Goal: Task Accomplishment & Management: Manage account settings

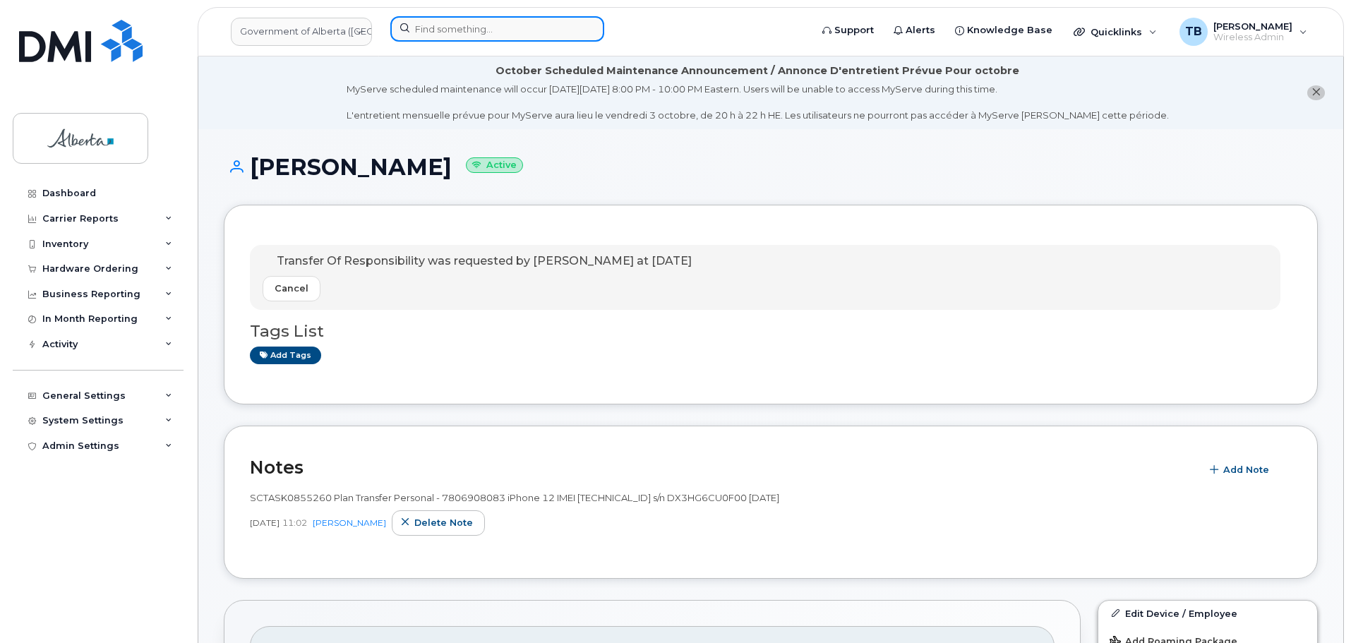
scroll to position [556, 0]
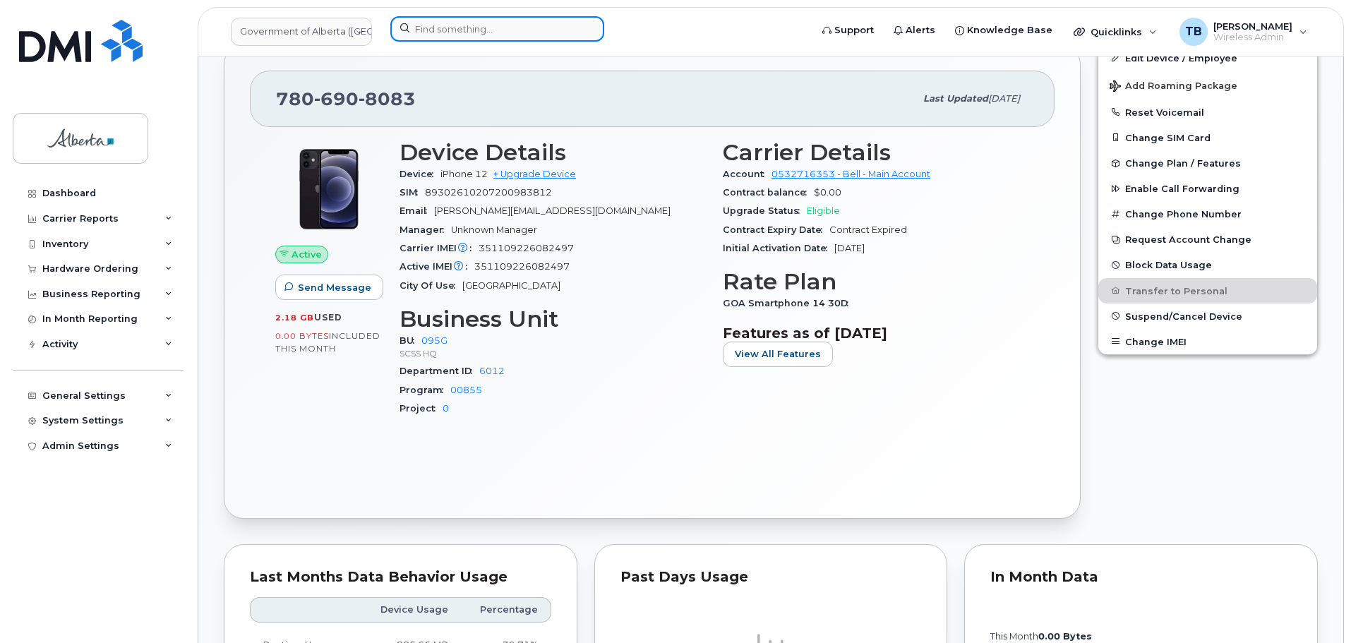
click at [404, 28] on input at bounding box center [497, 28] width 214 height 25
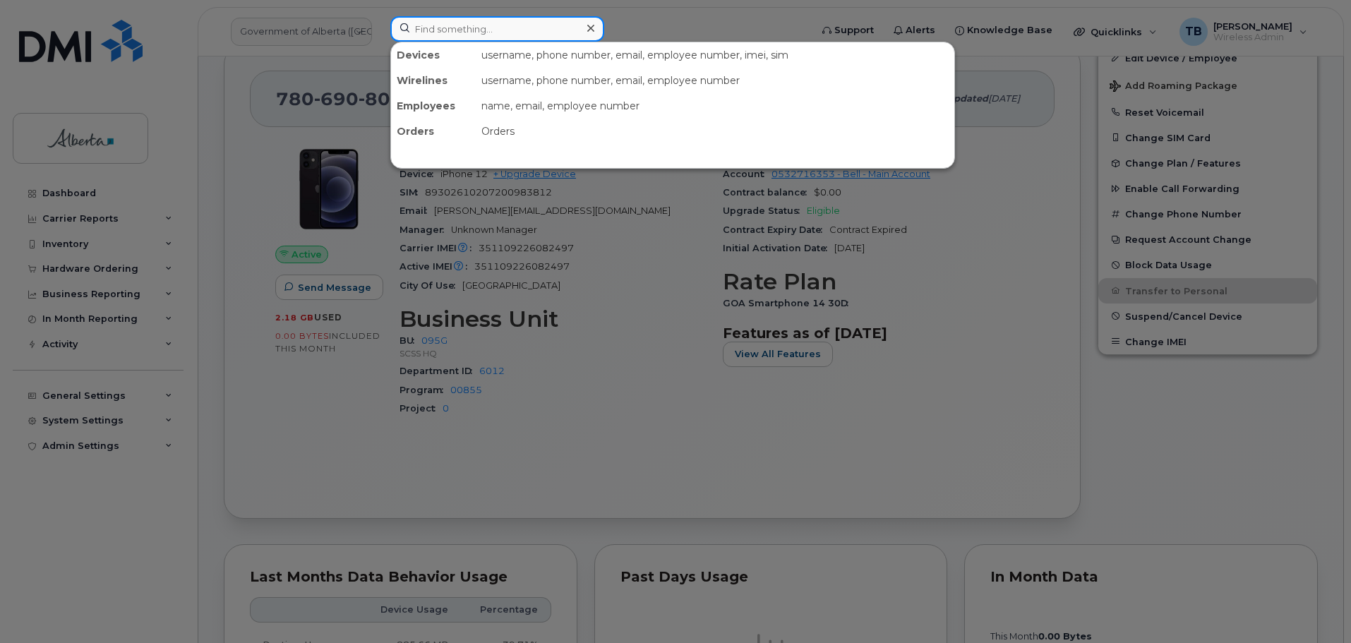
paste input "7809961585"
type input "7809961585"
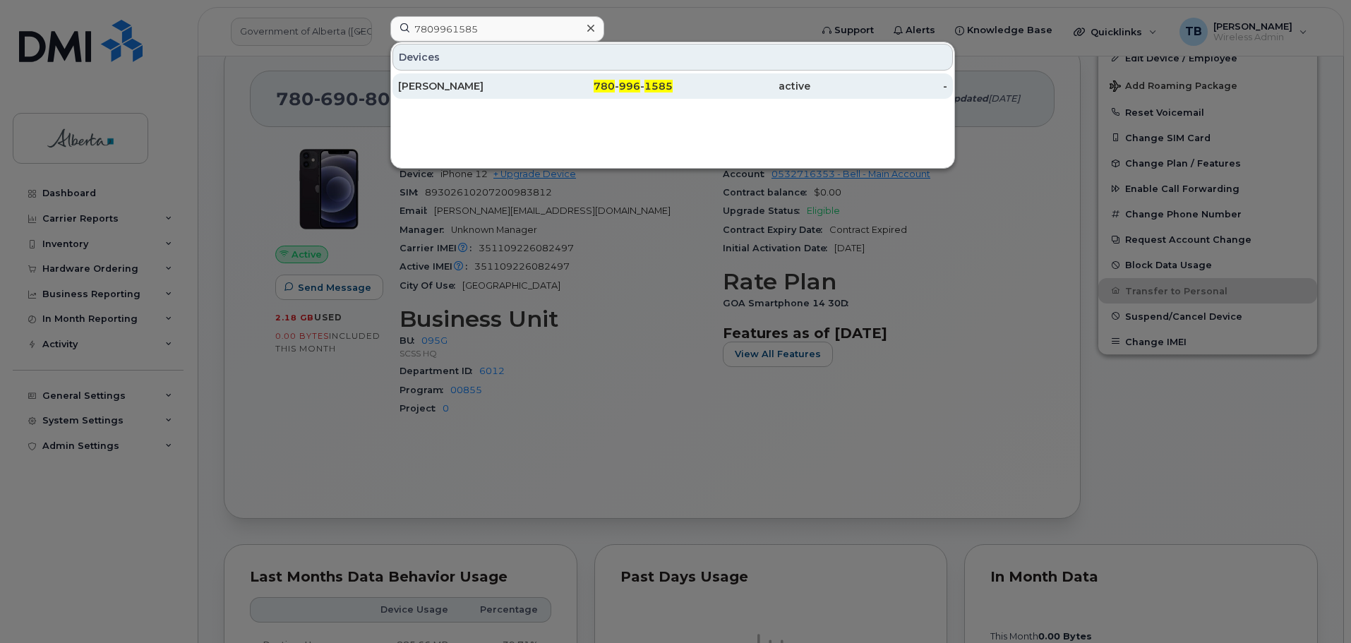
click at [428, 85] on div "[PERSON_NAME]" at bounding box center [467, 86] width 138 height 14
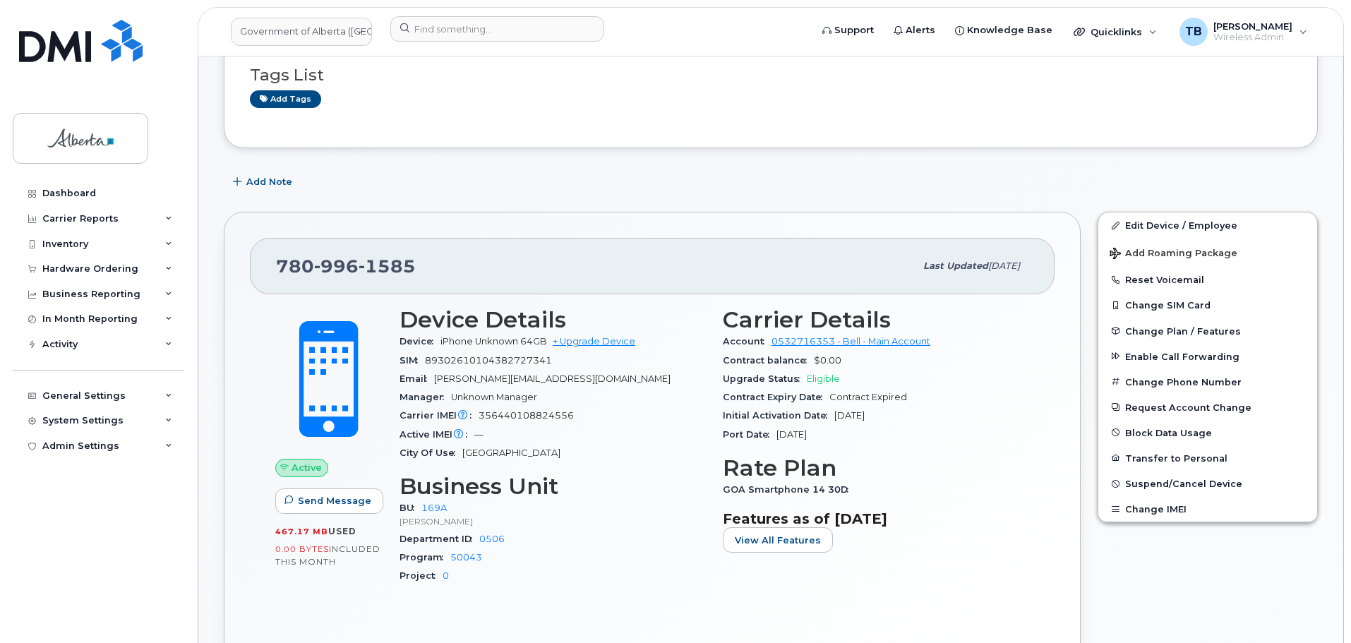
scroll to position [212, 0]
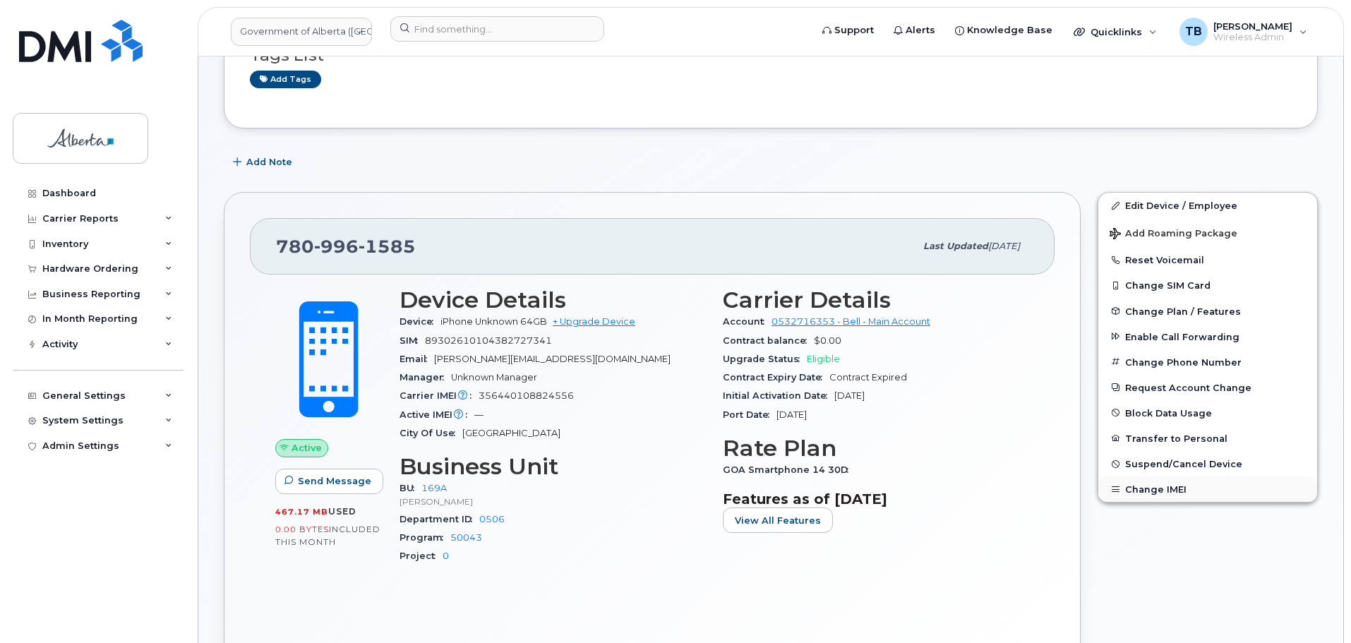
click at [1168, 494] on button "Change IMEI" at bounding box center [1207, 489] width 219 height 25
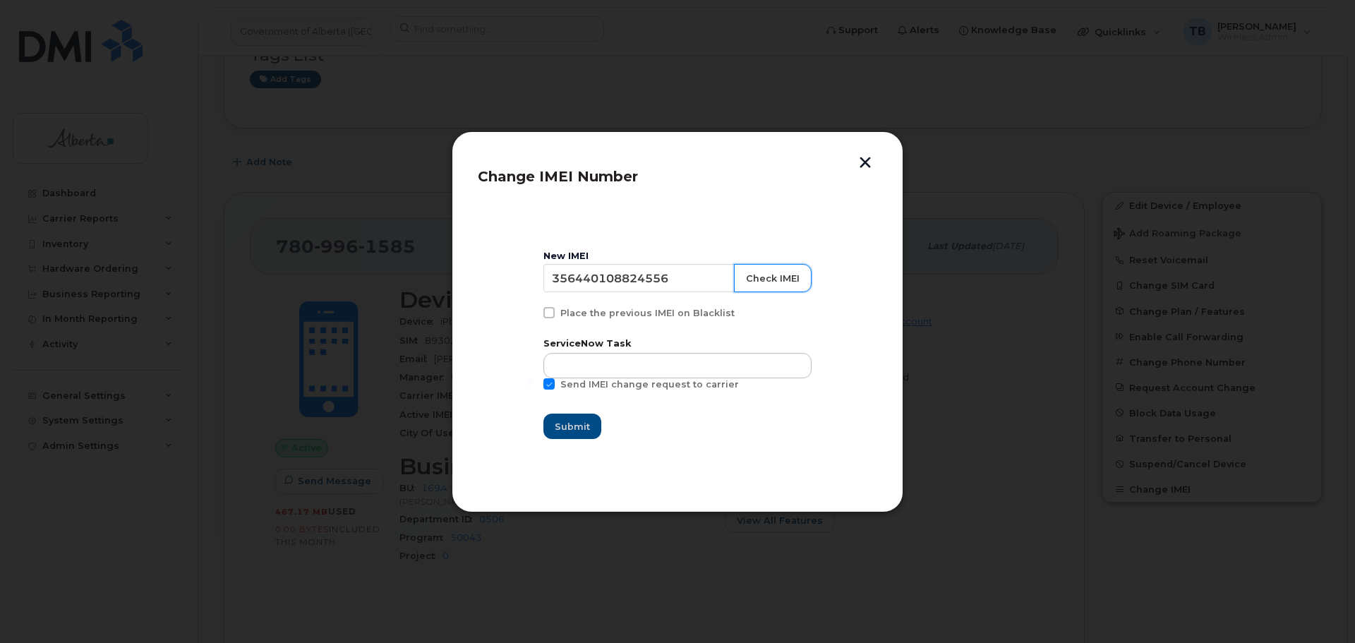
click at [759, 282] on button "Check IMEI" at bounding box center [773, 278] width 78 height 28
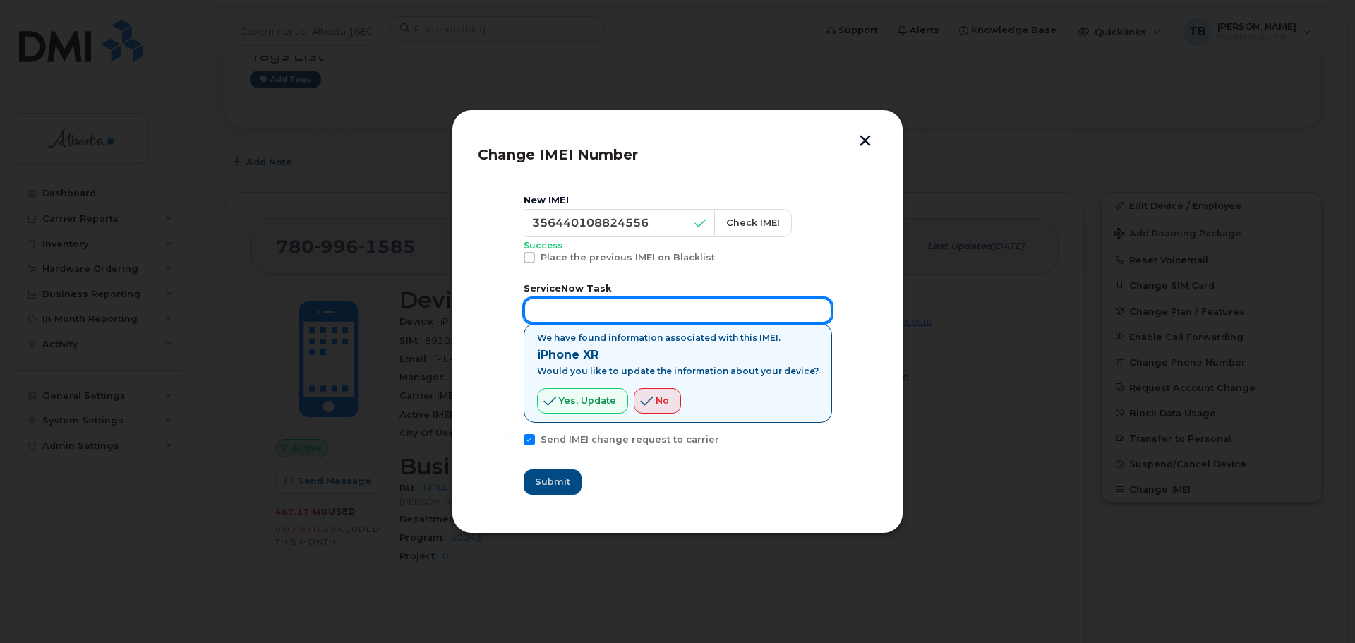
click at [621, 315] on input "text" at bounding box center [678, 310] width 309 height 25
paste input "SCTASK0859265"
type input "SCTASK0859265"
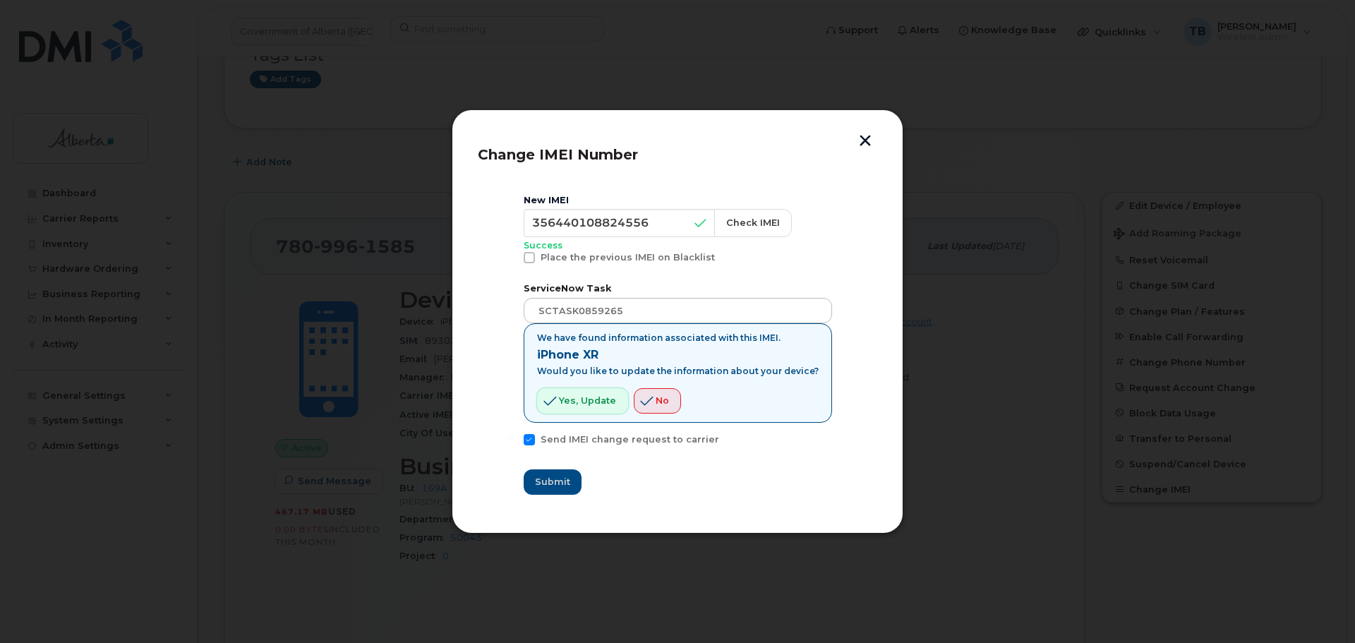
click at [591, 407] on span "Yes, update" at bounding box center [587, 400] width 57 height 13
click at [557, 499] on section "New IMEI 356440108824556 Check IMEI Success Place the previous IMEI on Blacklis…" at bounding box center [678, 344] width 400 height 325
click at [865, 138] on button "button" at bounding box center [865, 142] width 21 height 15
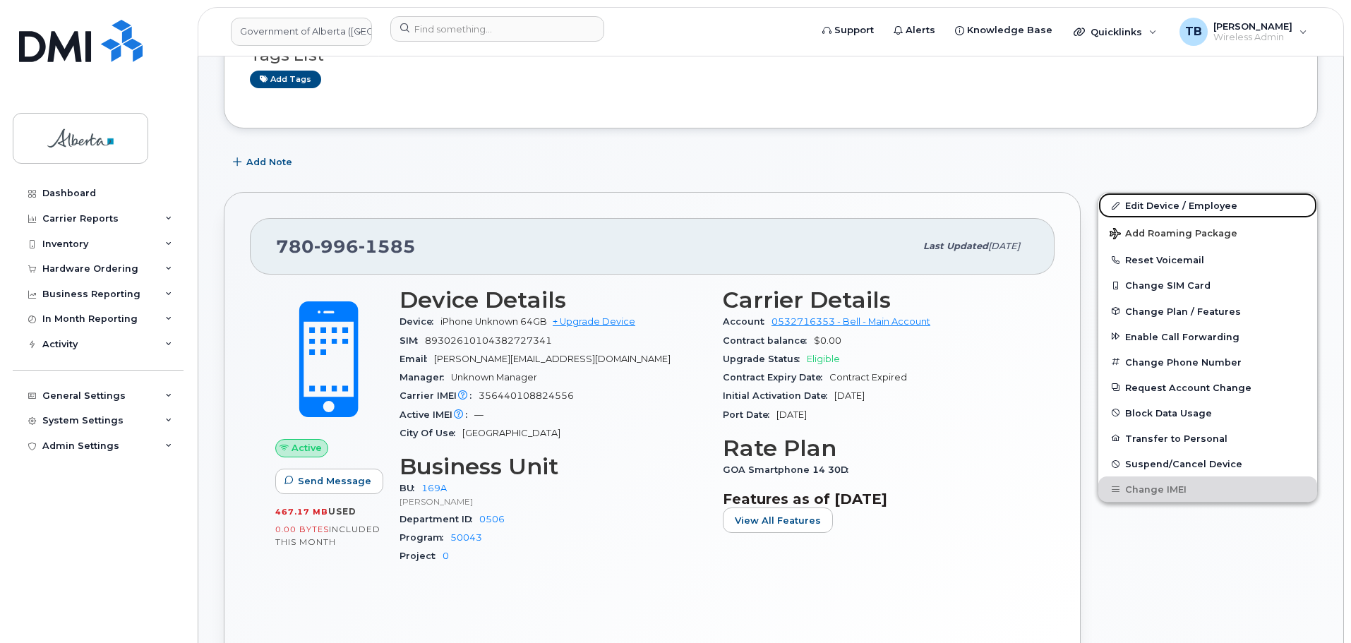
drag, startPoint x: 1152, startPoint y: 204, endPoint x: 1062, endPoint y: 306, distance: 136.1
click at [1152, 204] on link "Edit Device / Employee" at bounding box center [1207, 205] width 219 height 25
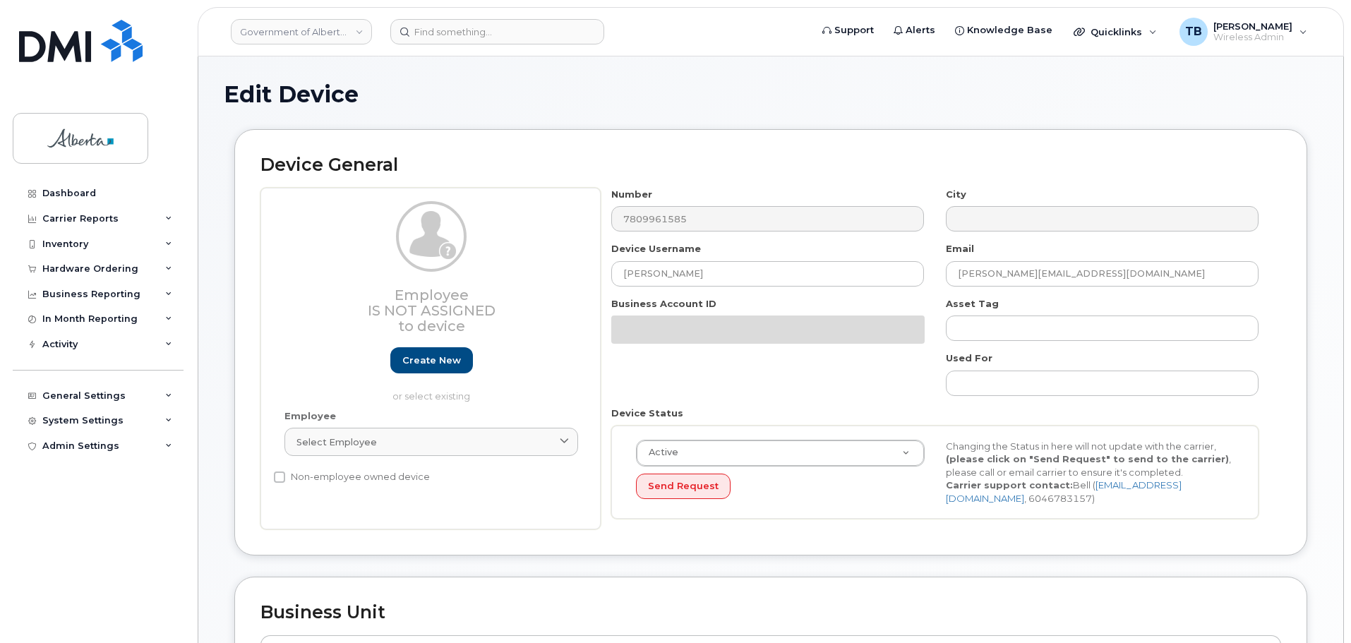
select select "4681667"
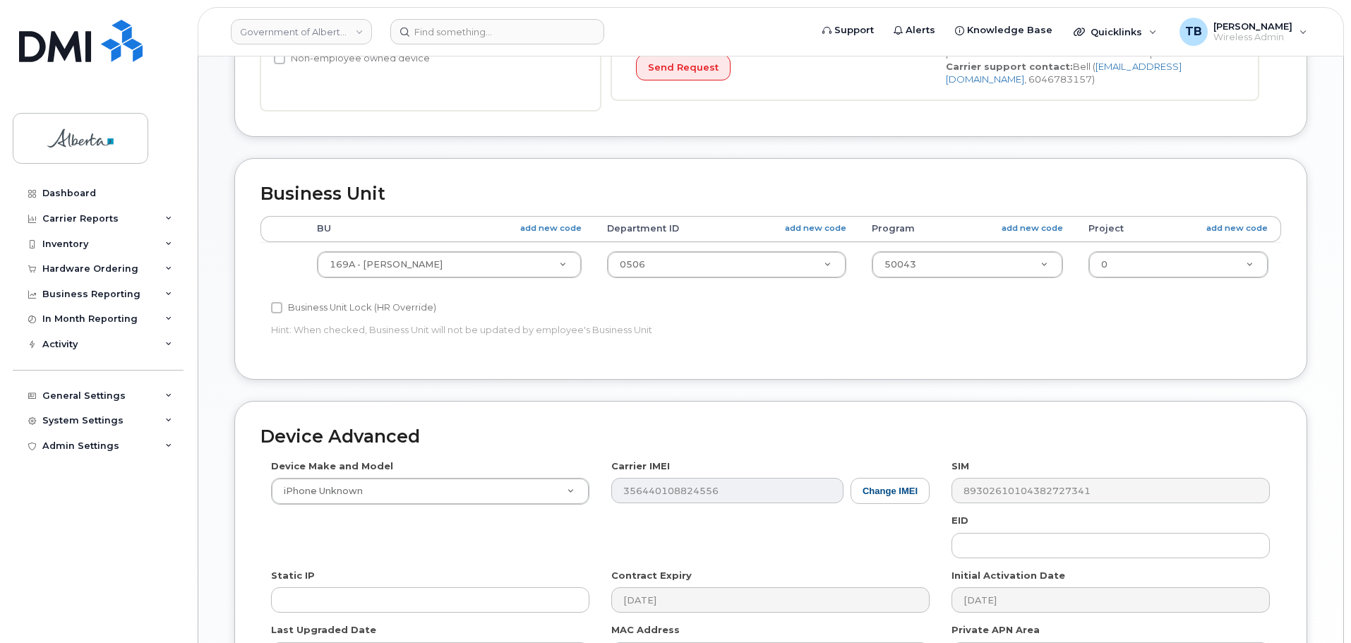
scroll to position [496, 0]
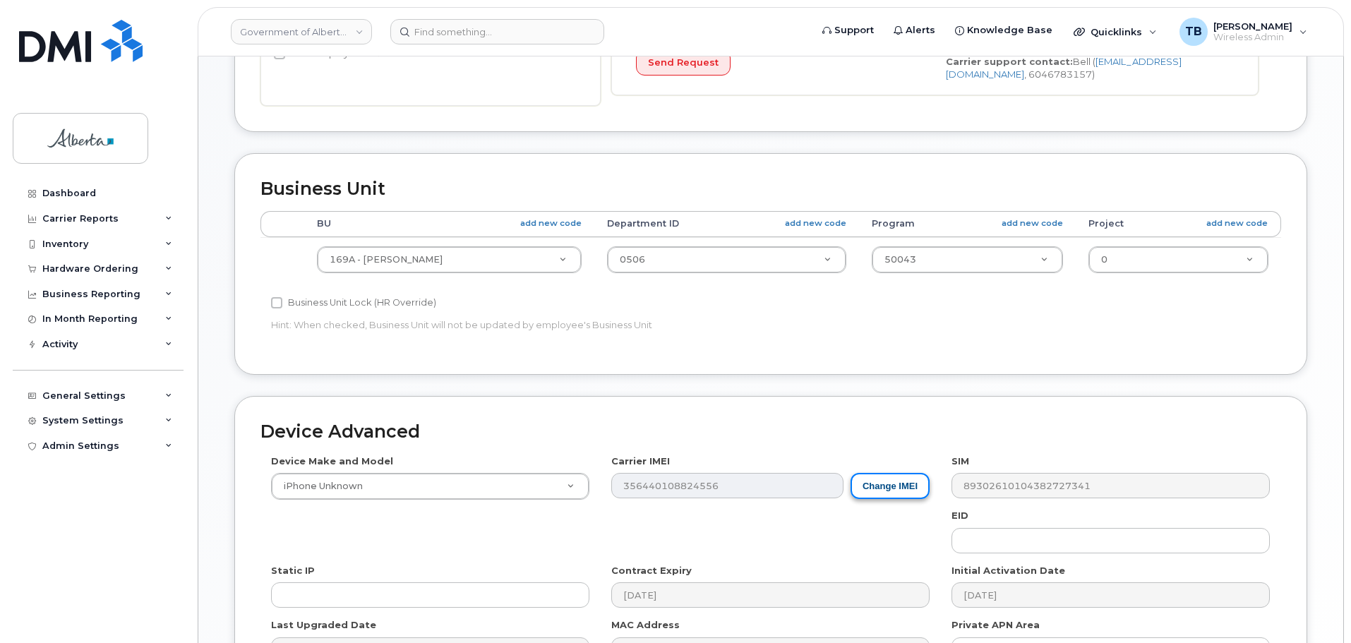
click at [898, 497] on button "Change IMEI" at bounding box center [890, 486] width 79 height 26
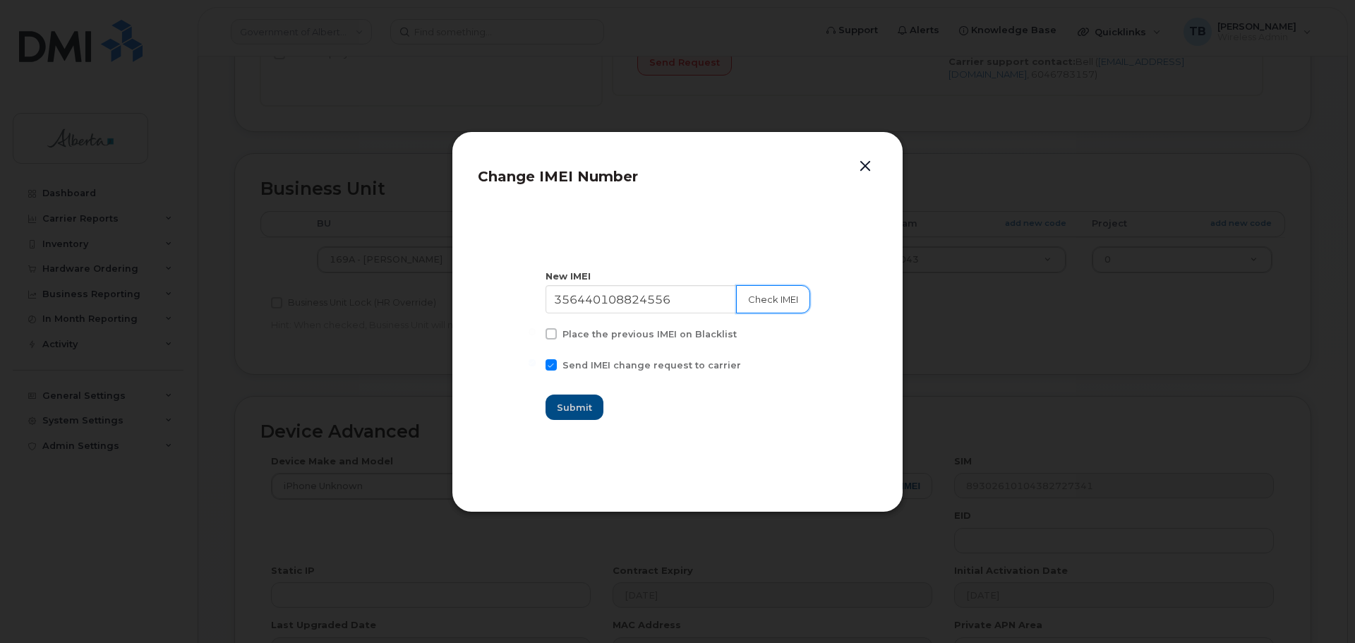
click at [771, 299] on button "Check IMEI" at bounding box center [773, 299] width 74 height 28
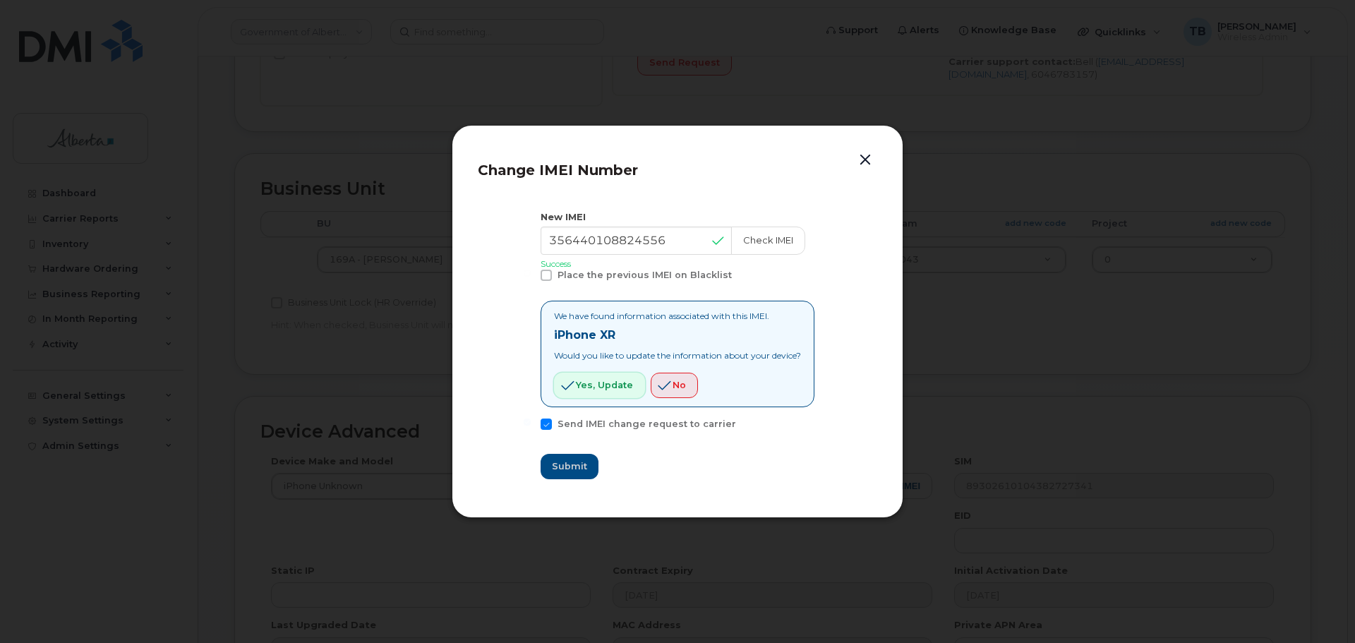
drag, startPoint x: 597, startPoint y: 388, endPoint x: 558, endPoint y: 444, distance: 68.5
click at [596, 388] on span "Yes, update" at bounding box center [604, 384] width 57 height 13
click at [868, 164] on button "button" at bounding box center [865, 160] width 21 height 20
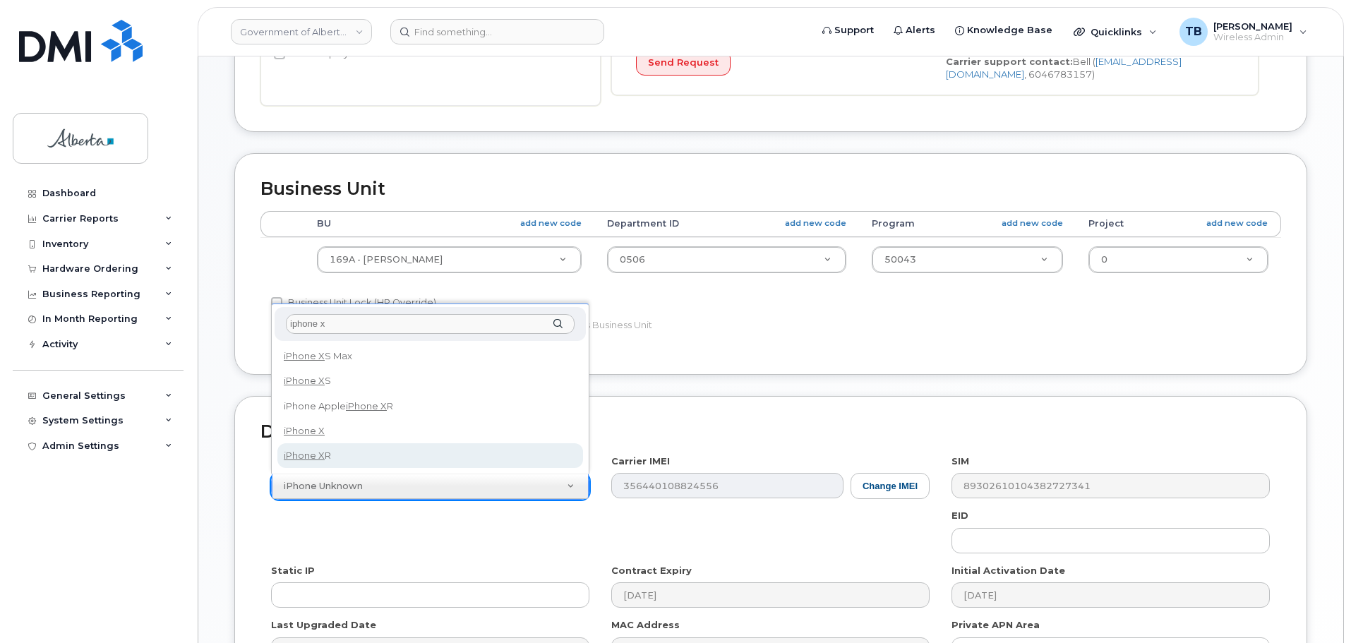
type input "iphone x"
select select "2558"
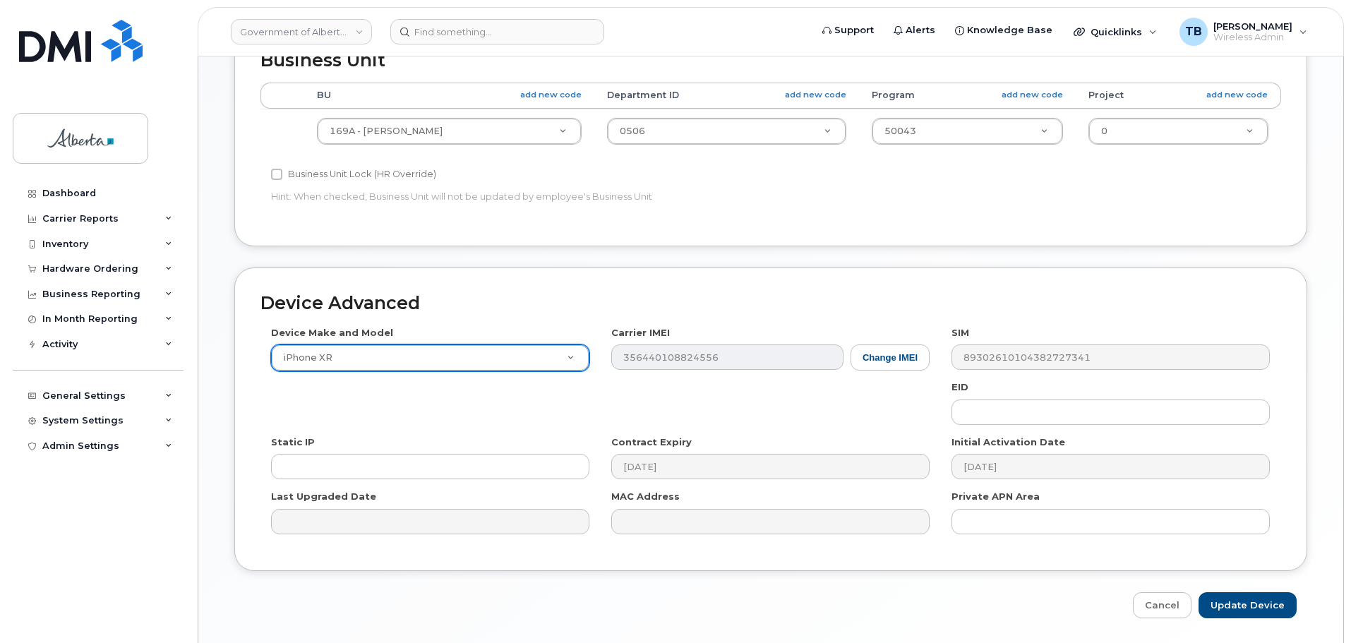
scroll to position [671, 0]
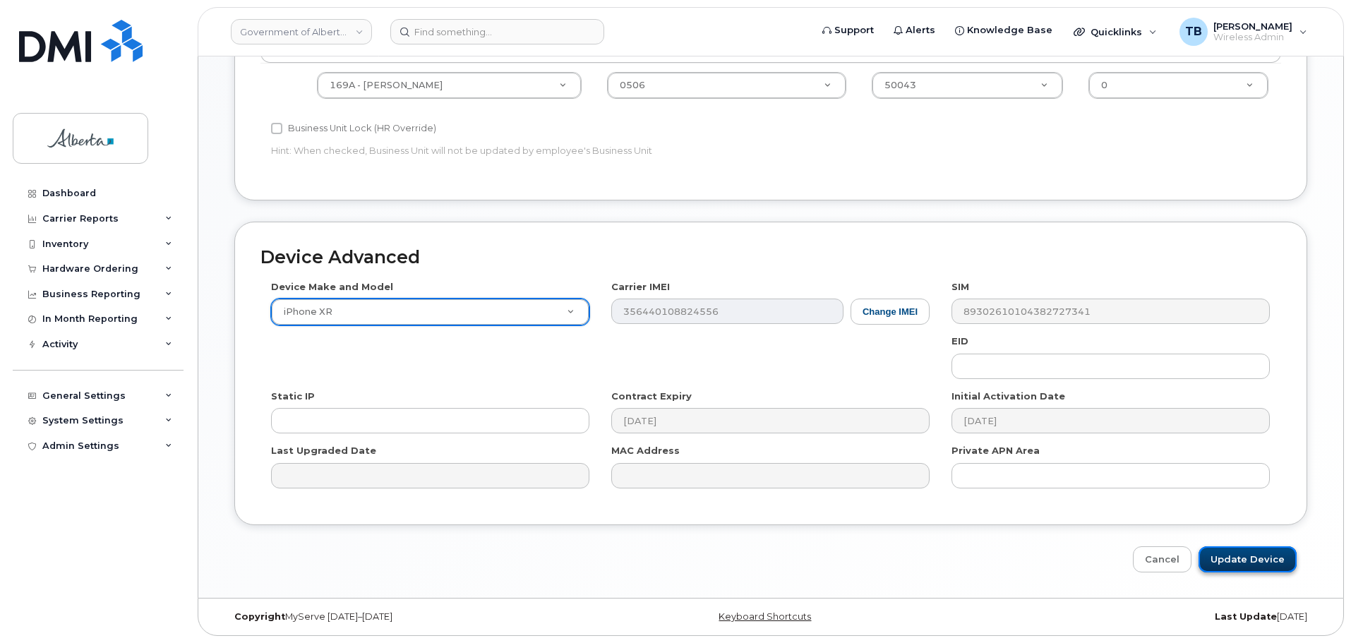
click at [1265, 568] on input "Update Device" at bounding box center [1248, 559] width 98 height 26
type input "Saving..."
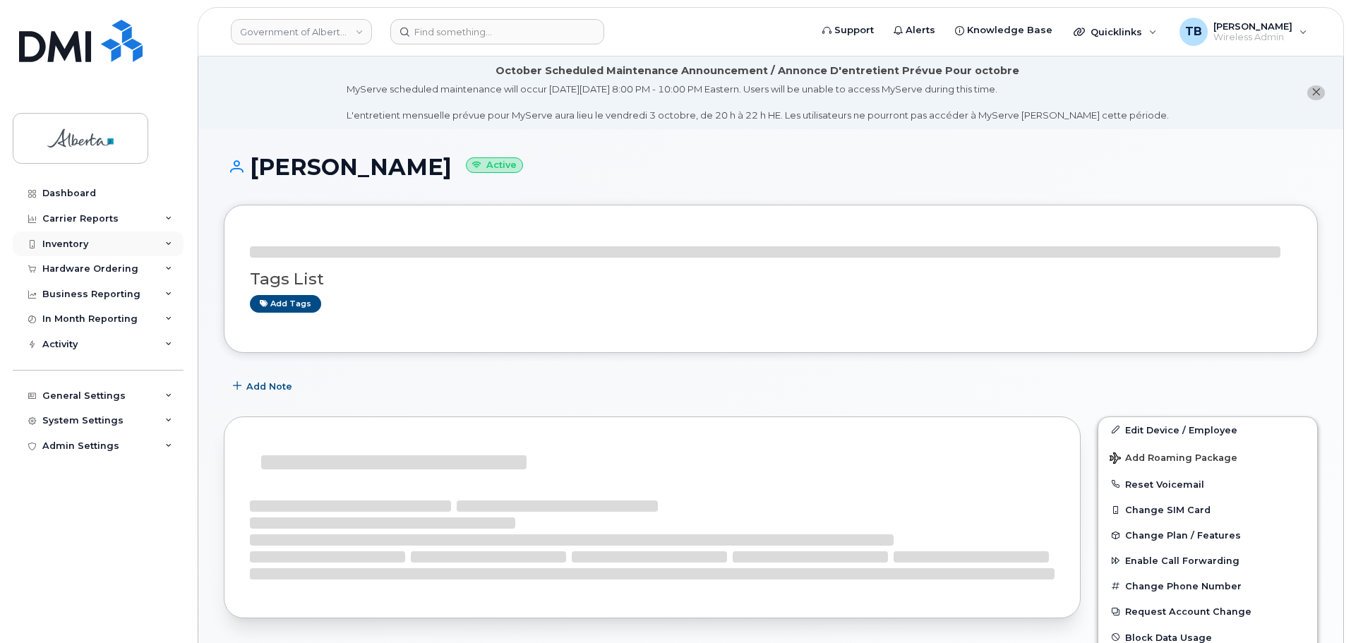
click at [59, 245] on div "Inventory" at bounding box center [65, 244] width 46 height 11
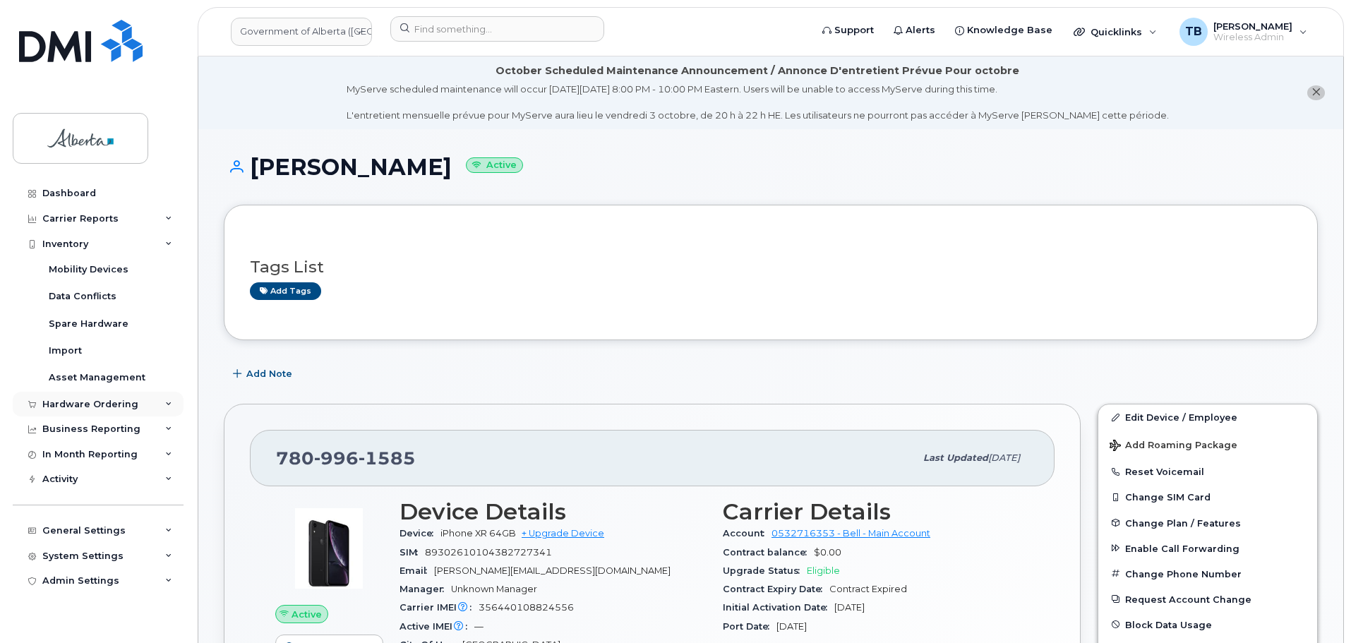
click at [48, 409] on div "Hardware Ordering" at bounding box center [90, 404] width 96 height 11
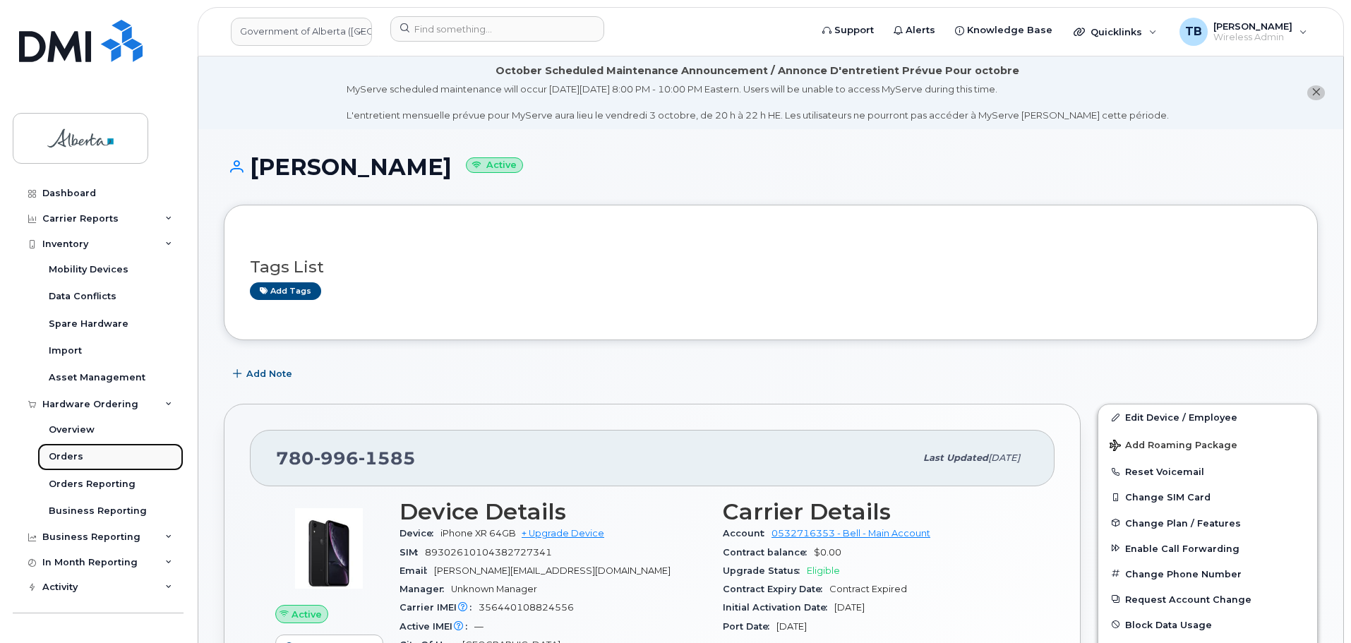
click at [59, 449] on link "Orders" at bounding box center [110, 456] width 146 height 27
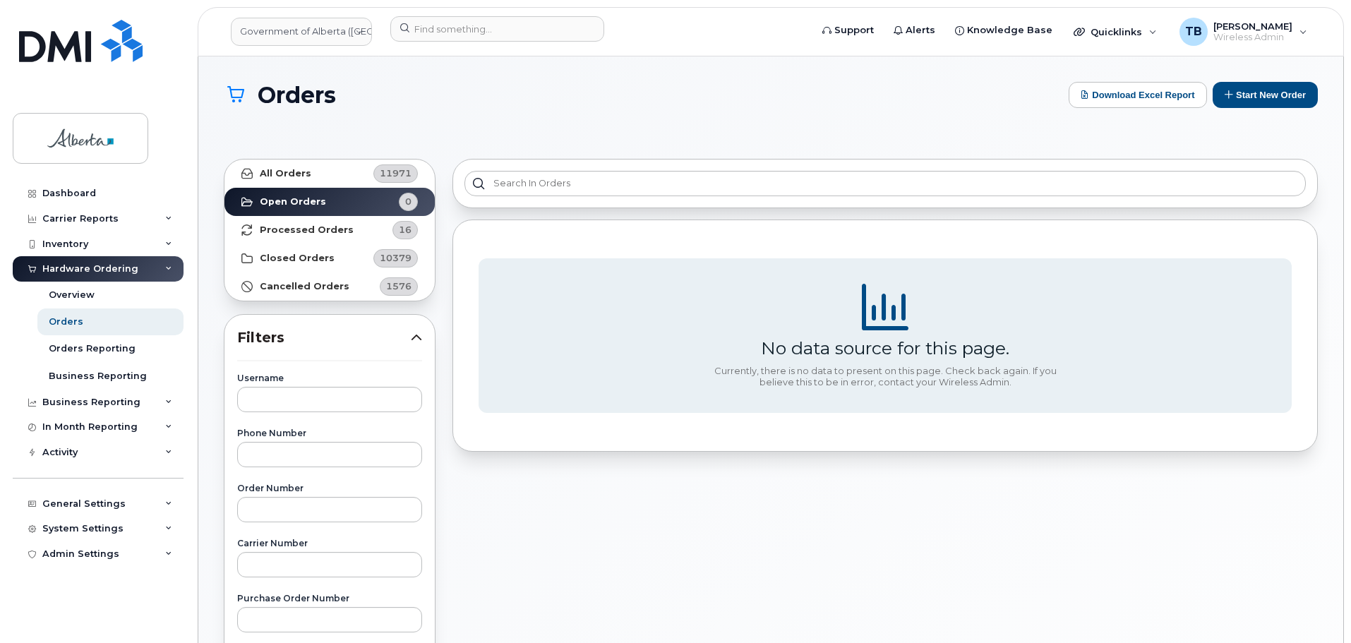
click at [683, 92] on h1 "Orders" at bounding box center [643, 95] width 838 height 25
drag, startPoint x: 1275, startPoint y: 97, endPoint x: 461, endPoint y: 383, distance: 862.7
click at [1274, 97] on button "Start New Order" at bounding box center [1265, 95] width 105 height 26
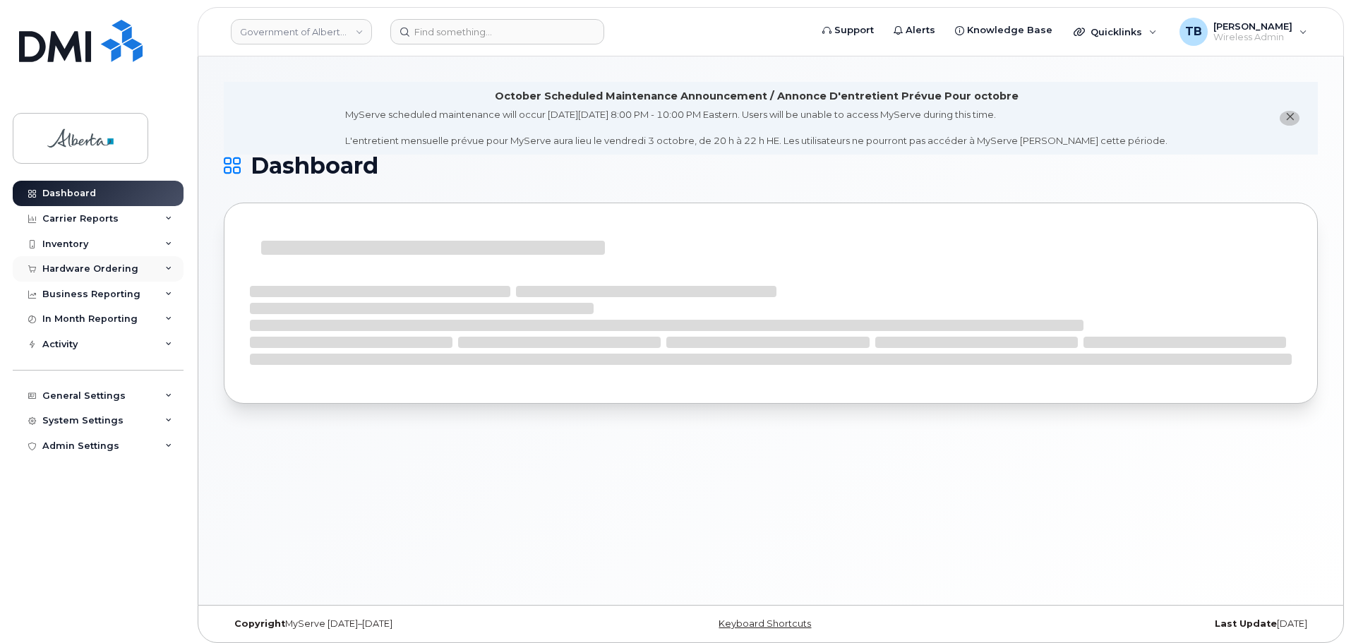
click at [62, 265] on div "Hardware Ordering" at bounding box center [90, 268] width 96 height 11
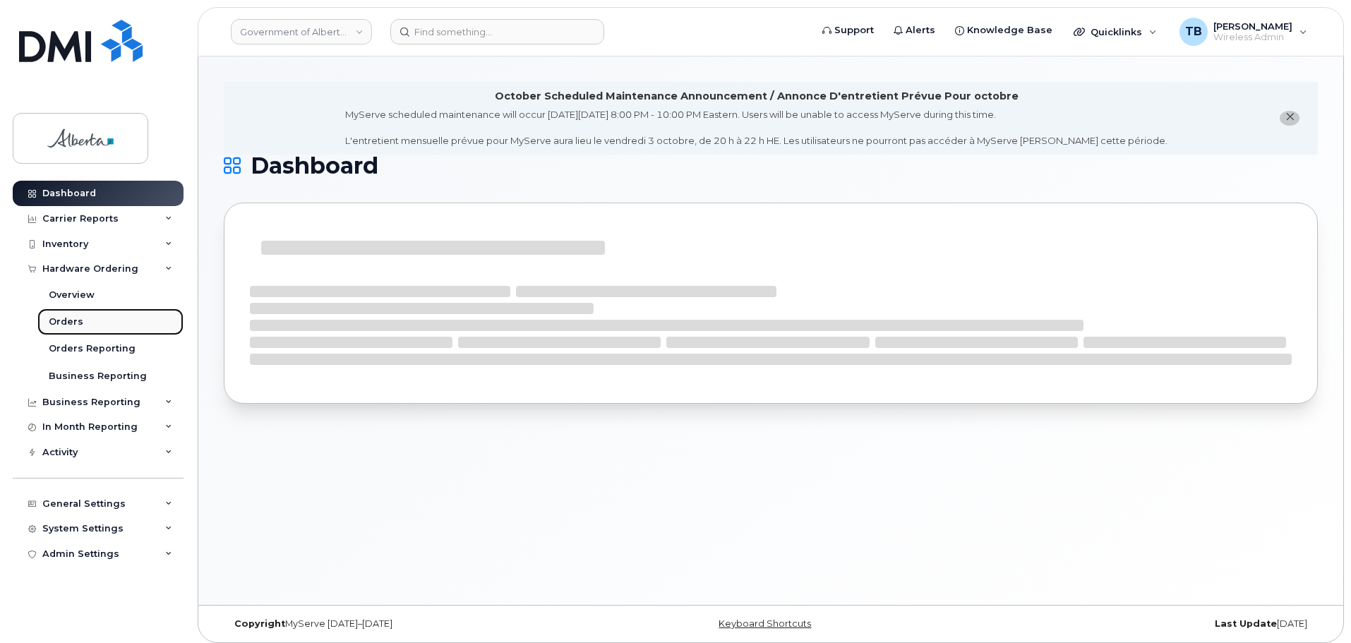
click at [60, 316] on div "Orders" at bounding box center [66, 322] width 35 height 13
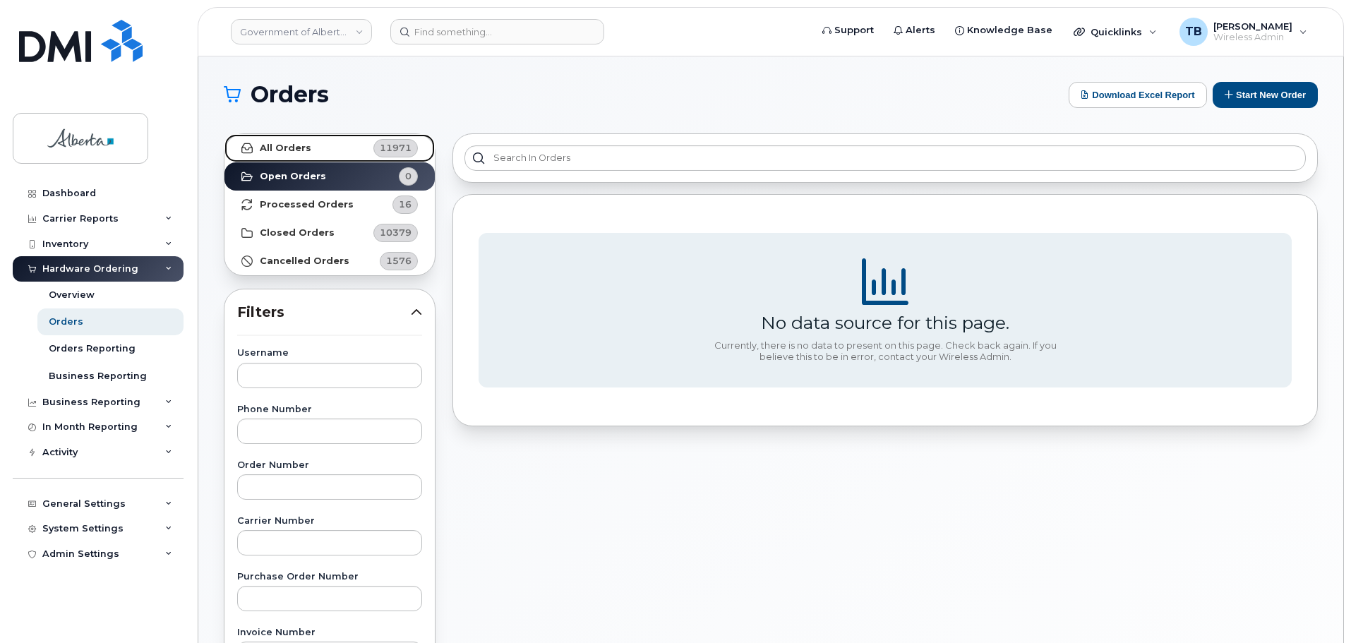
click at [309, 149] on link "All Orders 11971" at bounding box center [329, 148] width 210 height 28
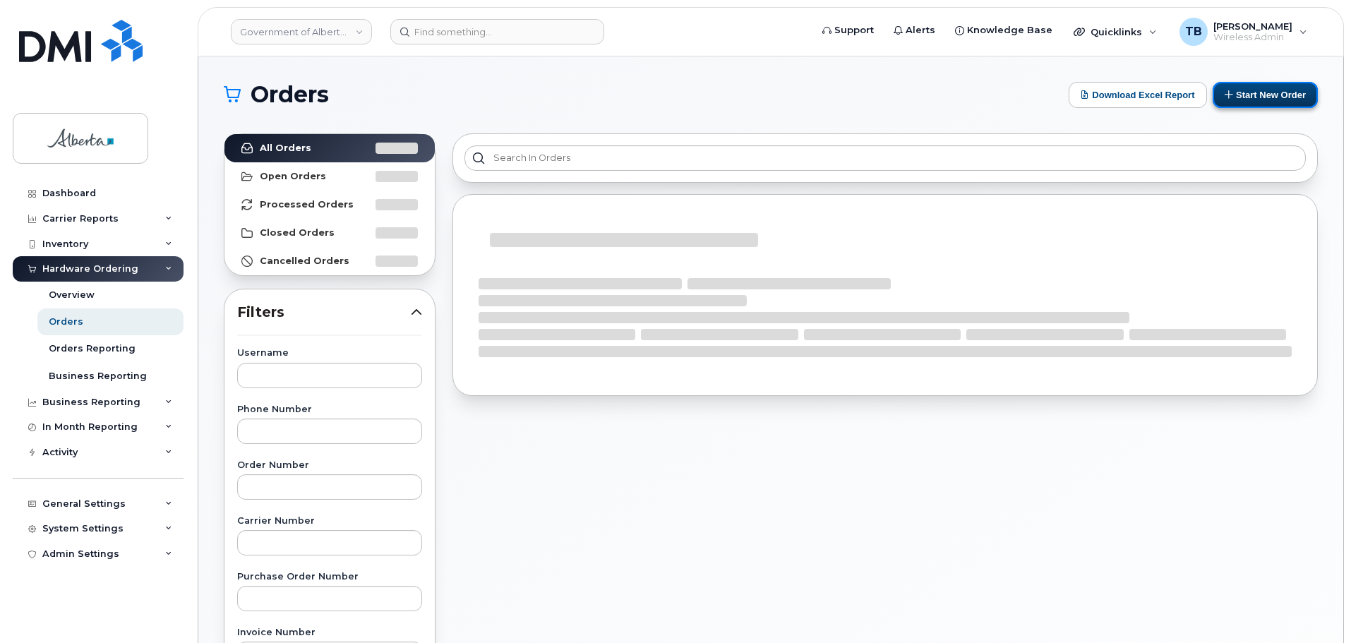
click at [1269, 92] on button "Start New Order" at bounding box center [1265, 95] width 105 height 26
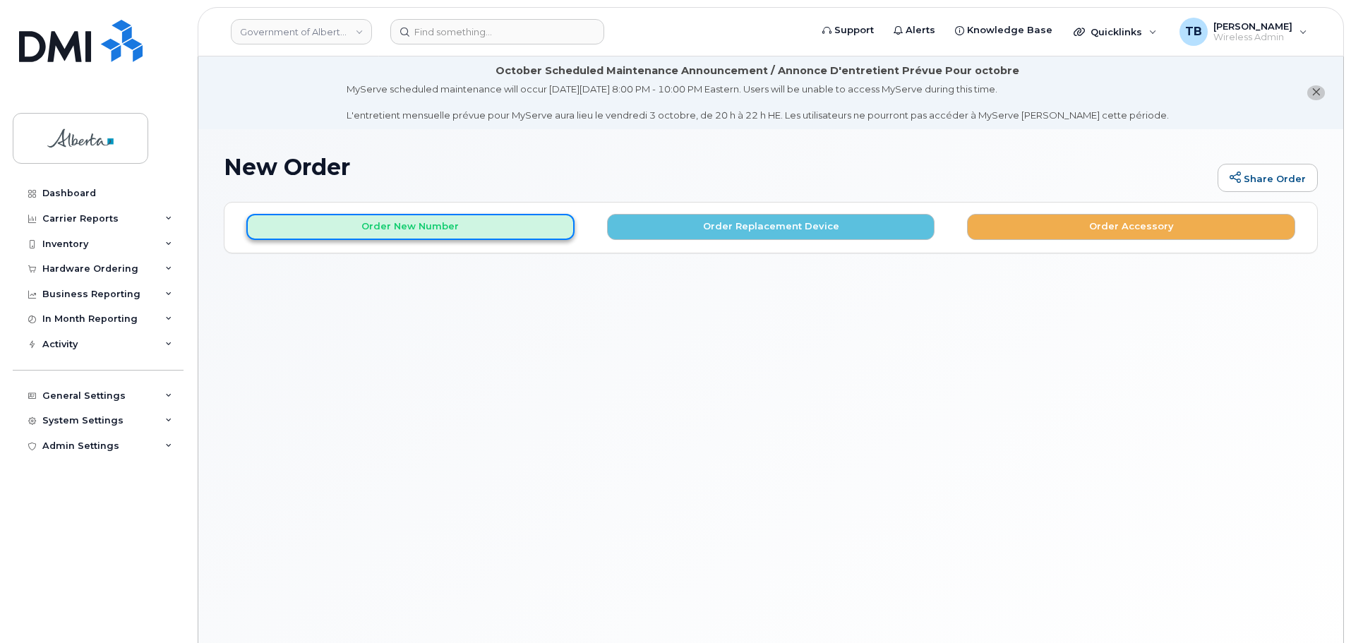
click at [497, 224] on button "Order New Number" at bounding box center [410, 227] width 328 height 26
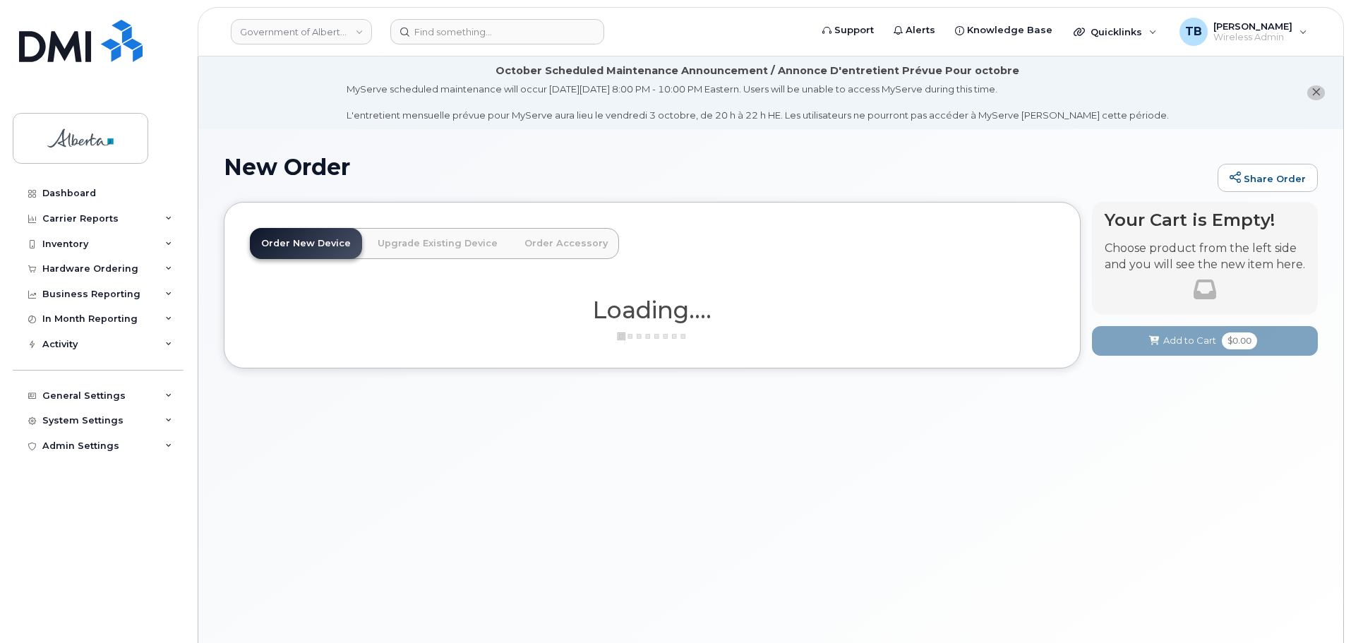
click at [545, 193] on div "New Order Share Order × Share This Order If you want to allow others to create …" at bounding box center [770, 403] width 1145 height 549
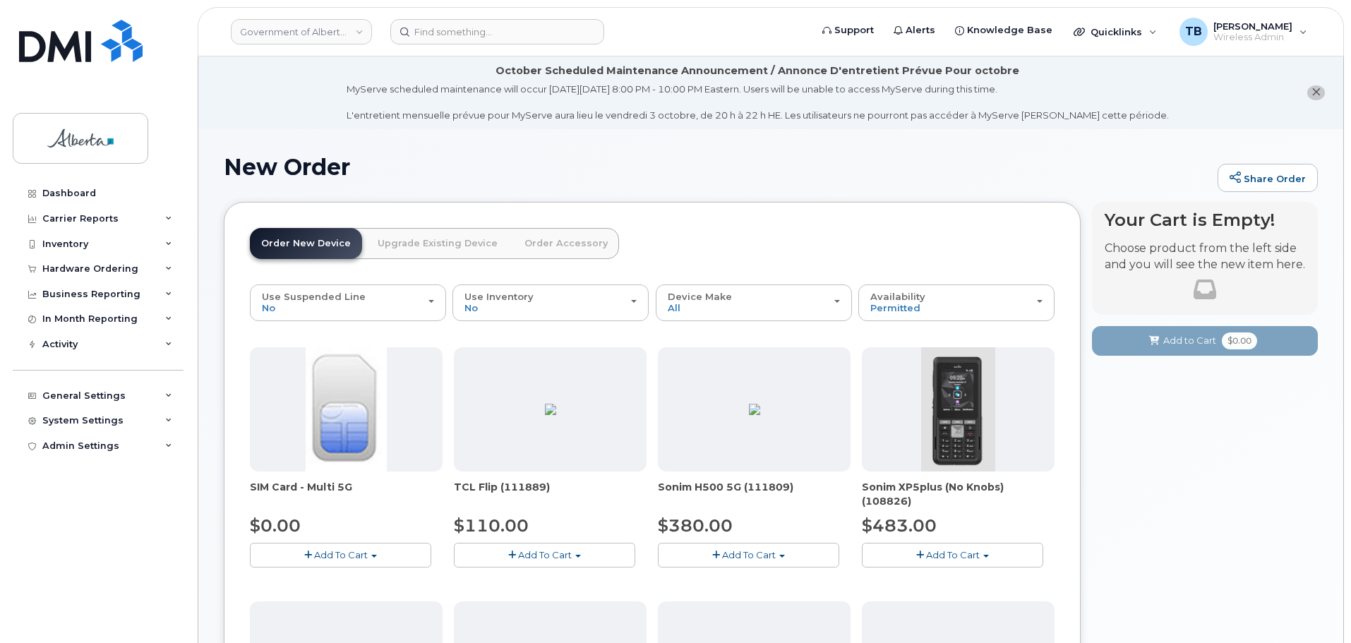
click at [422, 235] on link "Upgrade Existing Device" at bounding box center [437, 243] width 143 height 31
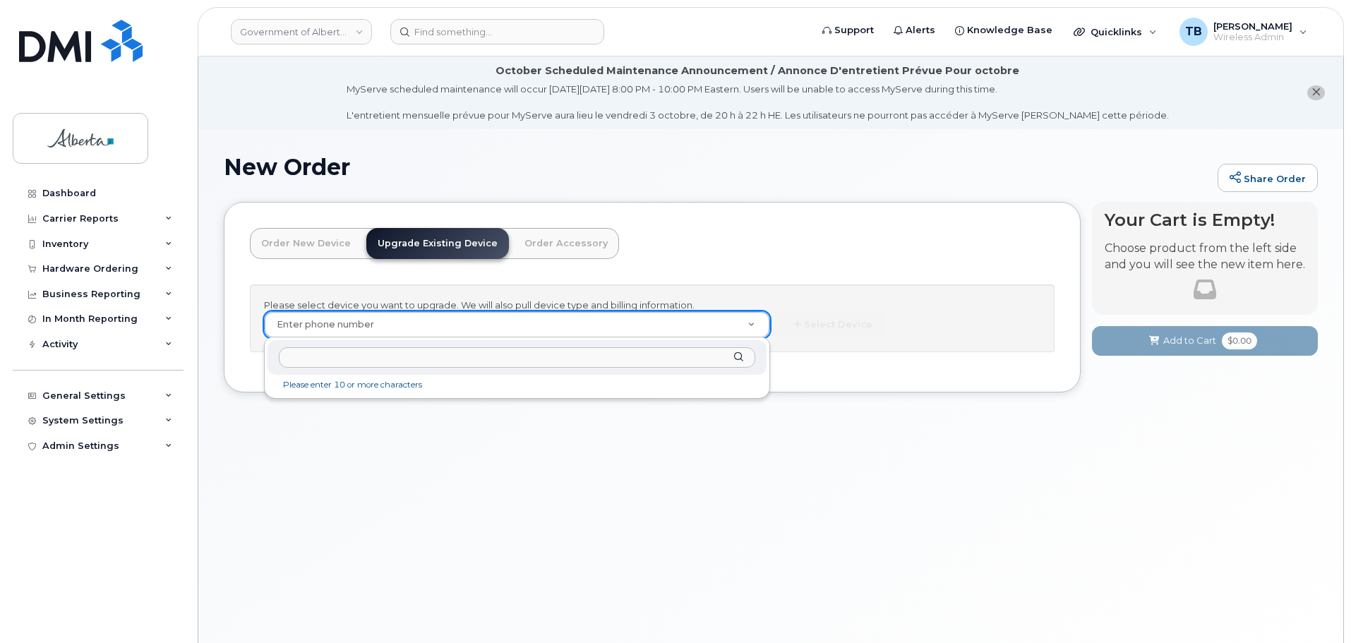
type input "Wayne Mah"
drag, startPoint x: 368, startPoint y: 361, endPoint x: 171, endPoint y: 357, distance: 197.0
click at [171, 357] on body "Government of Alberta (GOA) Support Alerts Knowledge Base Quicklinks Suspend / …" at bounding box center [675, 361] width 1351 height 723
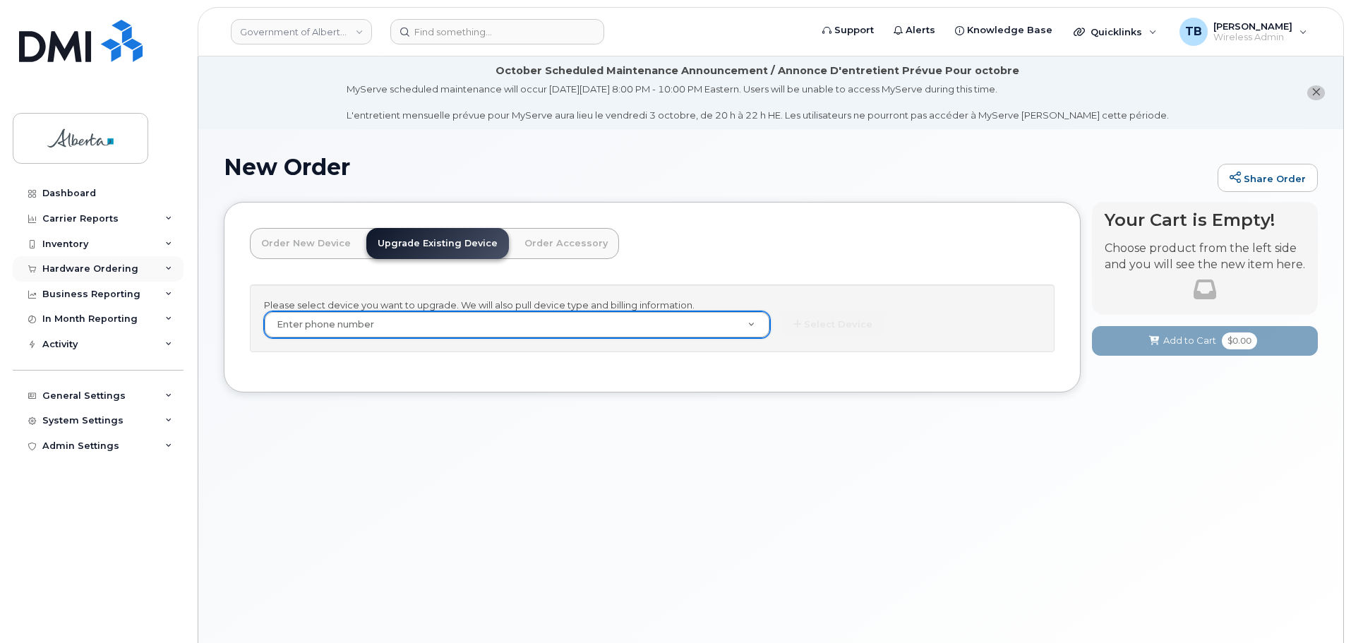
click at [66, 268] on div "Hardware Ordering" at bounding box center [90, 268] width 96 height 11
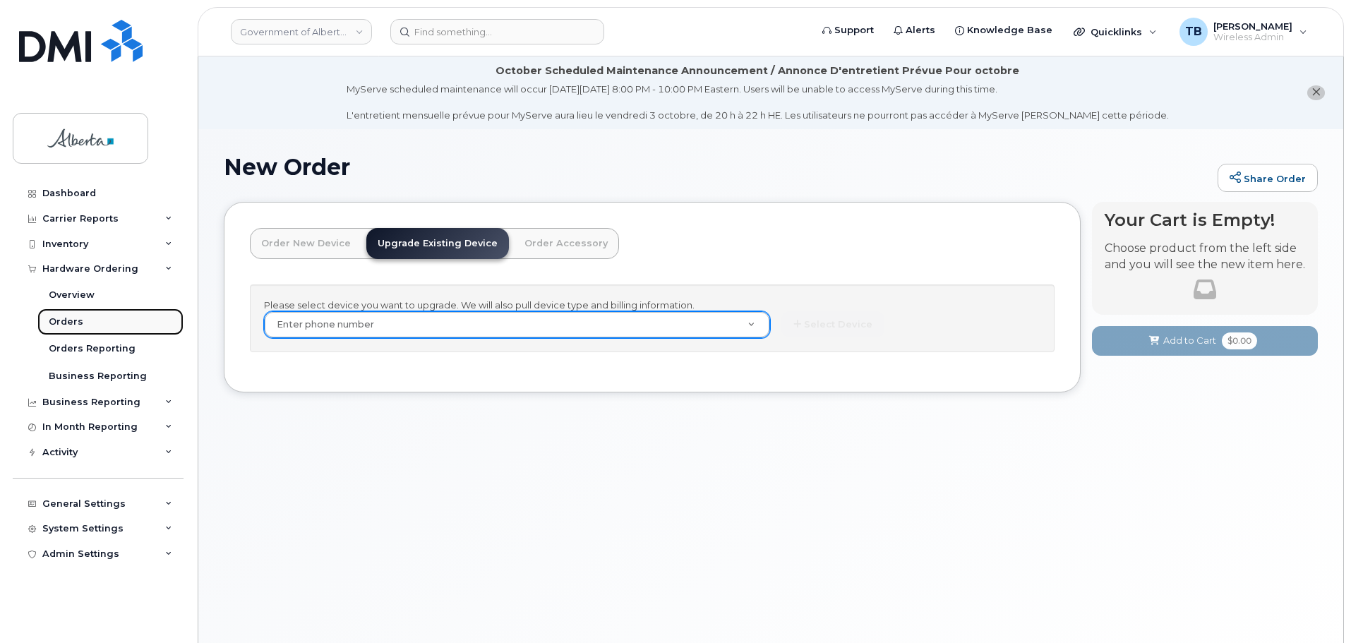
click at [61, 316] on div "Orders" at bounding box center [66, 322] width 35 height 13
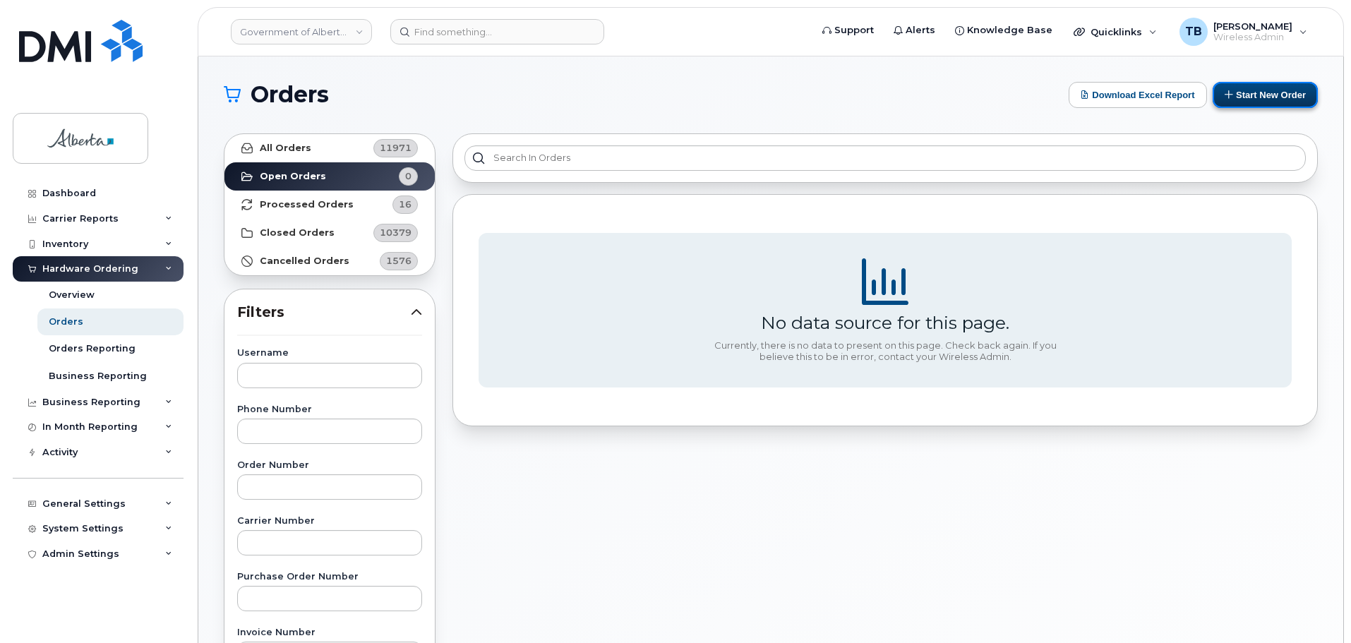
click at [1274, 93] on button "Start New Order" at bounding box center [1265, 95] width 105 height 26
click at [293, 152] on strong "All Orders" at bounding box center [286, 148] width 52 height 11
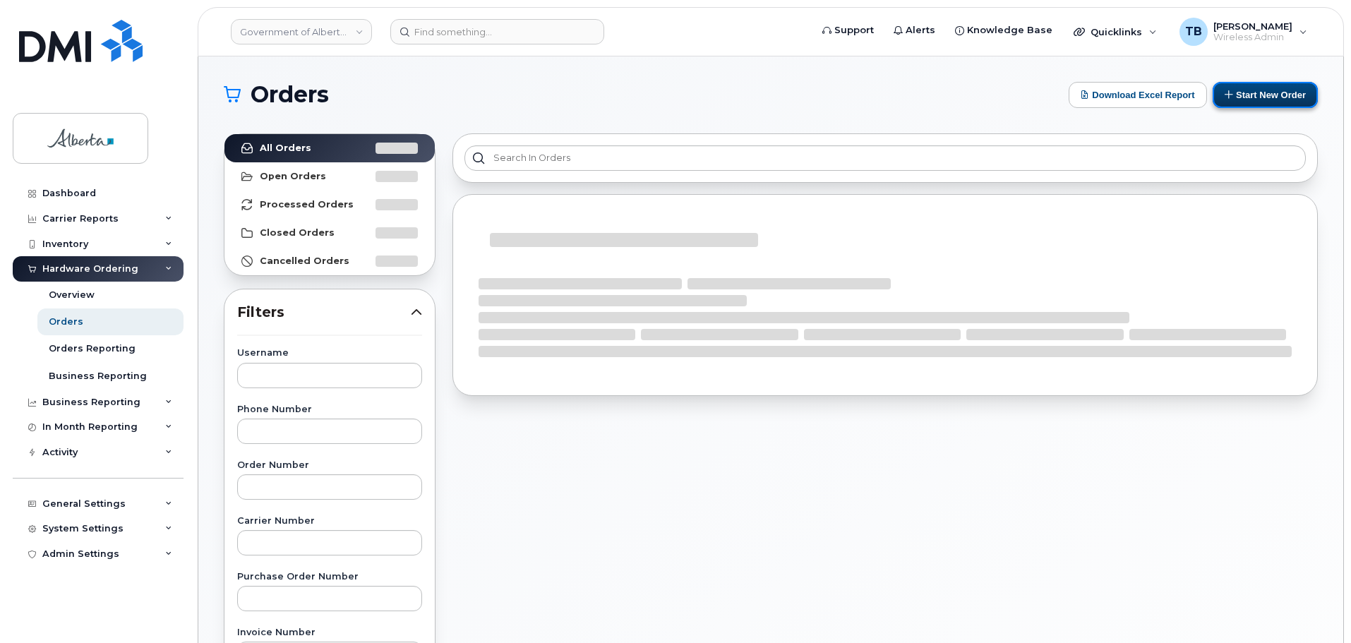
click at [1294, 93] on button "Start New Order" at bounding box center [1265, 95] width 105 height 26
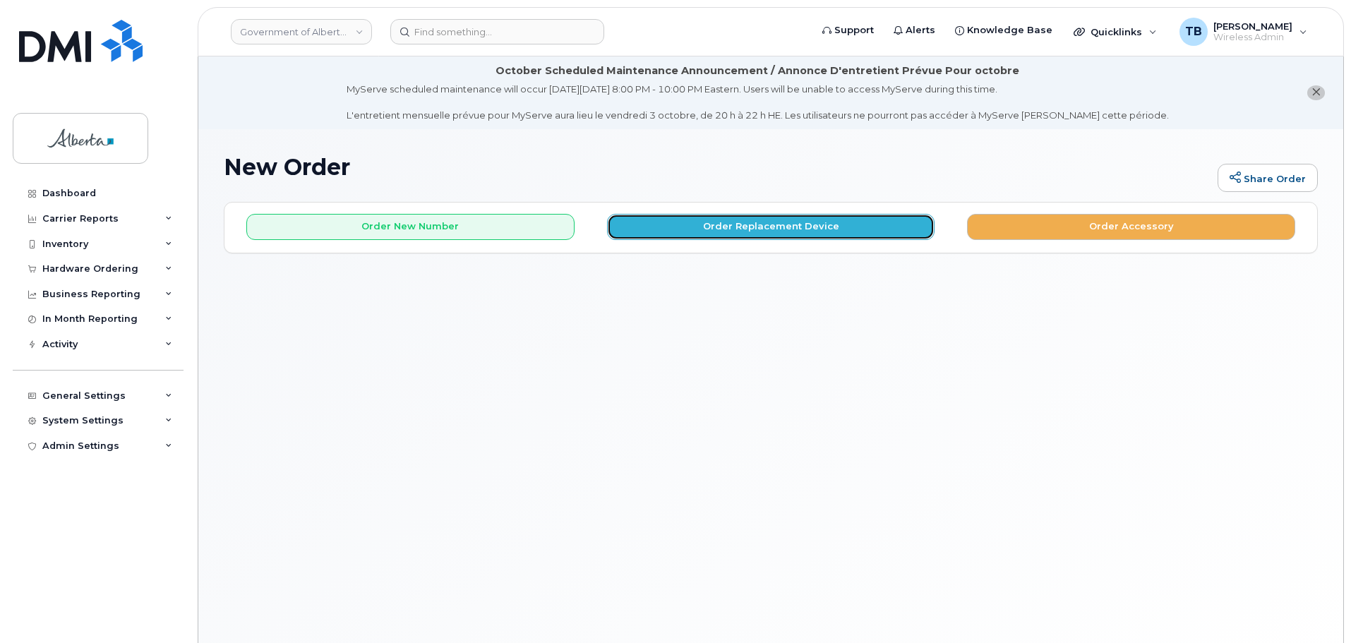
click at [736, 223] on button "Order Replacement Device" at bounding box center [771, 227] width 328 height 26
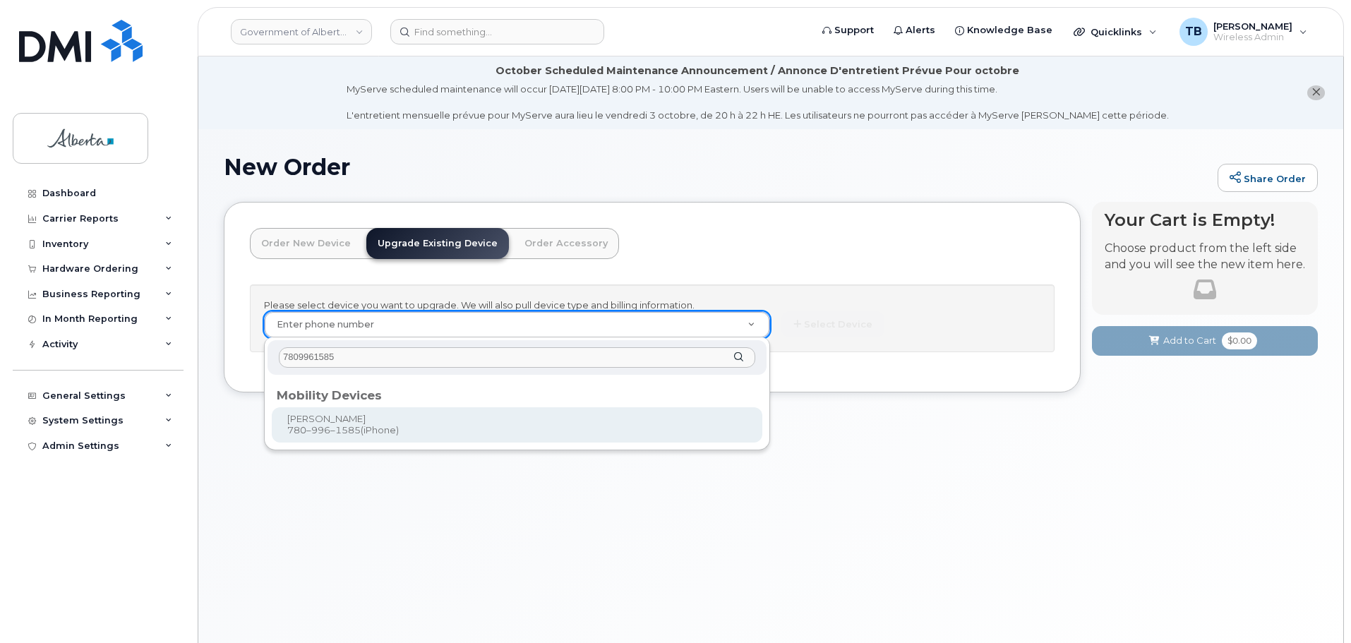
type input "7809961585"
type input "805781"
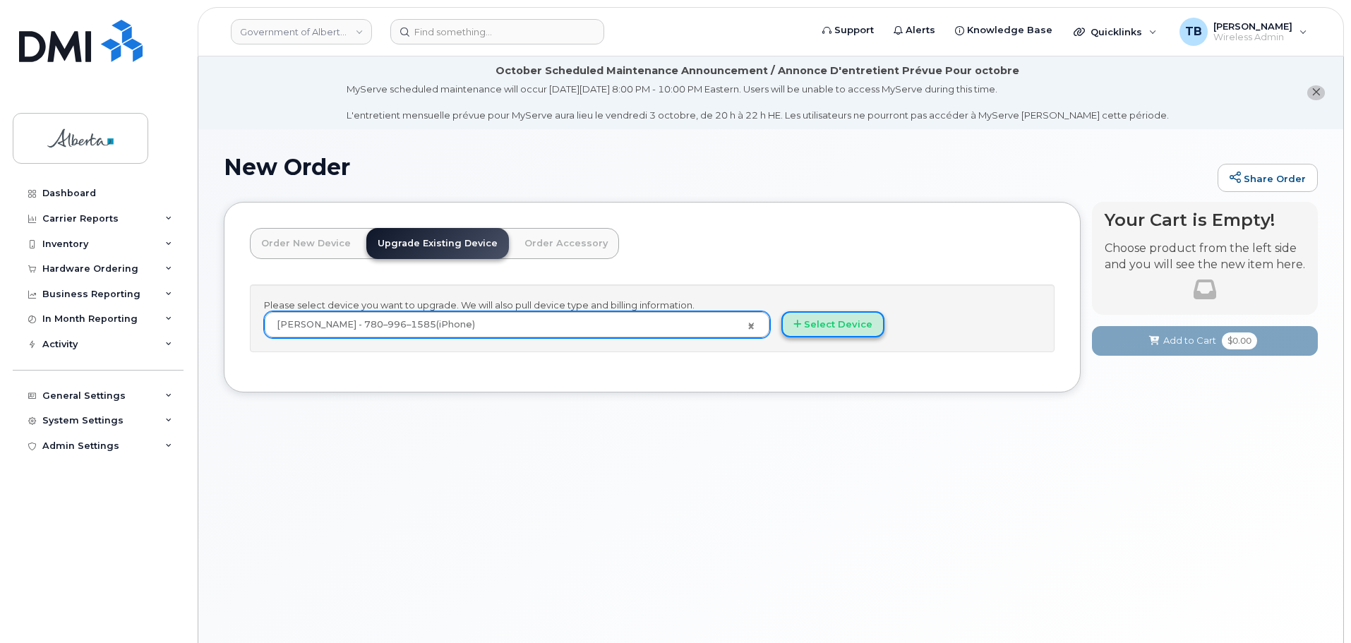
click at [818, 330] on button "Select Device" at bounding box center [832, 324] width 103 height 26
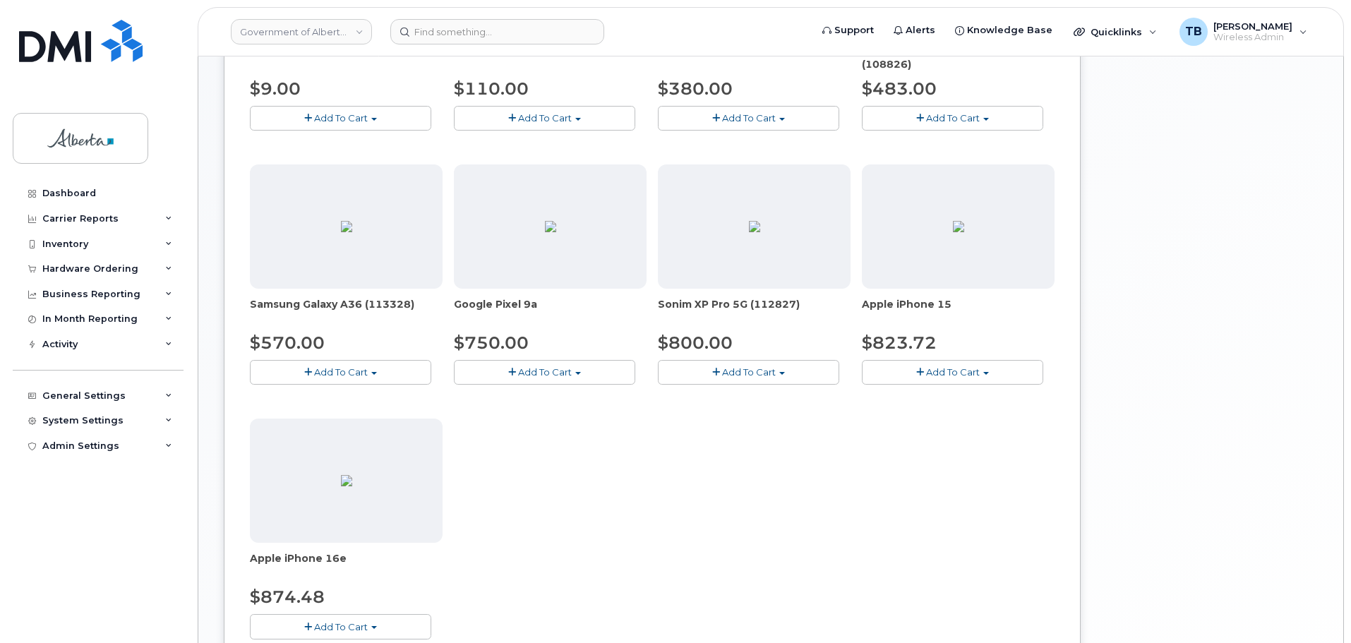
scroll to position [494, 0]
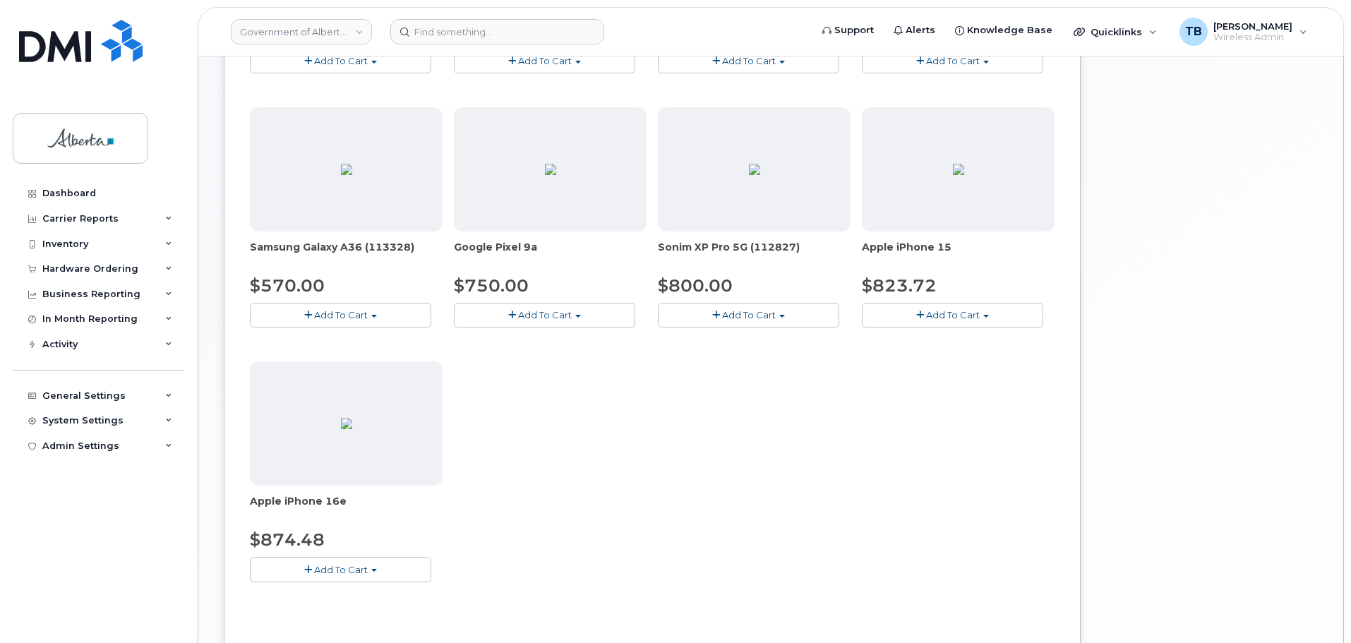
click at [326, 573] on span "Add To Cart" at bounding box center [341, 569] width 54 height 11
click at [369, 614] on link "$874.48 - 30-day upgrade (128GB model)" at bounding box center [365, 613] width 224 height 18
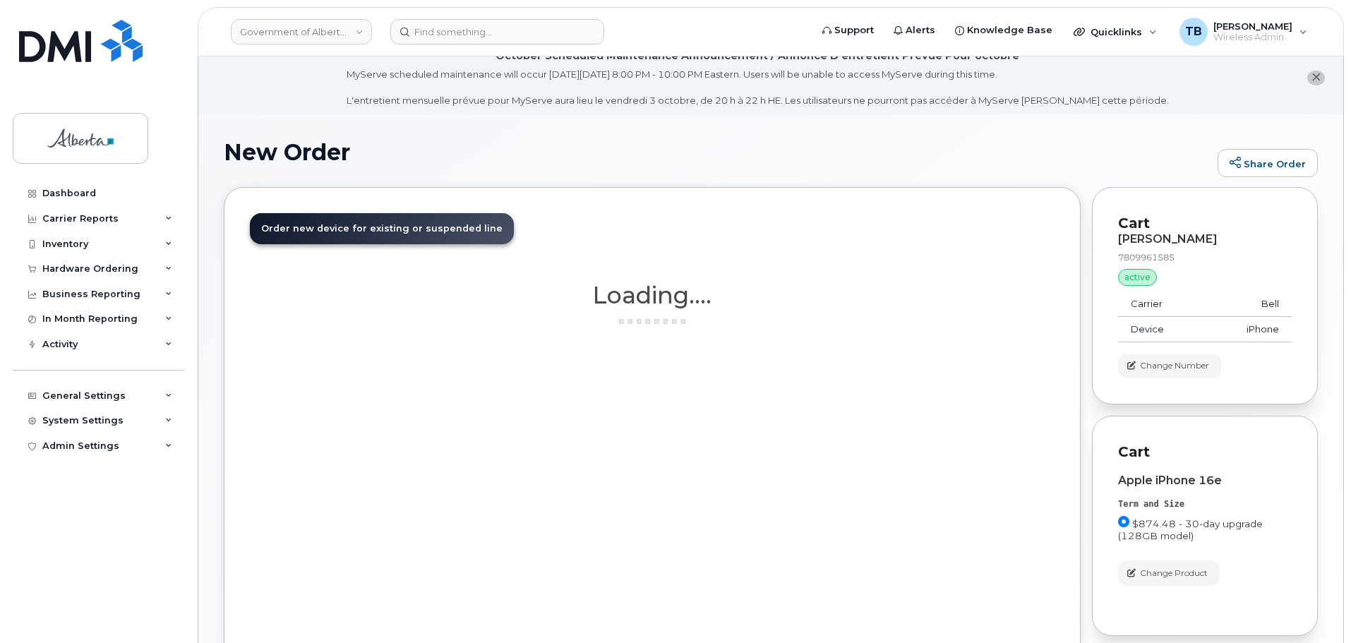
scroll to position [0, 0]
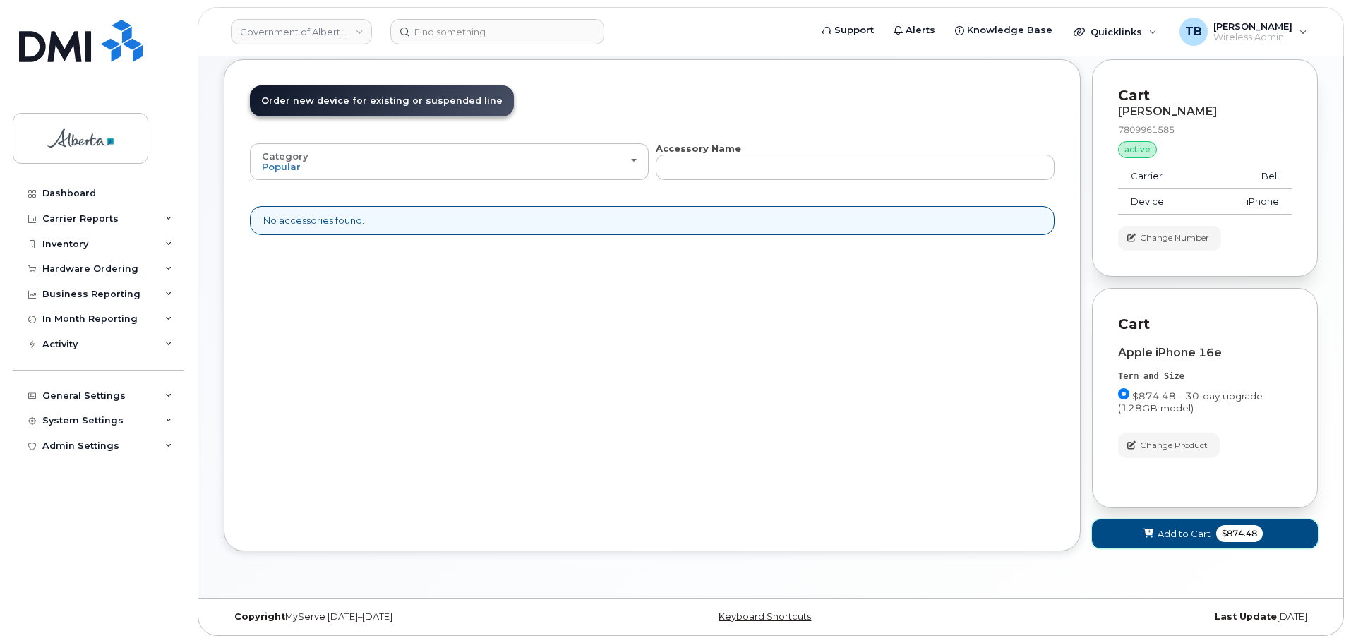
click at [1142, 537] on span at bounding box center [1148, 533] width 13 height 13
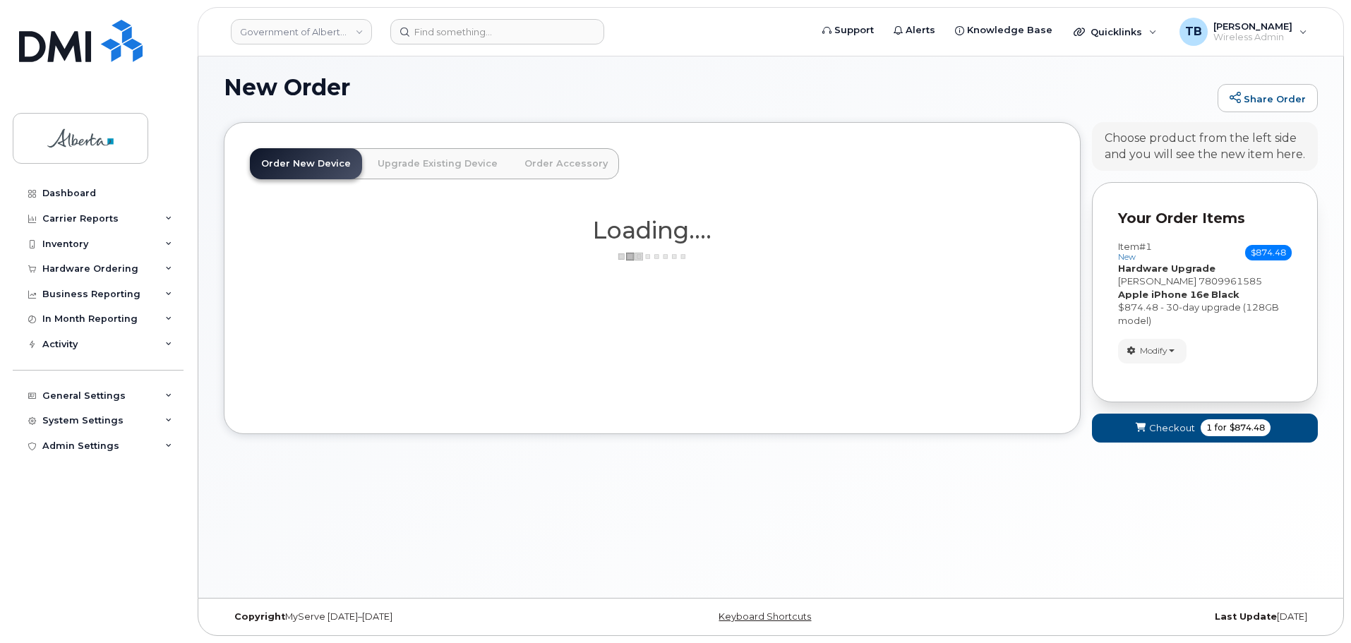
scroll to position [143, 0]
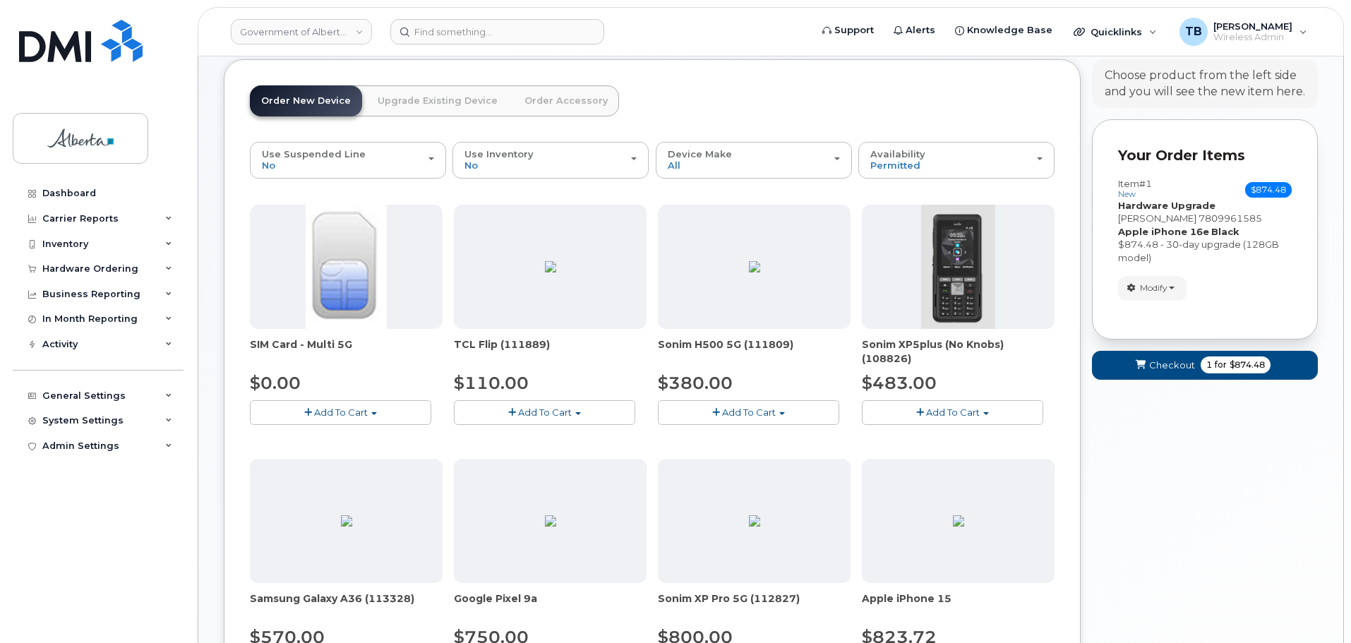
click at [1159, 430] on div "Your Cart is Empty! Choose product from the left side and you will see the new …" at bounding box center [1205, 554] width 226 height 990
click at [1139, 373] on button "Checkout 1 for $874.48" at bounding box center [1205, 365] width 226 height 29
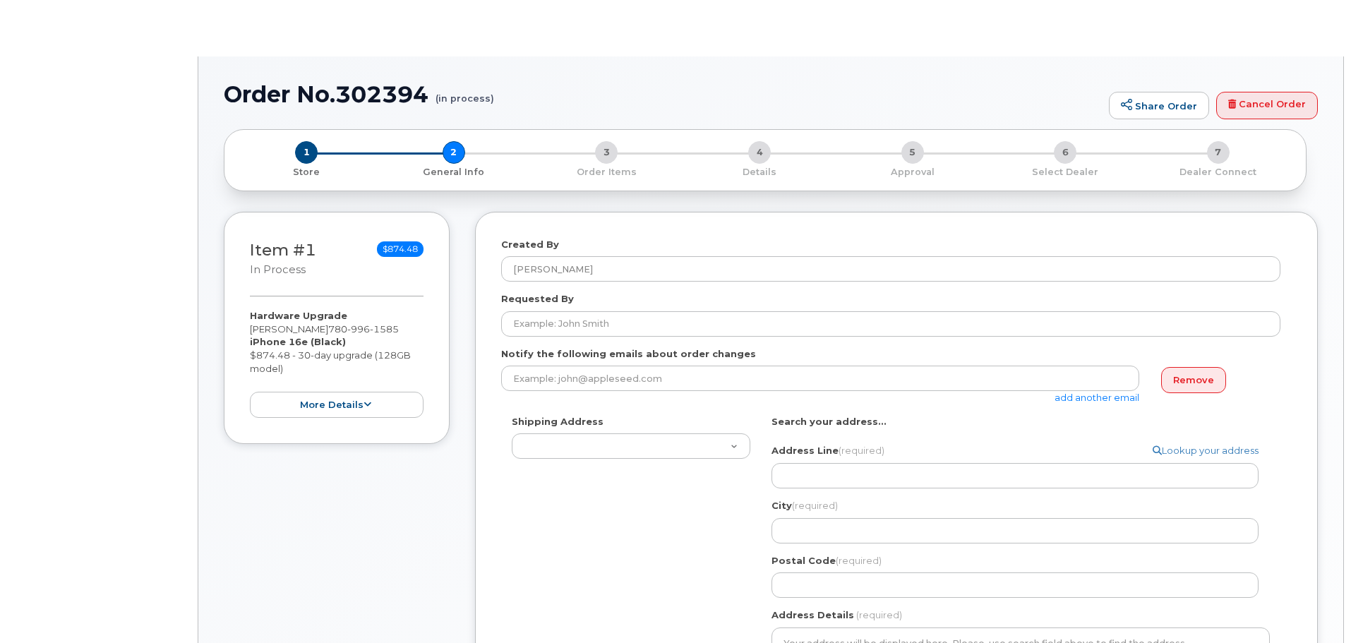
select select
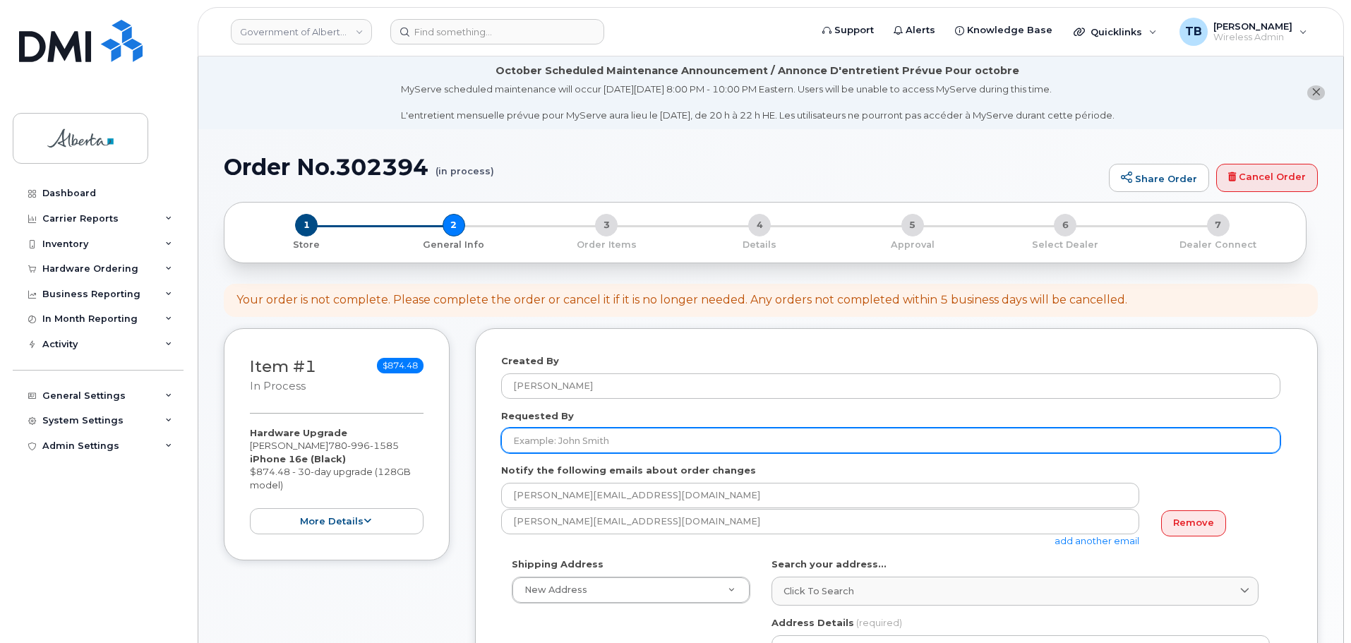
click at [529, 431] on input "Requested By" at bounding box center [890, 440] width 779 height 25
paste input "[PERSON_NAME]"
type input "[PERSON_NAME]"
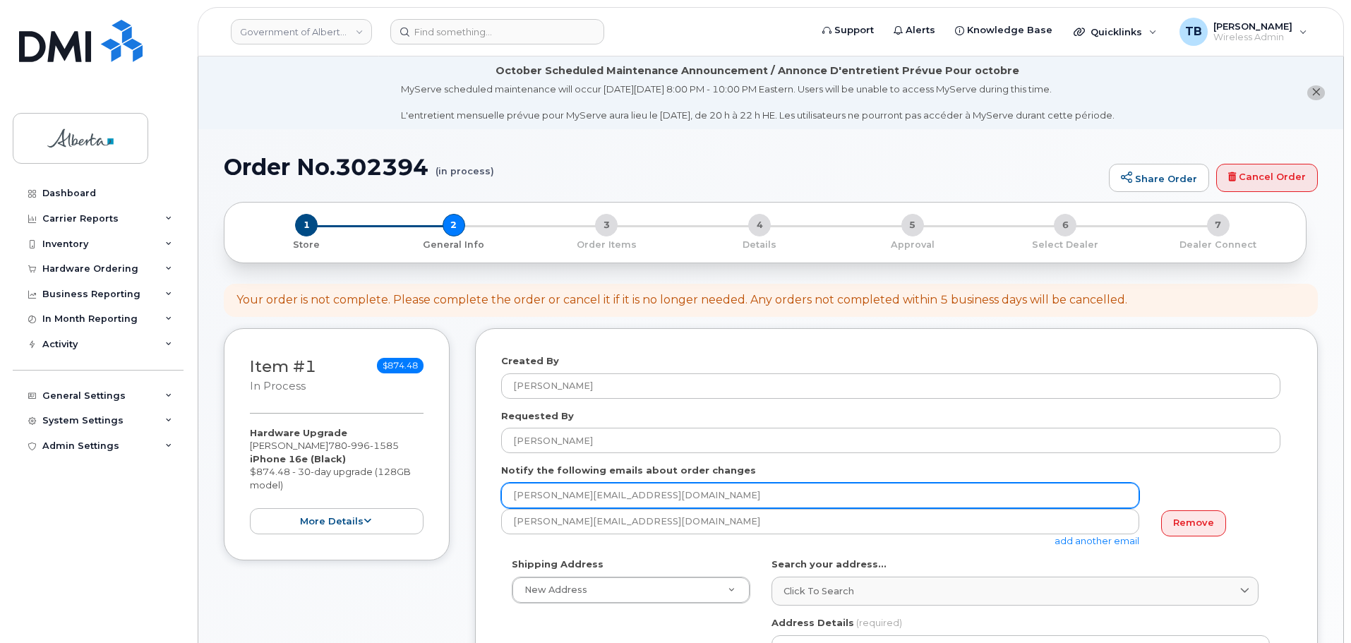
drag, startPoint x: 643, startPoint y: 498, endPoint x: 457, endPoint y: 481, distance: 186.4
paste input "Mila.Cabalar"
type input "Mila.Cabalar@gov.ab.ca"
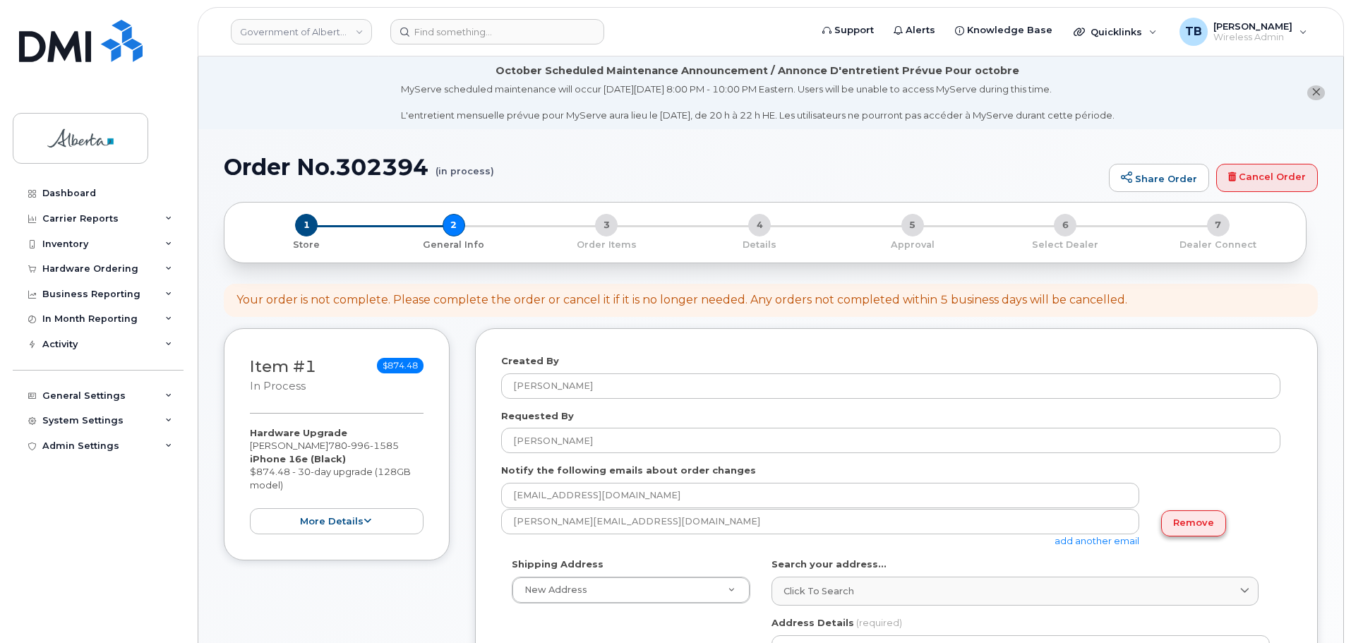
click at [1206, 527] on link "Remove" at bounding box center [1193, 523] width 65 height 26
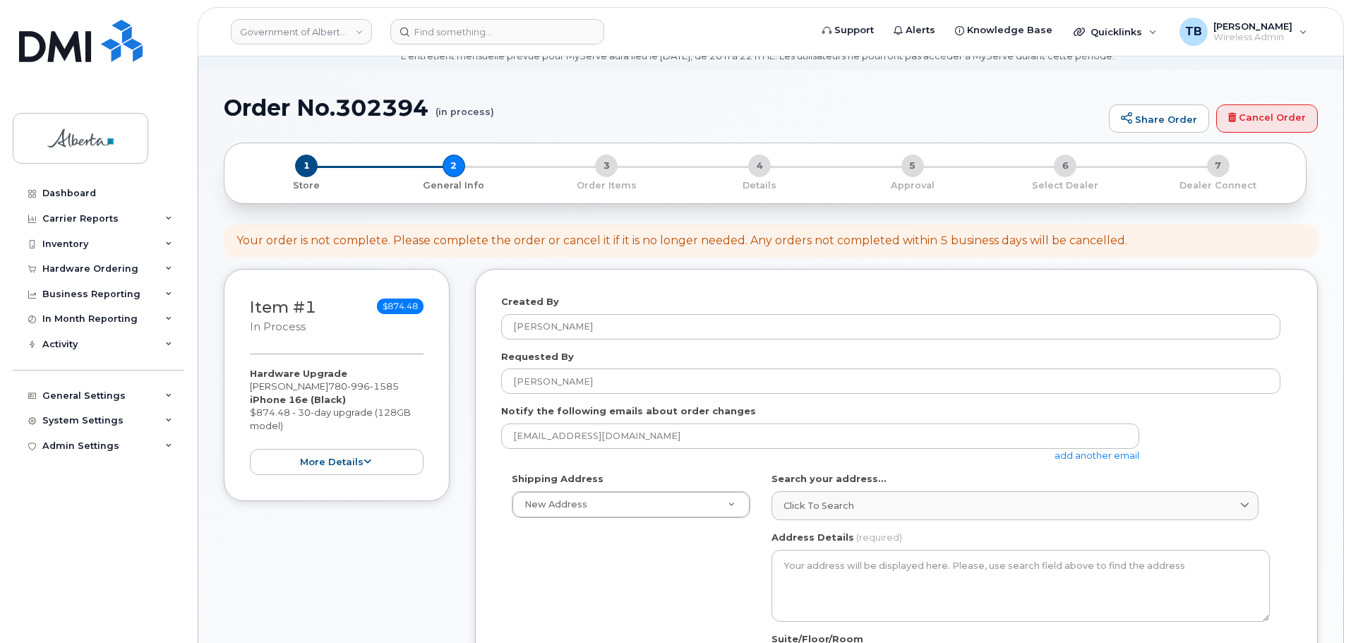
scroll to position [141, 0]
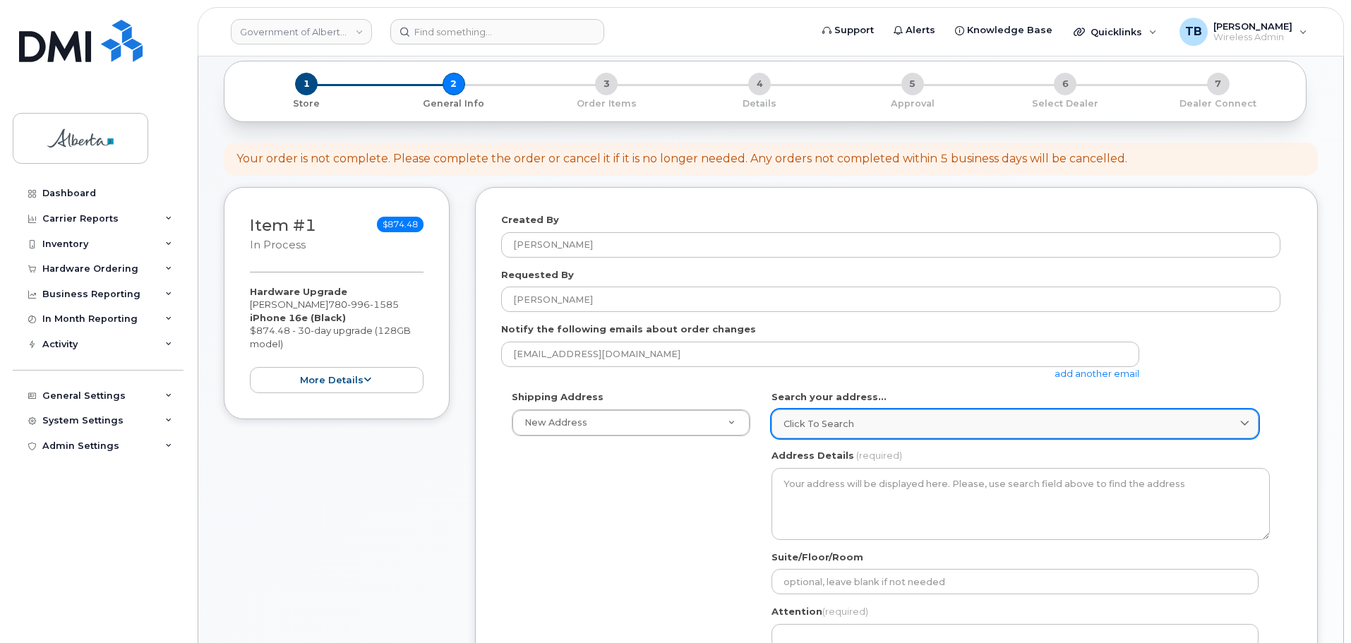
click at [851, 416] on link "Click to search" at bounding box center [1015, 423] width 487 height 29
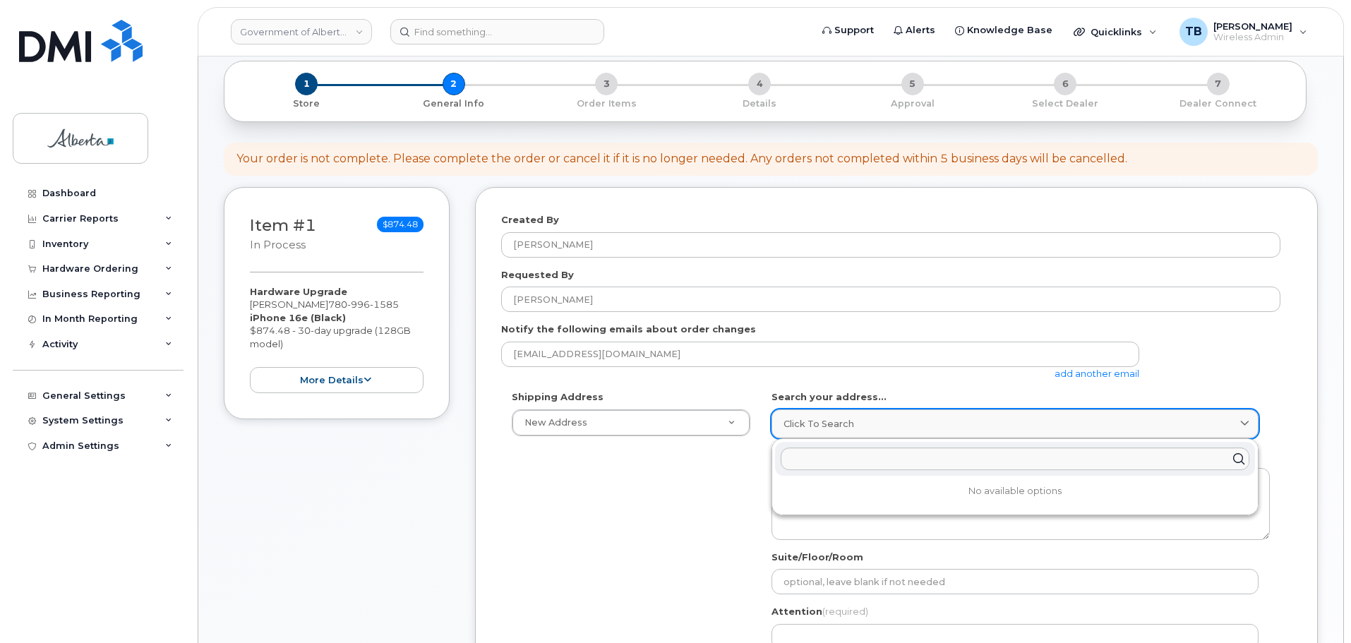
click at [810, 424] on span "Click to search" at bounding box center [819, 423] width 71 height 13
paste input "4999 - 98 Avenue"
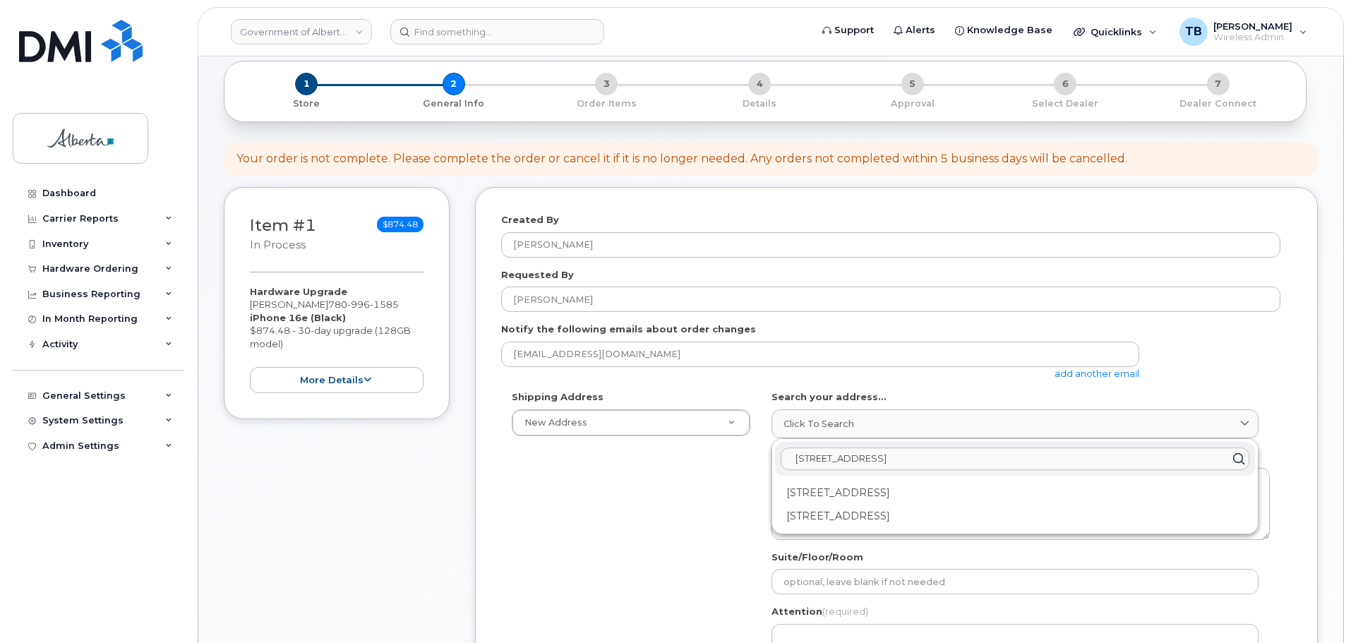
type input "4999 - 98 Avenue"
click at [819, 515] on div "4999 98 Ave NW Edmonton AB T6B 2X3" at bounding box center [1015, 516] width 480 height 23
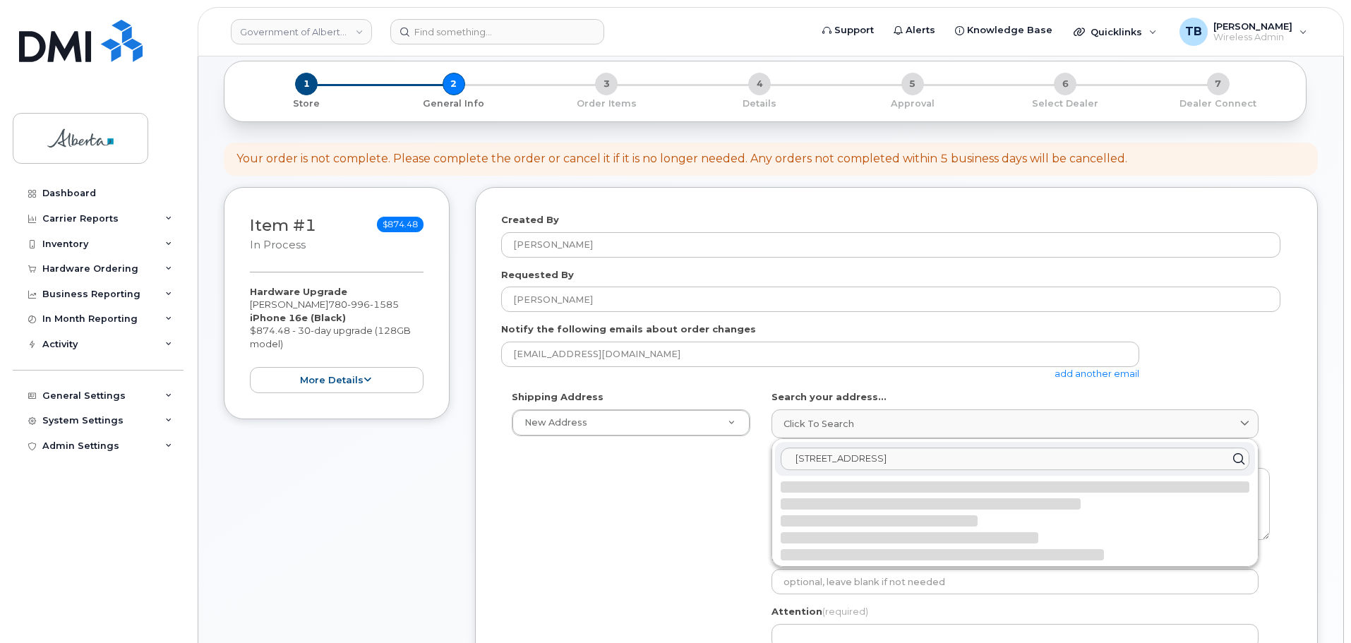
select select
type textarea "4999 98 Ave NW EDMONTON AB T6B 2X3 CANADA"
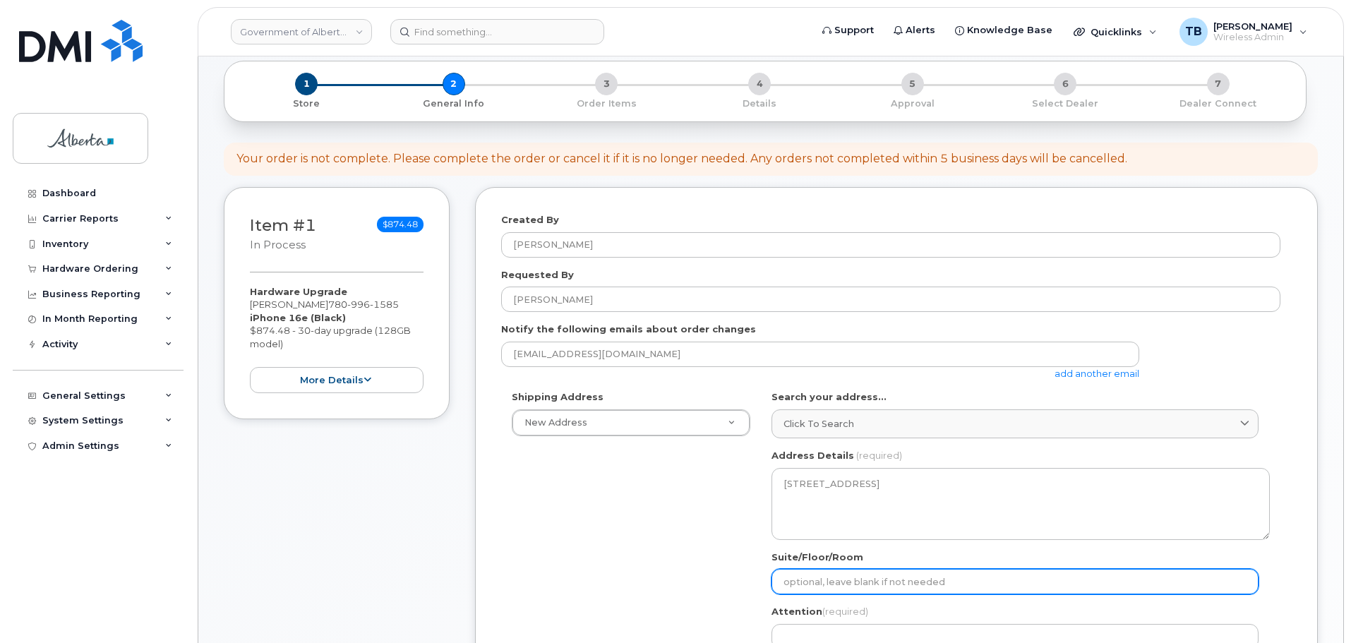
click at [805, 586] on input "Suite/Floor/Room" at bounding box center [1015, 581] width 487 height 25
paste input "2nd Floor"
select select
type input "2nd Floor"
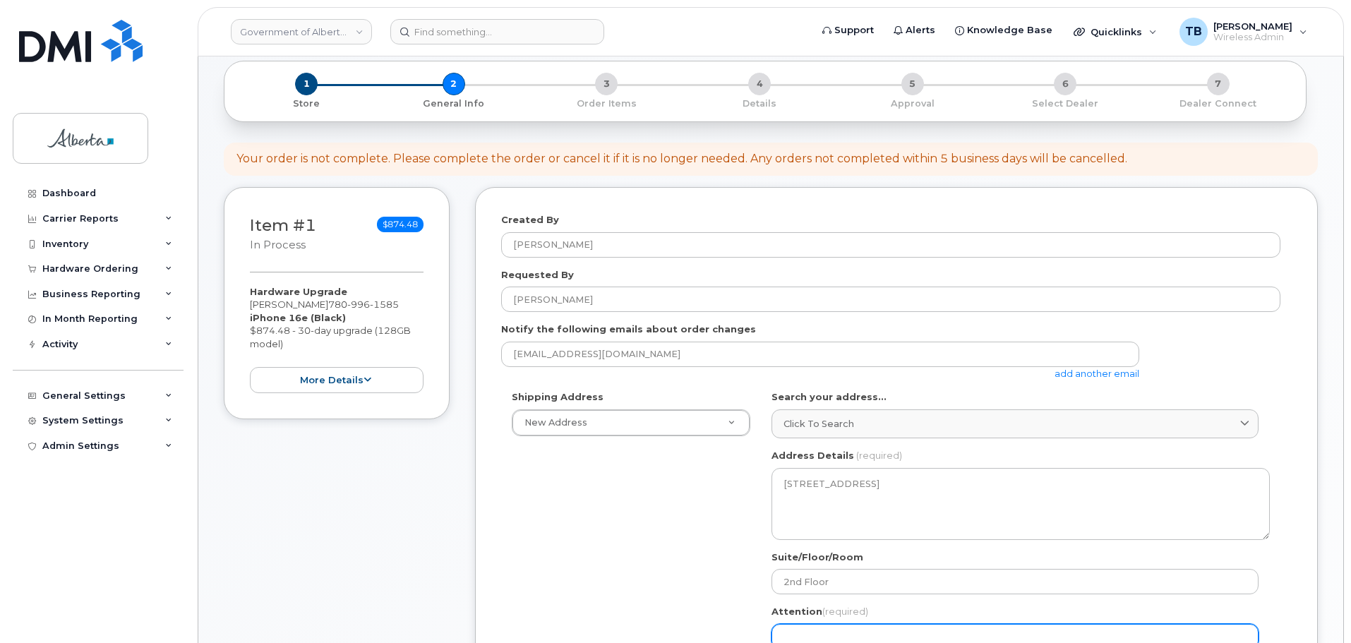
click at [808, 628] on input "Attention (required)" at bounding box center [1015, 636] width 487 height 25
paste input "[PERSON_NAME]"
select select
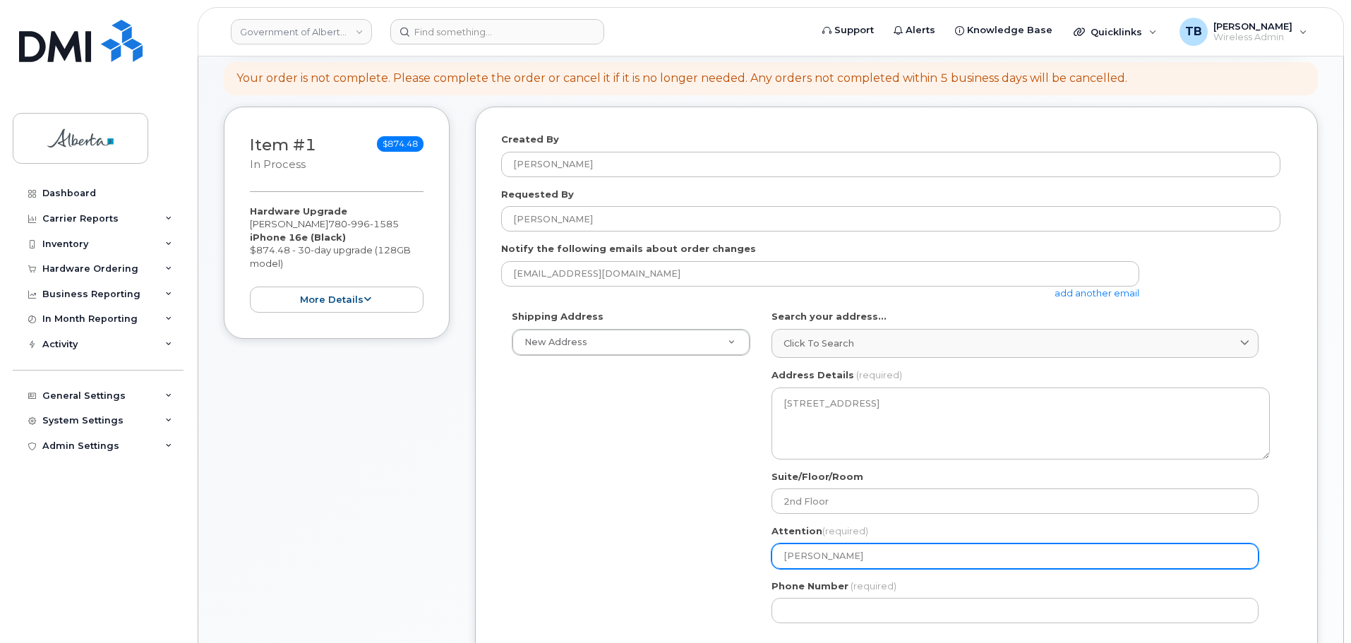
scroll to position [353, 0]
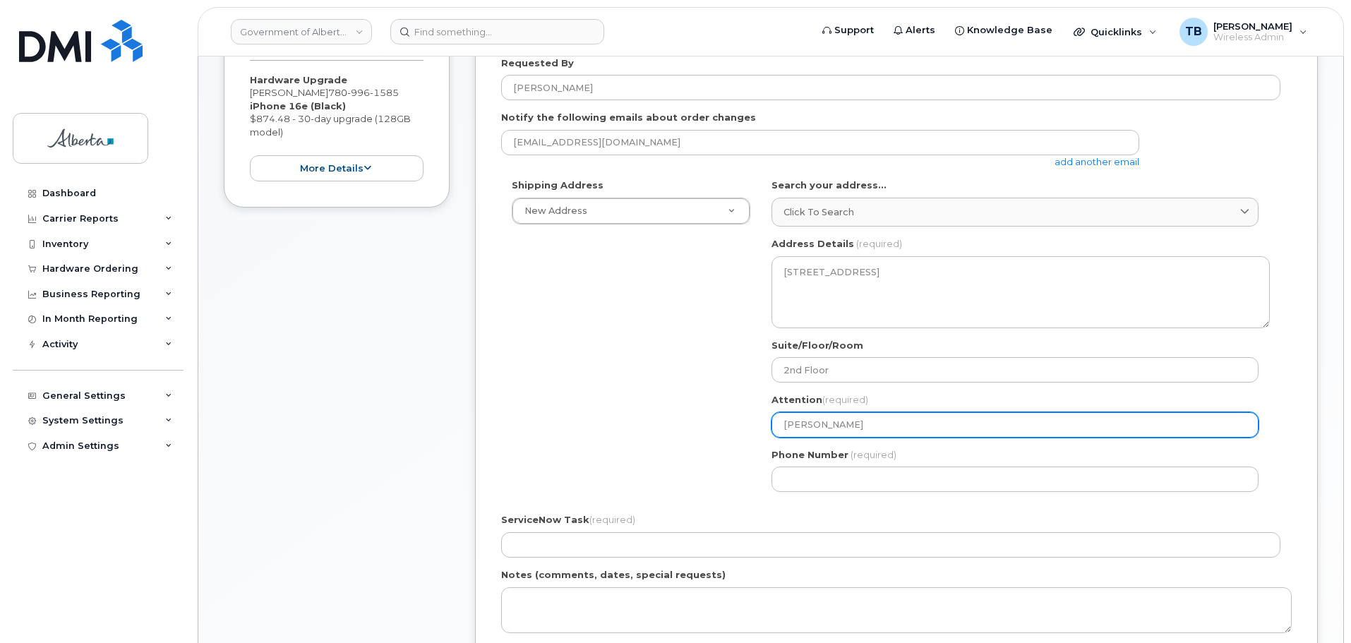
type input "[PERSON_NAME]"
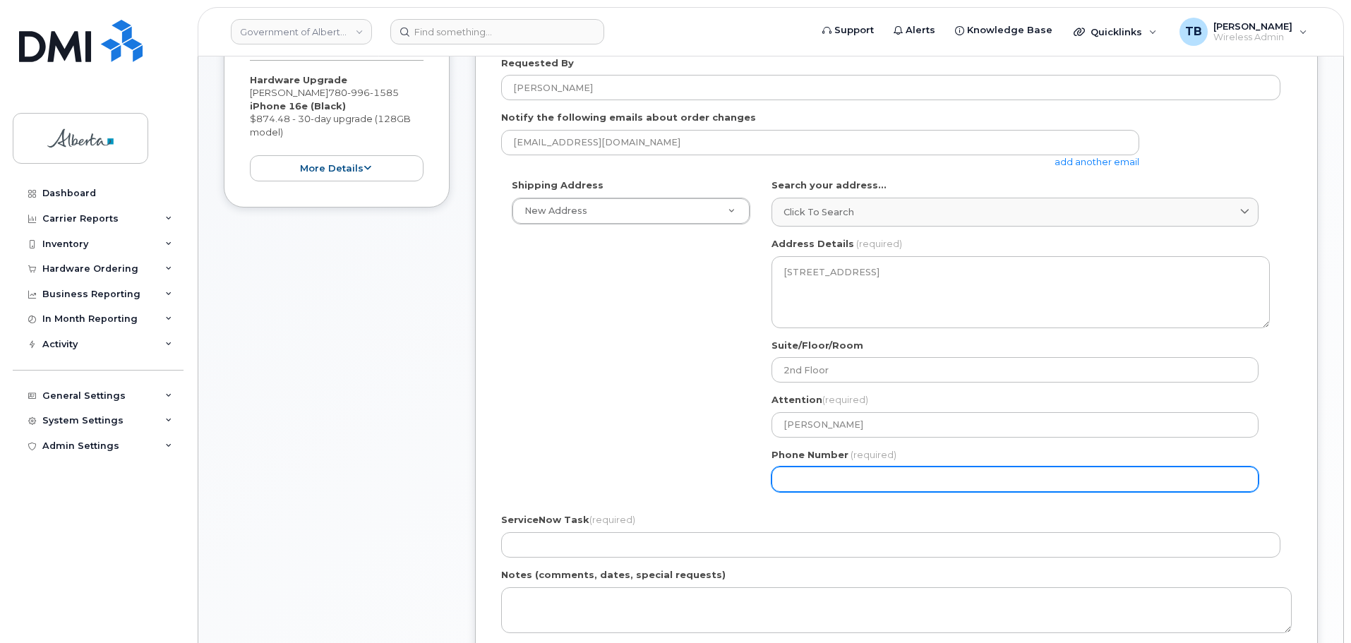
click at [805, 479] on input "Phone Number" at bounding box center [1015, 479] width 487 height 25
paste input "7804151064"
select select
type input "7804151064"
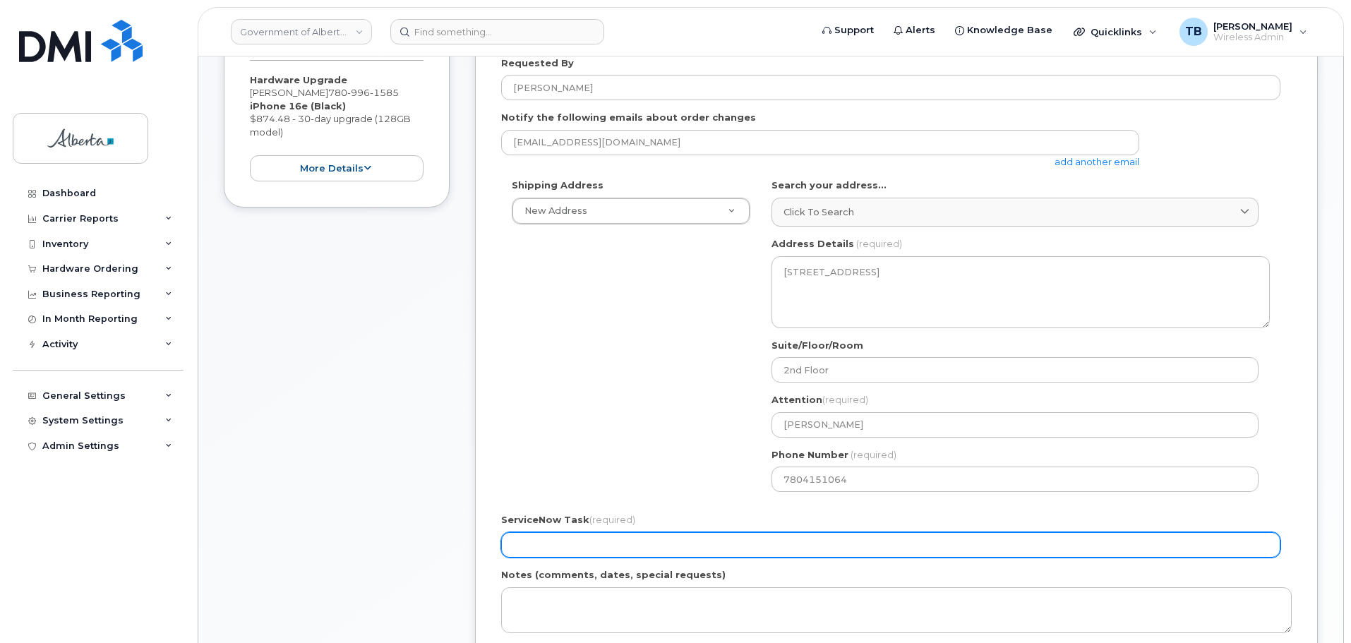
click at [613, 548] on input "ServiceNow Task (required)" at bounding box center [890, 544] width 779 height 25
paste input "SCTASK0859265"
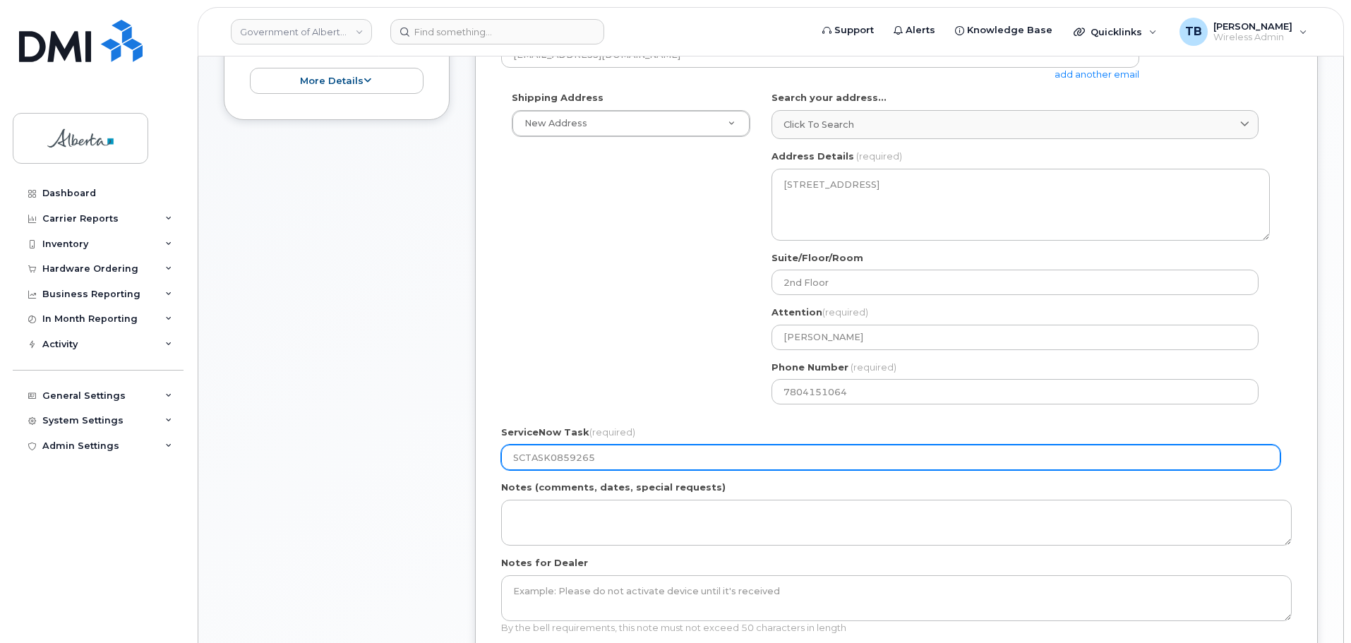
scroll to position [706, 0]
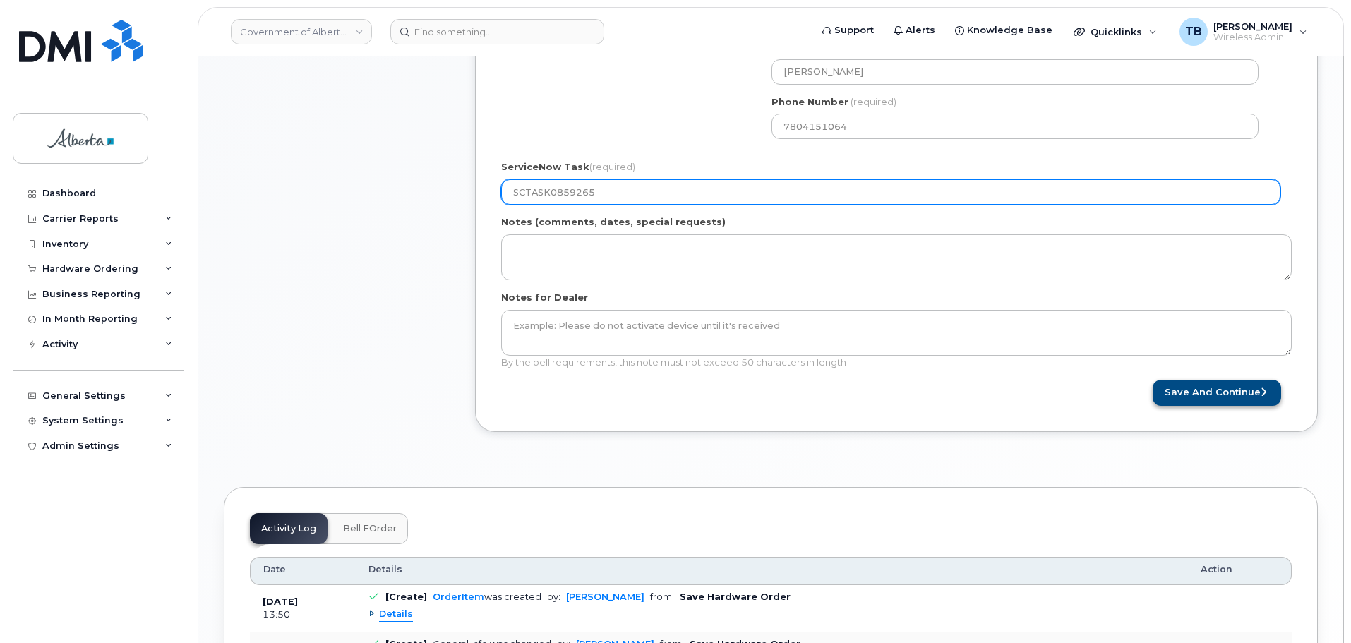
type input "SCTASK0859265"
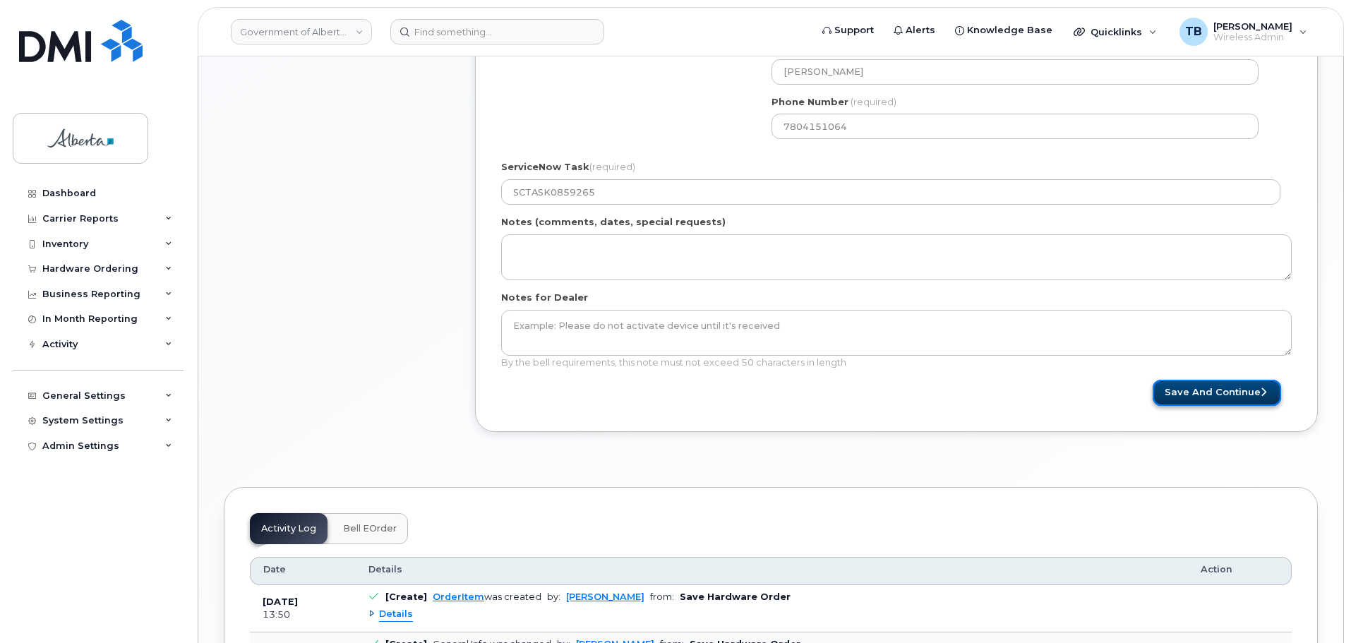
click at [1216, 397] on button "Save and Continue" at bounding box center [1217, 393] width 128 height 26
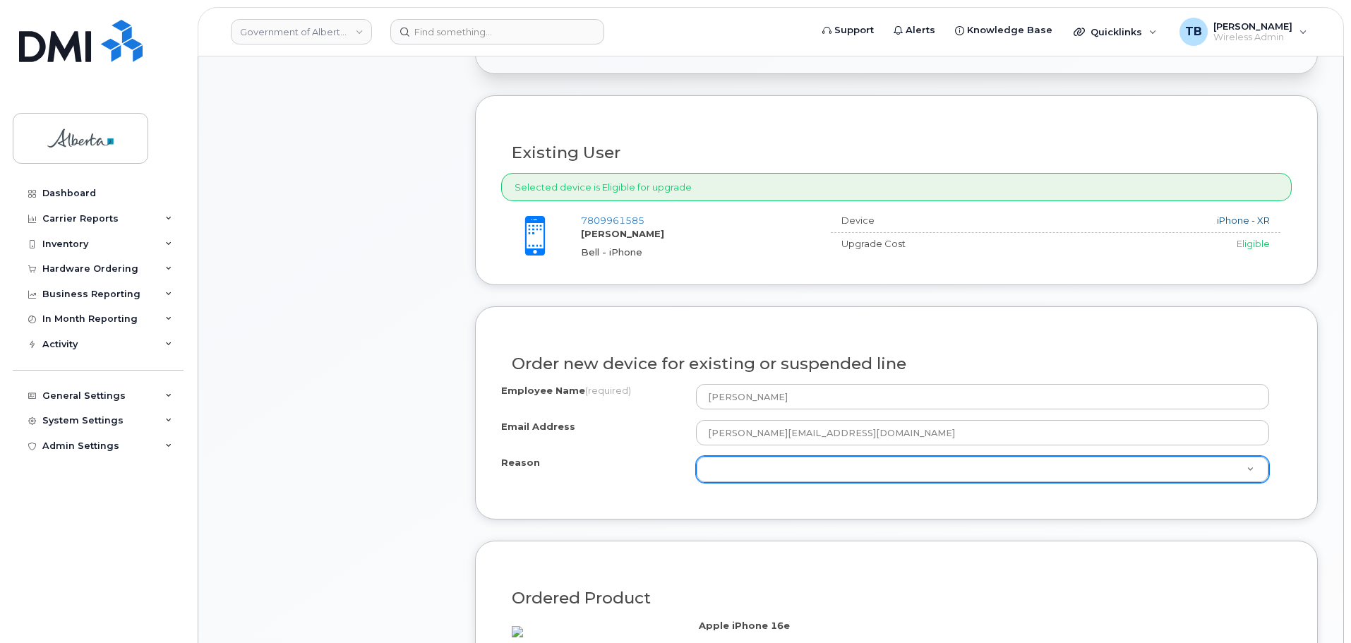
scroll to position [565, 0]
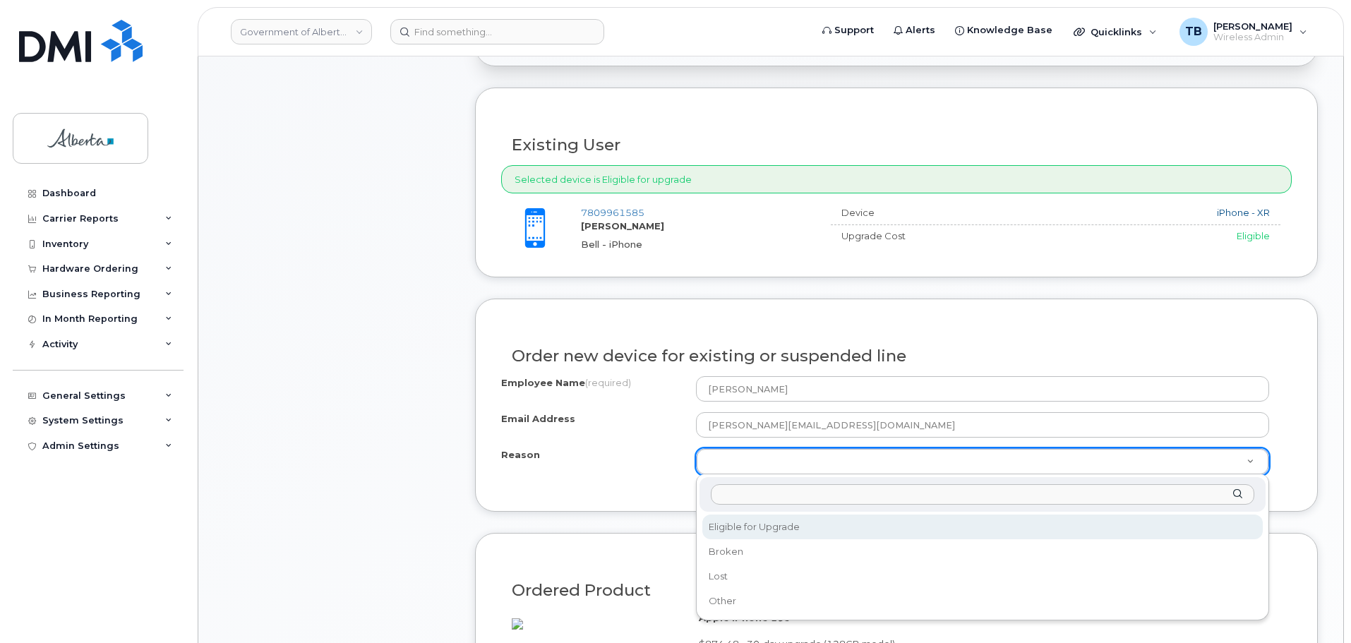
select select "eligible_for_upgrade"
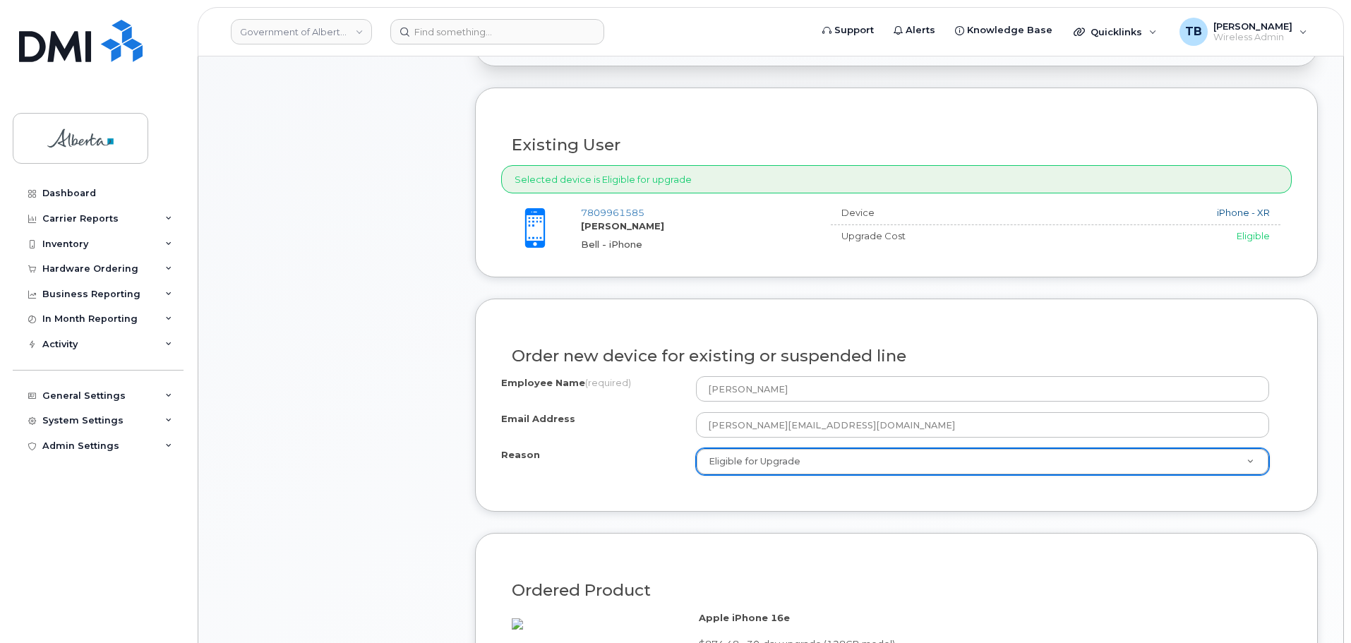
click at [584, 485] on div "Employee Name (required) [PERSON_NAME] Email Address [PERSON_NAME][EMAIL_ADDRES…" at bounding box center [896, 430] width 791 height 109
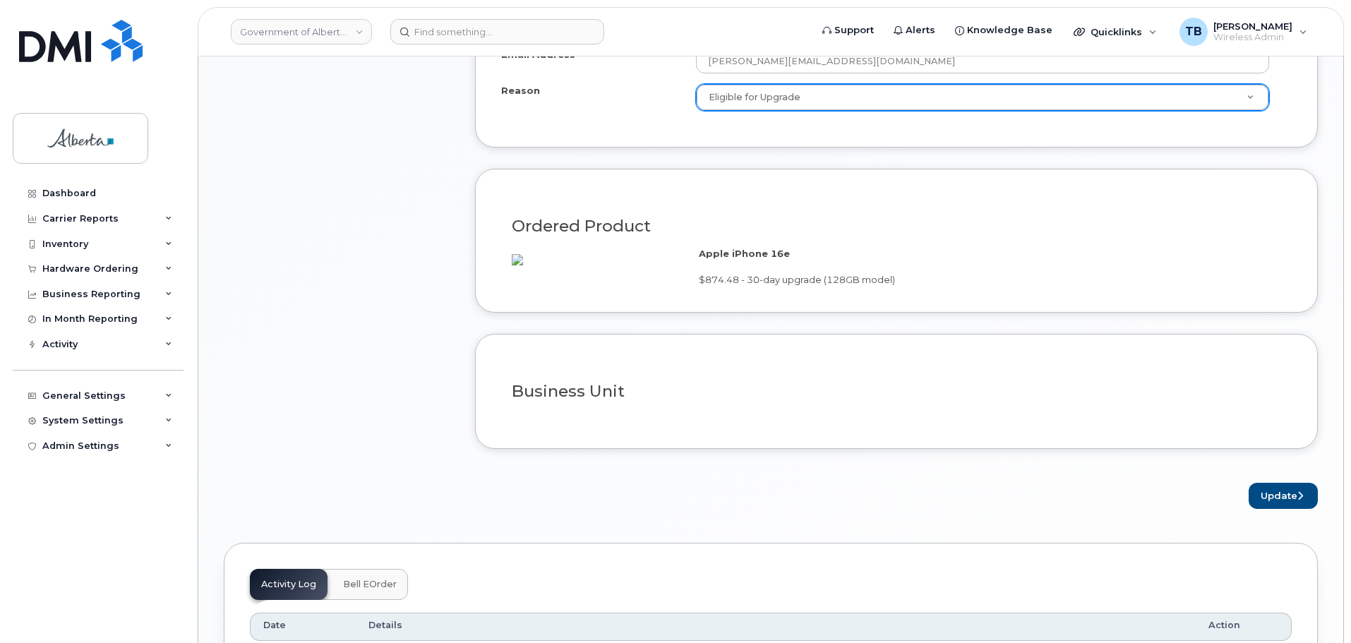
scroll to position [1059, 0]
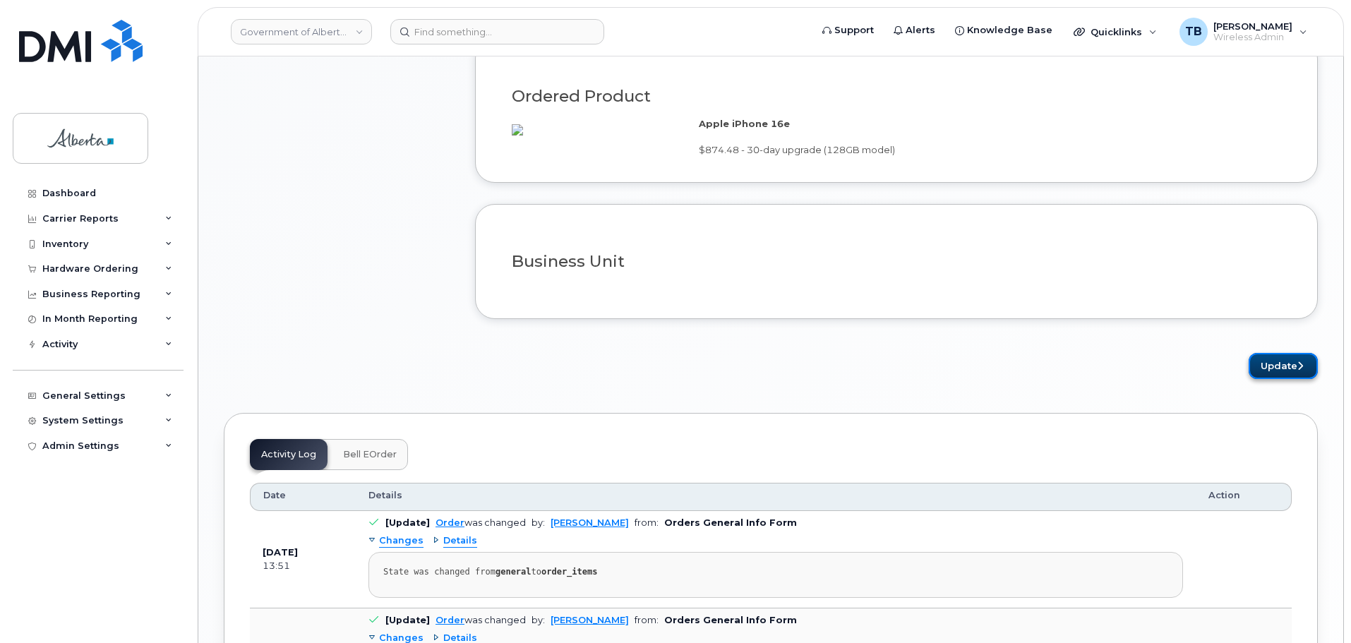
click at [1271, 379] on button "Update" at bounding box center [1283, 366] width 69 height 26
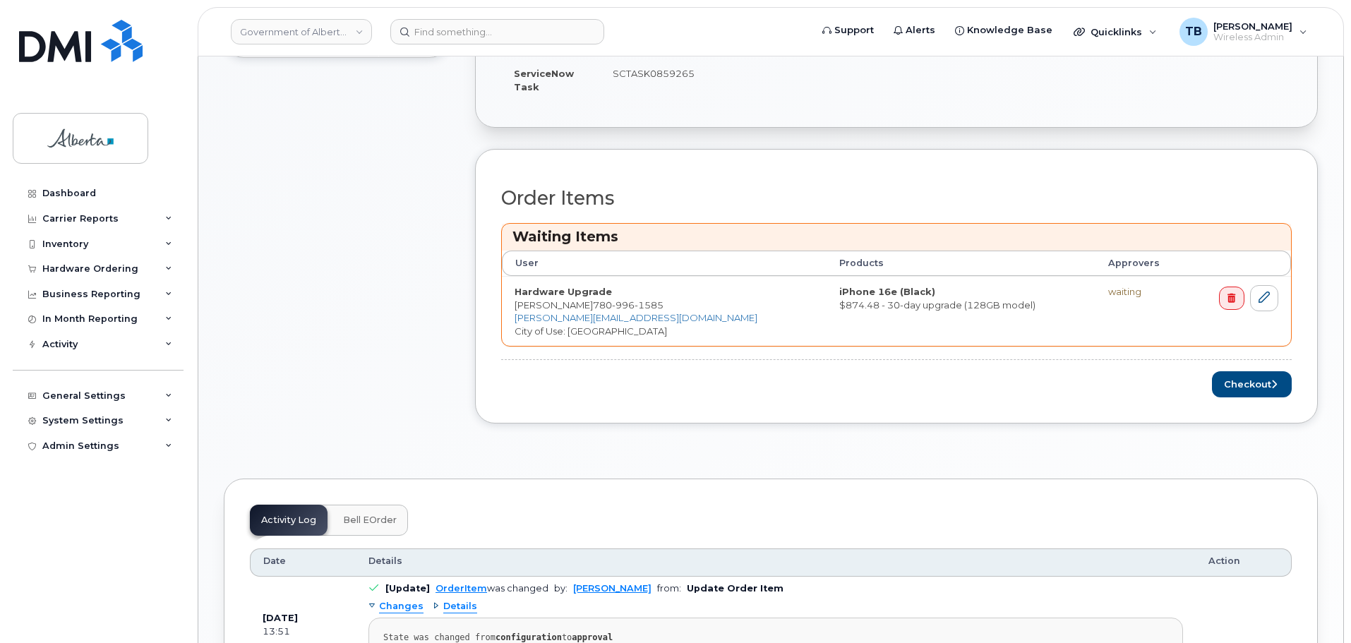
scroll to position [565, 0]
click at [1258, 376] on button "Checkout" at bounding box center [1252, 383] width 80 height 26
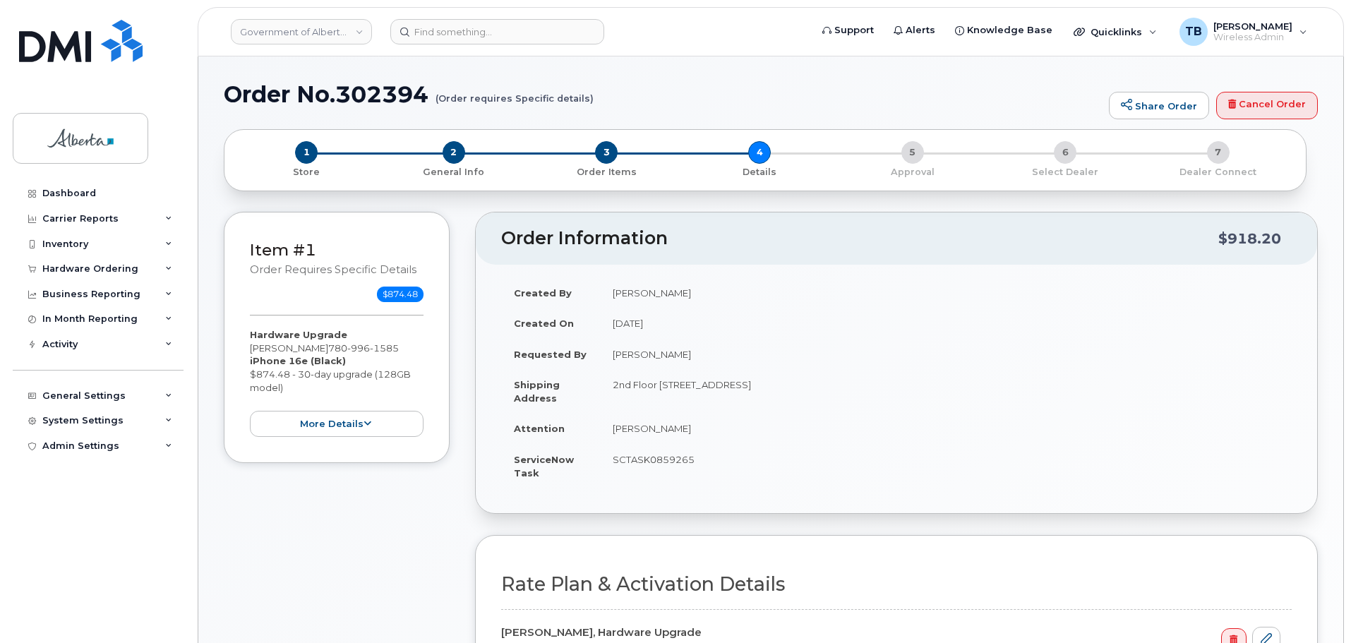
select select
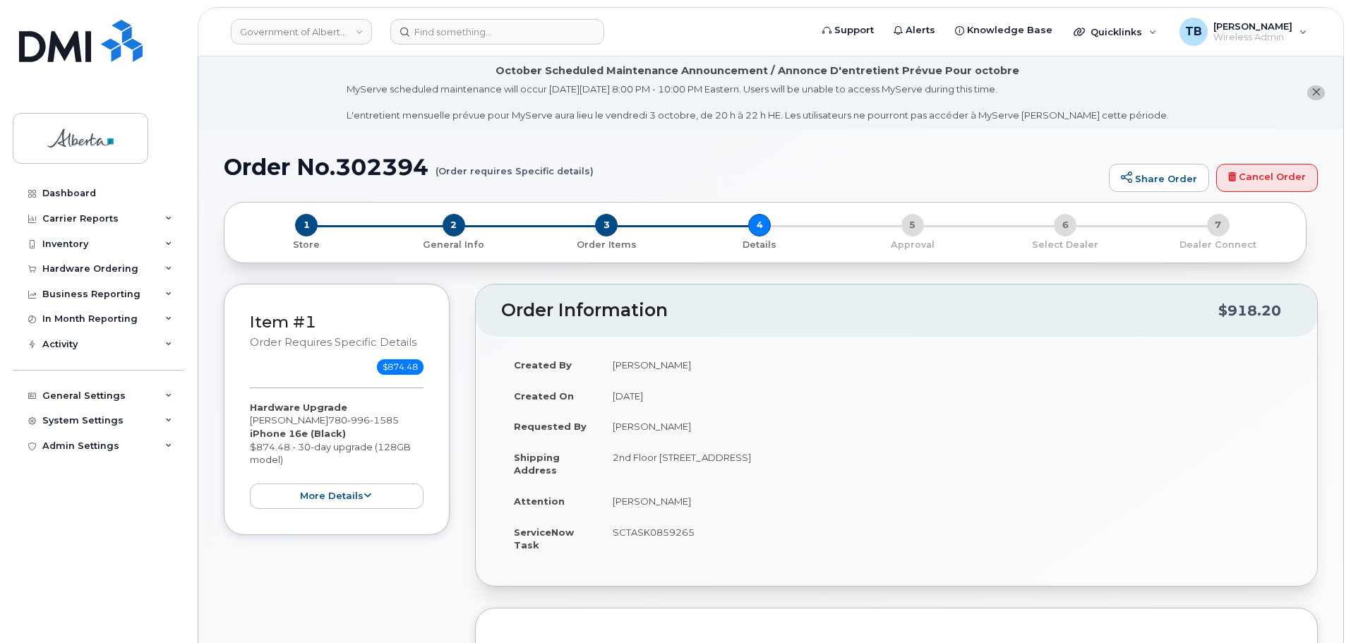
click at [805, 373] on td "[PERSON_NAME]" at bounding box center [946, 364] width 692 height 31
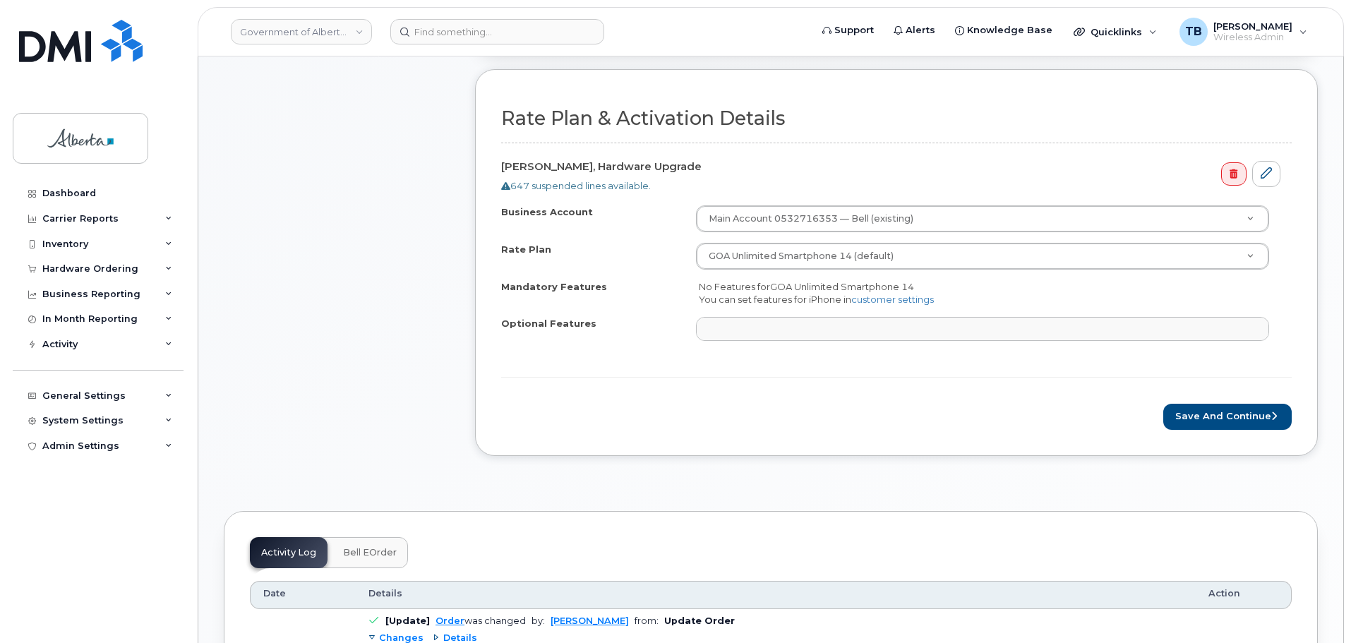
scroll to position [565, 0]
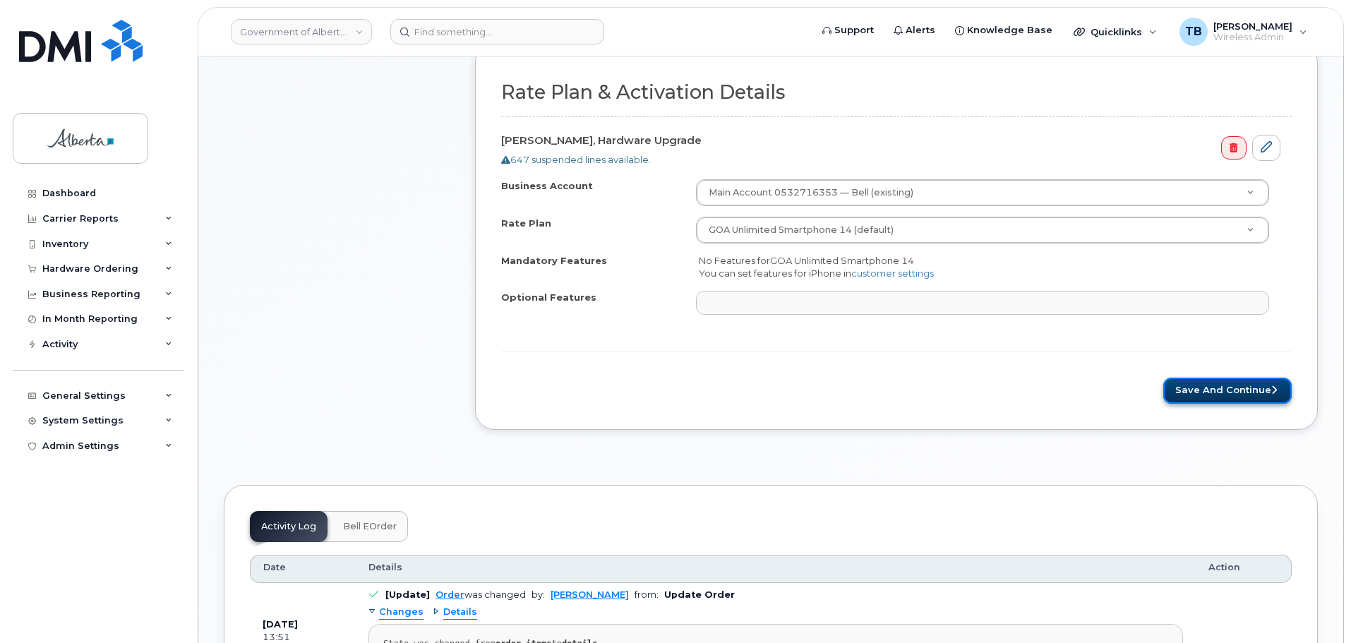
click at [1170, 390] on button "Save and Continue" at bounding box center [1227, 391] width 128 height 26
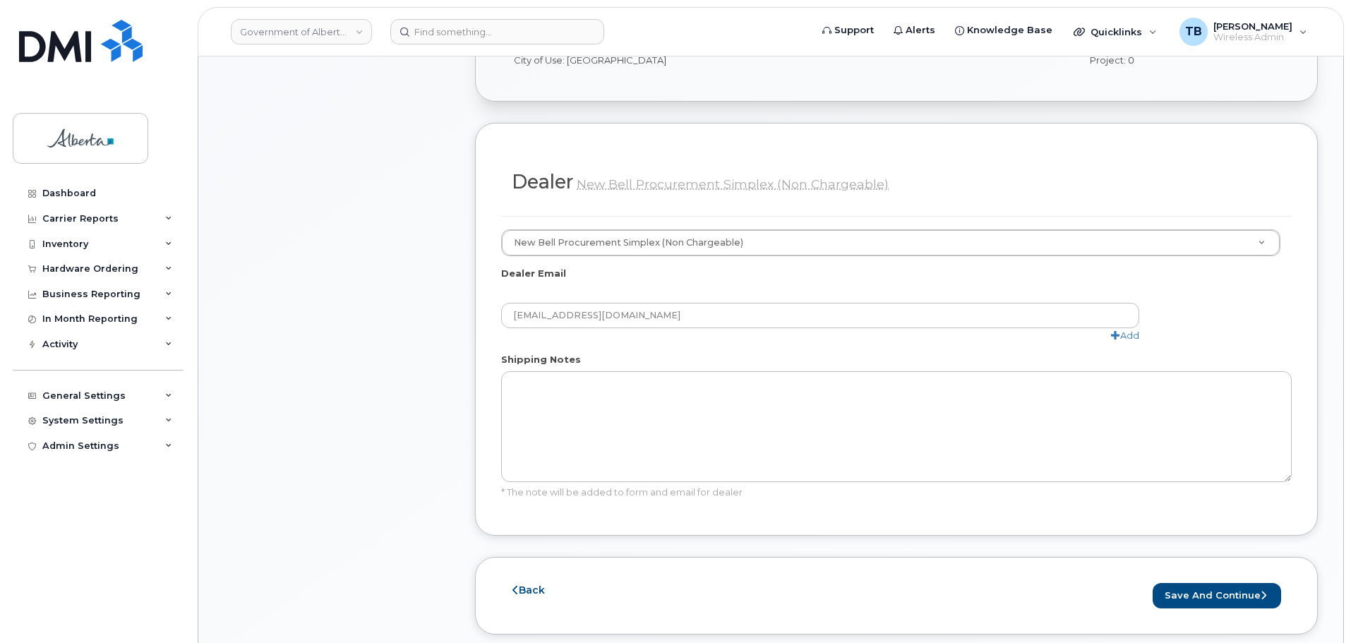
scroll to position [847, 0]
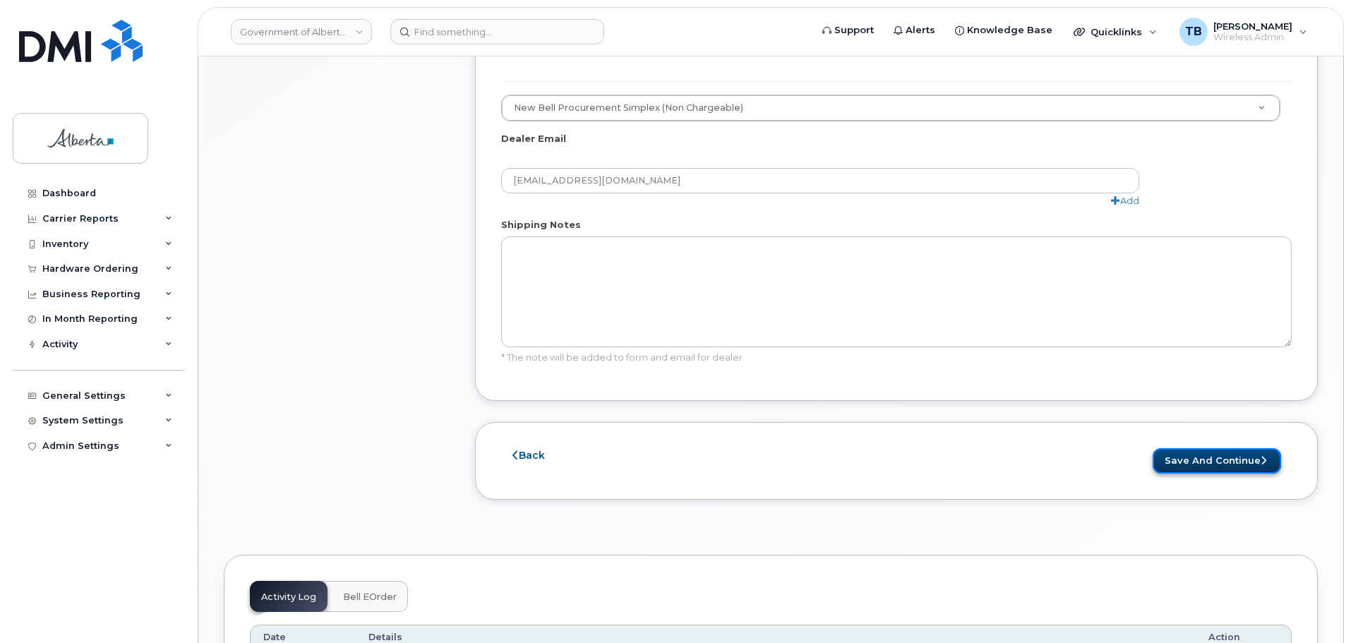
click at [1206, 448] on button "Save and Continue" at bounding box center [1217, 461] width 128 height 26
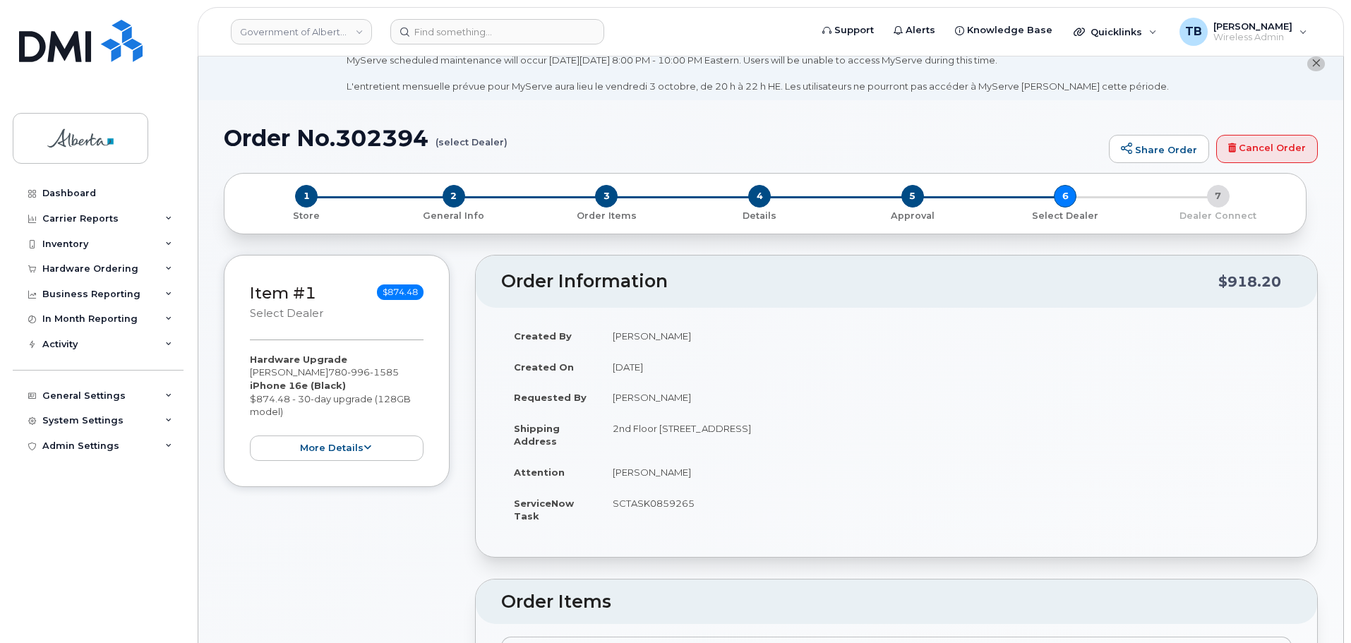
scroll to position [0, 0]
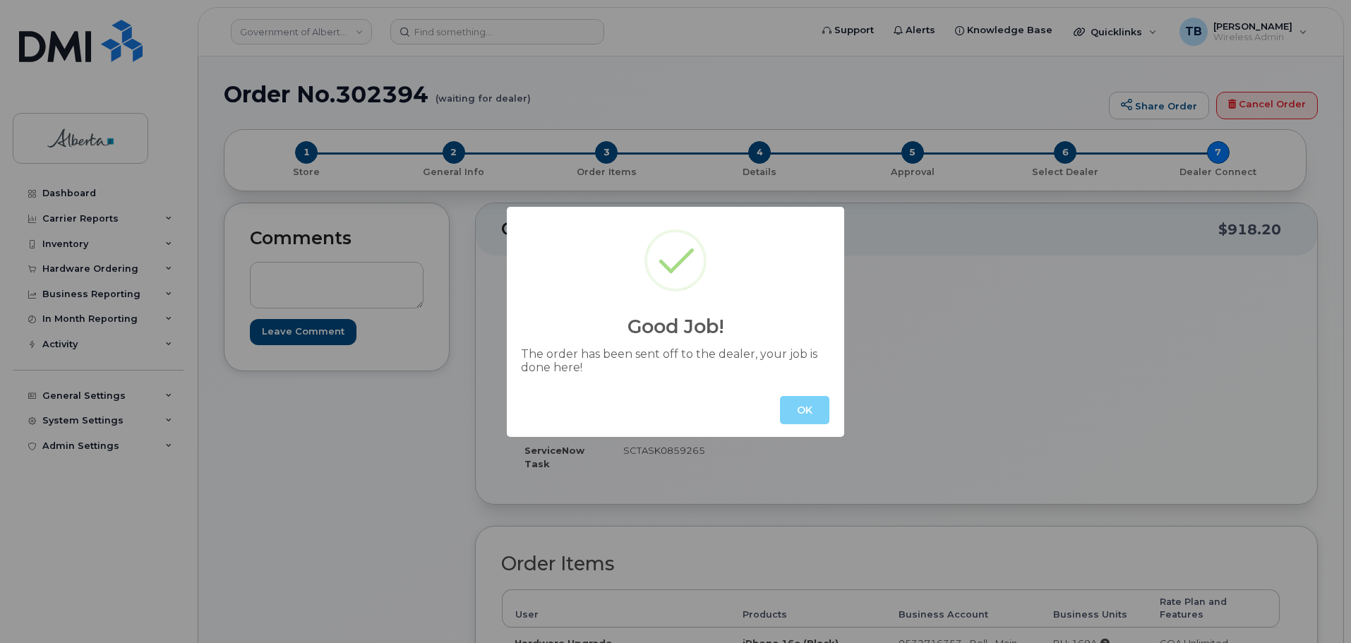
click at [364, 169] on div "Good Job! The order has been sent off to the dealer, your job is done here! OK" at bounding box center [675, 321] width 1351 height 643
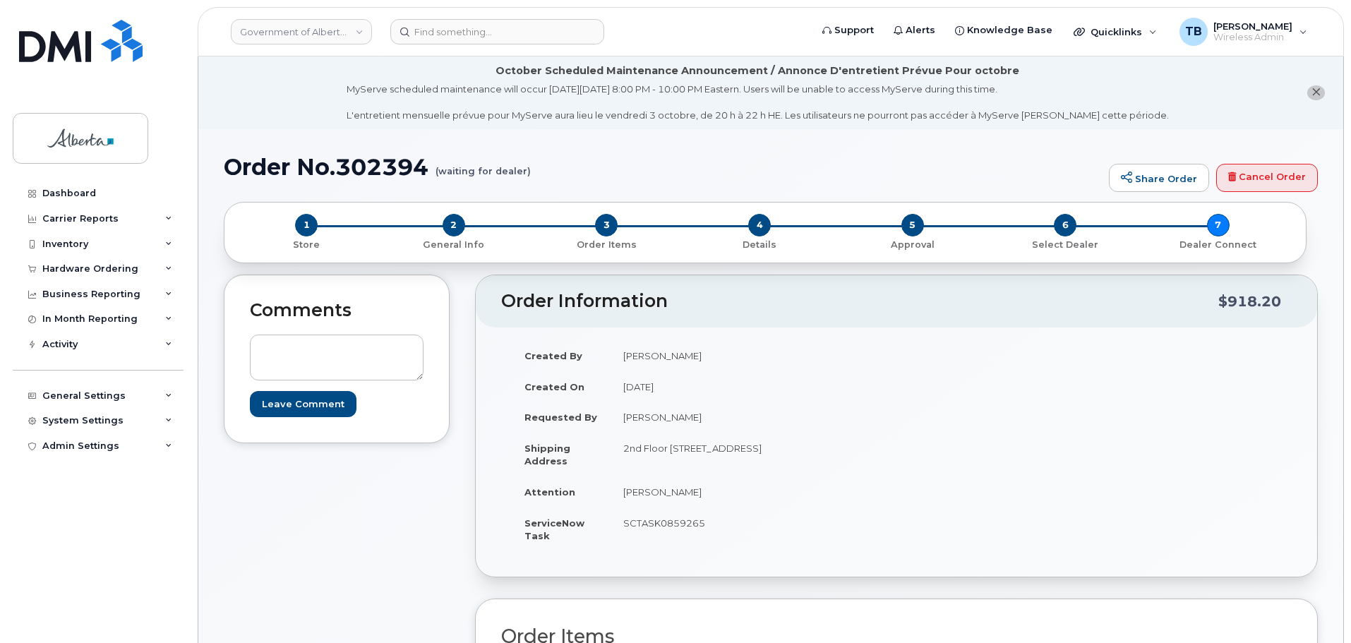
click at [381, 169] on h1 "Order No.302394 (waiting for dealer)" at bounding box center [663, 167] width 878 height 25
copy h1 "302394"
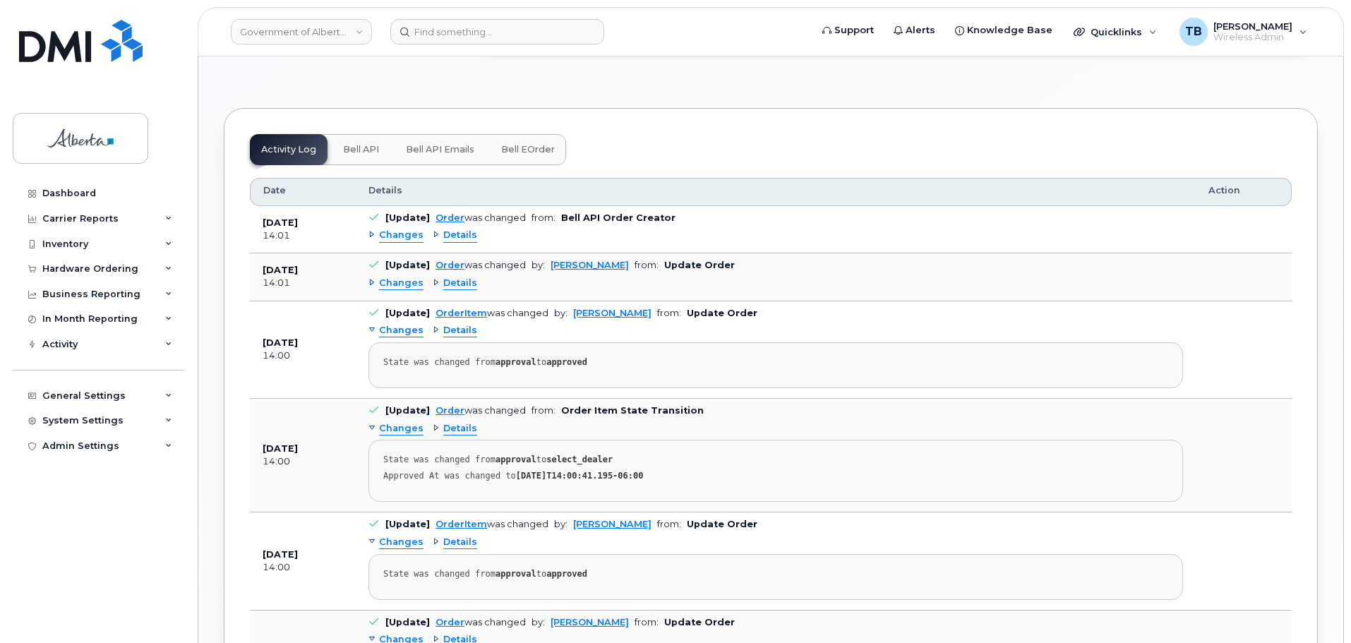
click at [369, 144] on button "Bell API" at bounding box center [361, 149] width 59 height 31
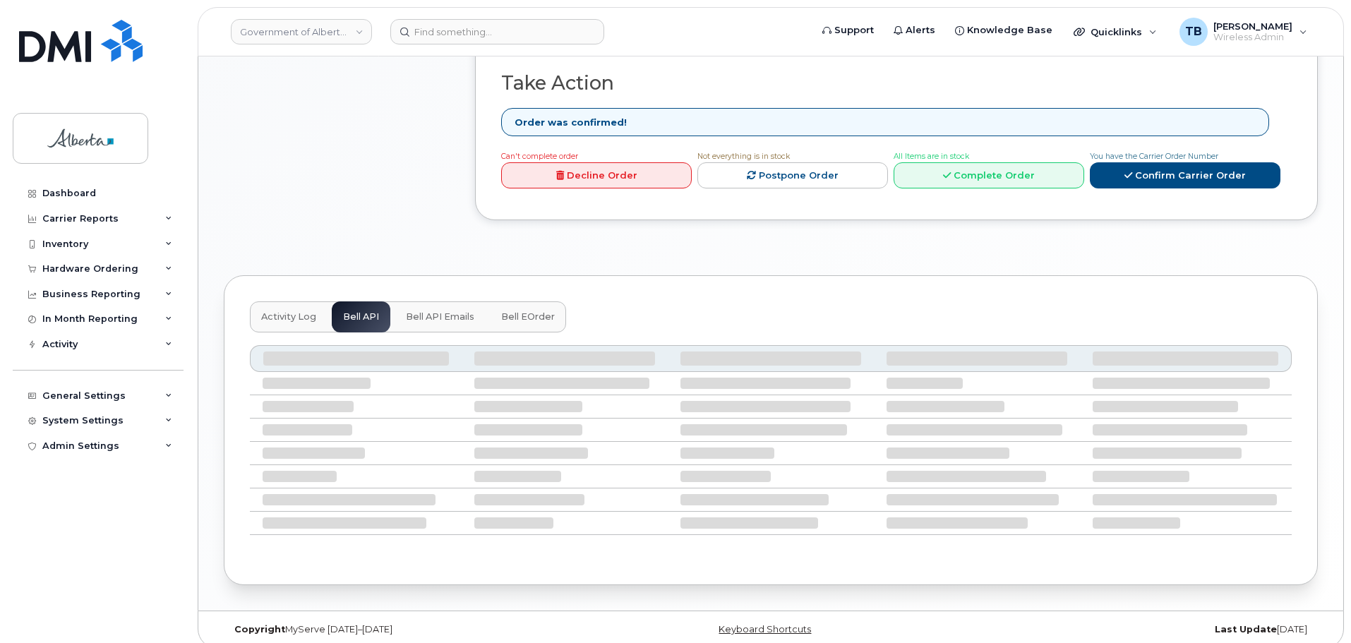
scroll to position [626, 0]
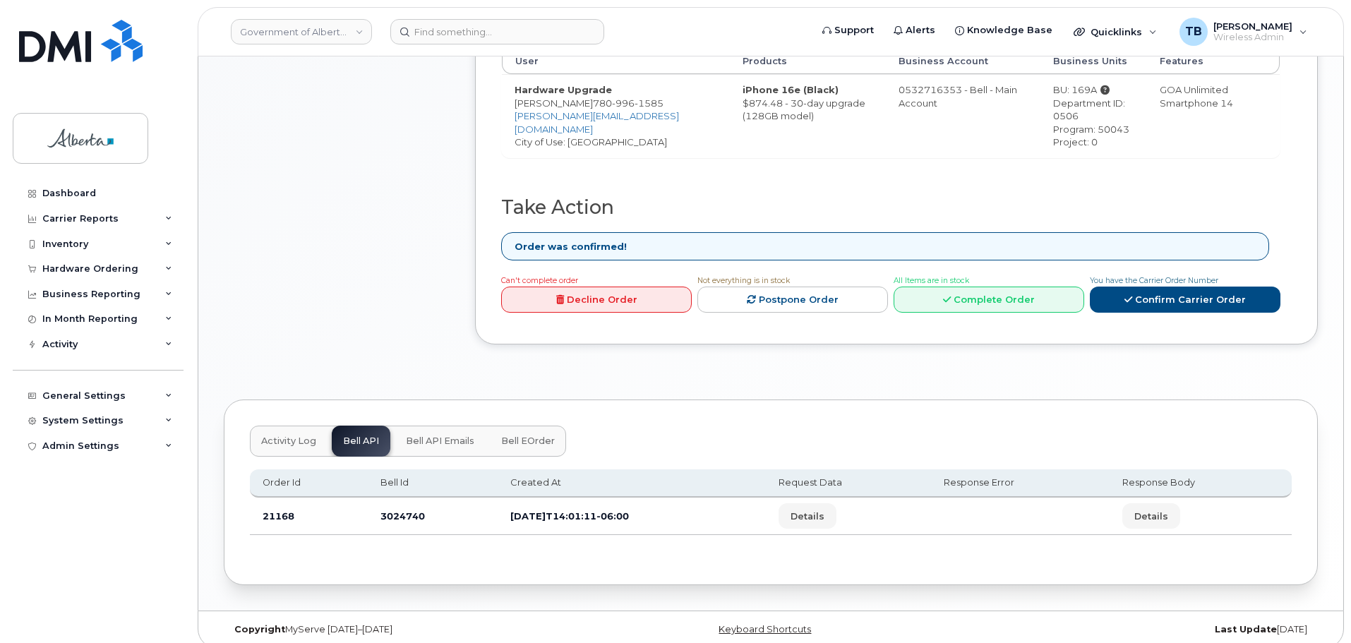
click at [401, 505] on td "3024740" at bounding box center [433, 516] width 130 height 37
copy td "3024740"
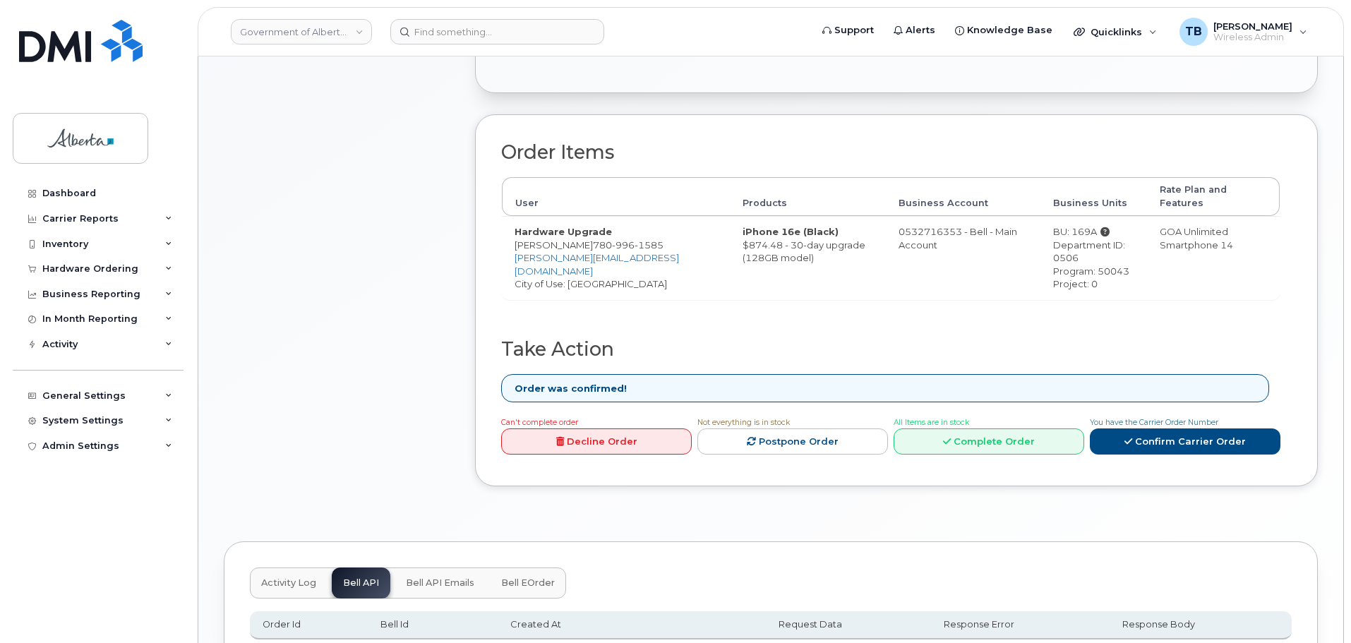
scroll to position [273, 0]
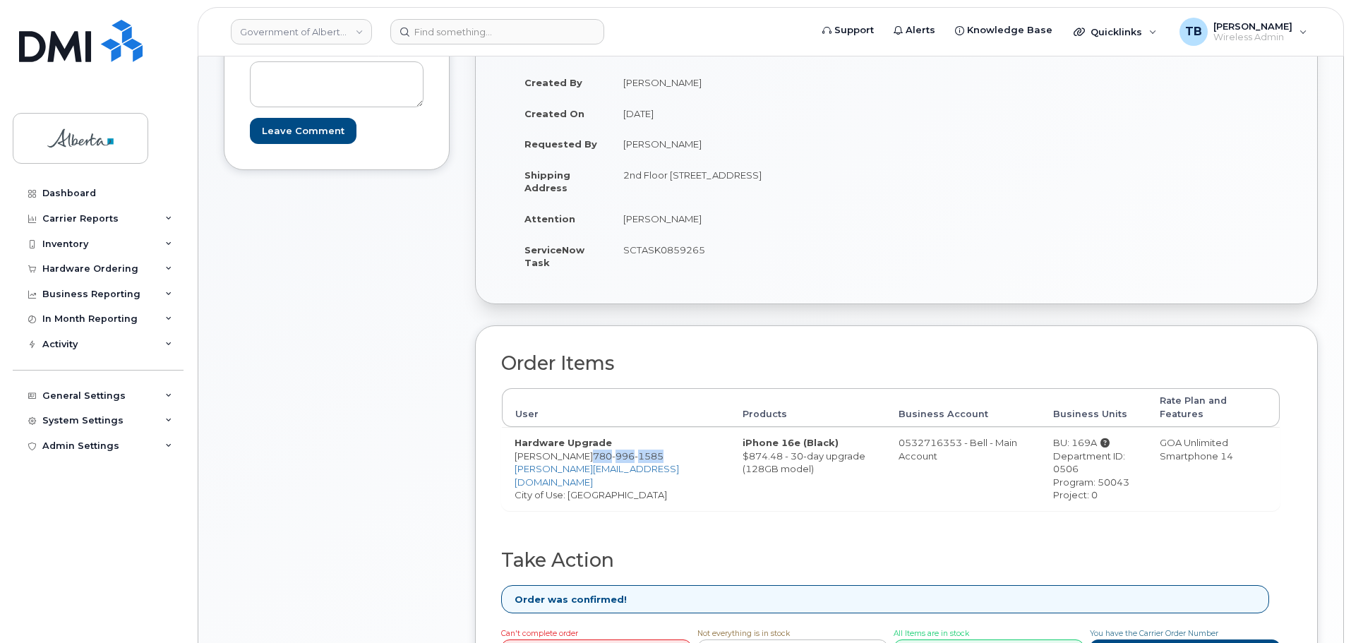
drag, startPoint x: 571, startPoint y: 445, endPoint x: 579, endPoint y: 450, distance: 9.2
click at [579, 450] on td "Hardware Upgrade Wayne Mah 780 996 1585 Wayne.Mah@gov.ab.ca City of Use: Edmont…" at bounding box center [616, 468] width 228 height 83
copy span "780 996 1585"
click at [442, 41] on input at bounding box center [497, 31] width 214 height 25
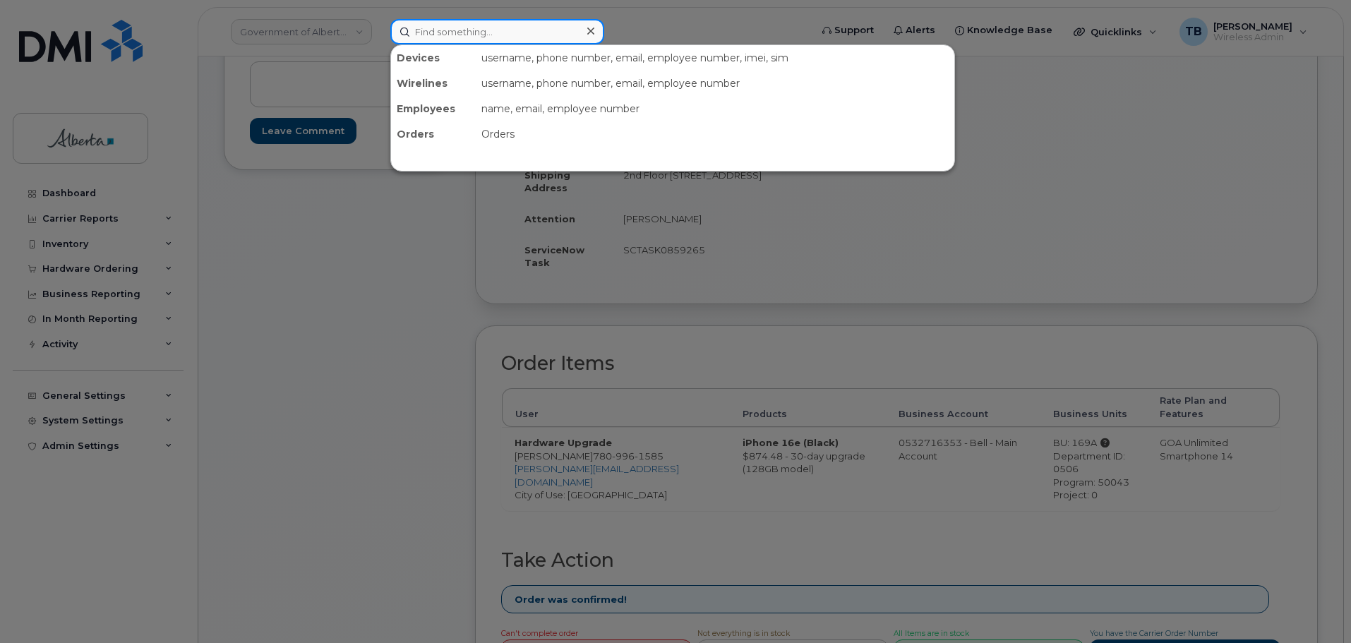
paste input "7809961585"
type input "7809961585"
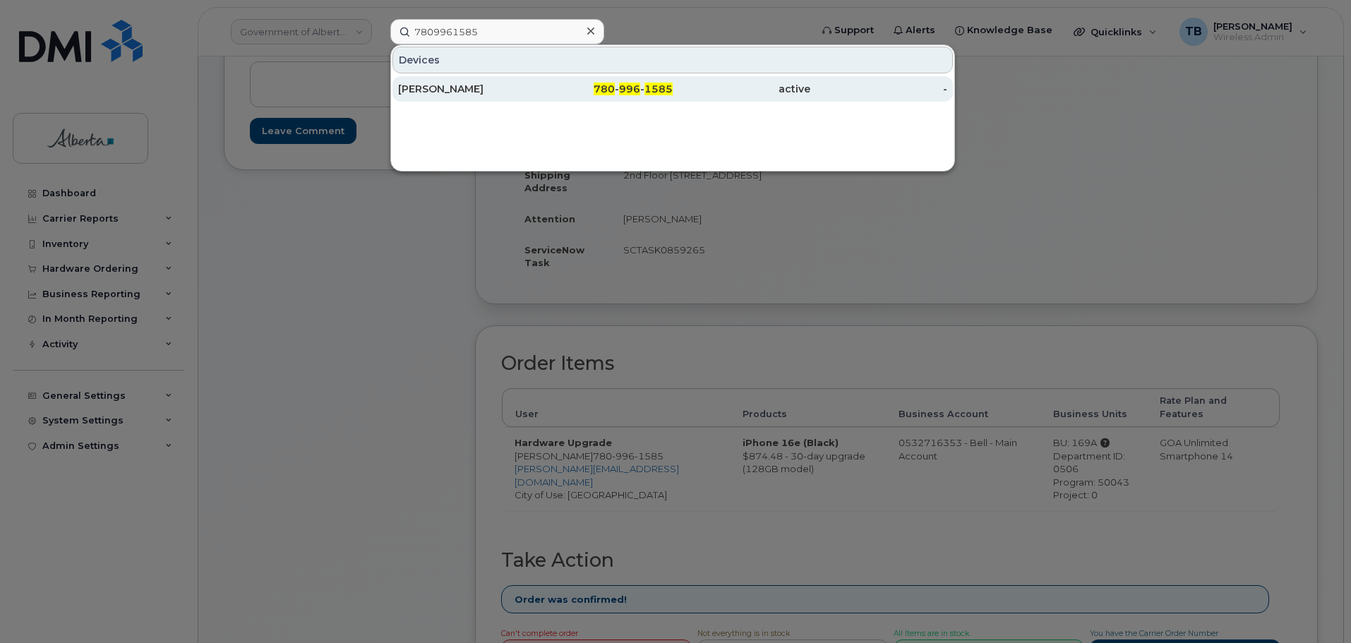
click at [418, 85] on div "Wayne Mah" at bounding box center [467, 89] width 138 height 14
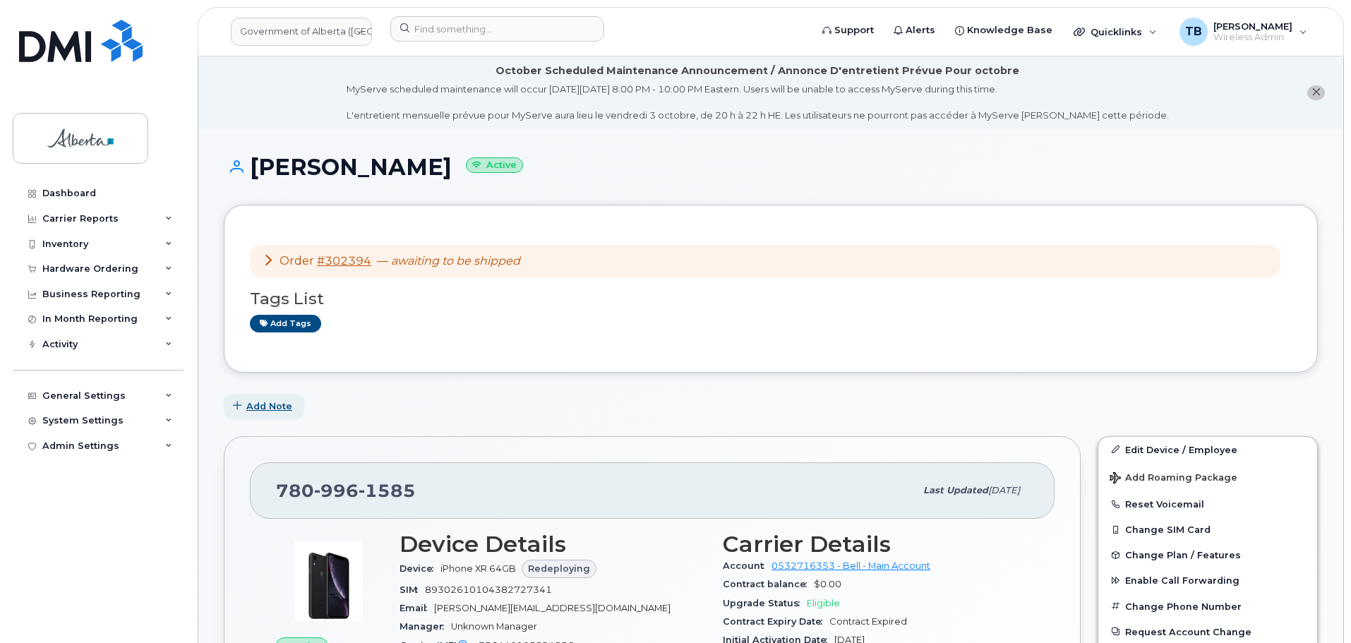
click at [270, 412] on span "Add Note" at bounding box center [269, 406] width 46 height 13
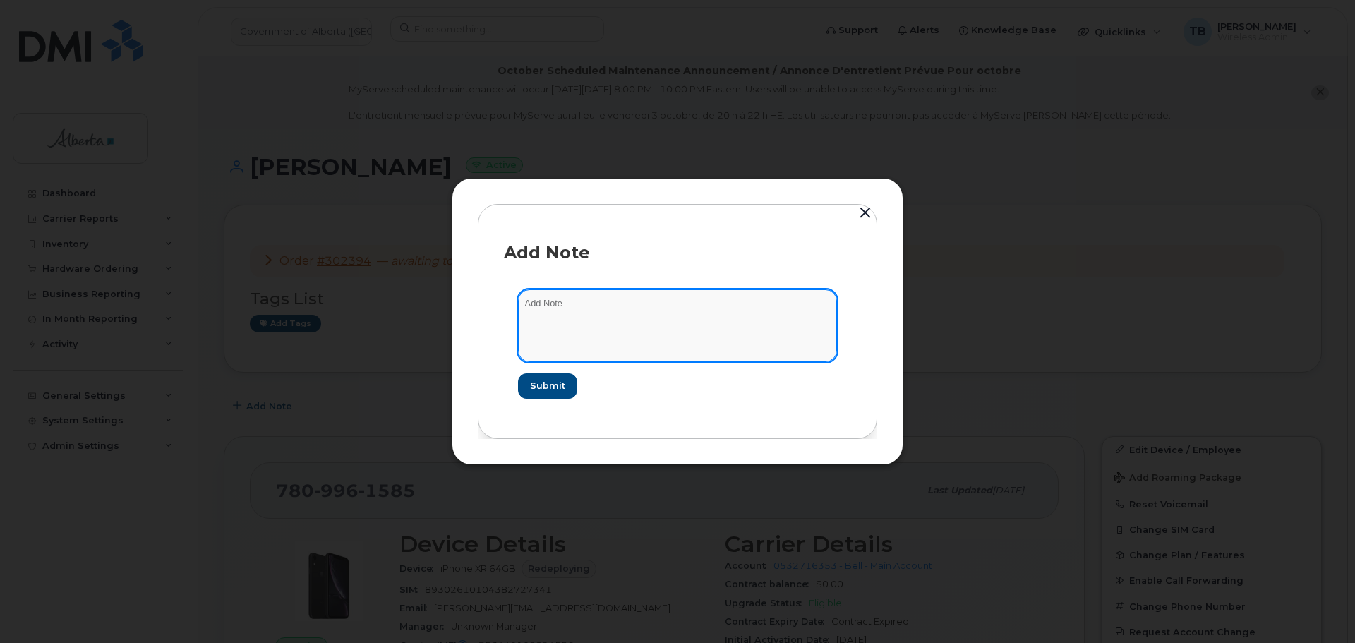
click at [561, 343] on textarea at bounding box center [677, 325] width 319 height 72
paste textarea "SCTASK0859265 Device Replace - (1)"
type textarea "SCTASK0859265 Device Replace - (1)"
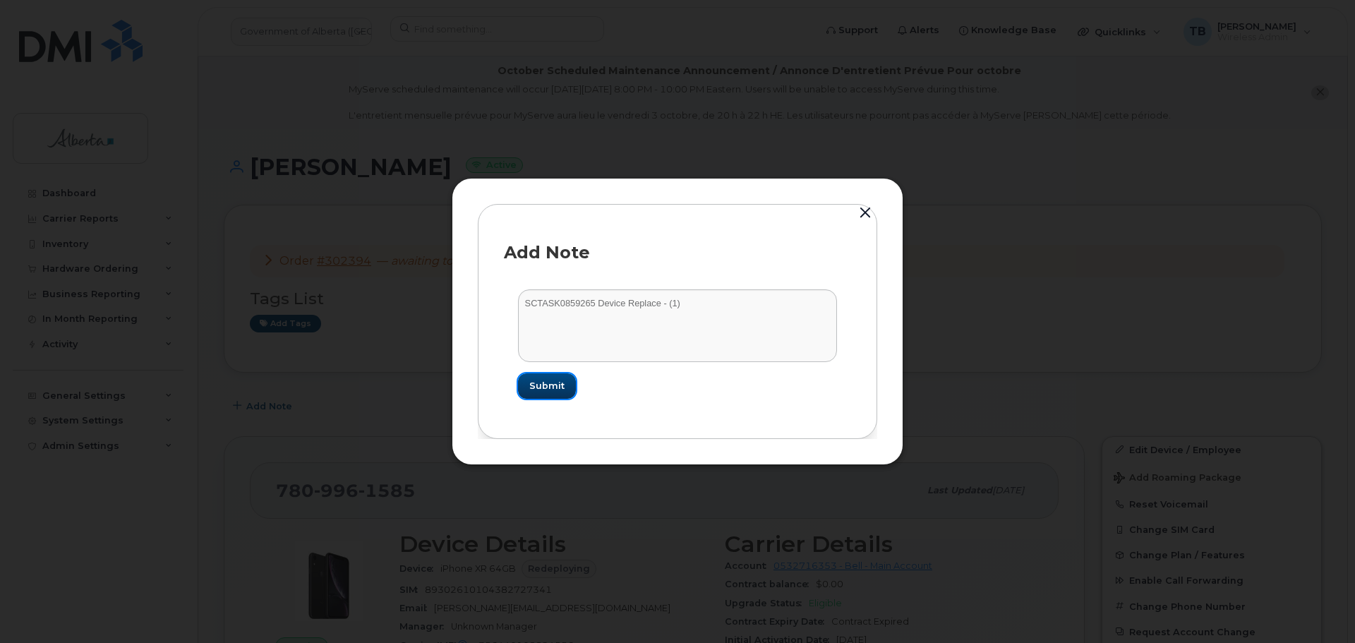
click at [534, 377] on button "Submit" at bounding box center [547, 385] width 58 height 25
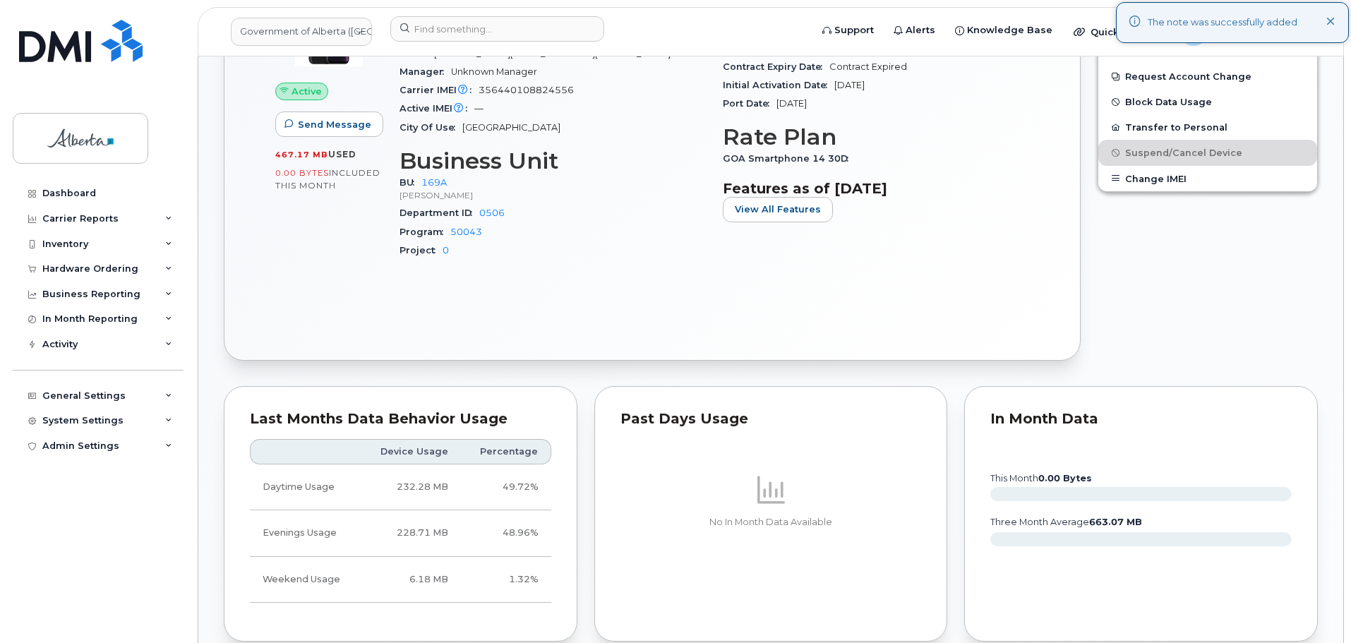
scroll to position [706, 0]
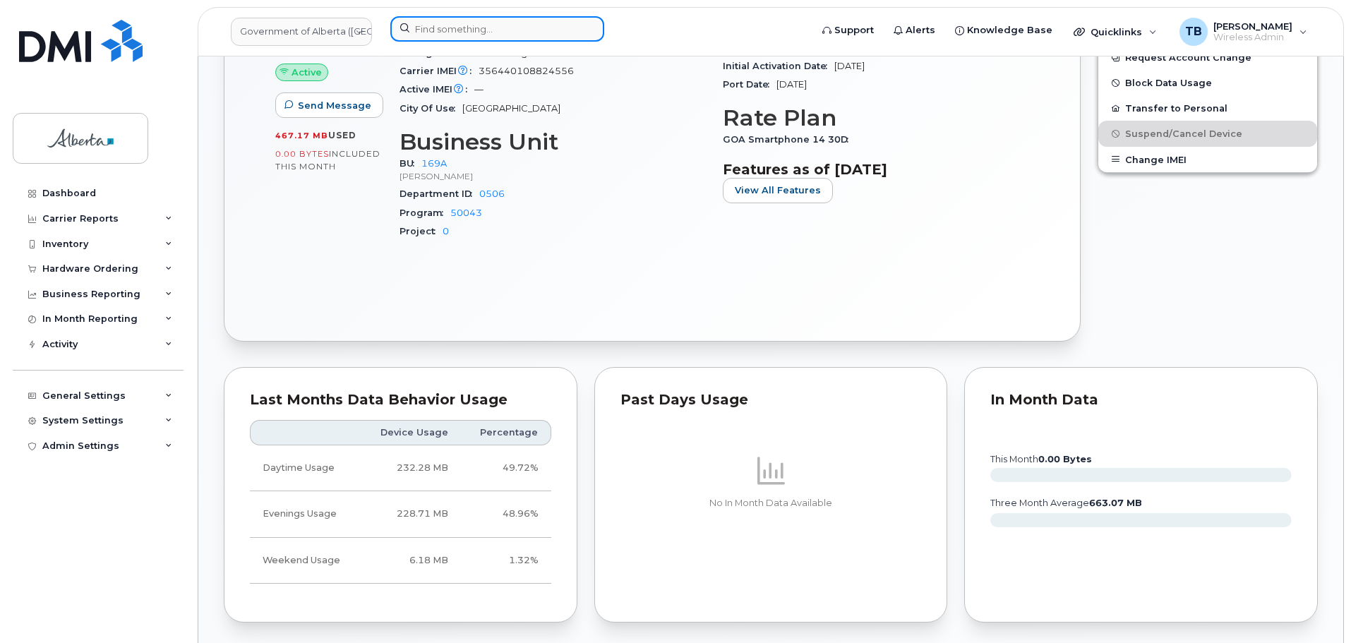
click at [424, 33] on input at bounding box center [497, 28] width 214 height 25
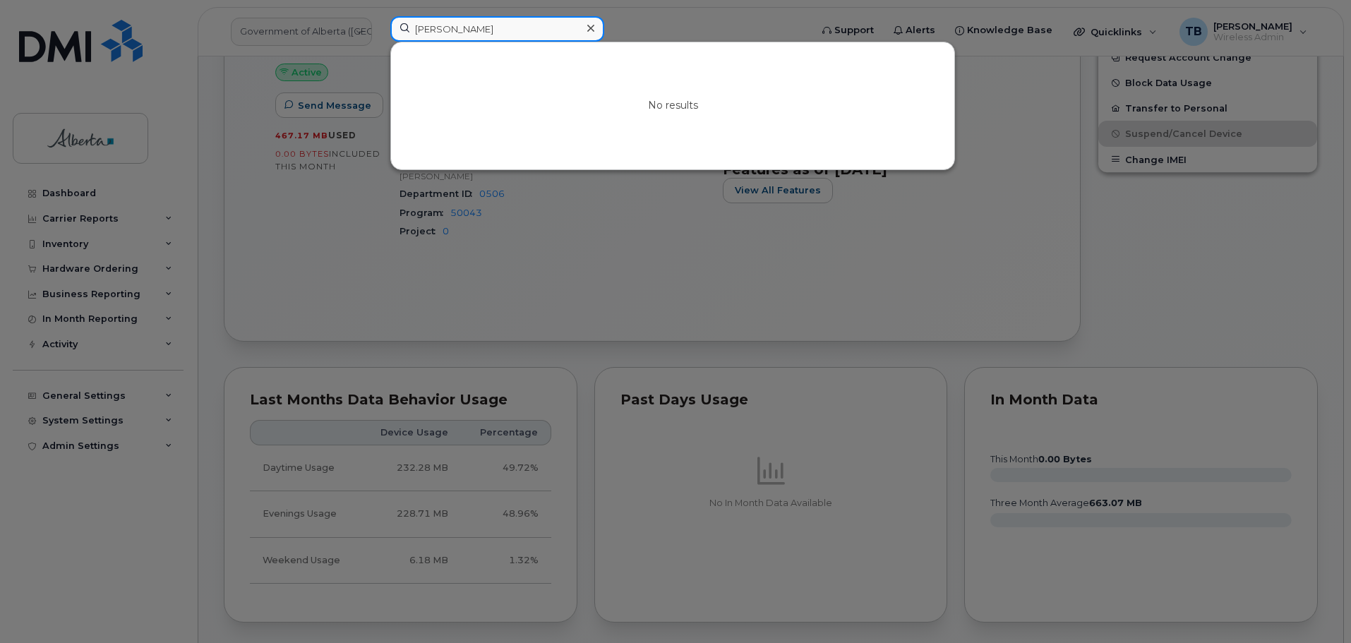
type input "Stewart Bain"
click at [591, 28] on icon at bounding box center [590, 28] width 7 height 7
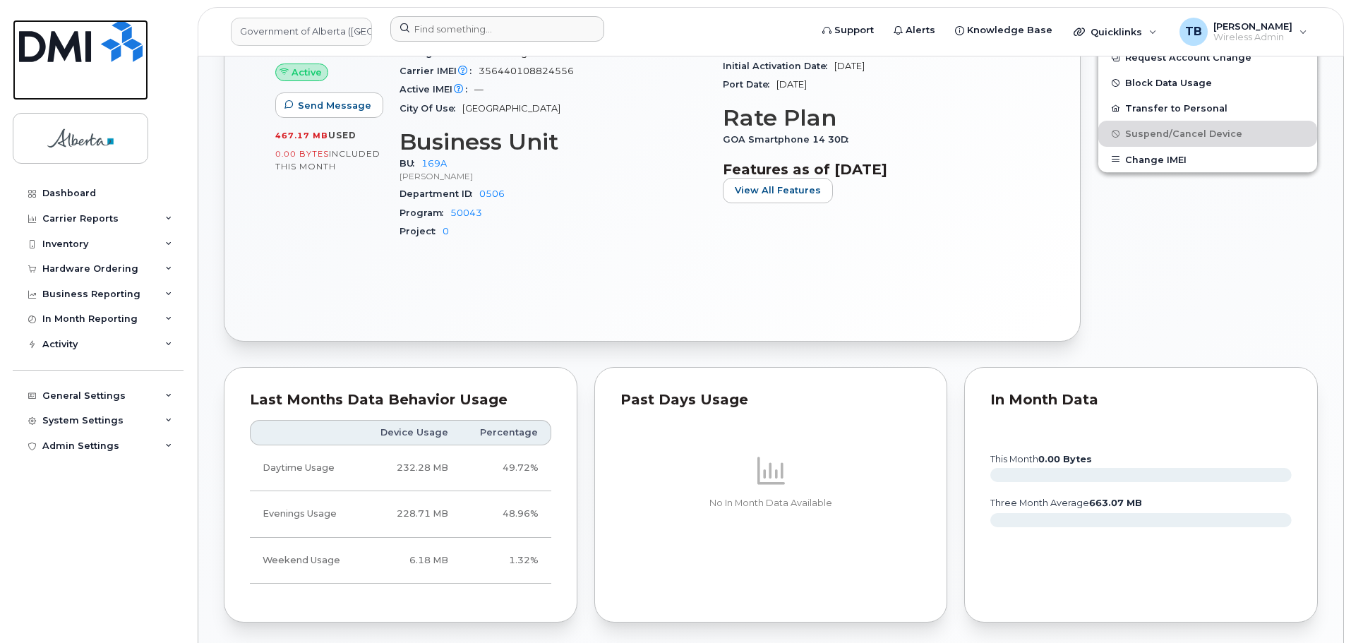
click at [145, 42] on link at bounding box center [81, 60] width 136 height 80
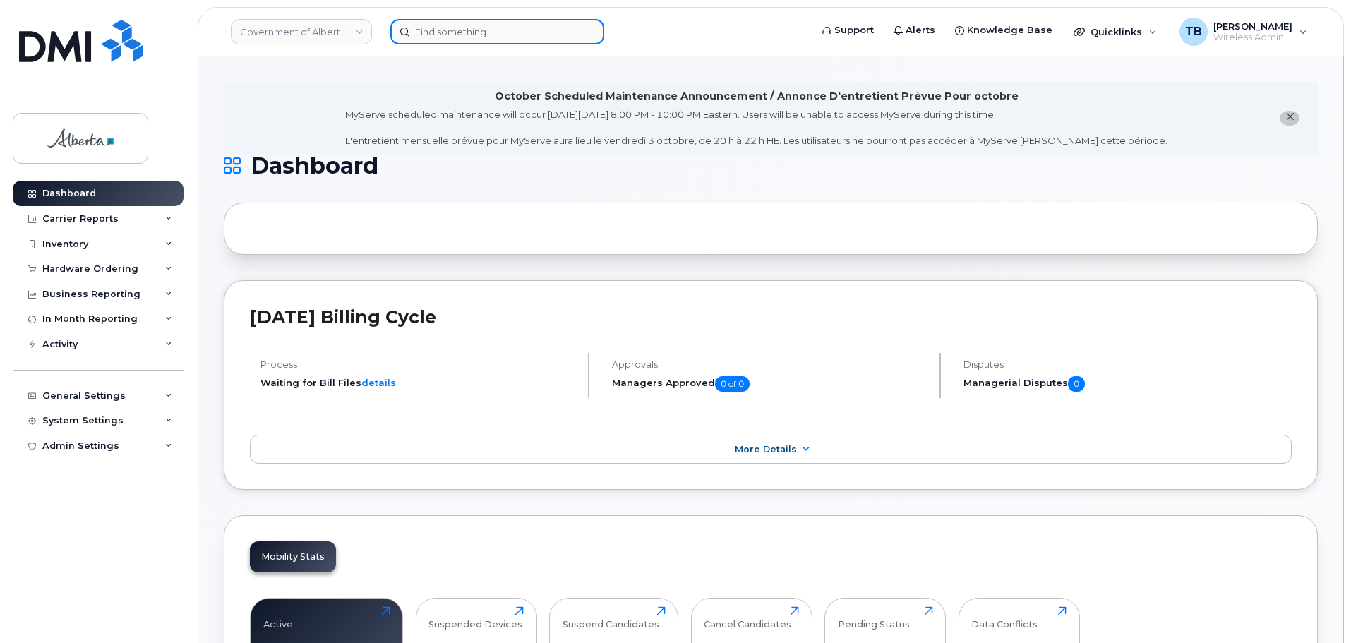
click at [423, 41] on input at bounding box center [497, 31] width 214 height 25
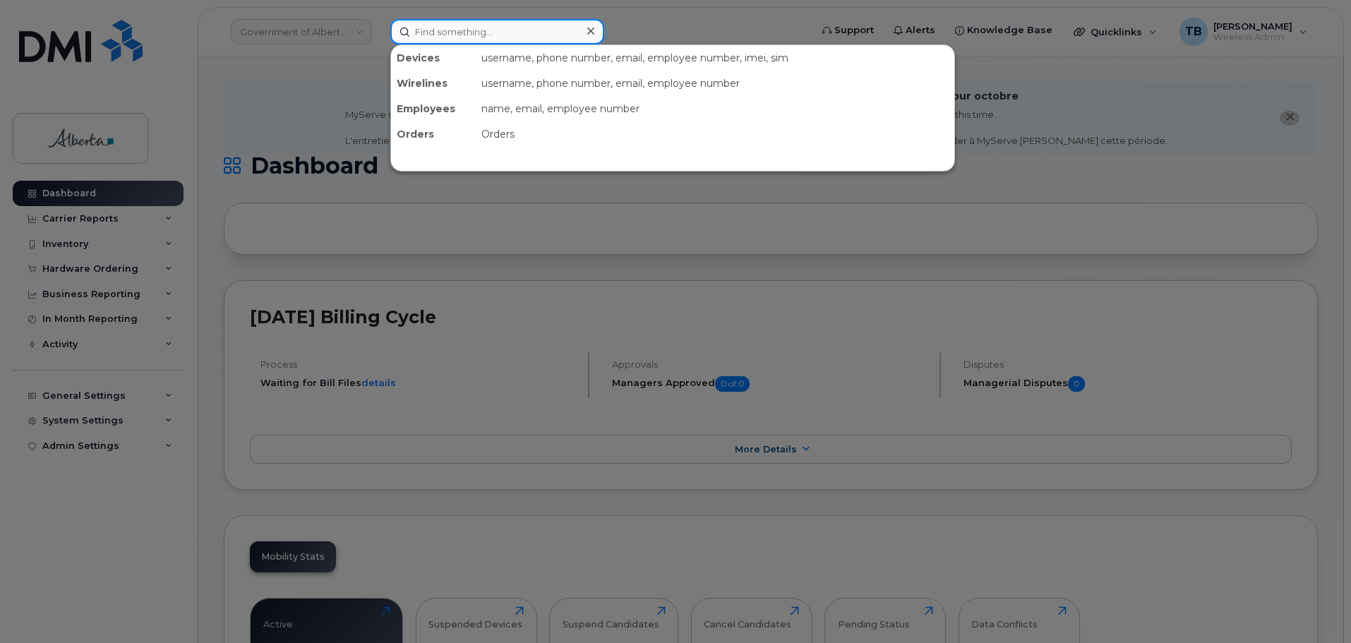
paste input "5873386153"
type input "5873386153"
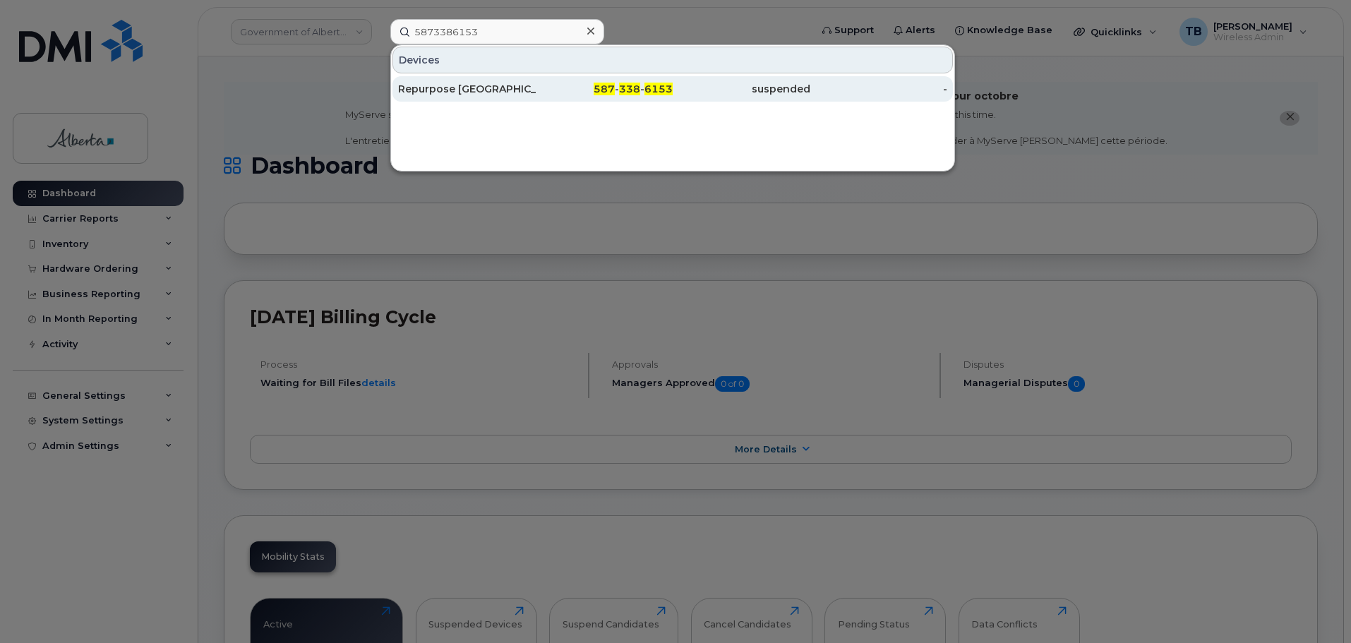
click at [443, 95] on div "Repurpose [GEOGRAPHIC_DATA]" at bounding box center [467, 89] width 138 height 14
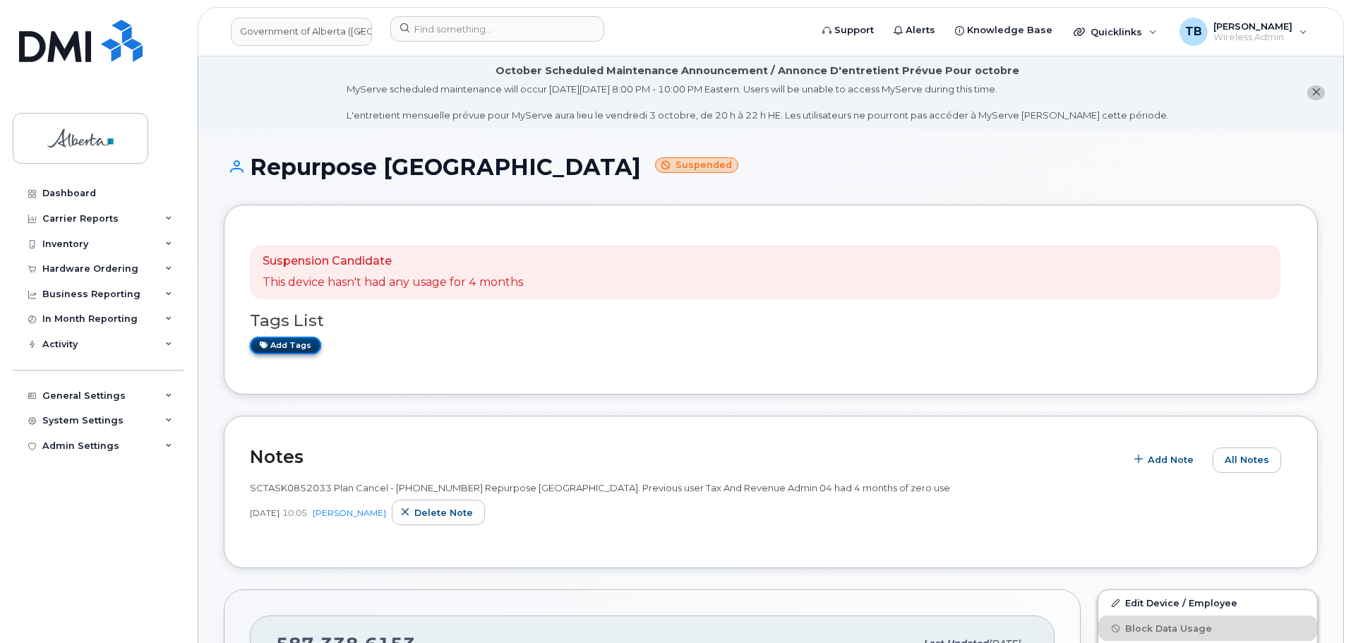
click at [277, 349] on link "Add tags" at bounding box center [285, 346] width 71 height 18
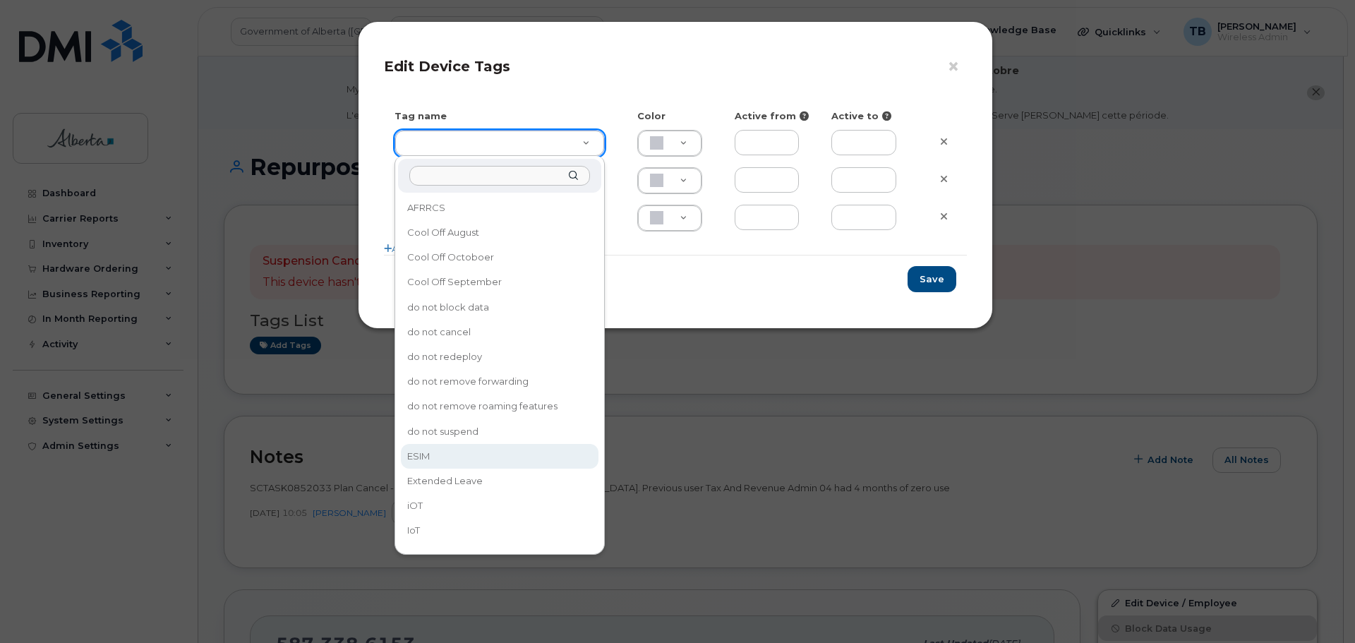
type input "ESIM"
type input "D6CDC1"
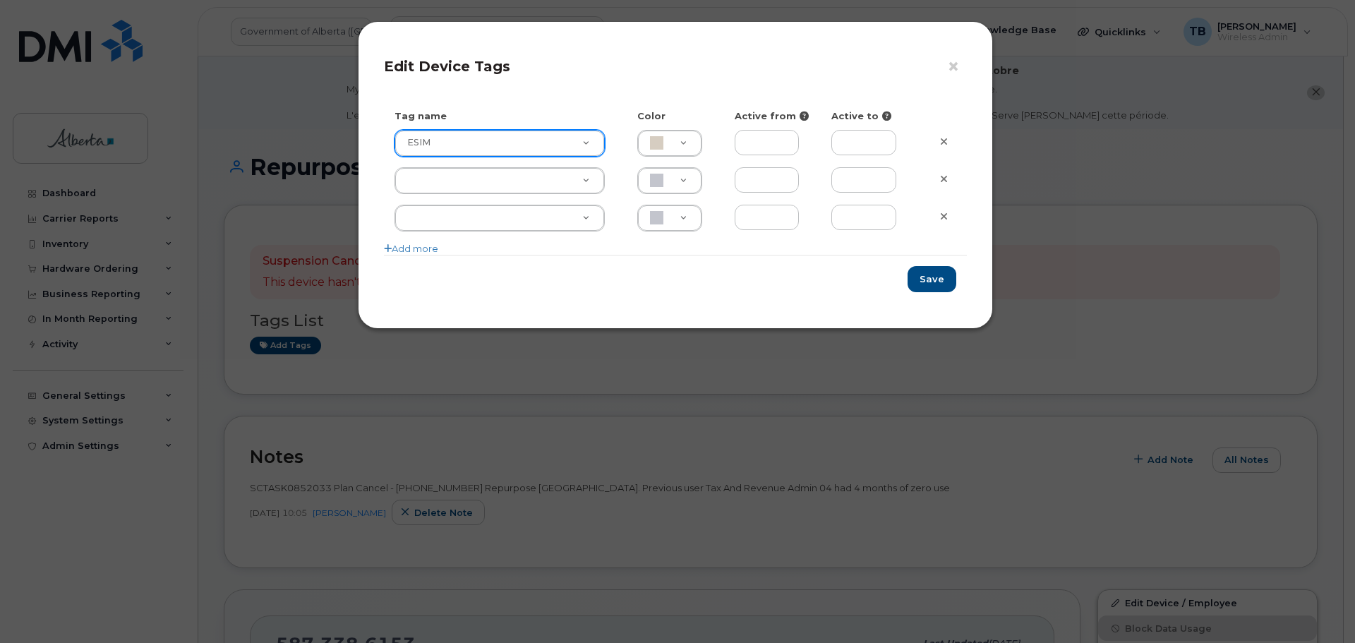
click at [924, 265] on div "Save" at bounding box center [675, 279] width 583 height 48
click at [921, 265] on div "Save" at bounding box center [675, 279] width 583 height 48
click at [928, 288] on button "Save" at bounding box center [932, 279] width 49 height 26
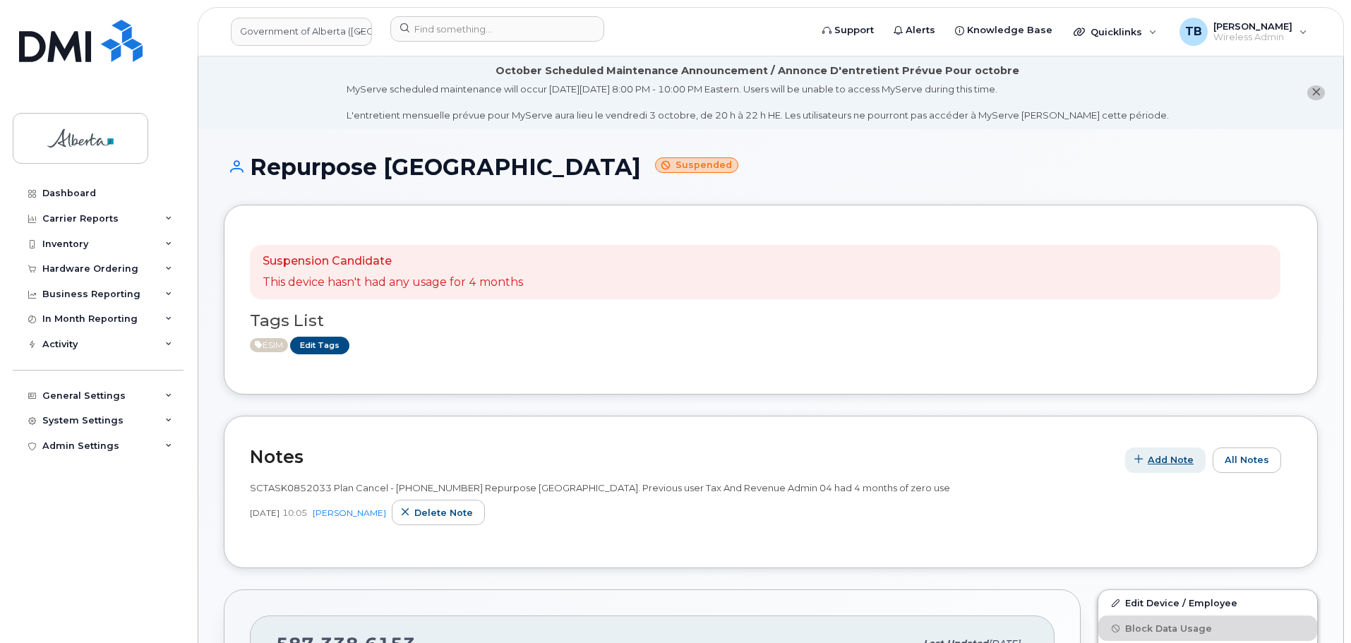
click at [1180, 462] on span "Add Note" at bounding box center [1171, 459] width 46 height 13
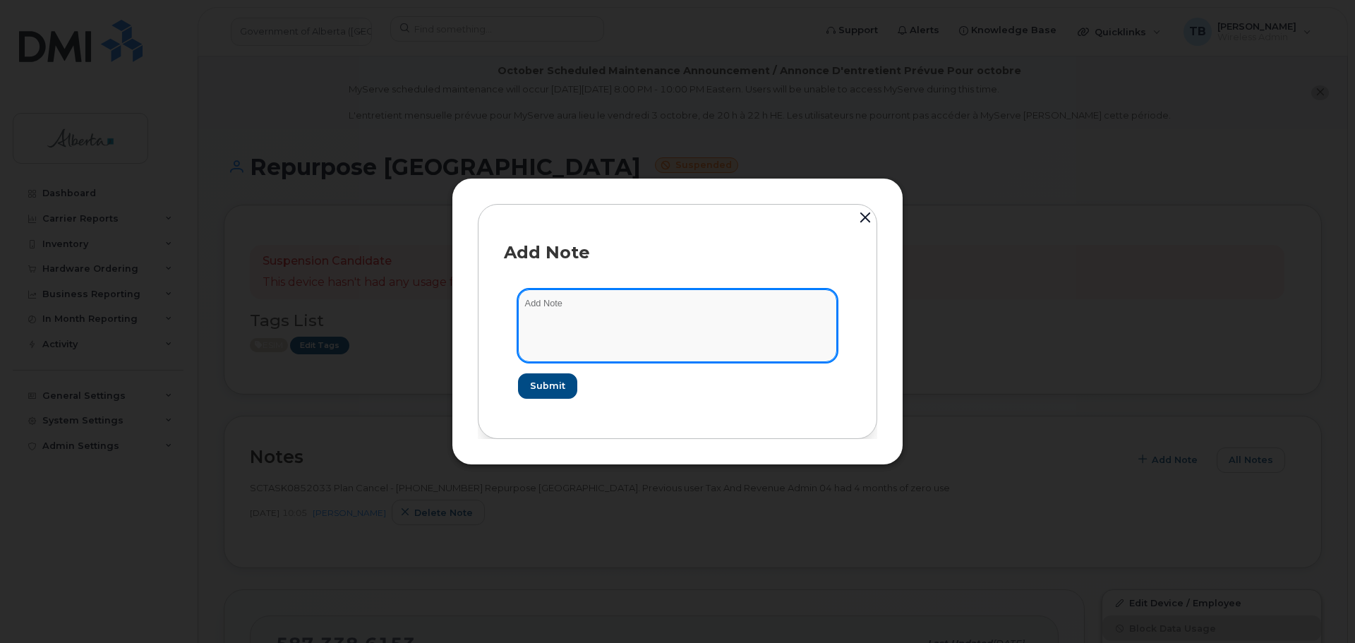
click at [669, 347] on textarea at bounding box center [677, 325] width 319 height 72
paste textarea "SCTASK0859079 5873386153 DO NOT DELETE - BEING REASSIGNED to Victim Notificatio…"
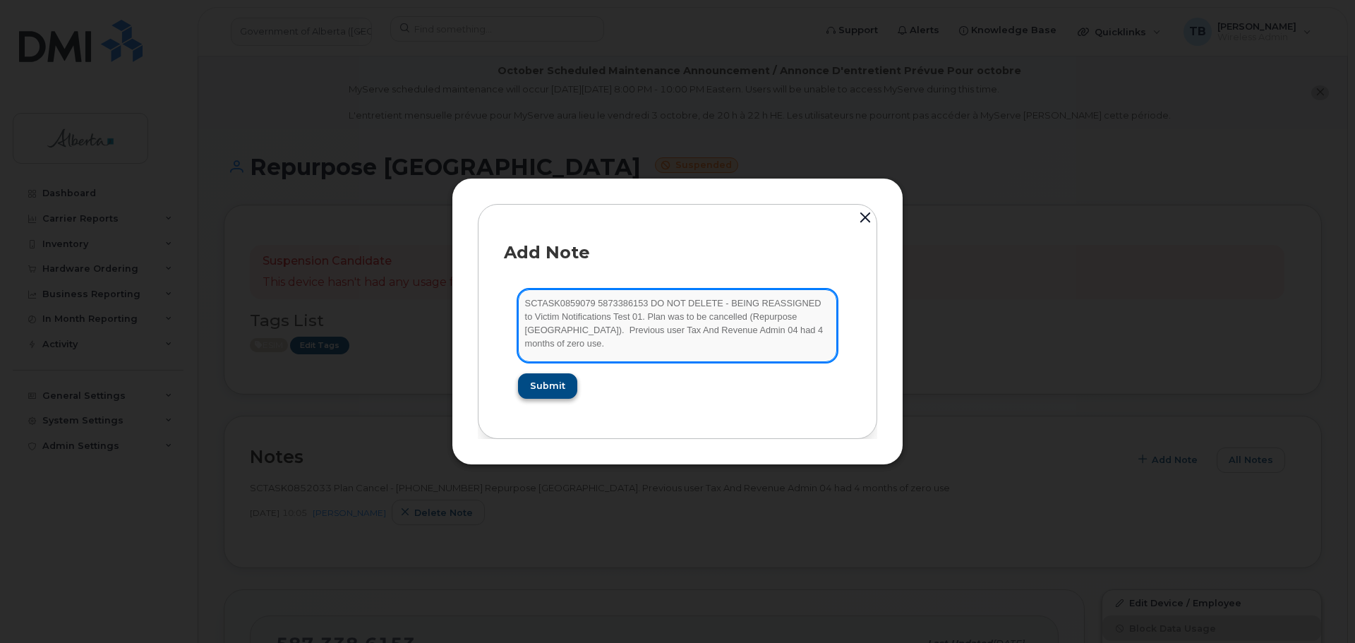
type textarea "SCTASK0859079 5873386153 DO NOT DELETE - BEING REASSIGNED to Victim Notificatio…"
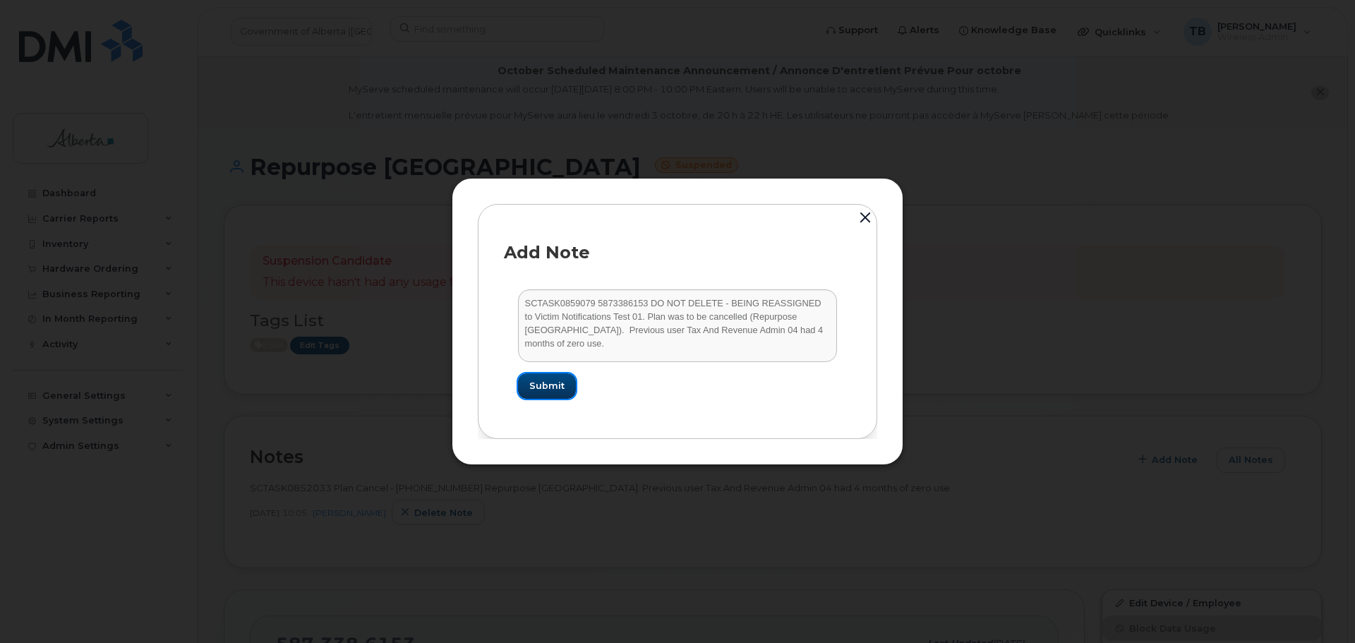
click at [553, 379] on span "Submit" at bounding box center [546, 385] width 35 height 13
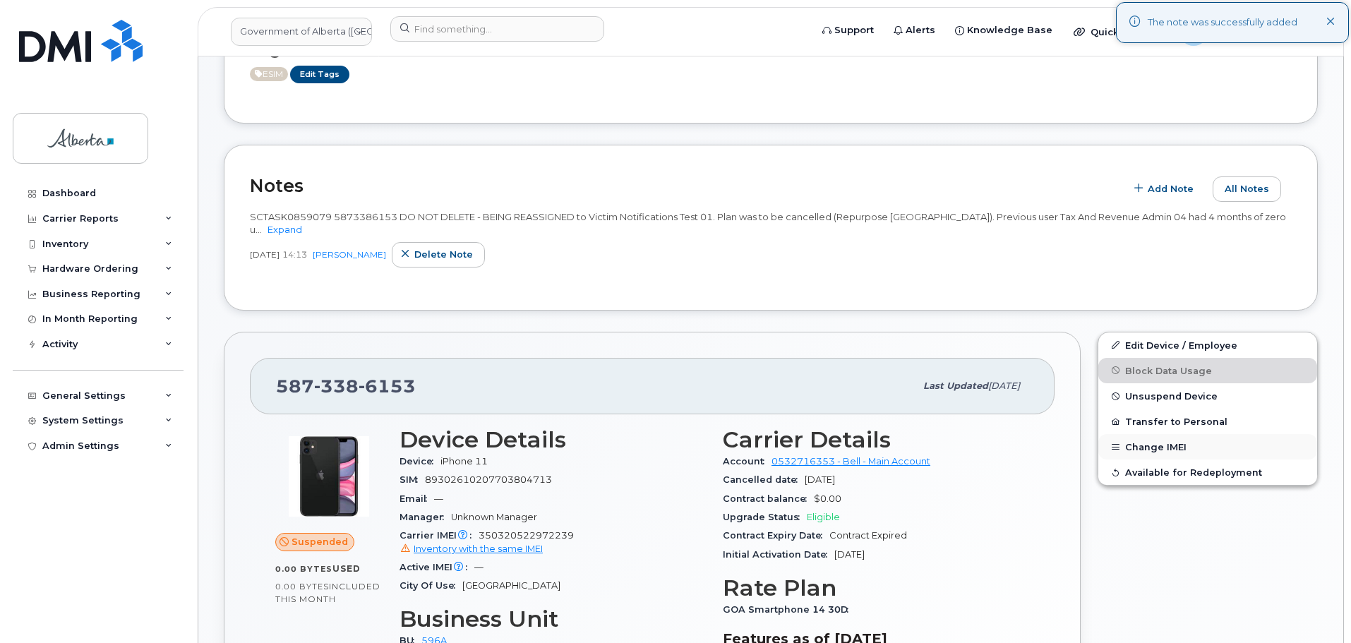
scroll to position [353, 0]
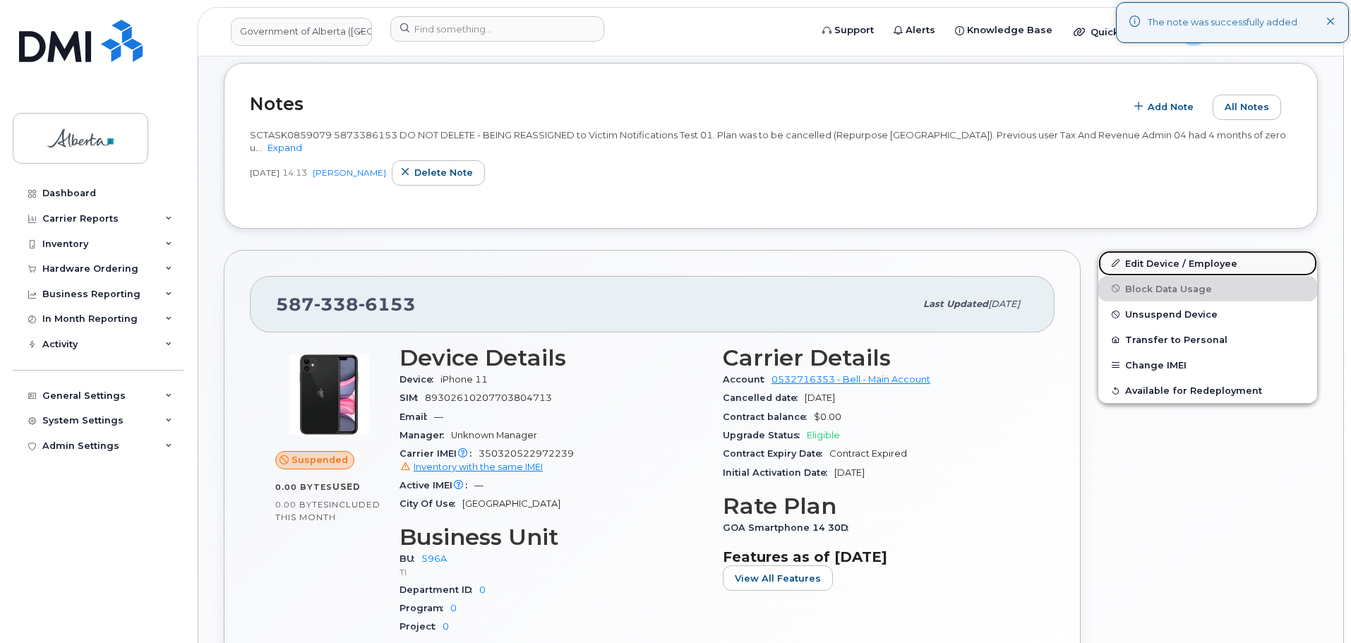
click at [1142, 268] on link "Edit Device / Employee" at bounding box center [1207, 263] width 219 height 25
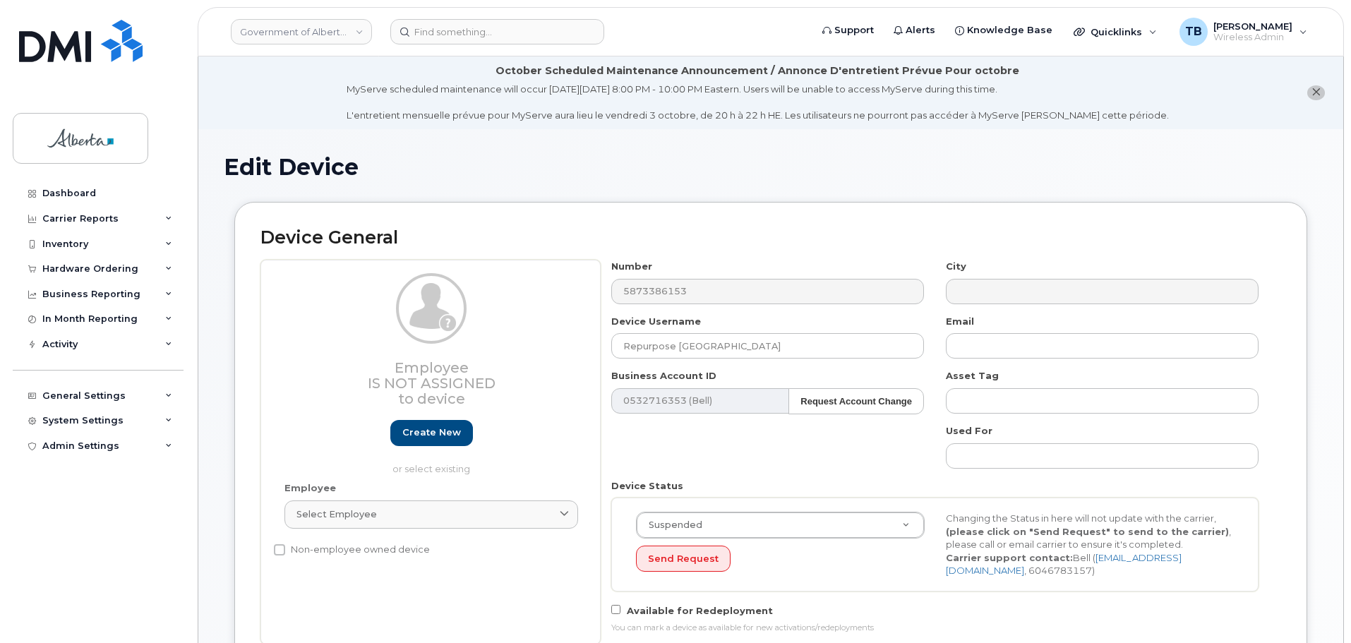
select select "4797729"
drag, startPoint x: 726, startPoint y: 344, endPoint x: 521, endPoint y: 349, distance: 204.8
click at [540, 344] on div "Employee Is not assigned to device Create new or select existing Employee Selec…" at bounding box center [770, 452] width 1021 height 385
paste input "Victim Notifications Test 01"
type input "Victim Notifications Test 01"
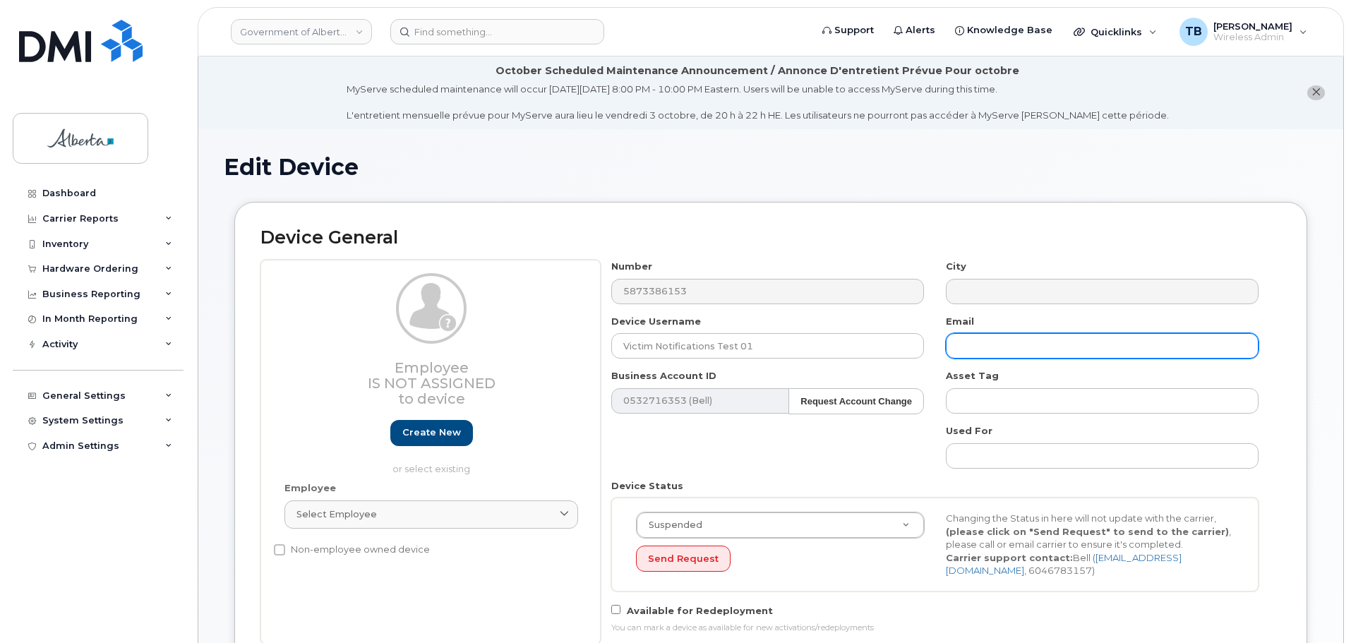
click at [986, 341] on input "text" at bounding box center [1102, 345] width 313 height 25
paste input "Ashley.Stevenson@gov.ab.ca"
type input "Ashley.Stevenson@gov.ab.ca"
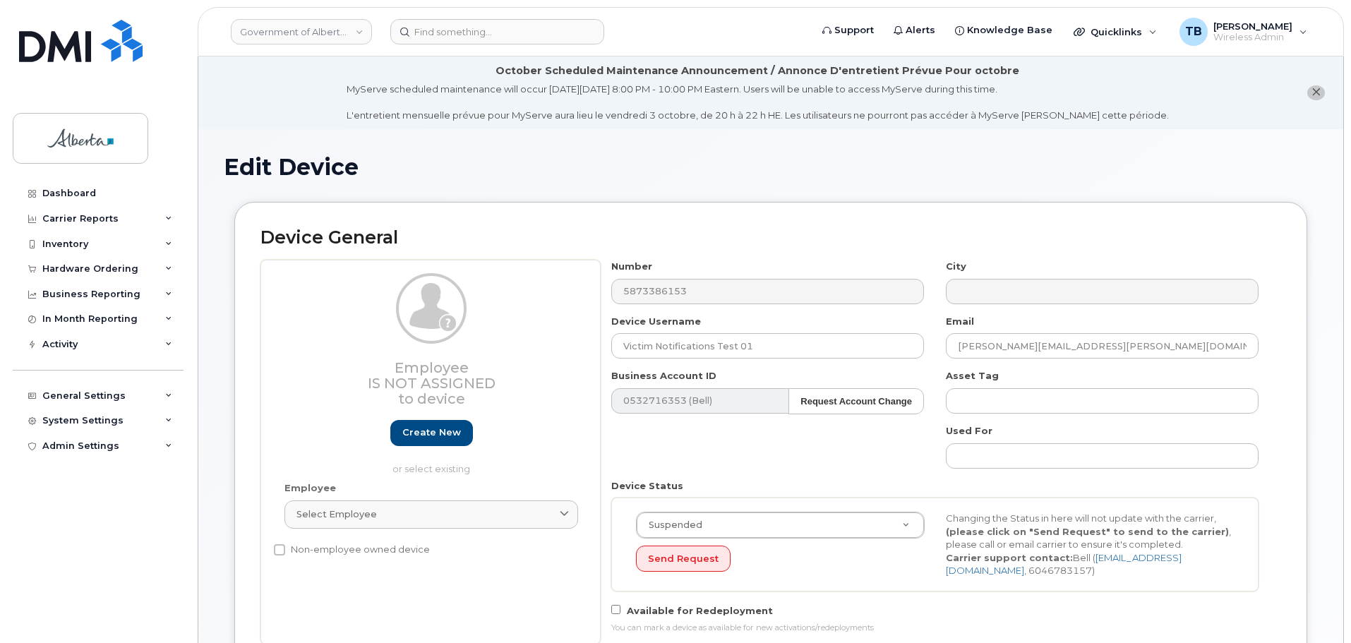
click at [750, 467] on div "Number 5873386153 City Device Username Victim Notifications Test 01 Email Ashle…" at bounding box center [935, 452] width 669 height 385
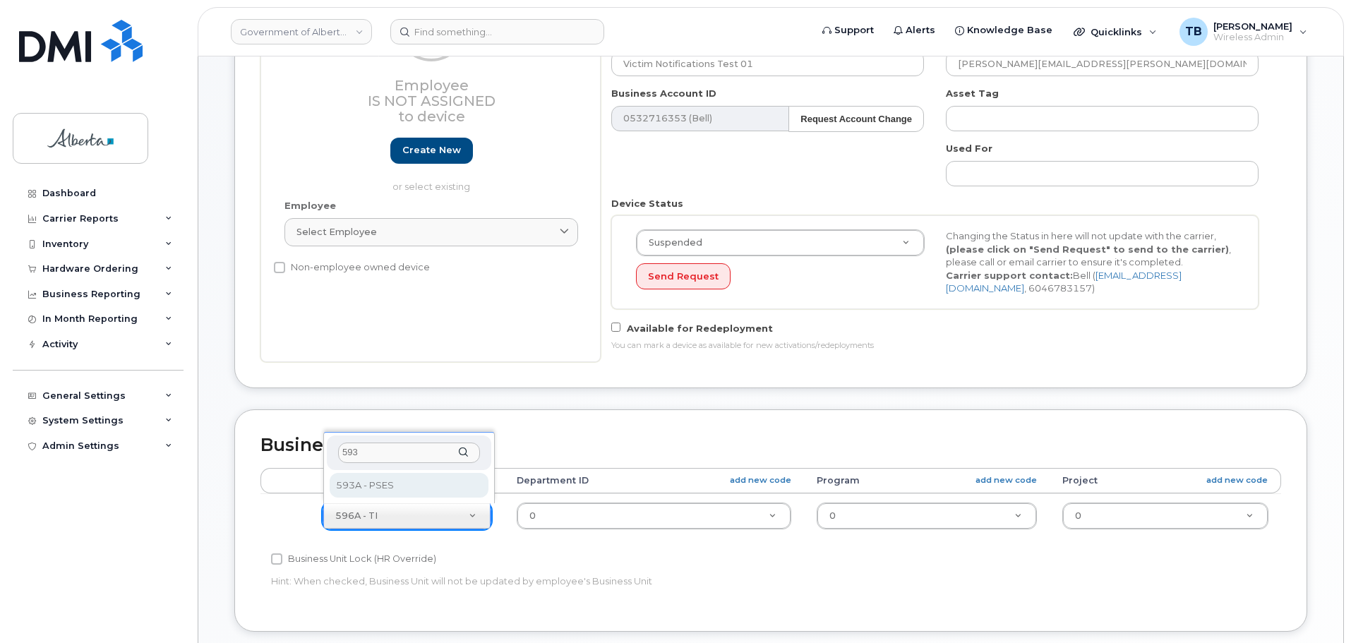
type input "593"
drag, startPoint x: 349, startPoint y: 491, endPoint x: 359, endPoint y: 491, distance: 9.9
select select "4797682"
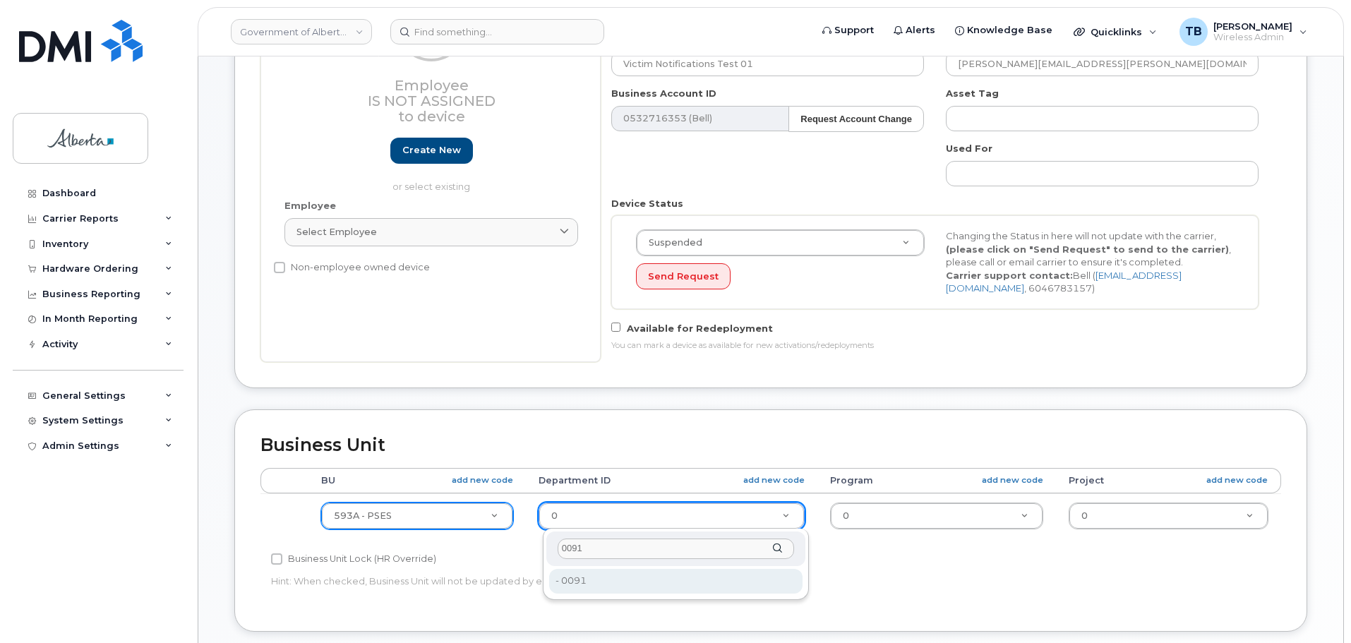
type input "0091"
type input "4752025"
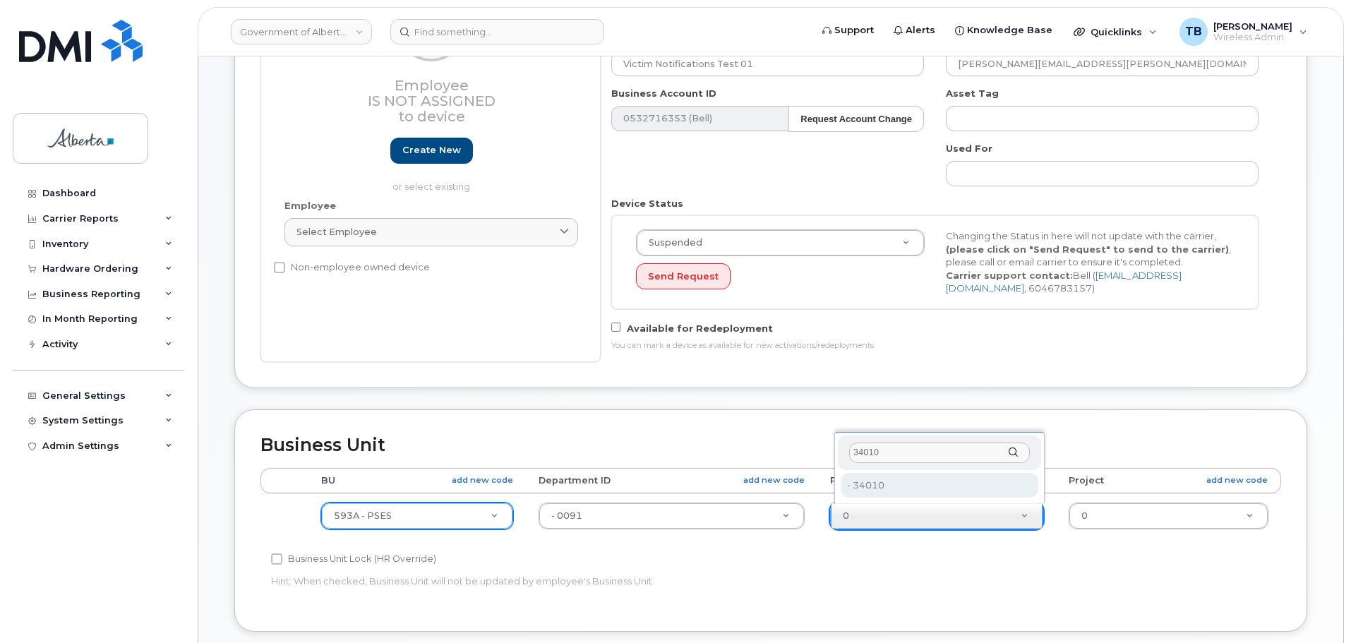
type input "34010"
type input "4254278"
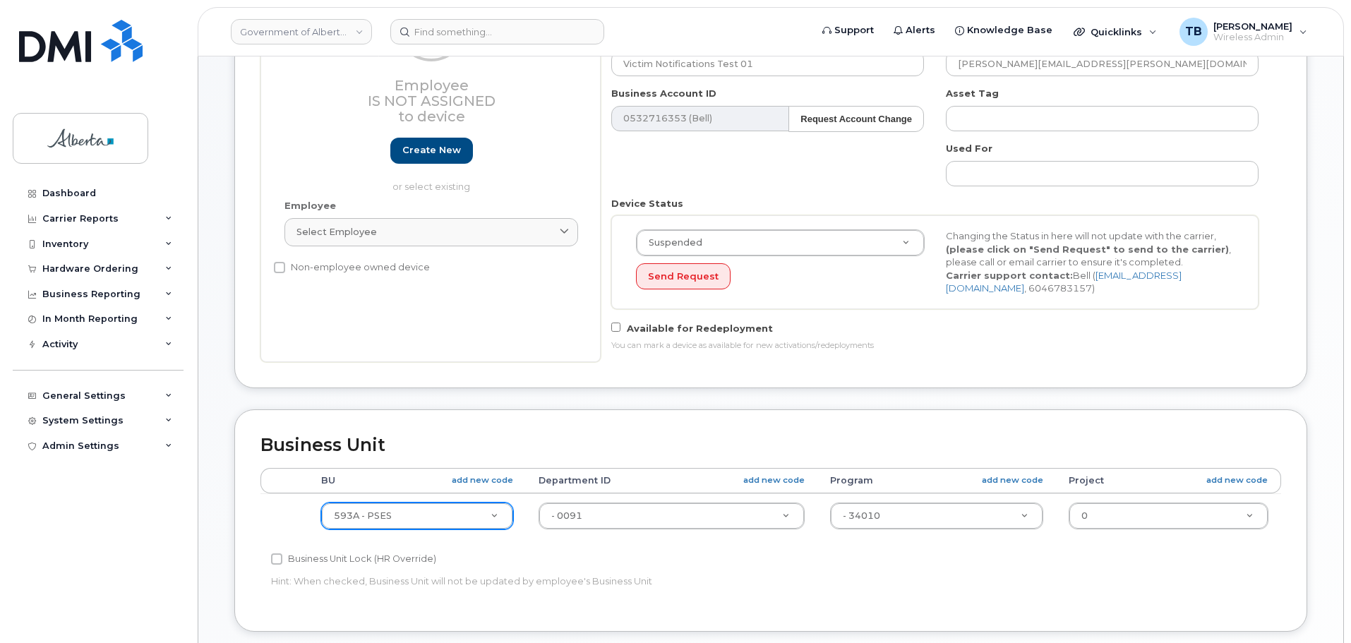
click at [865, 597] on div "Accounting Categories Rules BU add new code Department ID add new code Program …" at bounding box center [770, 537] width 1021 height 138
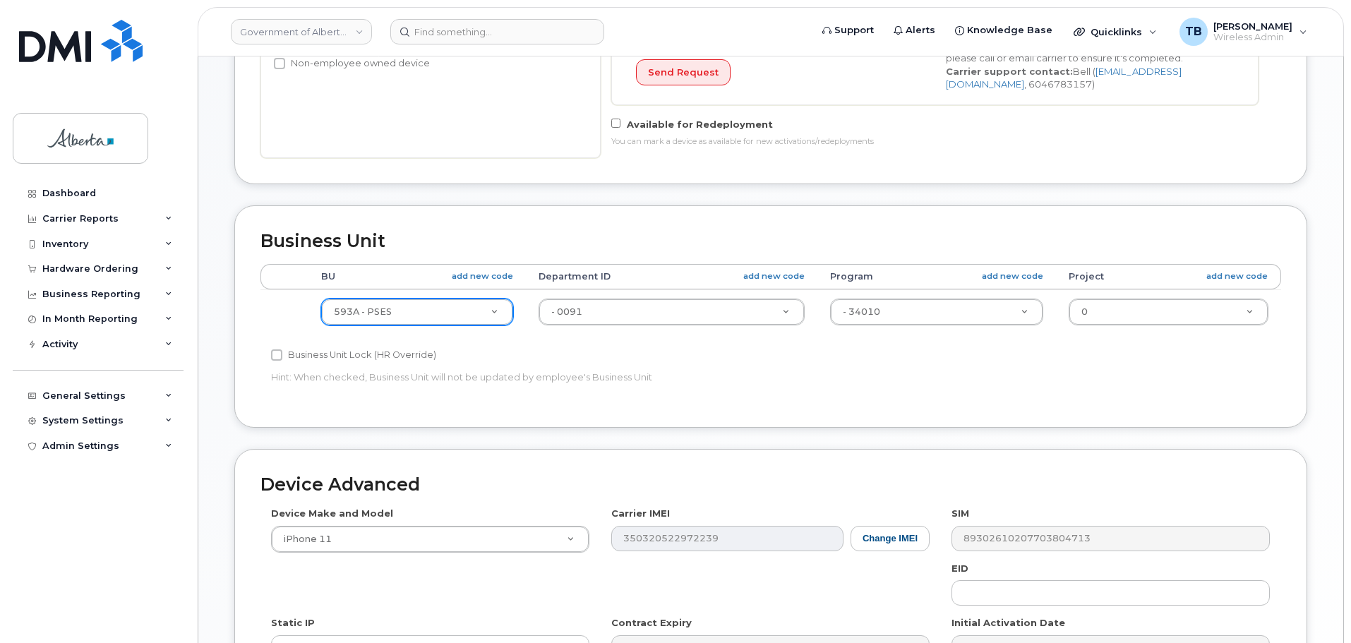
scroll to position [565, 0]
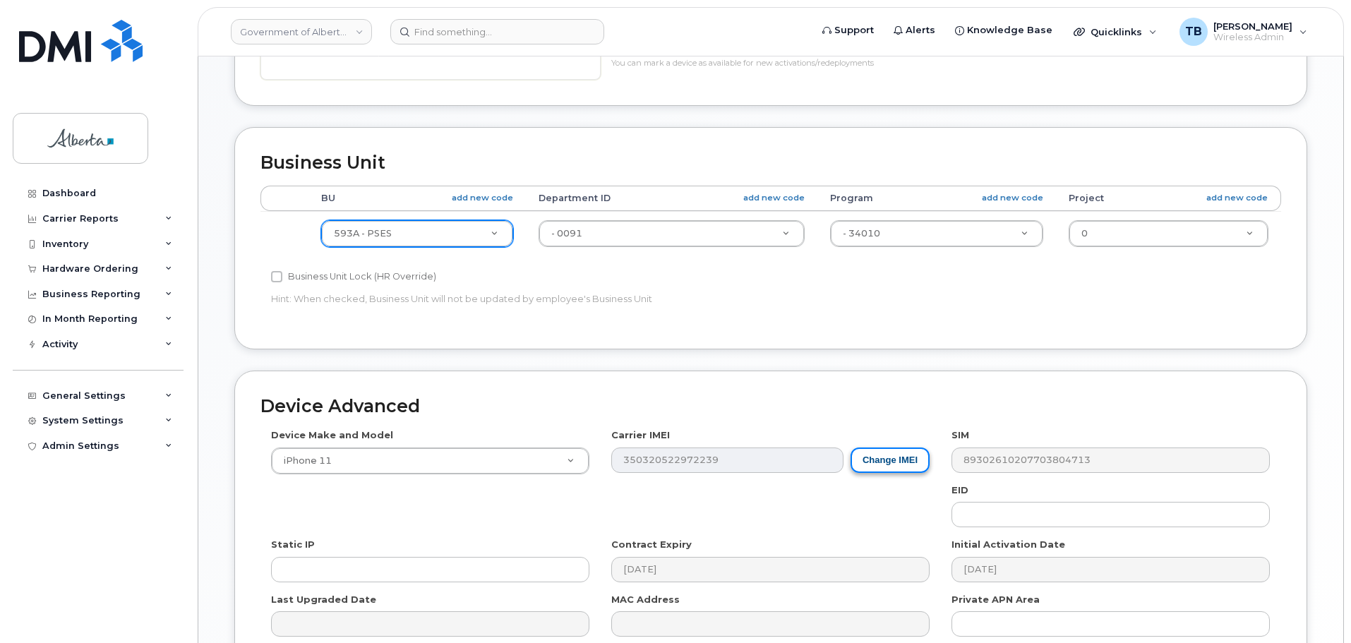
click at [894, 460] on button "Change IMEI" at bounding box center [890, 461] width 79 height 26
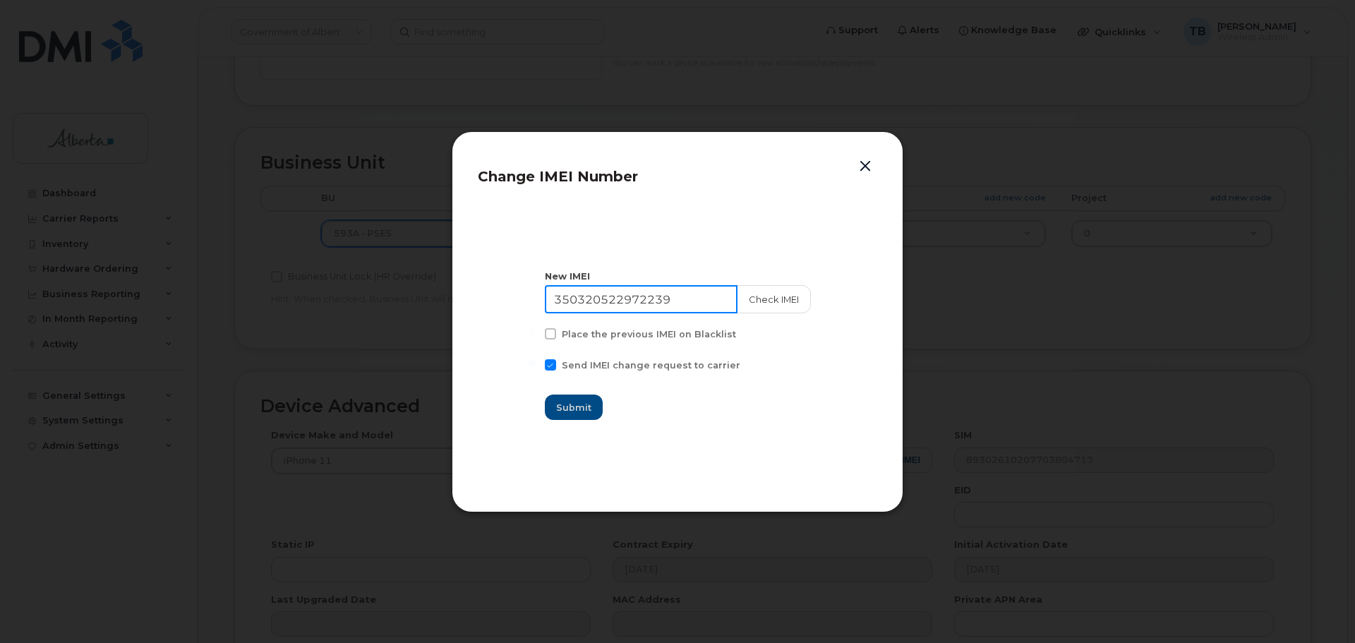
drag, startPoint x: 707, startPoint y: 296, endPoint x: 455, endPoint y: 299, distance: 252.0
click at [455, 299] on div "Change IMEI Number New IMEI 350320522972239 Check IMEI Place the previous IMEI …" at bounding box center [678, 321] width 452 height 381
paste input "96768904307"
type input "350967689043079"
click at [761, 303] on button "Check IMEI" at bounding box center [773, 299] width 74 height 28
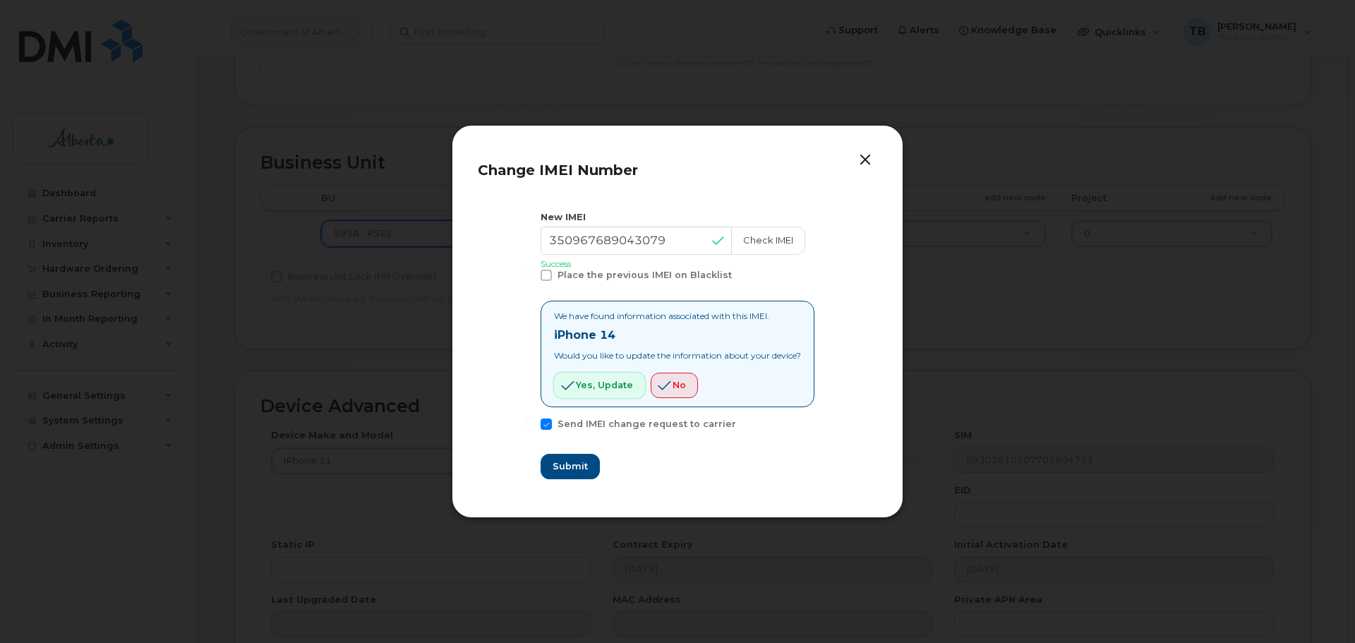
click at [592, 393] on button "Yes, update" at bounding box center [599, 385] width 91 height 25
click at [572, 465] on span "Submit" at bounding box center [569, 466] width 35 height 13
type input "350967689043079"
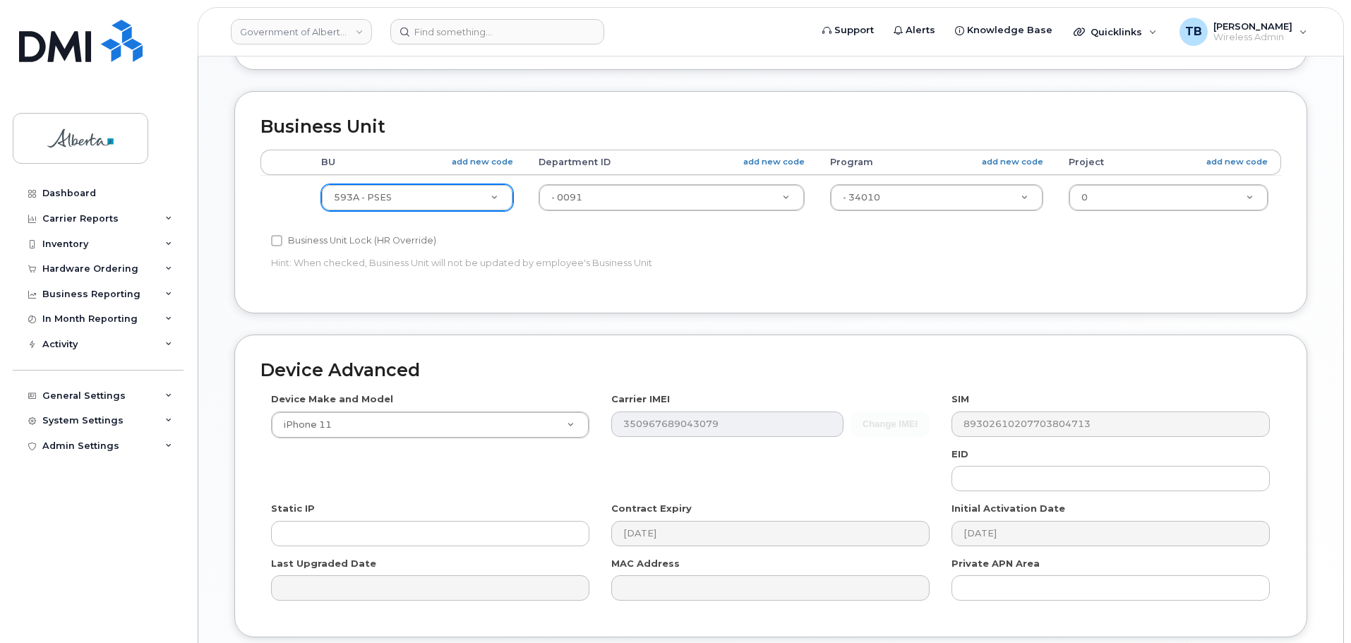
scroll to position [635, 0]
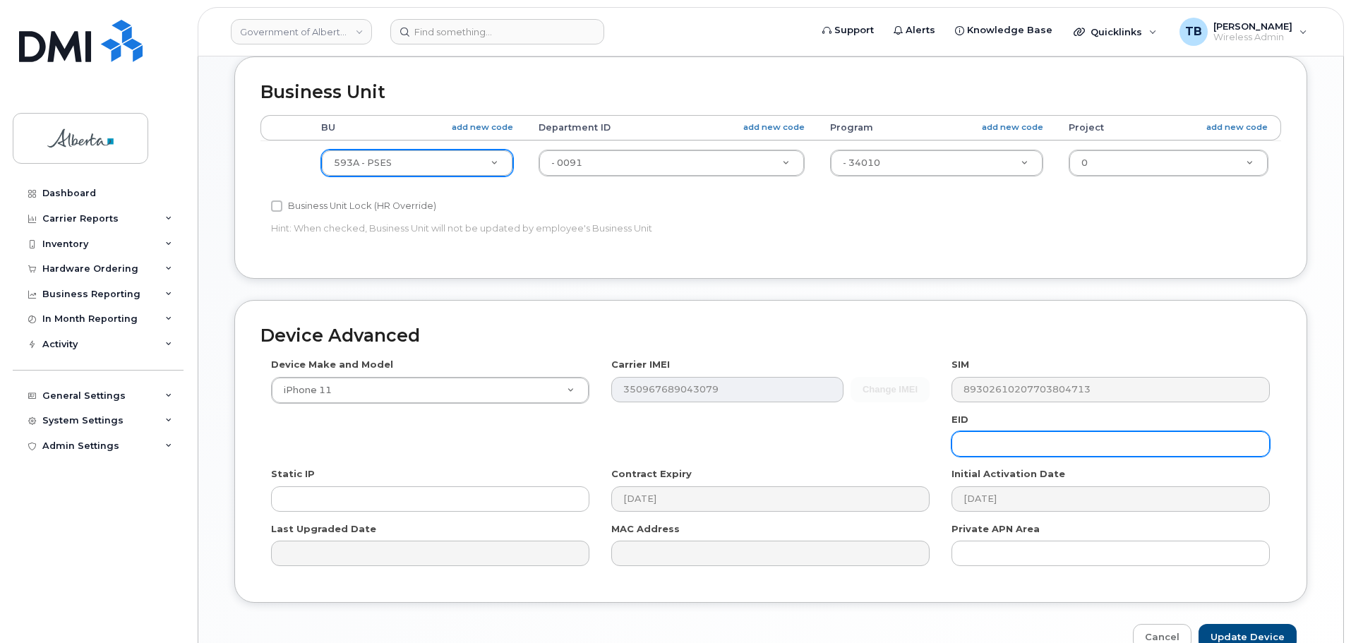
click at [981, 433] on input "text" at bounding box center [1111, 443] width 318 height 25
paste input "89049032007108882600159785694250"
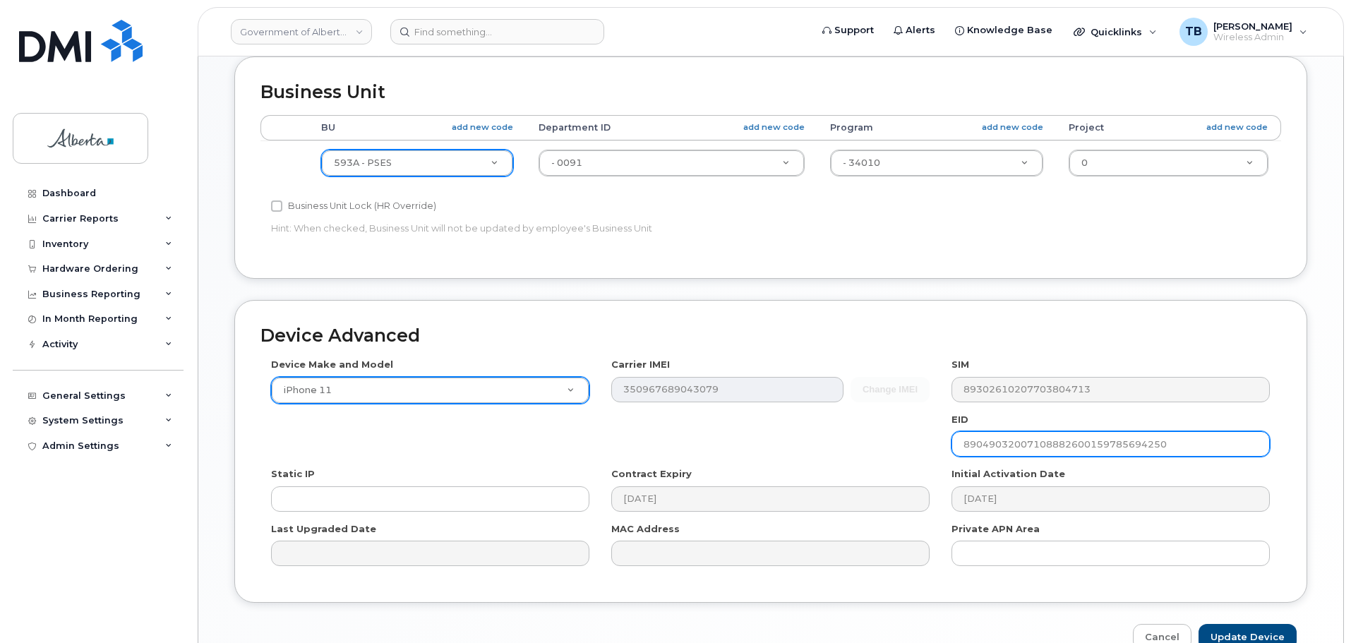
type input "89049032007108882600159785694250"
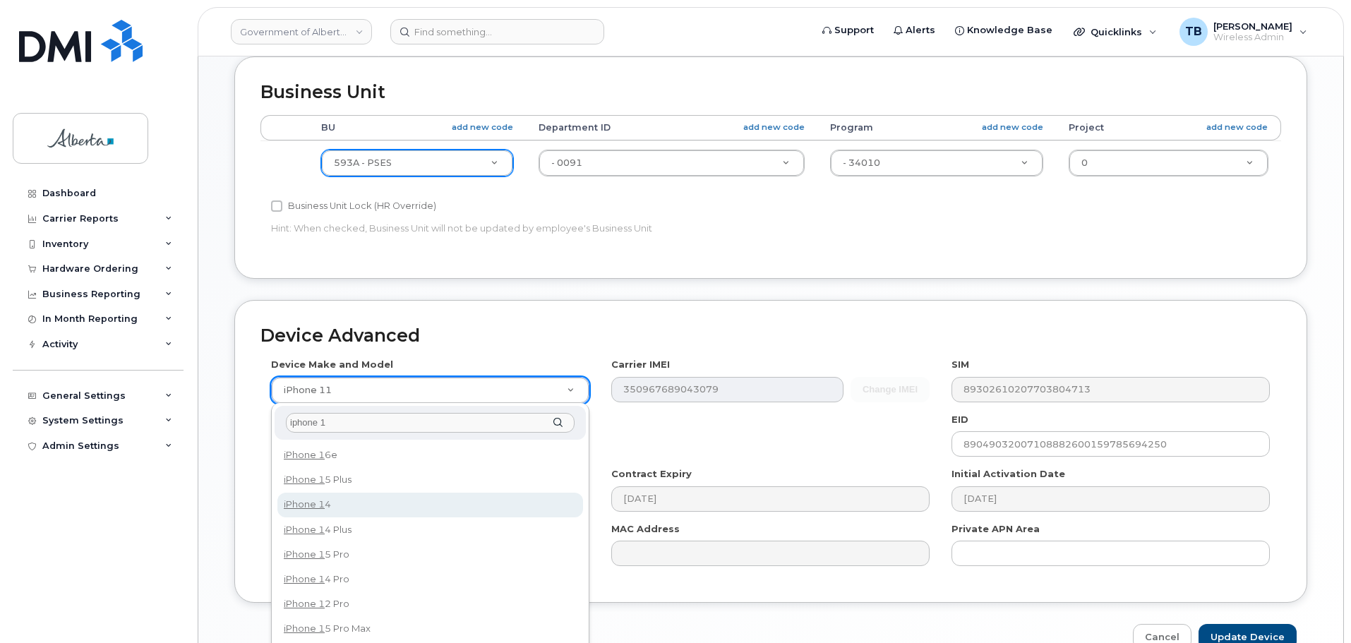
type input "iphone 1"
select select "2778"
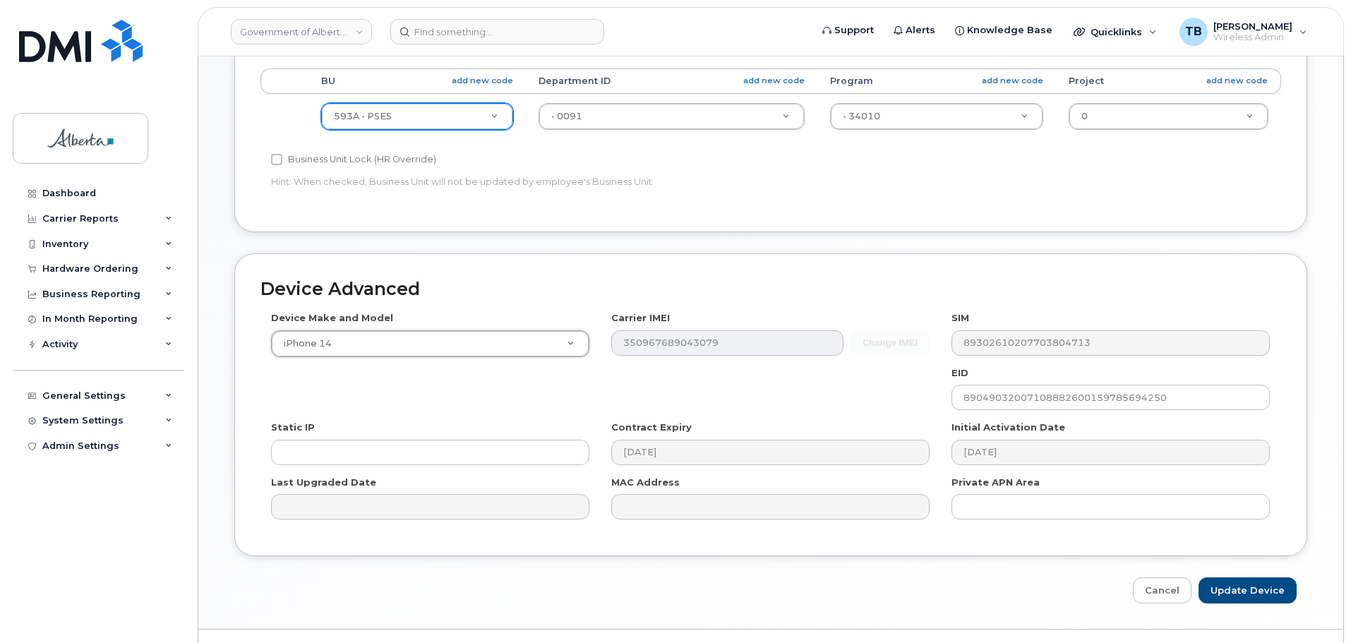
scroll to position [706, 0]
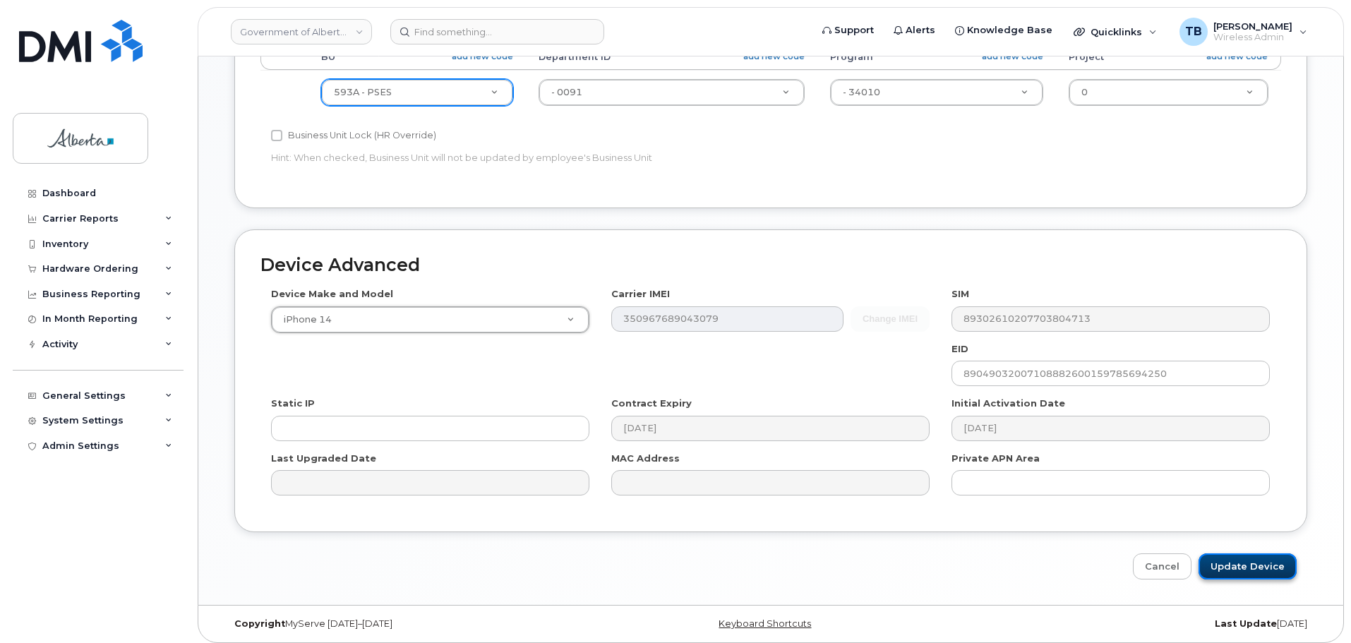
click at [1256, 577] on input "Update Device" at bounding box center [1248, 566] width 98 height 26
type input "Saving..."
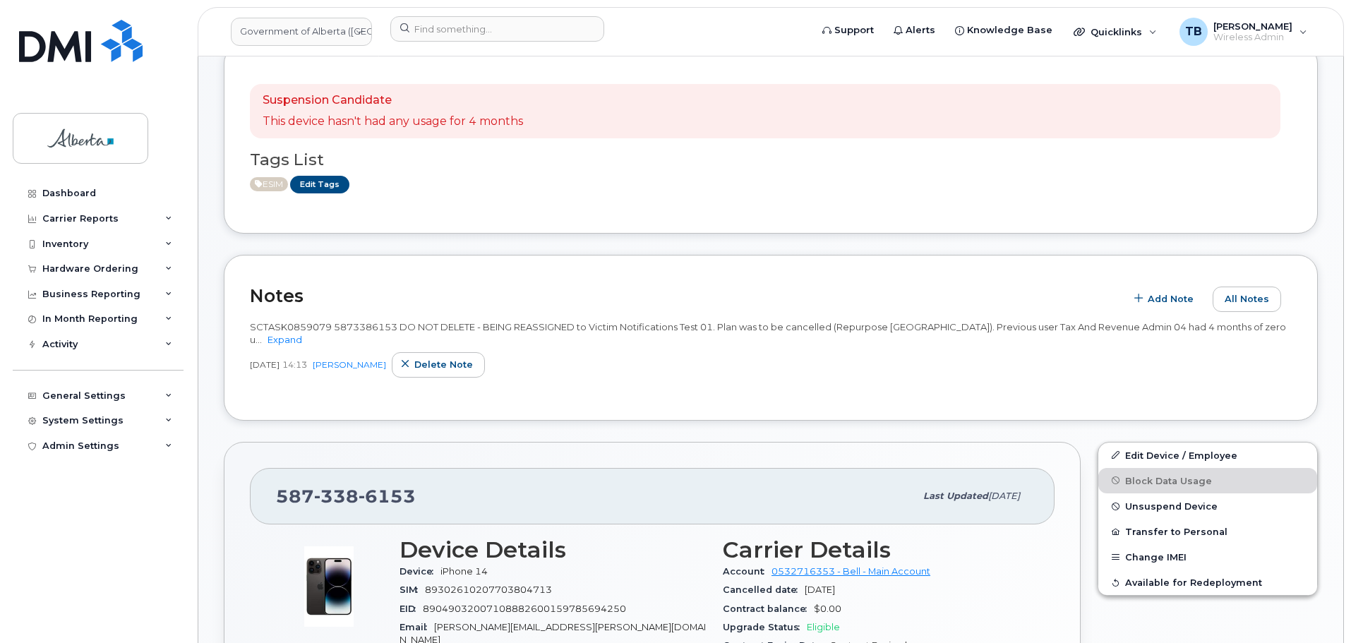
scroll to position [282, 0]
click at [1139, 506] on span "Unsuspend Device" at bounding box center [1171, 505] width 92 height 11
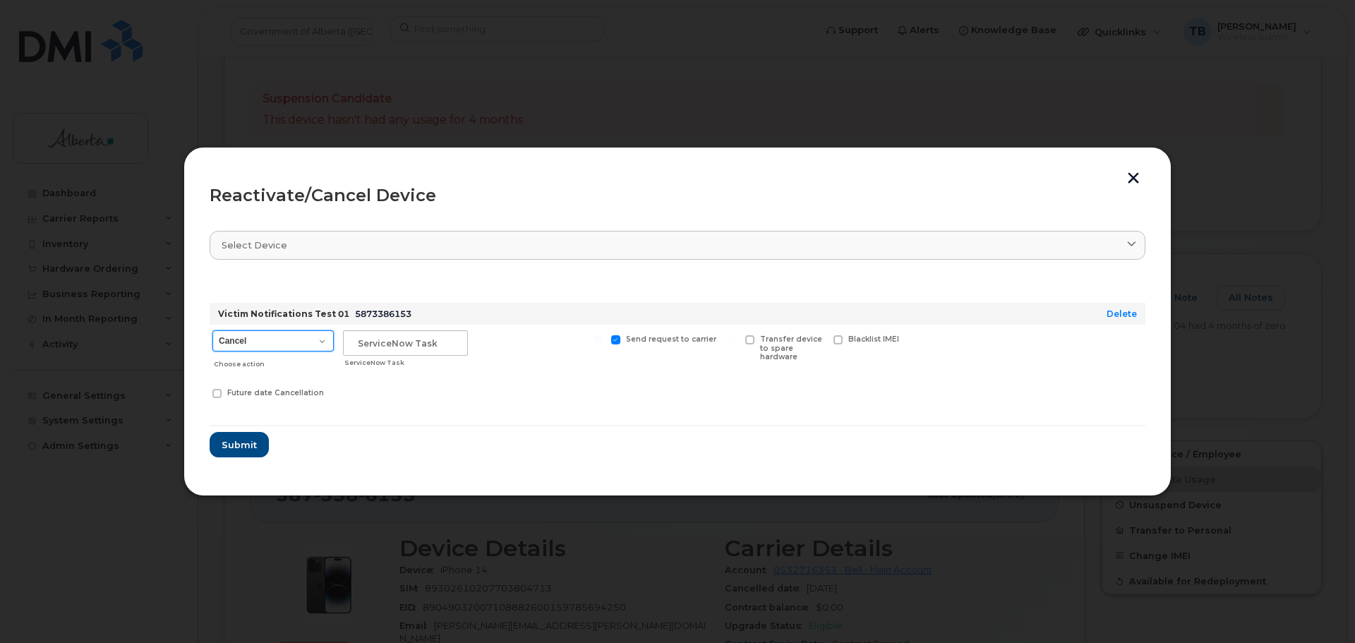
click at [245, 350] on select "Cancel Suspend - Extend Suspension Reactivate" at bounding box center [272, 340] width 121 height 21
select select "[object Object]"
click at [212, 330] on select "Cancel Suspend - Extend Suspension Reactivate" at bounding box center [272, 340] width 121 height 21
click at [424, 349] on input "text" at bounding box center [405, 342] width 125 height 25
paste input "SCTASK0859079"
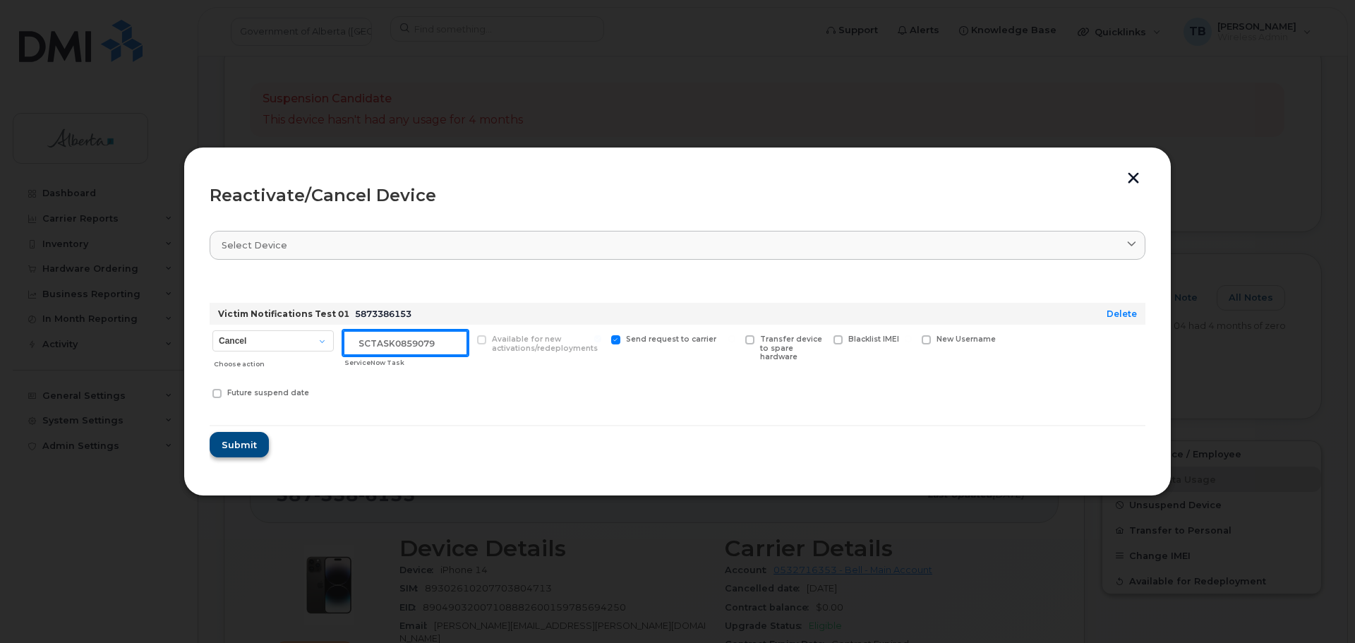
type input "SCTASK0859079"
click at [247, 443] on span "Submit" at bounding box center [238, 444] width 35 height 13
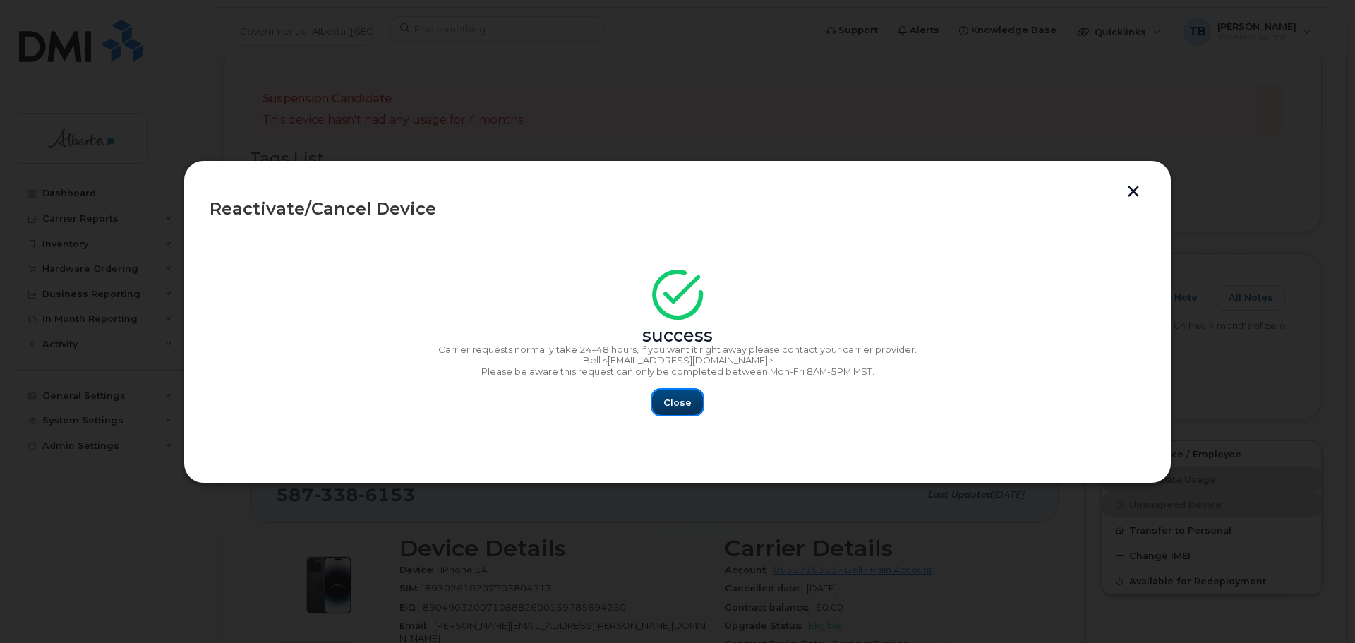
click at [667, 409] on span "Close" at bounding box center [678, 402] width 28 height 13
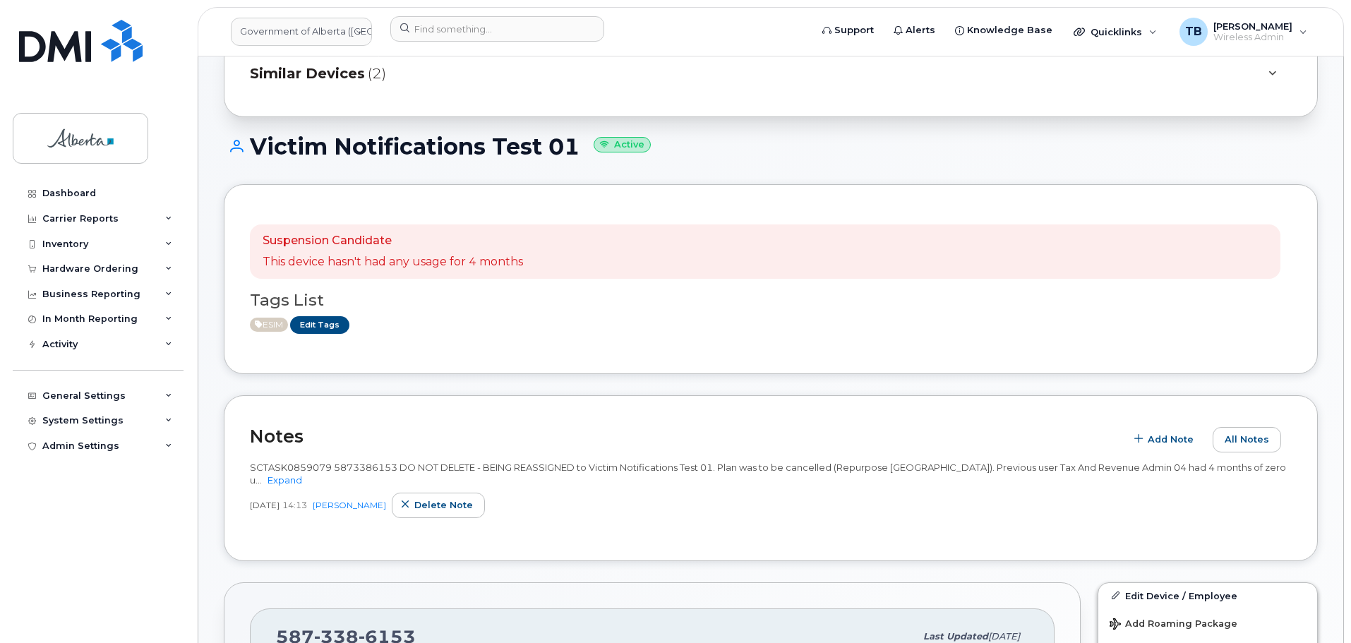
scroll to position [141, 0]
click at [348, 470] on span "SCTASK0859079 5873386153 DO NOT DELETE - BEING REASSIGNED to Victim Notificatio…" at bounding box center [768, 473] width 1036 height 25
copy span "5873386153"
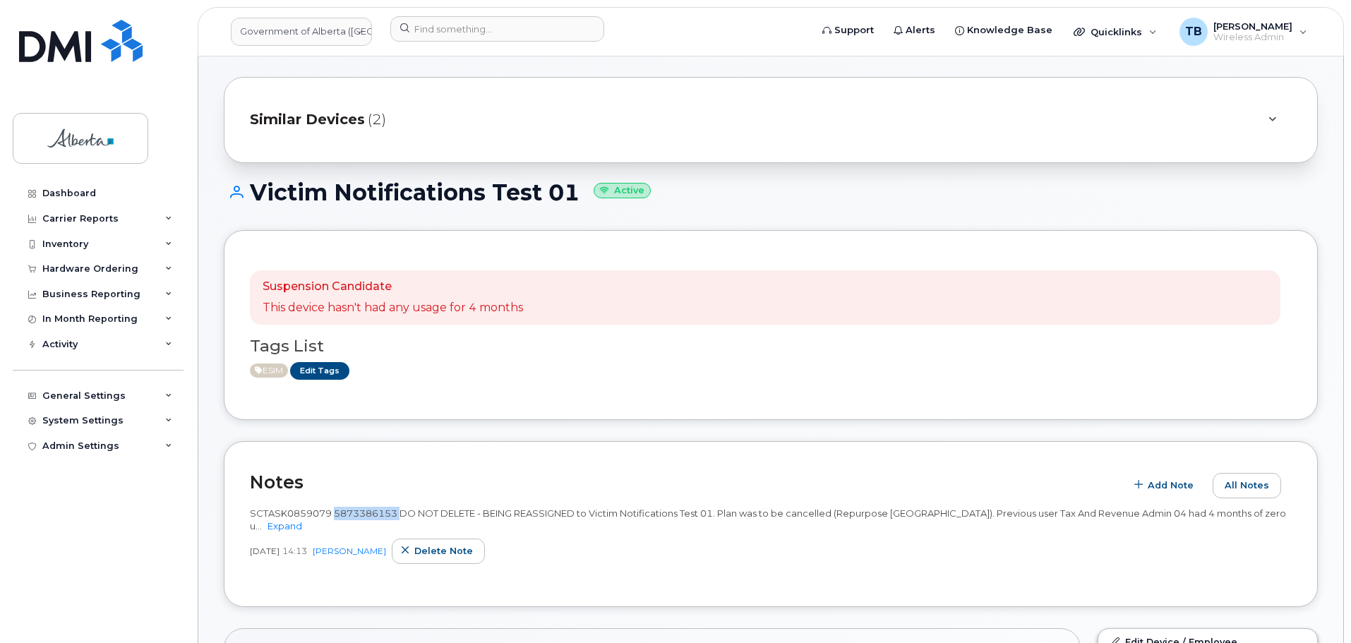
scroll to position [212, 0]
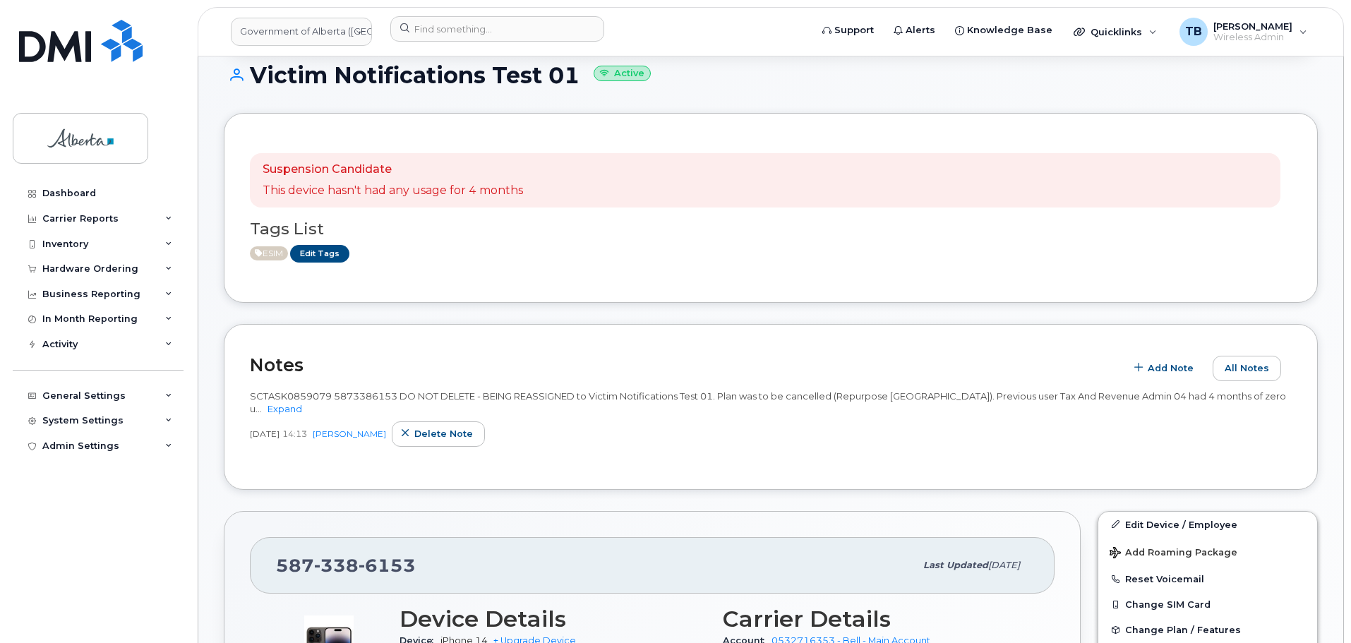
click at [294, 397] on span "SCTASK0859079 5873386153 DO NOT DELETE - BEING REASSIGNED to Victim Notificatio…" at bounding box center [768, 402] width 1036 height 25
copy span "SCTASK0859079"
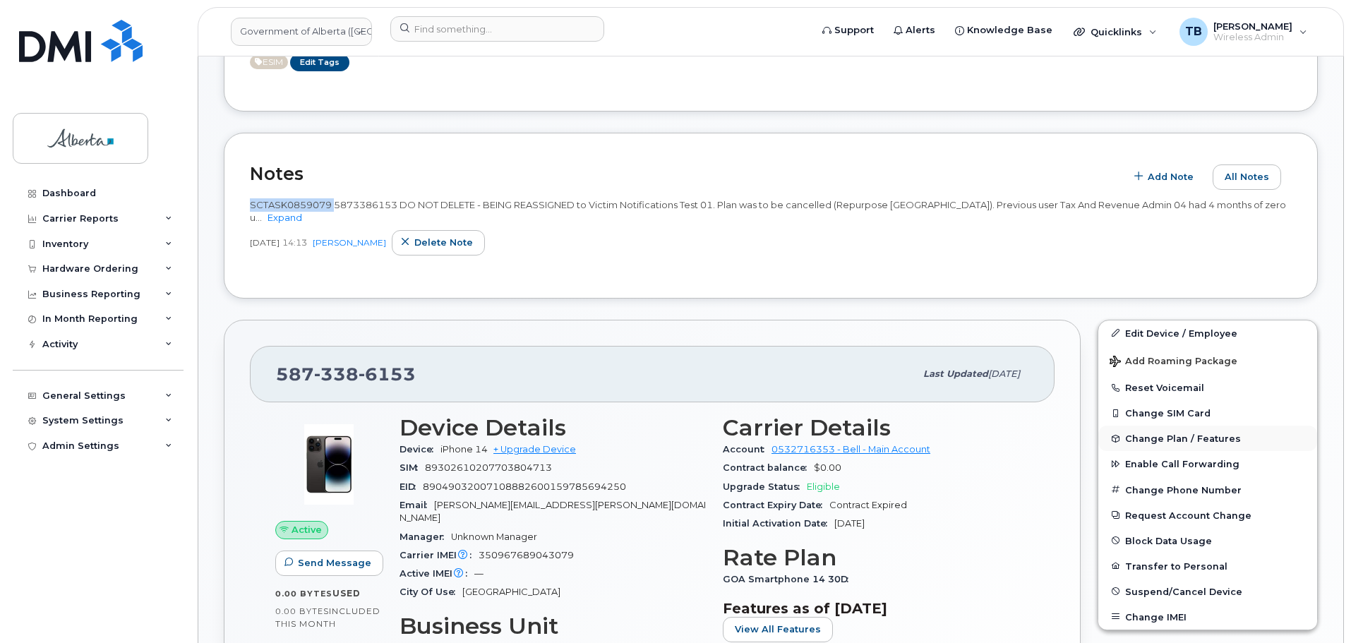
scroll to position [424, 0]
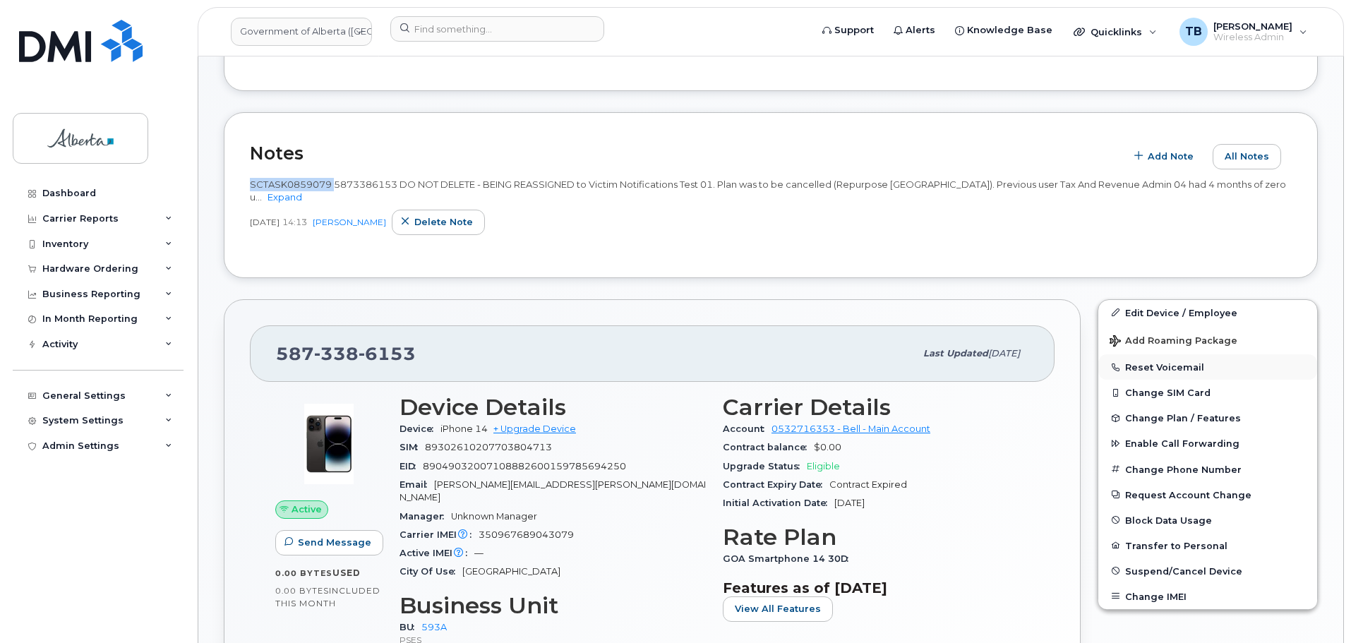
click at [1143, 370] on button "Reset Voicemail" at bounding box center [1207, 366] width 219 height 25
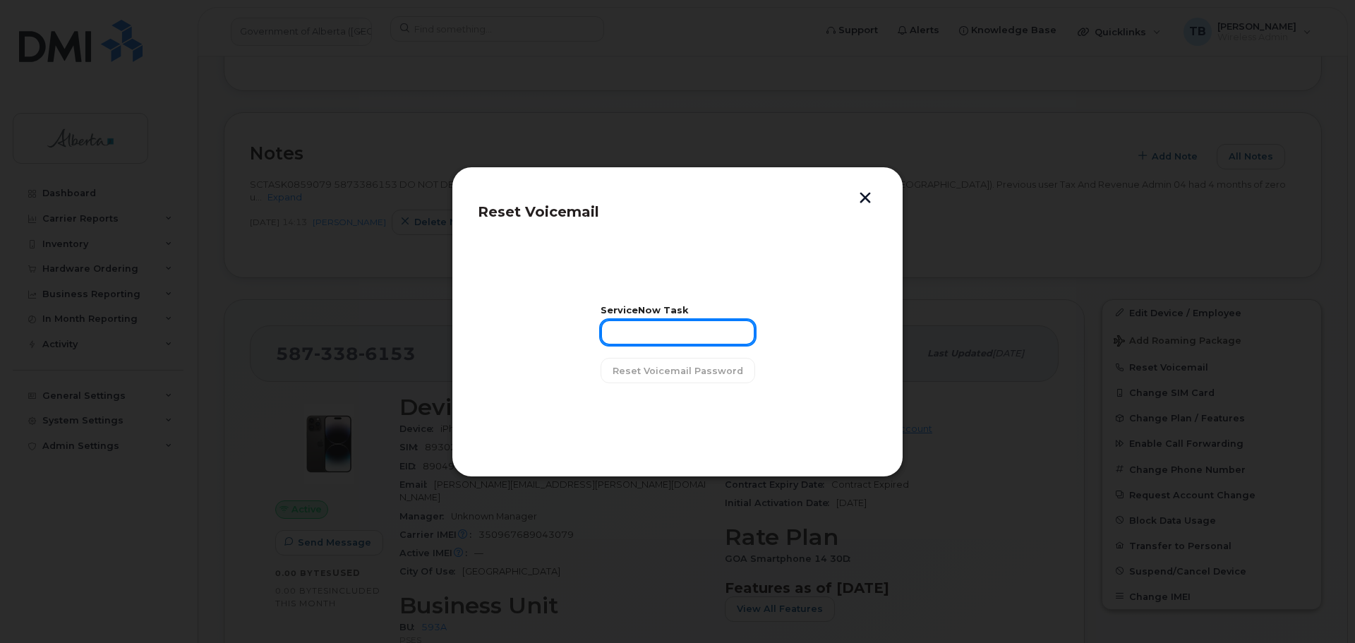
click at [711, 335] on input "text" at bounding box center [678, 332] width 155 height 25
paste input "SCTASK0859079"
type input "SCTASK0859079"
click at [652, 371] on span "Reset Voicemail Password" at bounding box center [678, 370] width 131 height 13
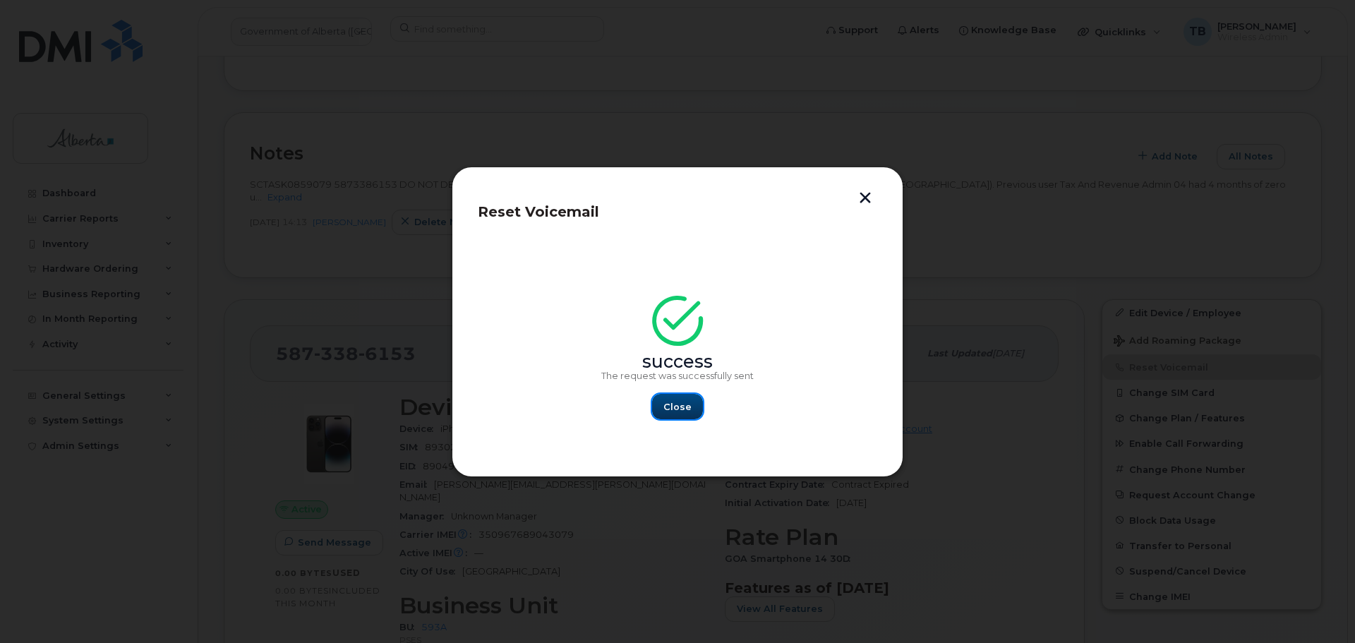
click at [691, 407] on button "Close" at bounding box center [677, 406] width 51 height 25
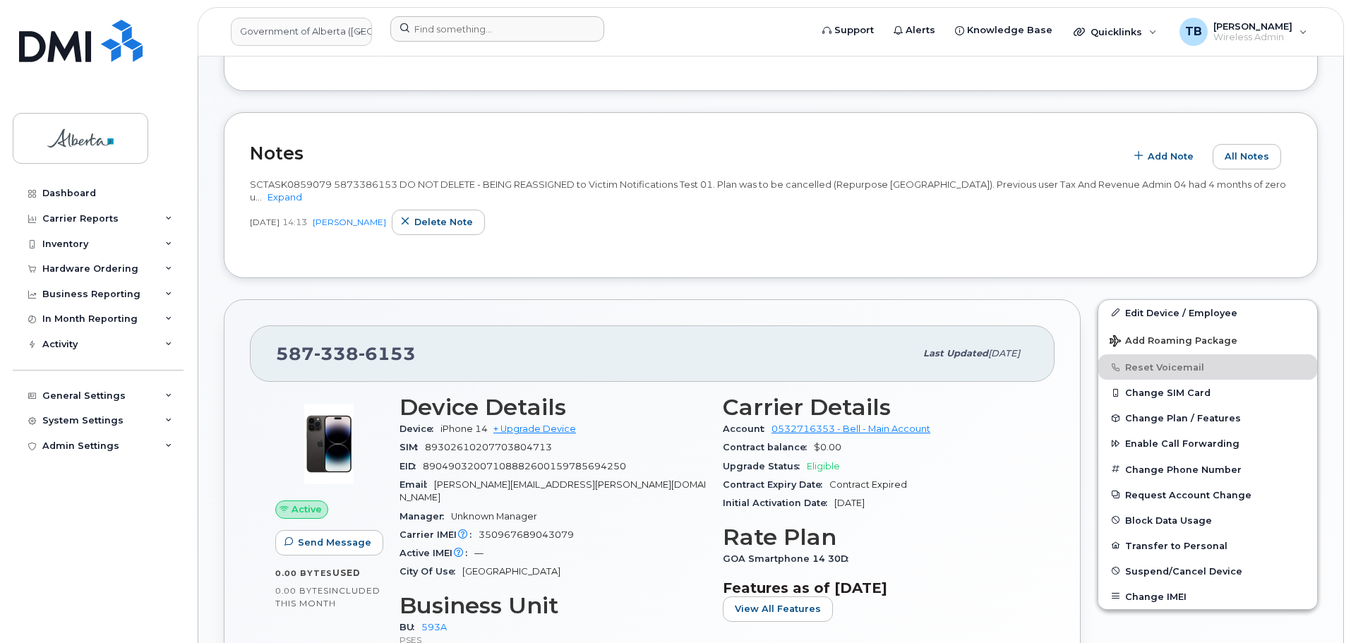
click at [424, 42] on div at bounding box center [595, 31] width 433 height 31
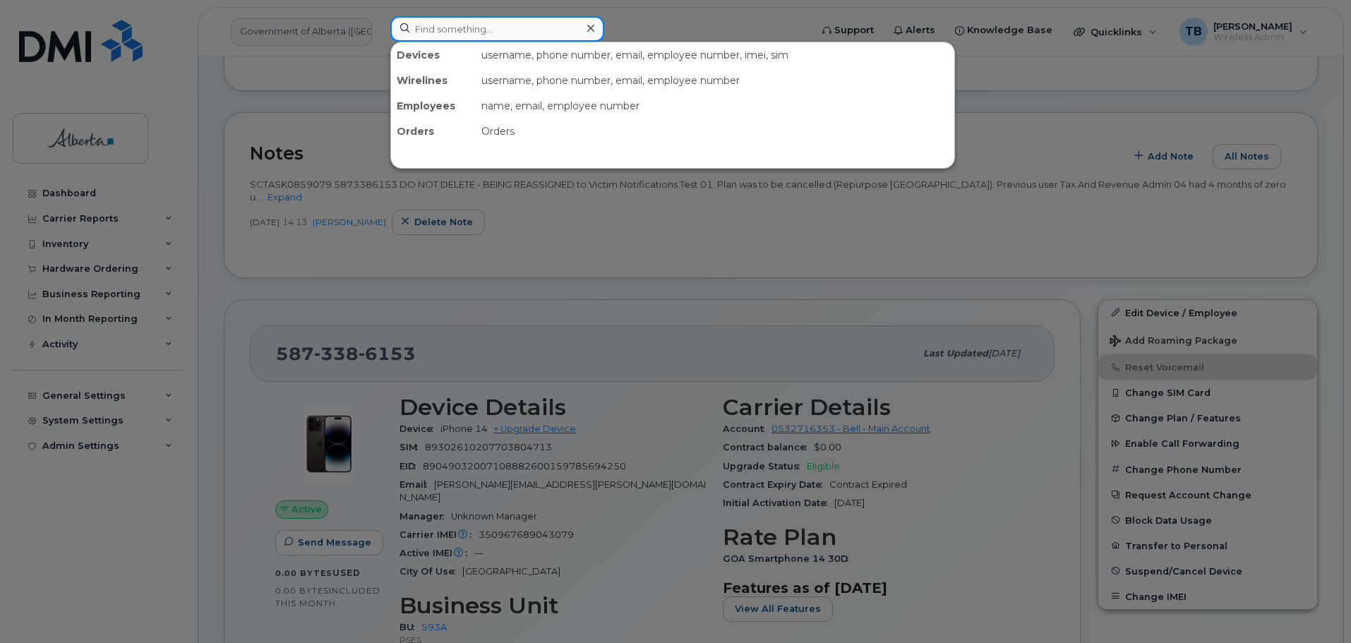
click at [424, 35] on input at bounding box center [497, 28] width 214 height 25
paste input "5873342738"
type input "5873342738"
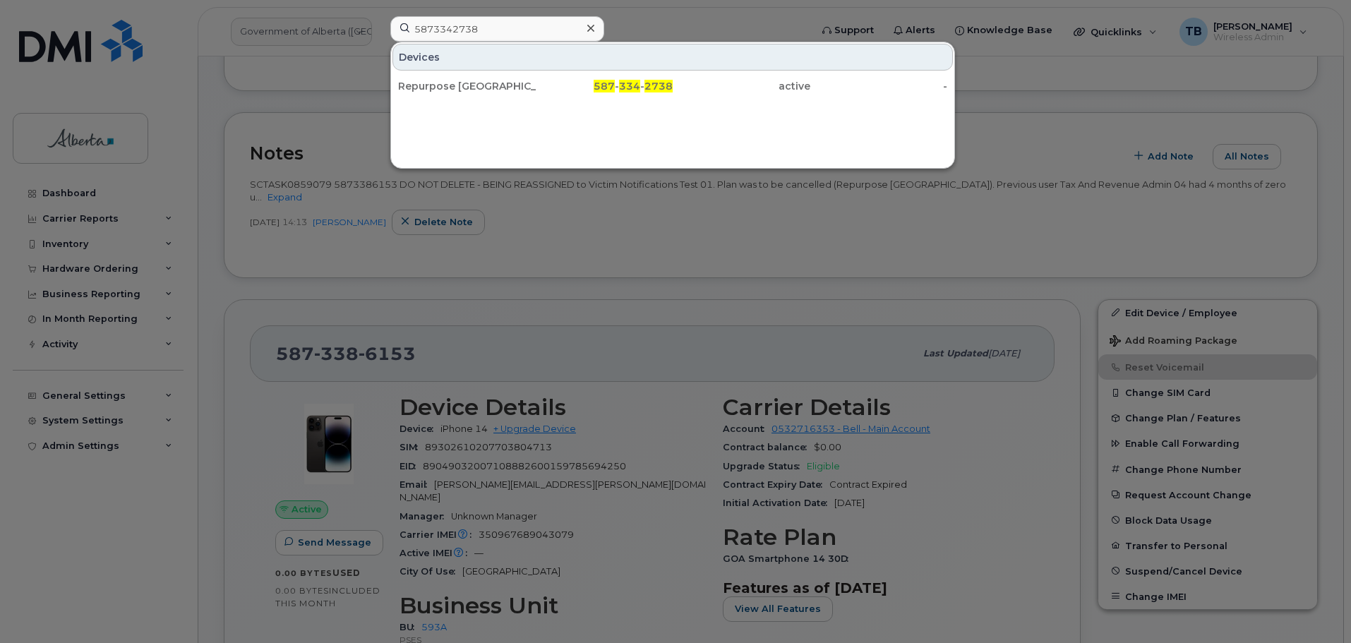
drag, startPoint x: 444, startPoint y: 92, endPoint x: 409, endPoint y: 71, distance: 40.8
click at [444, 92] on div "Repurpose Edmonton" at bounding box center [467, 86] width 138 height 14
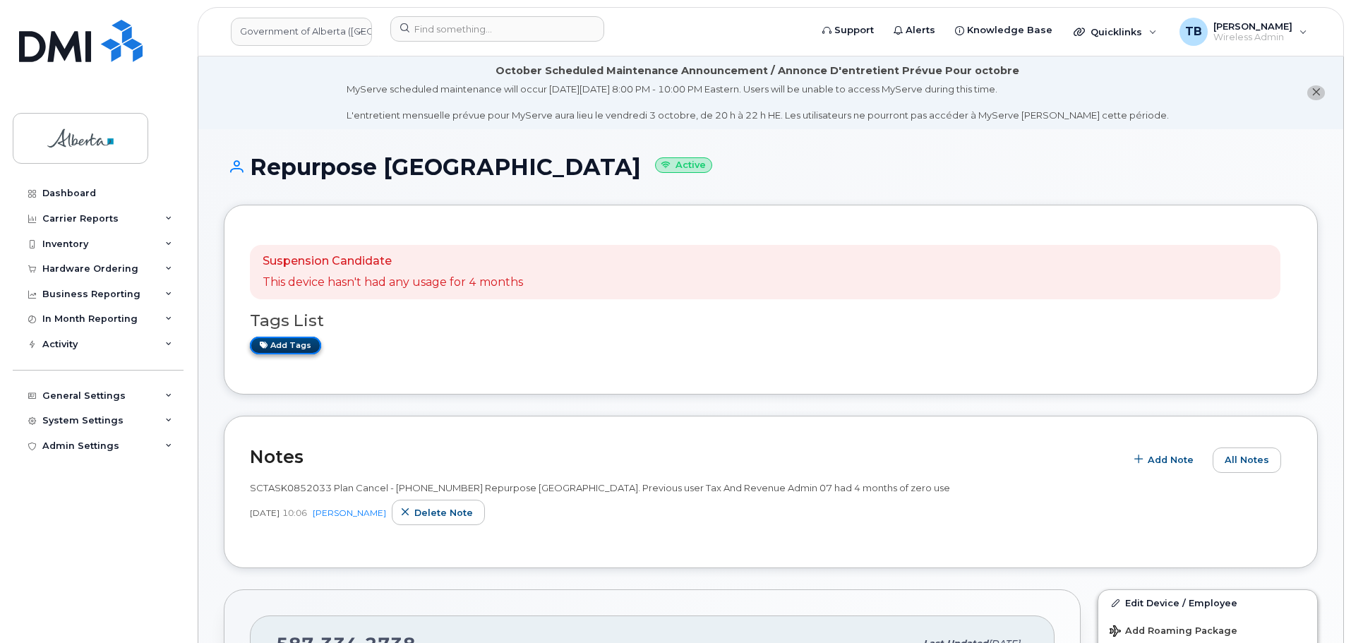
click at [296, 347] on link "Add tags" at bounding box center [285, 346] width 71 height 18
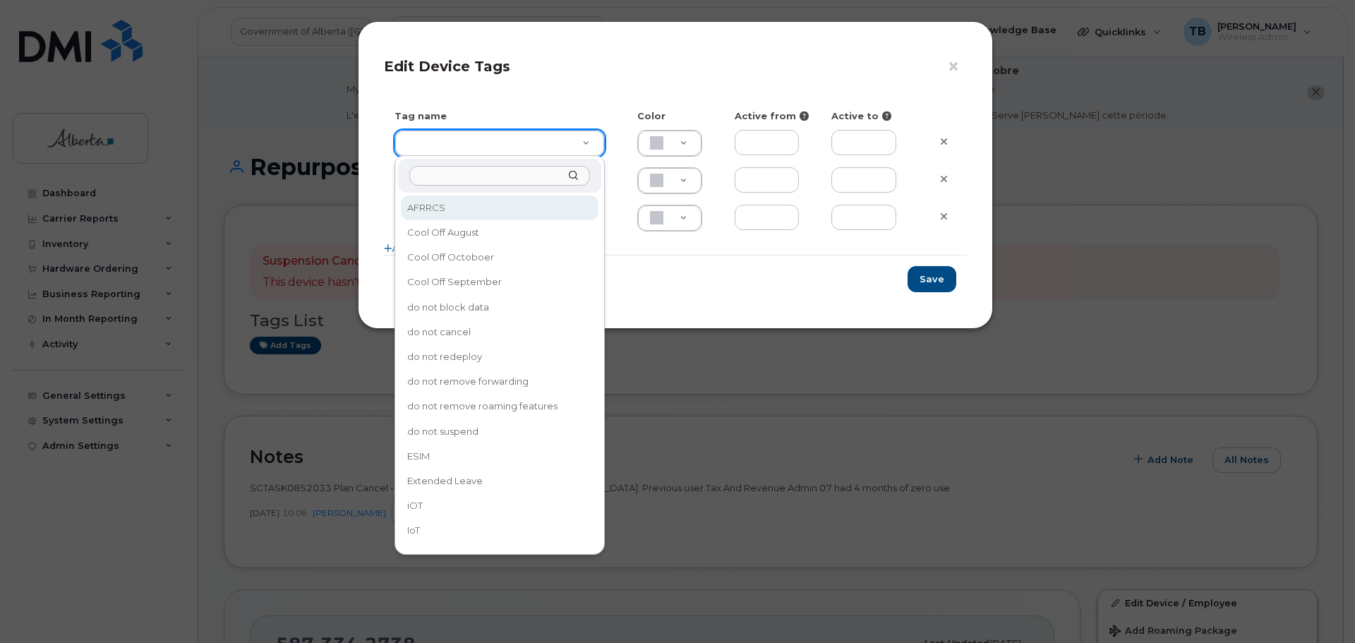
drag, startPoint x: 418, startPoint y: 145, endPoint x: 418, endPoint y: 155, distance: 9.2
type input "ESIM"
type input "D6CDC1"
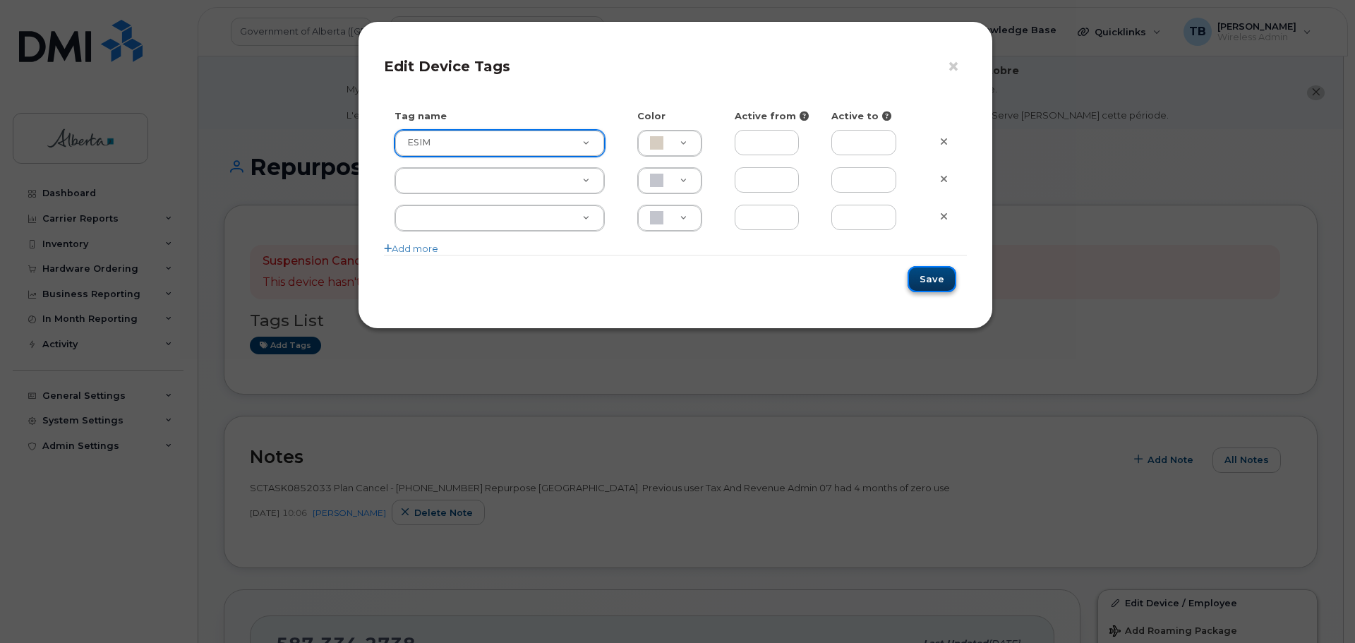
click at [933, 273] on button "Save" at bounding box center [932, 279] width 49 height 26
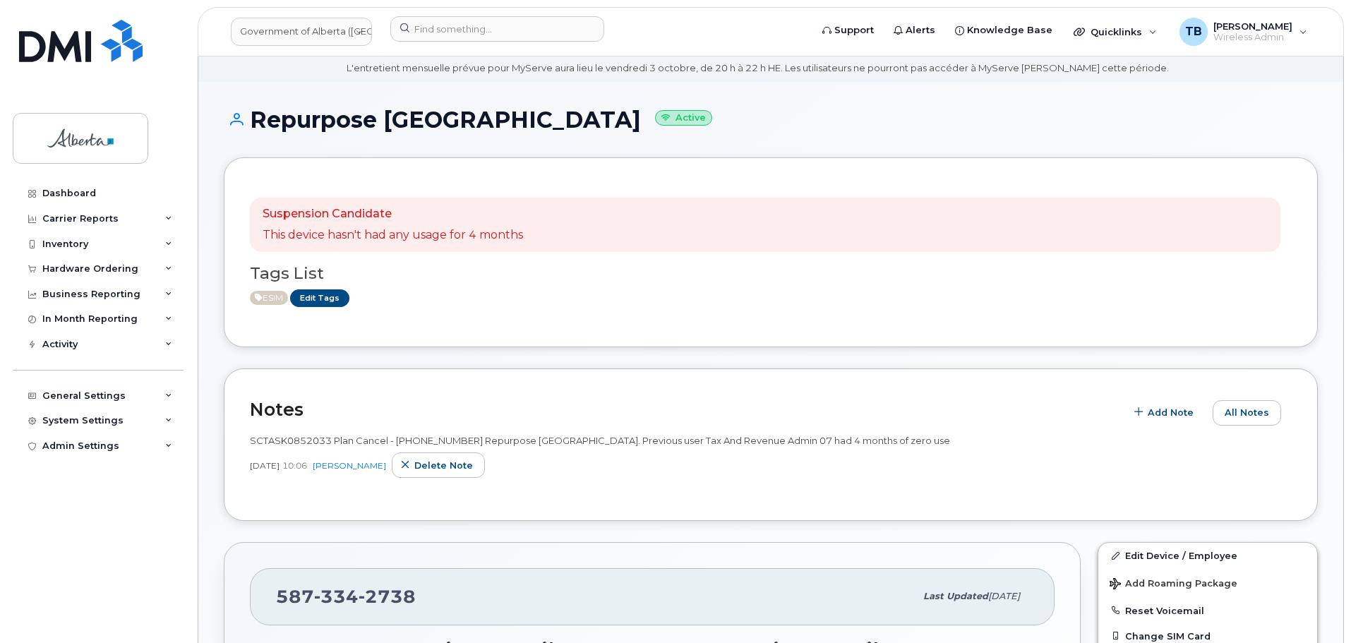
scroll to position [71, 0]
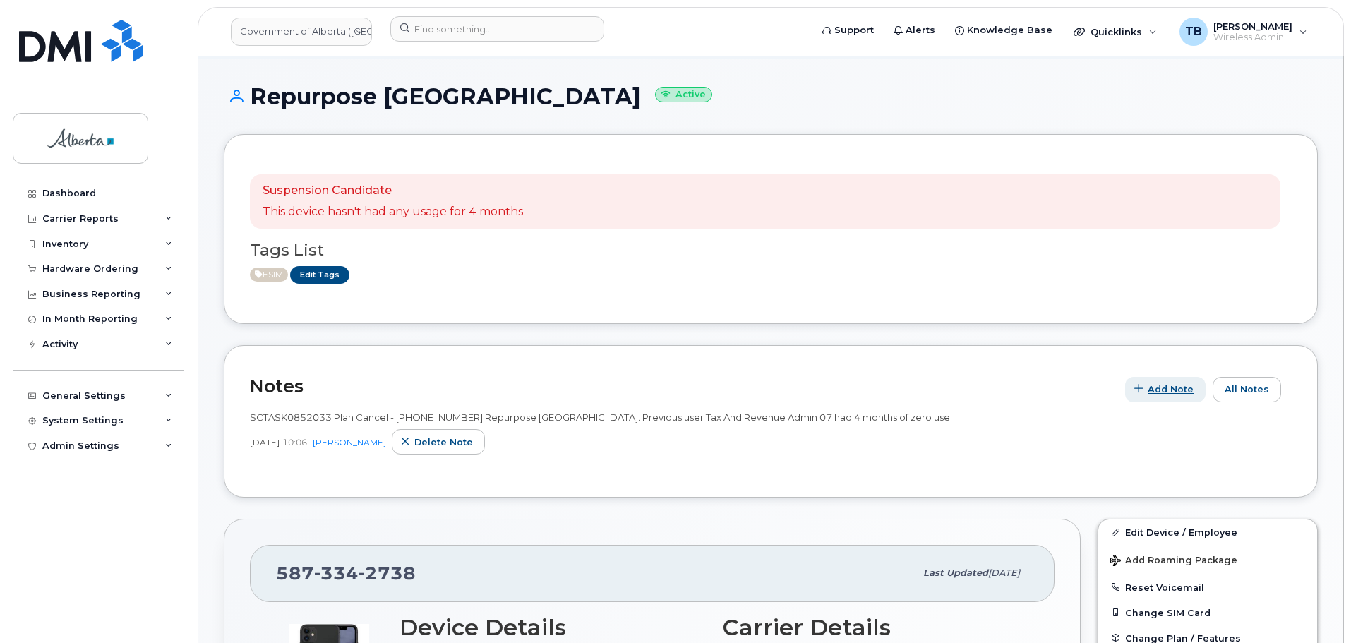
click at [1184, 395] on span "Add Note" at bounding box center [1171, 389] width 46 height 13
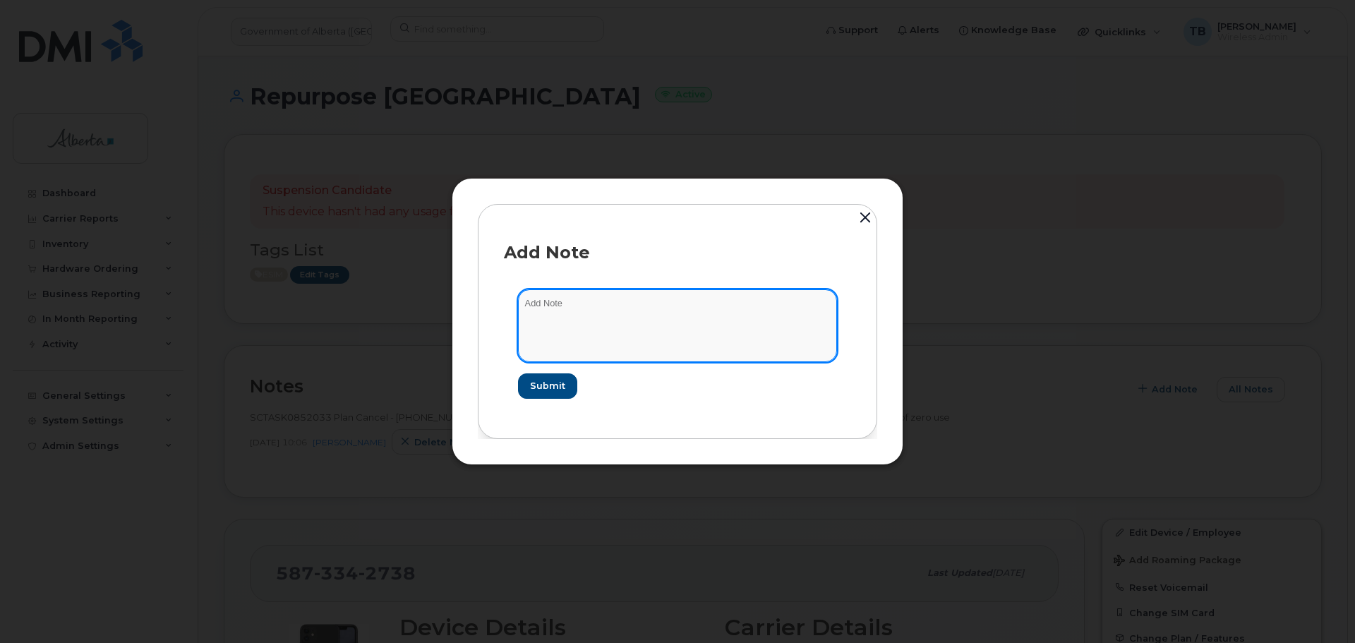
click at [574, 322] on textarea at bounding box center [677, 325] width 319 height 72
paste textarea "SCTASK0859079 5873342738 DO NOT DELETE - BEING REASSIGNED to Victim Notificatio…"
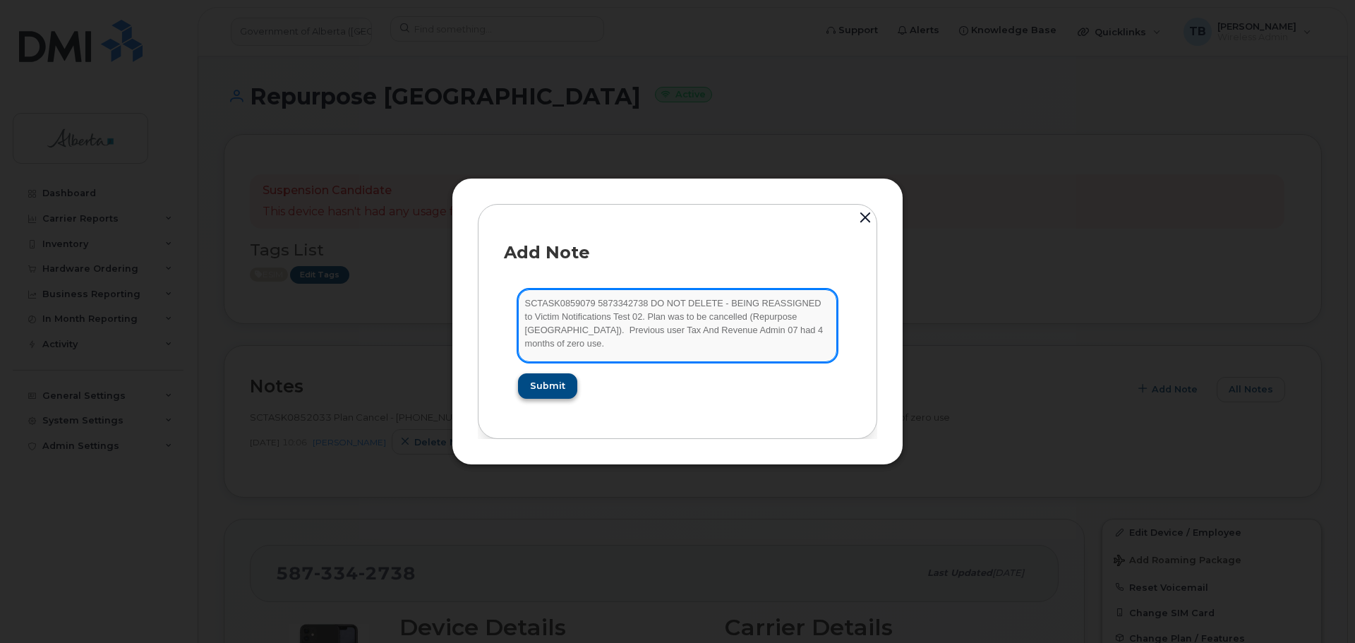
type textarea "SCTASK0859079 5873342738 DO NOT DELETE - BEING REASSIGNED to Victim Notificatio…"
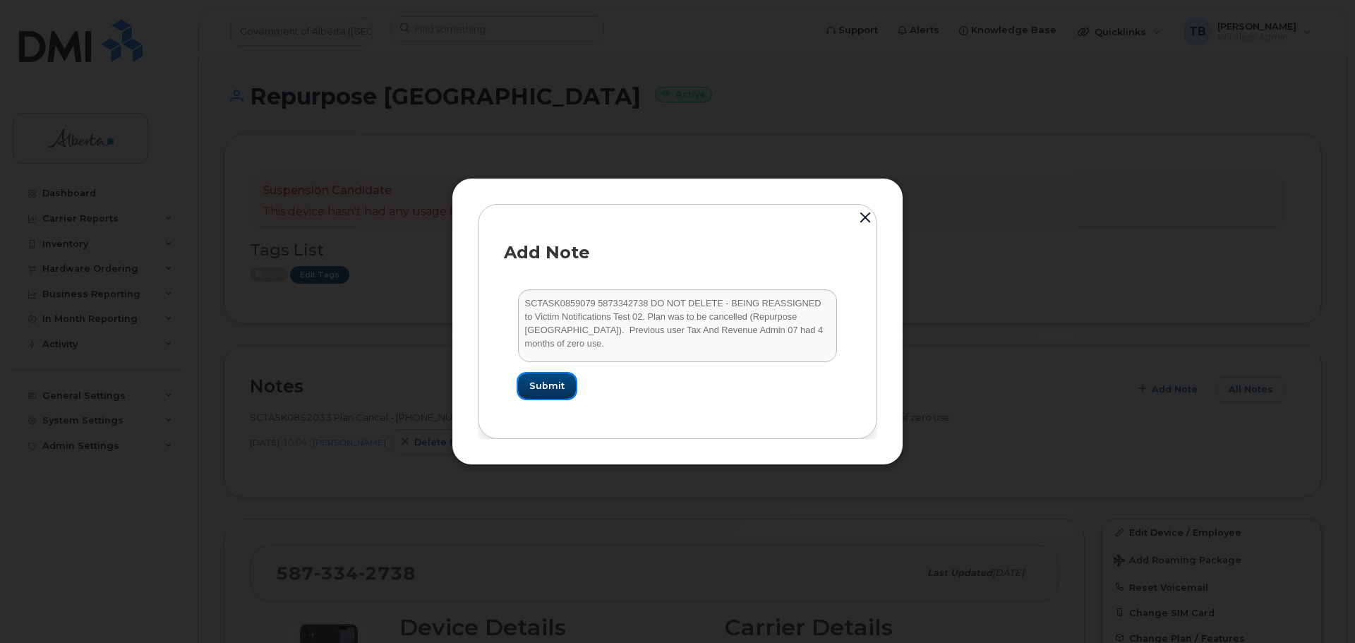
click at [539, 386] on span "Submit" at bounding box center [546, 385] width 35 height 13
click at [539, 386] on form "SCTASK0859079 5873342738 DO NOT DELETE - BEING REASSIGNED to Victim Notificatio…" at bounding box center [677, 343] width 347 height 137
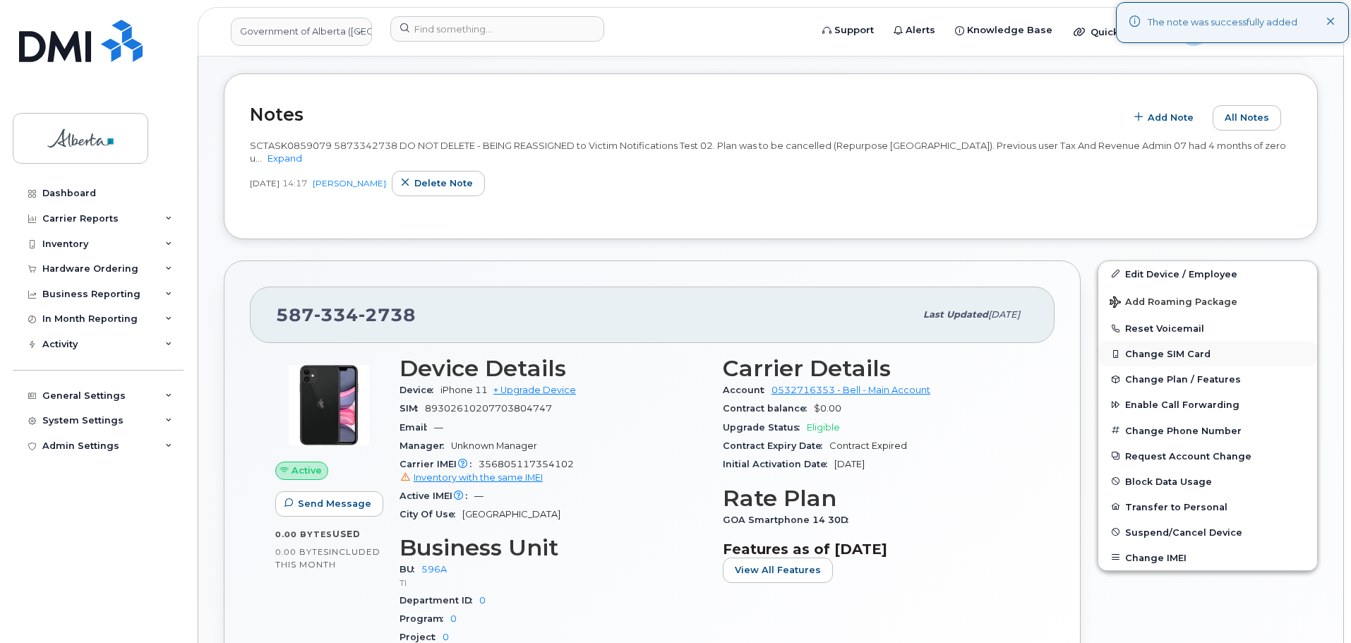
scroll to position [424, 0]
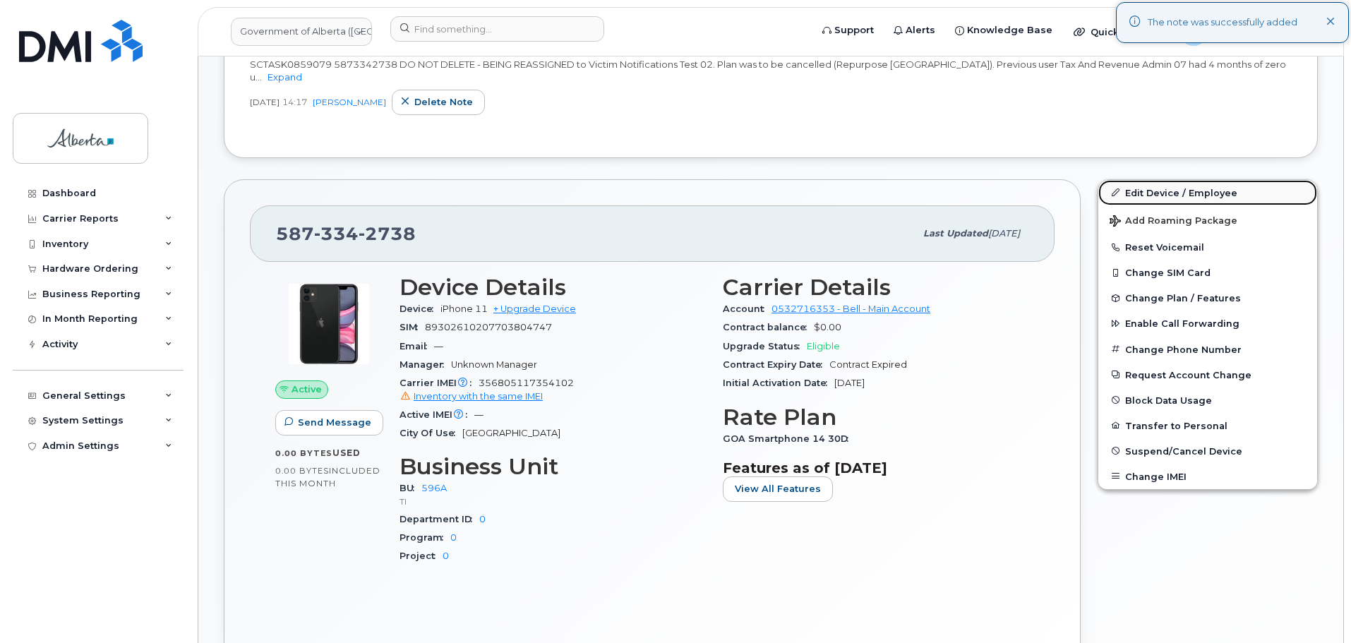
click at [1156, 193] on link "Edit Device / Employee" at bounding box center [1207, 192] width 219 height 25
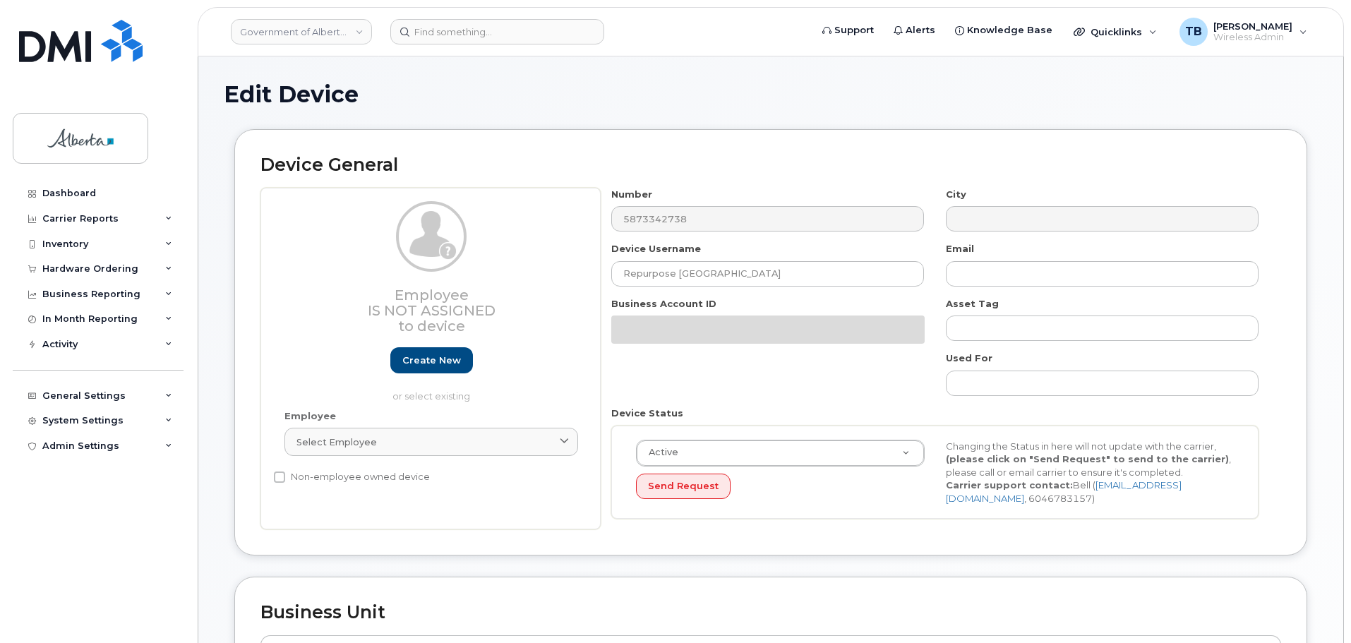
select select "4797729"
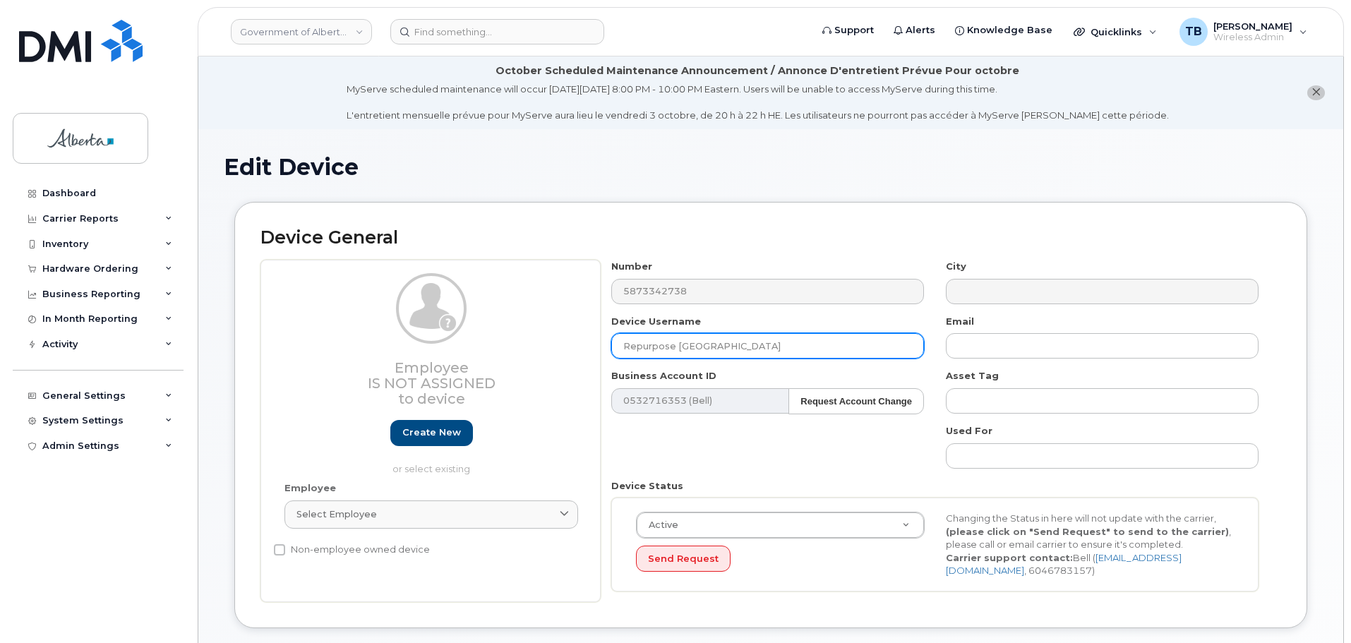
drag, startPoint x: 671, startPoint y: 346, endPoint x: 562, endPoint y: 345, distance: 108.7
click at [562, 345] on div "Employee Is not assigned to device Create new or select existing Employee Selec…" at bounding box center [770, 431] width 1021 height 342
paste input "Victim Notifications Test 02"
type input "Victim Notifications Test 02"
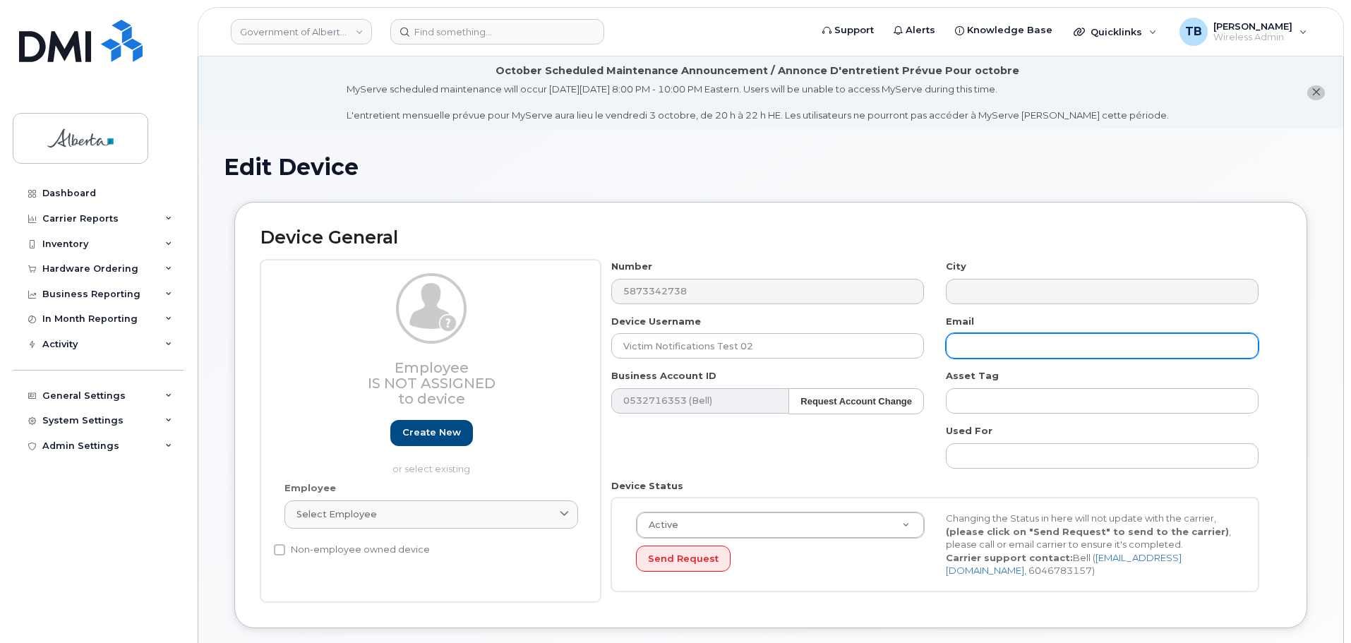
click at [980, 342] on input "text" at bounding box center [1102, 345] width 313 height 25
paste input "[PERSON_NAME][EMAIL_ADDRESS][PERSON_NAME][DOMAIN_NAME]"
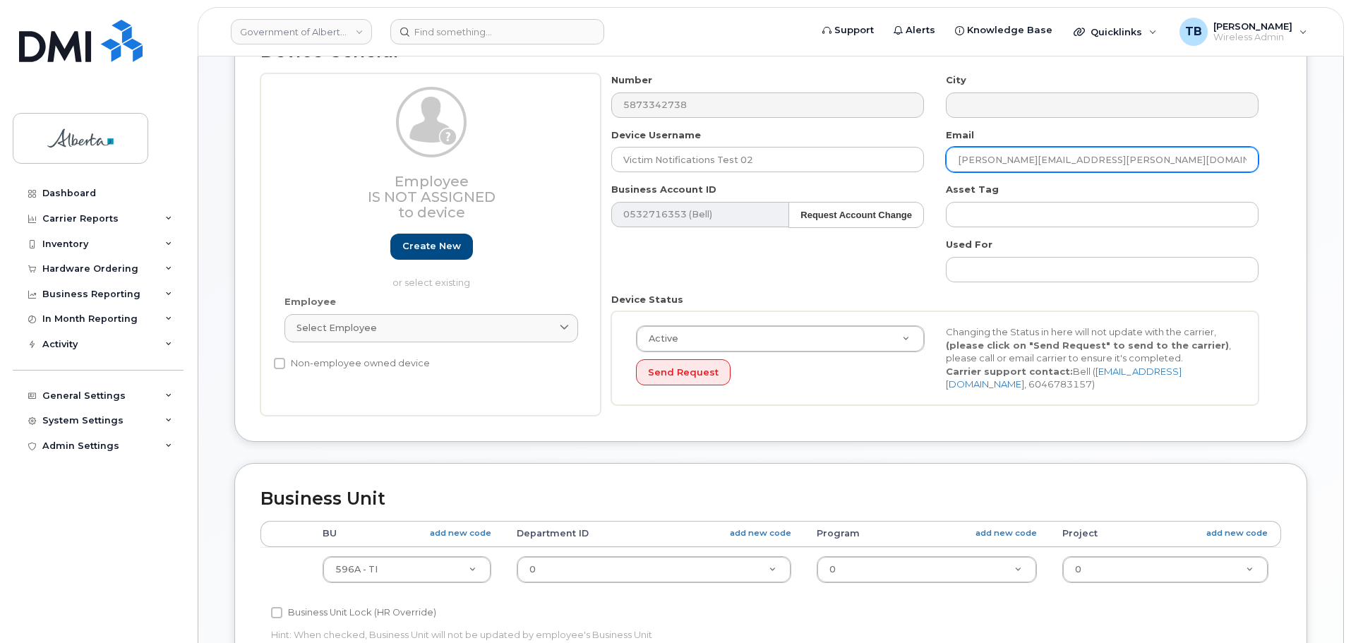
scroll to position [212, 0]
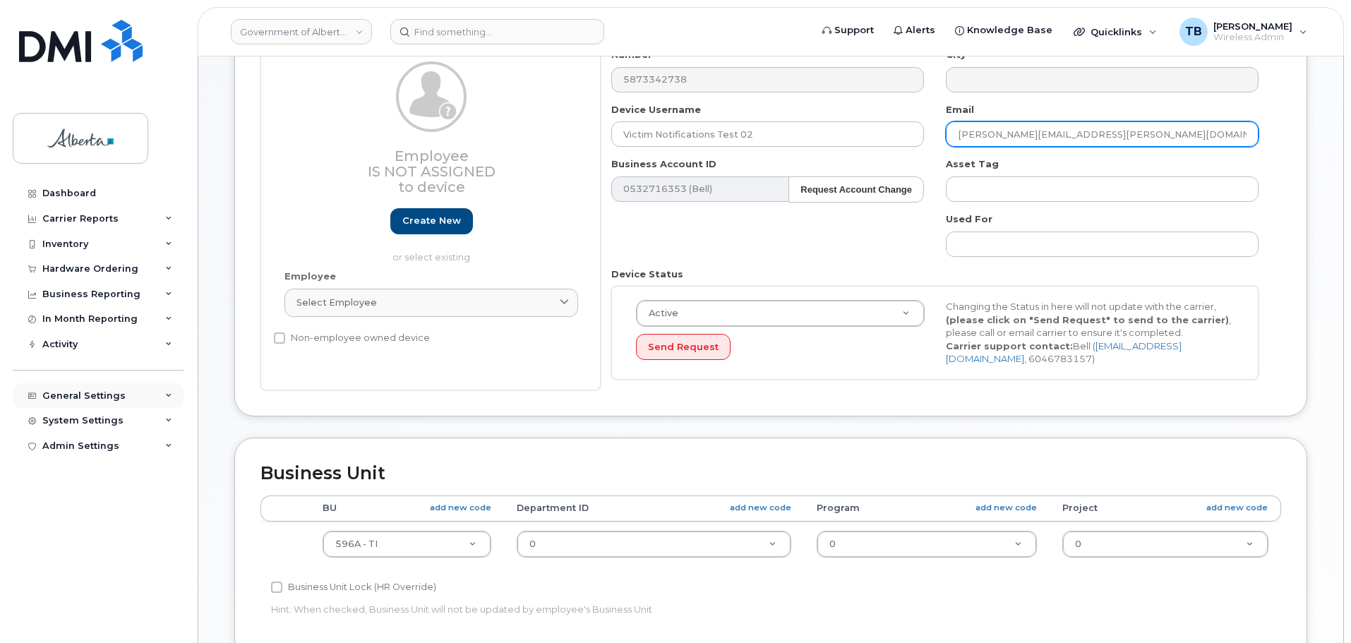
type input "[PERSON_NAME][EMAIL_ADDRESS][PERSON_NAME][DOMAIN_NAME]"
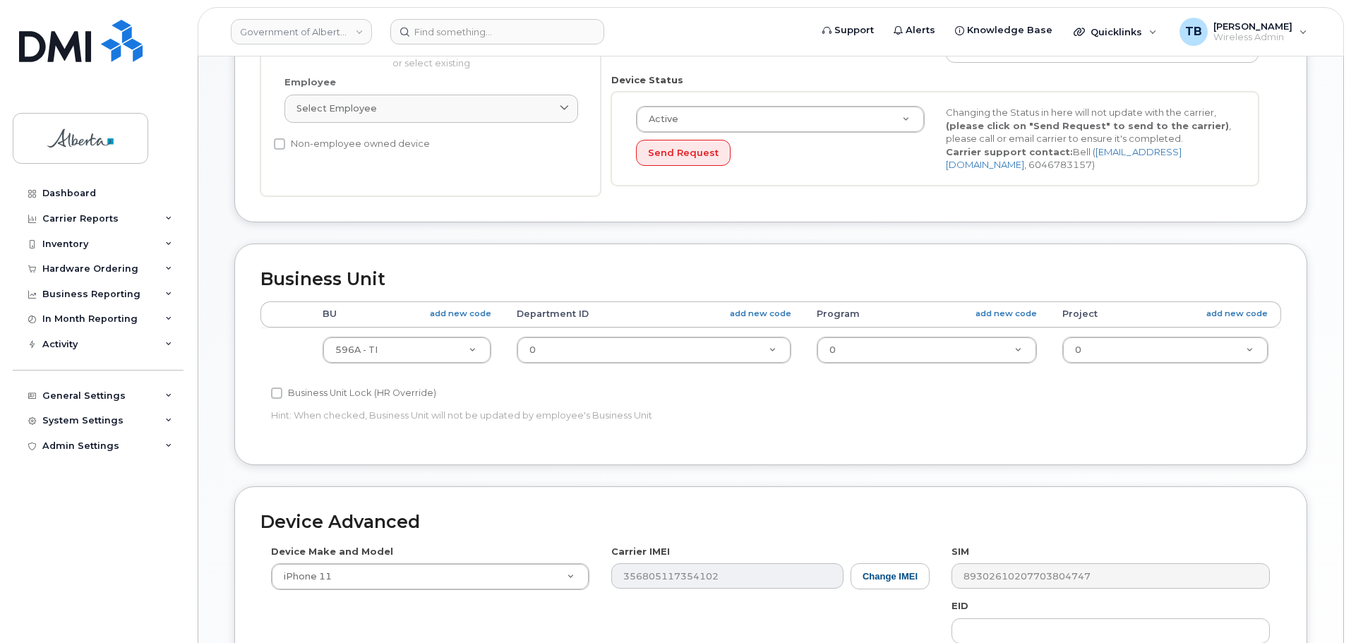
scroll to position [565, 0]
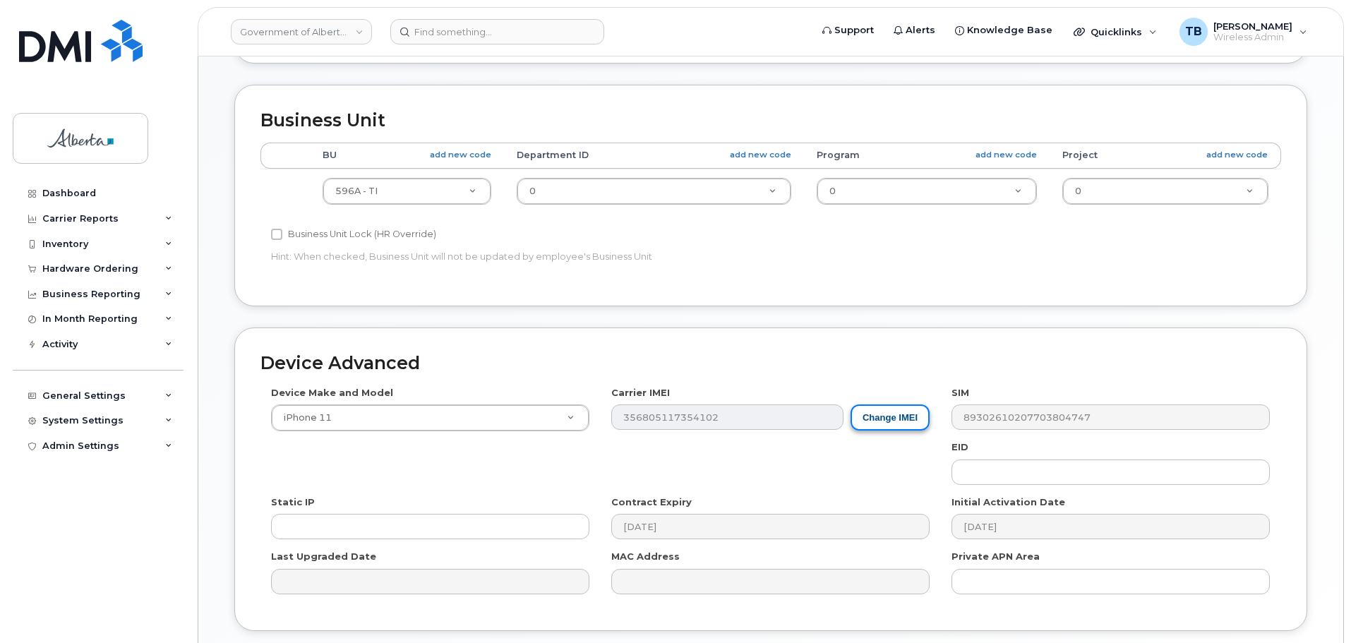
click at [892, 425] on button "Change IMEI" at bounding box center [890, 418] width 79 height 26
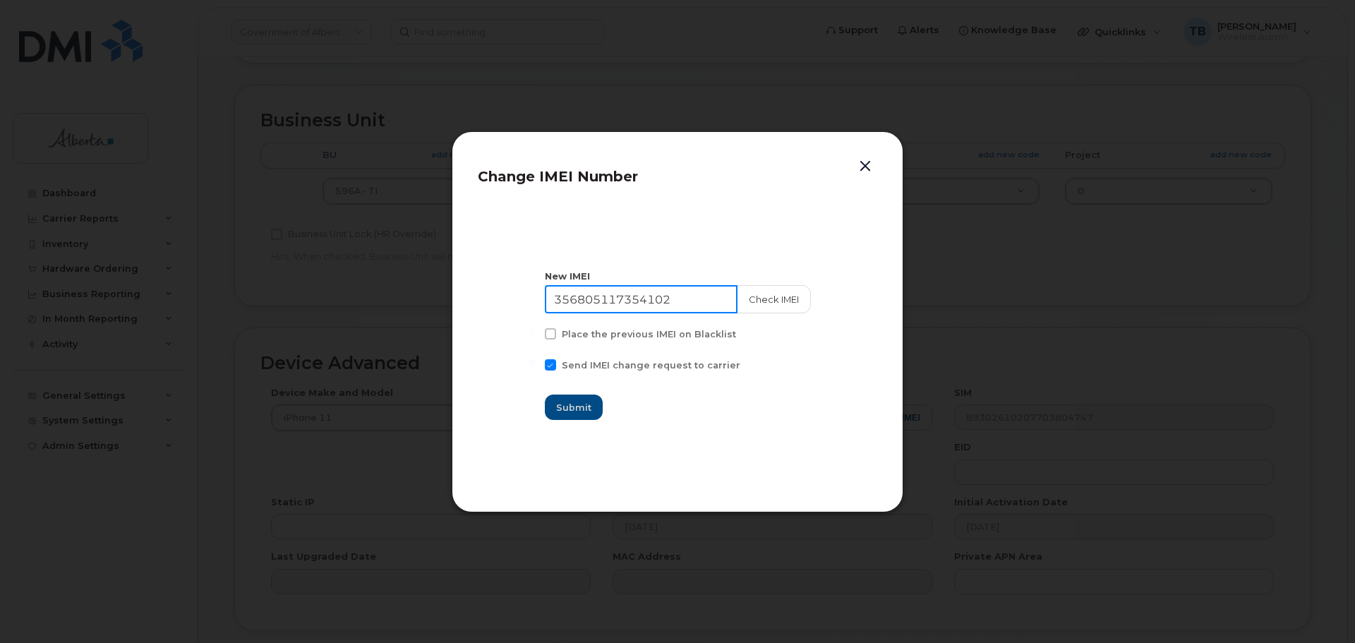
click at [695, 300] on input "356805117354102" at bounding box center [641, 299] width 193 height 28
paste input "9093338494000"
type input "359093338494000"
click at [765, 303] on button "Check IMEI" at bounding box center [773, 299] width 74 height 28
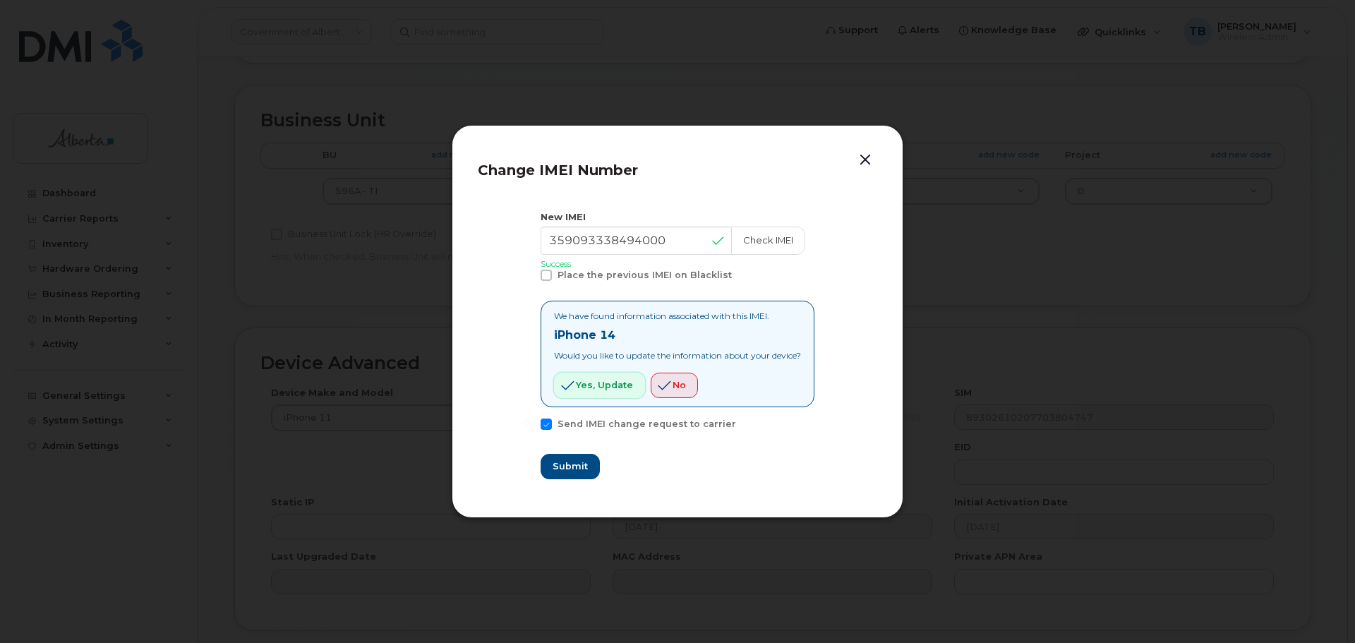
click at [606, 386] on span "Yes, update" at bounding box center [604, 384] width 57 height 13
click at [561, 465] on span "Submit" at bounding box center [569, 466] width 35 height 13
type input "359093338494000"
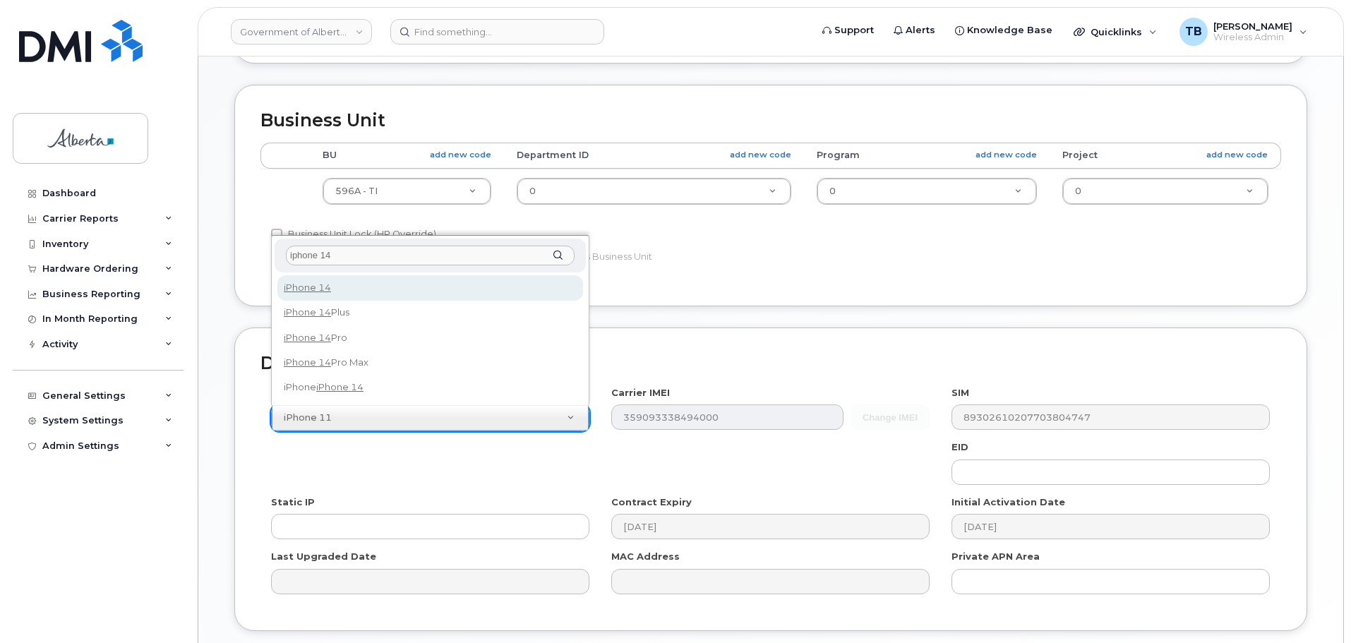
type input "iphone 14"
select select "2778"
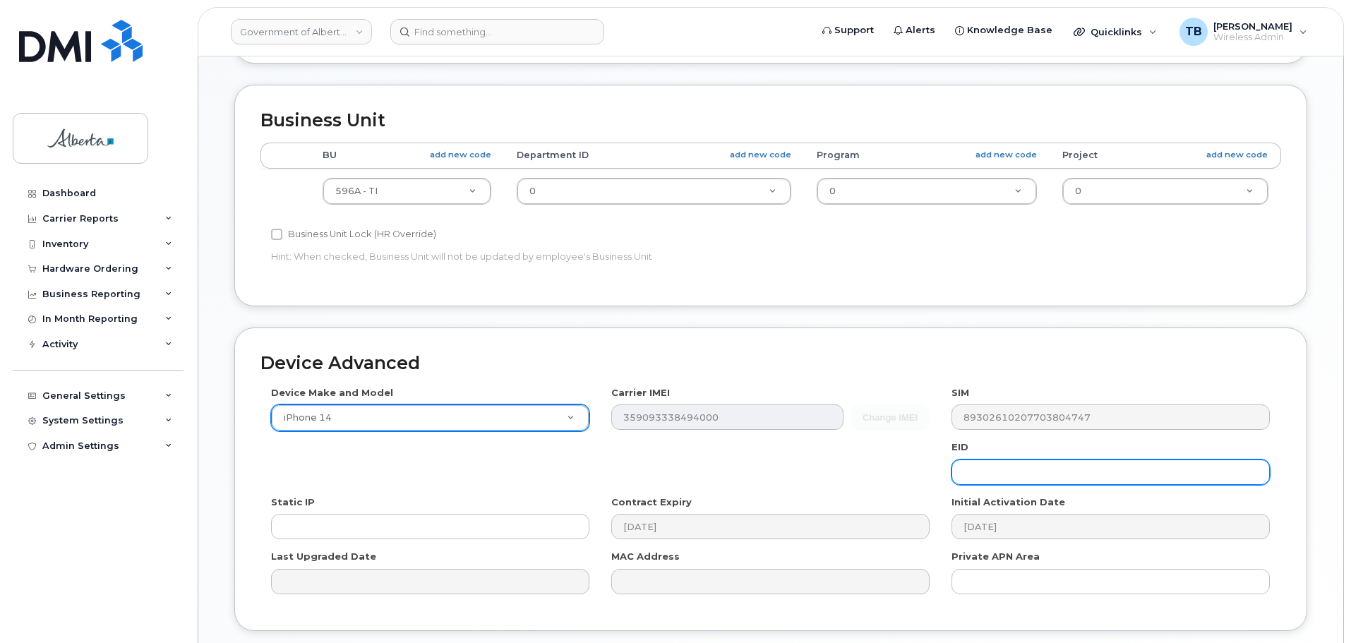
click at [982, 475] on input "text" at bounding box center [1111, 472] width 318 height 25
paste input "89049032007108882600159890268883"
type input "89049032007108882600159890268883"
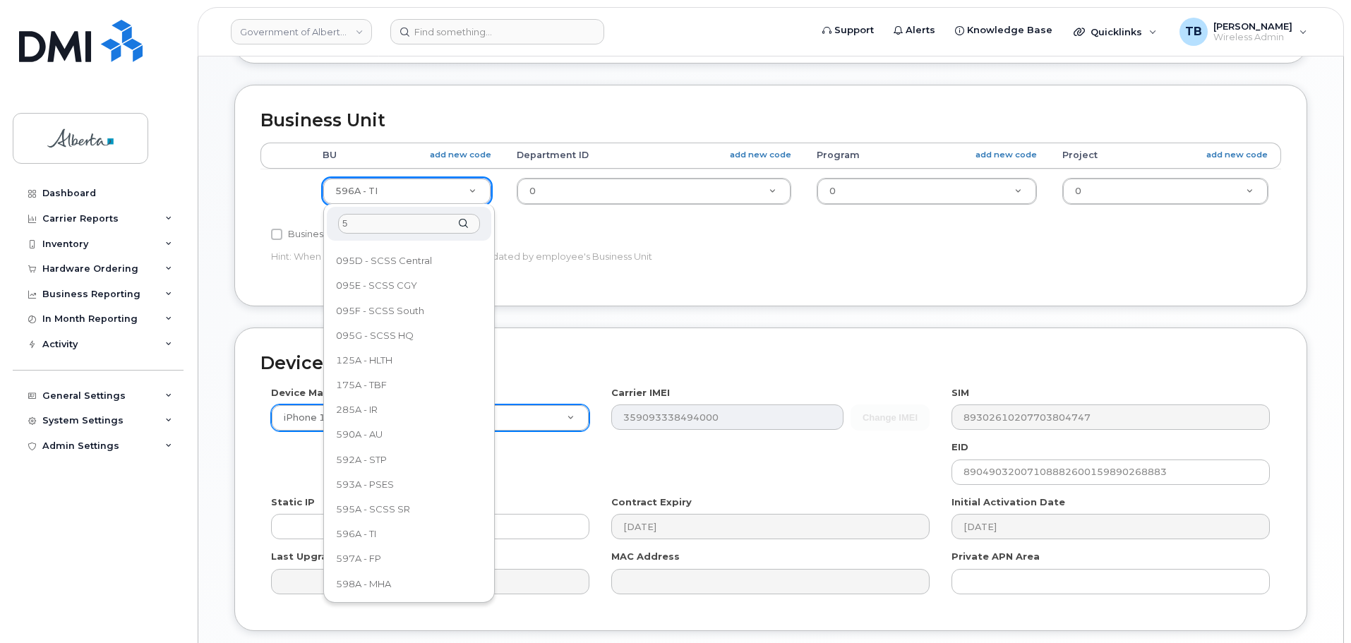
scroll to position [0, 0]
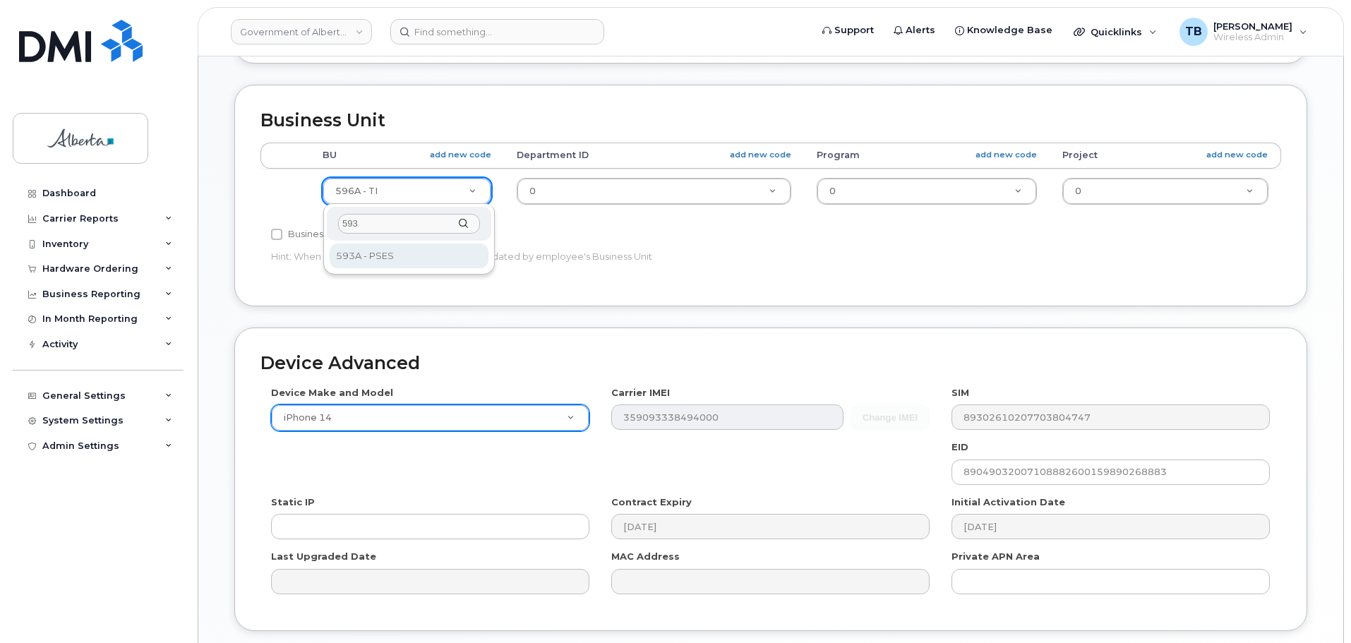
type input "593"
drag, startPoint x: 390, startPoint y: 258, endPoint x: 455, endPoint y: 232, distance: 70.0
select select "4797682"
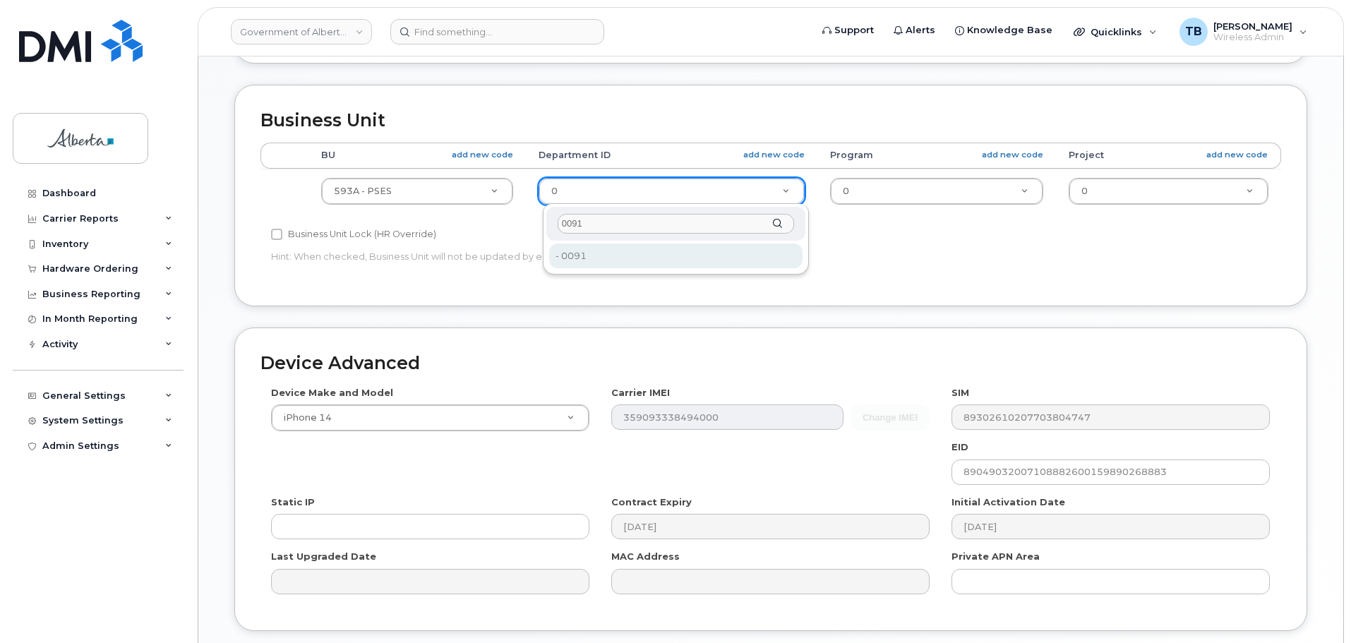
type input "0091"
type input "4752025"
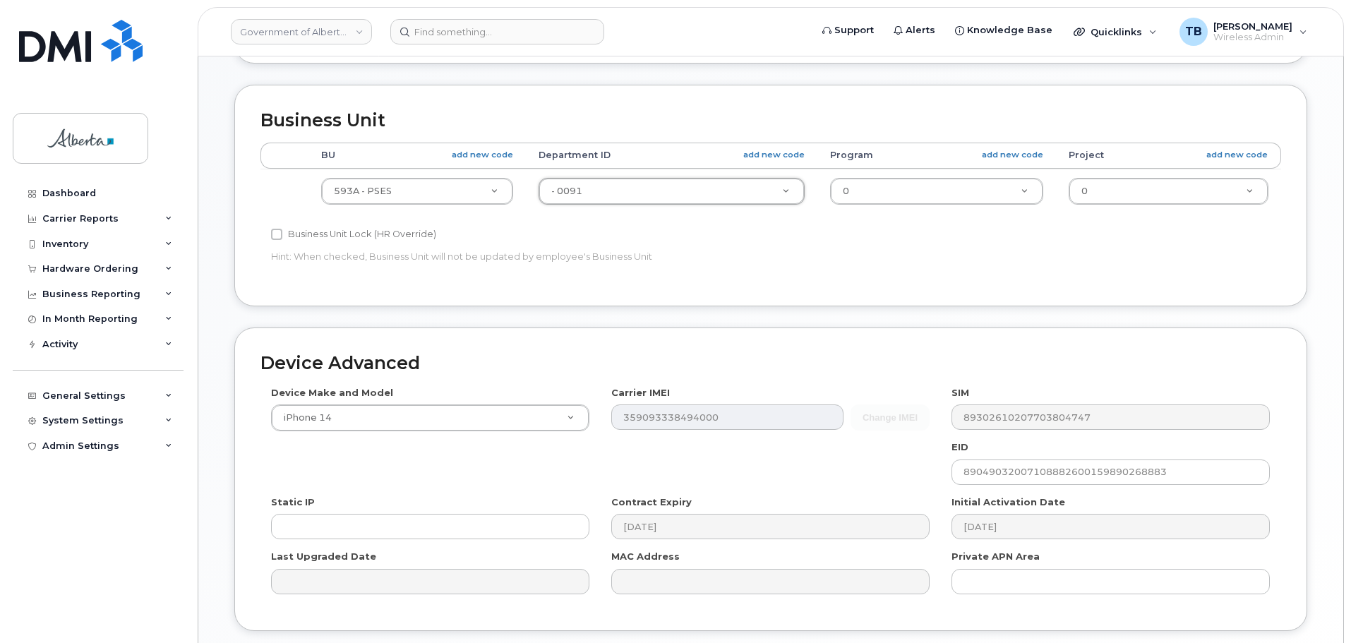
click at [904, 172] on td "0 4806366" at bounding box center [936, 191] width 239 height 44
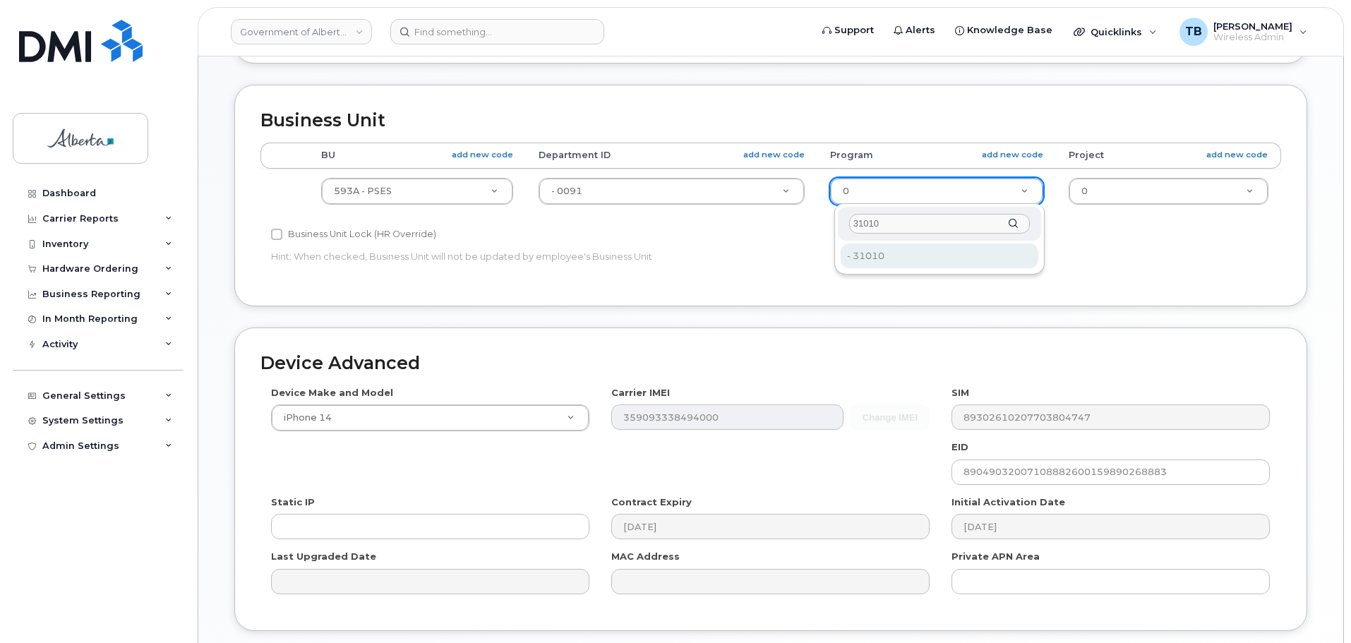
type input "31010"
type input "4753225"
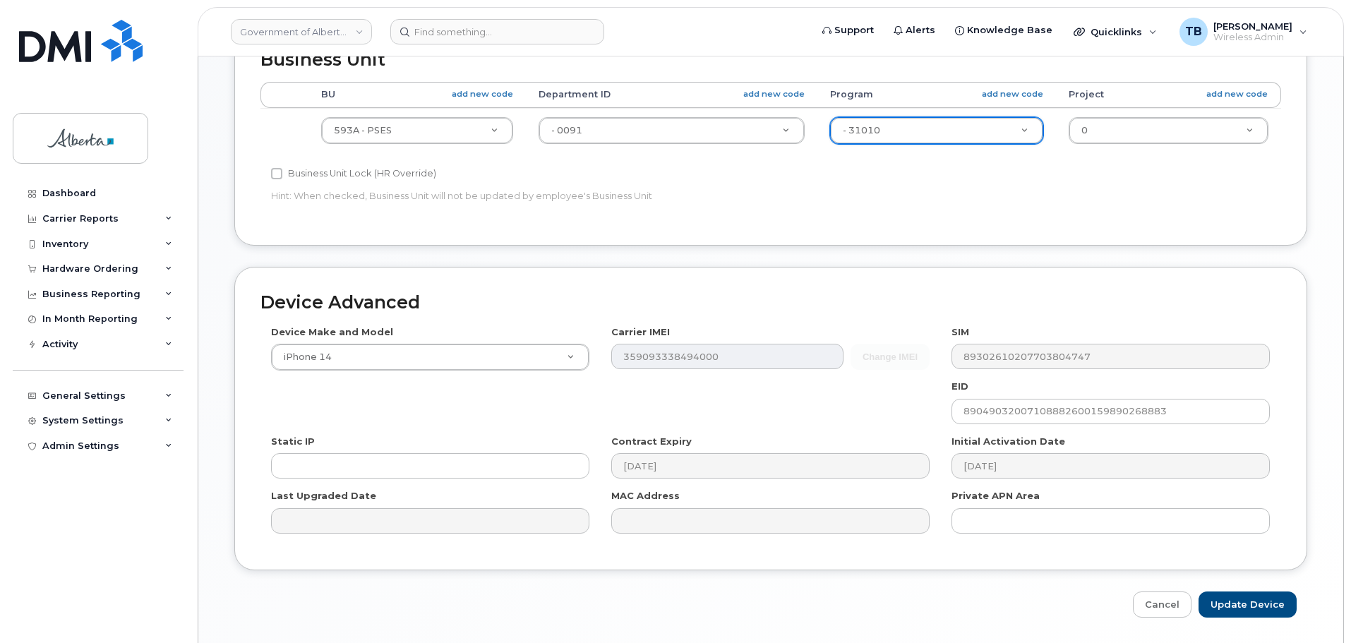
scroll to position [671, 0]
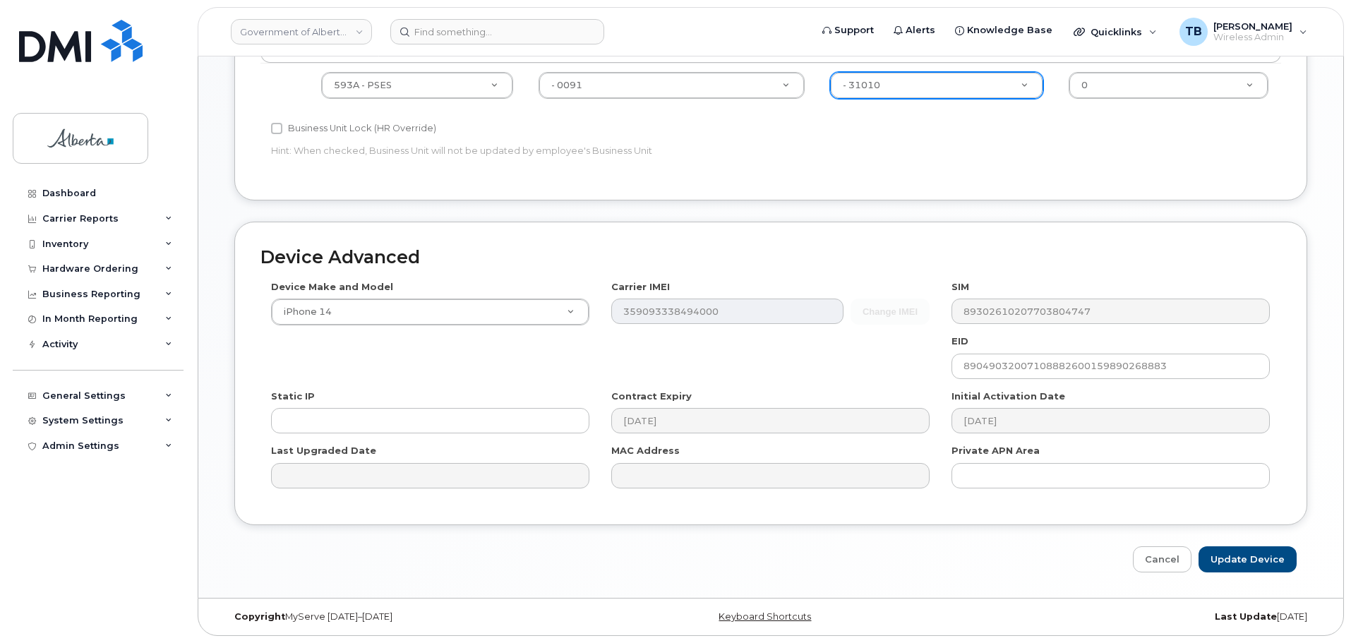
click at [1272, 541] on div "Device Advanced Device Make and Model iPhone 14 Android TCL 502 Watch Apple Wat…" at bounding box center [771, 397] width 1094 height 351
click at [1271, 556] on input "Update Device" at bounding box center [1248, 559] width 98 height 26
type input "Saving..."
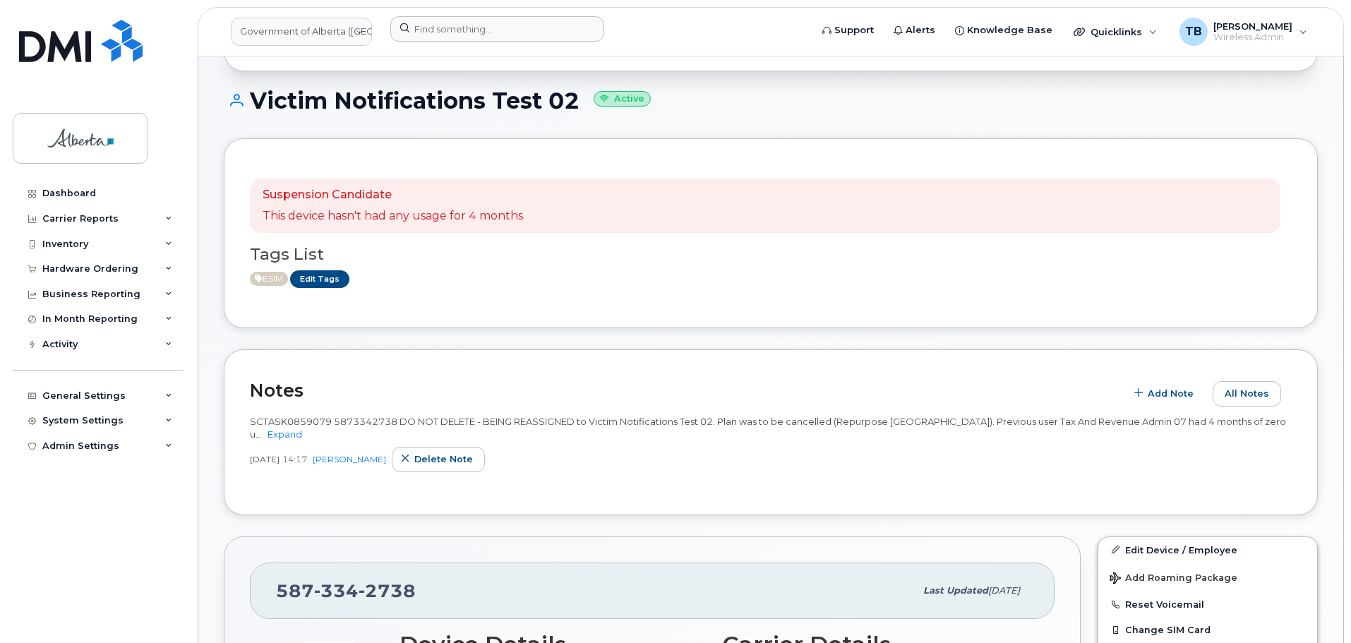
scroll to position [141, 0]
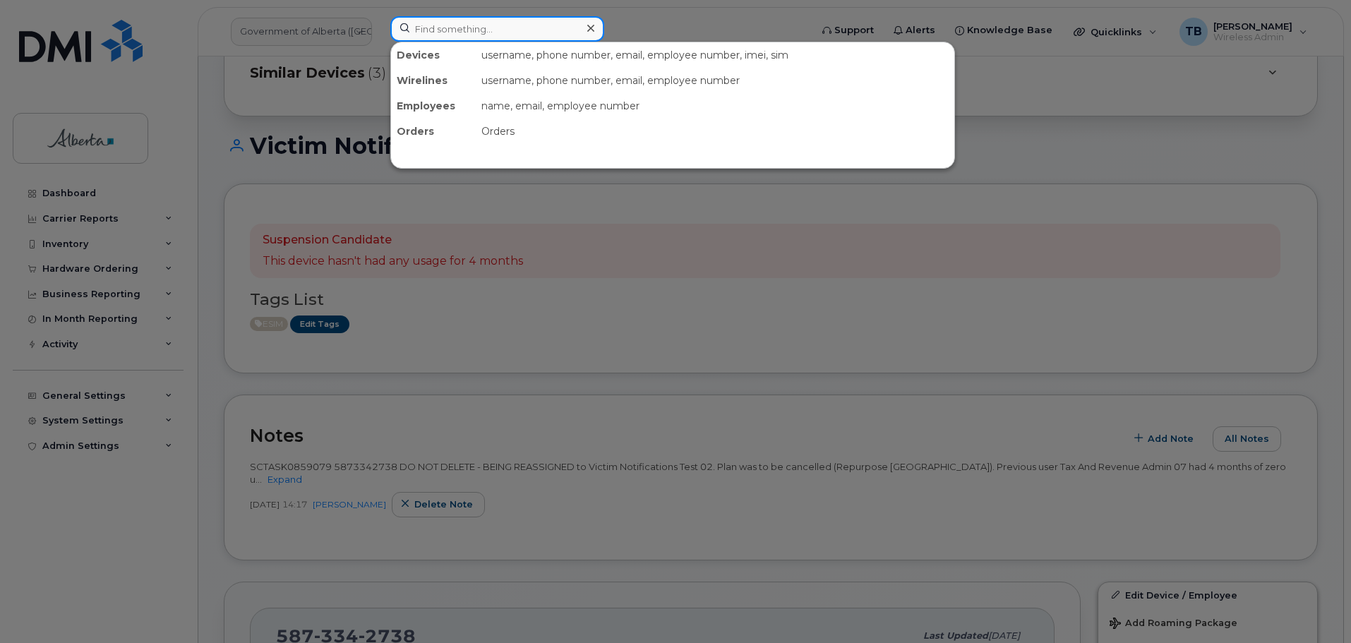
click at [435, 40] on input at bounding box center [497, 28] width 214 height 25
paste input "5873577150"
type input "5873577150"
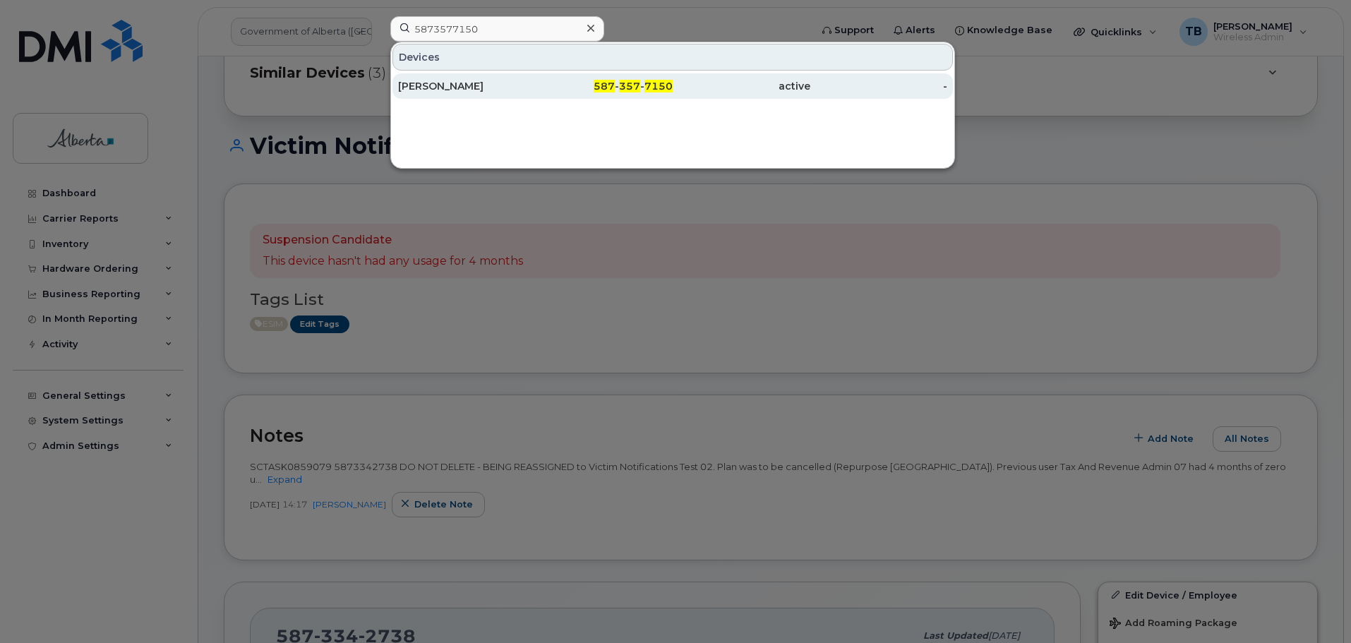
click at [431, 89] on div "[PERSON_NAME]" at bounding box center [467, 86] width 138 height 14
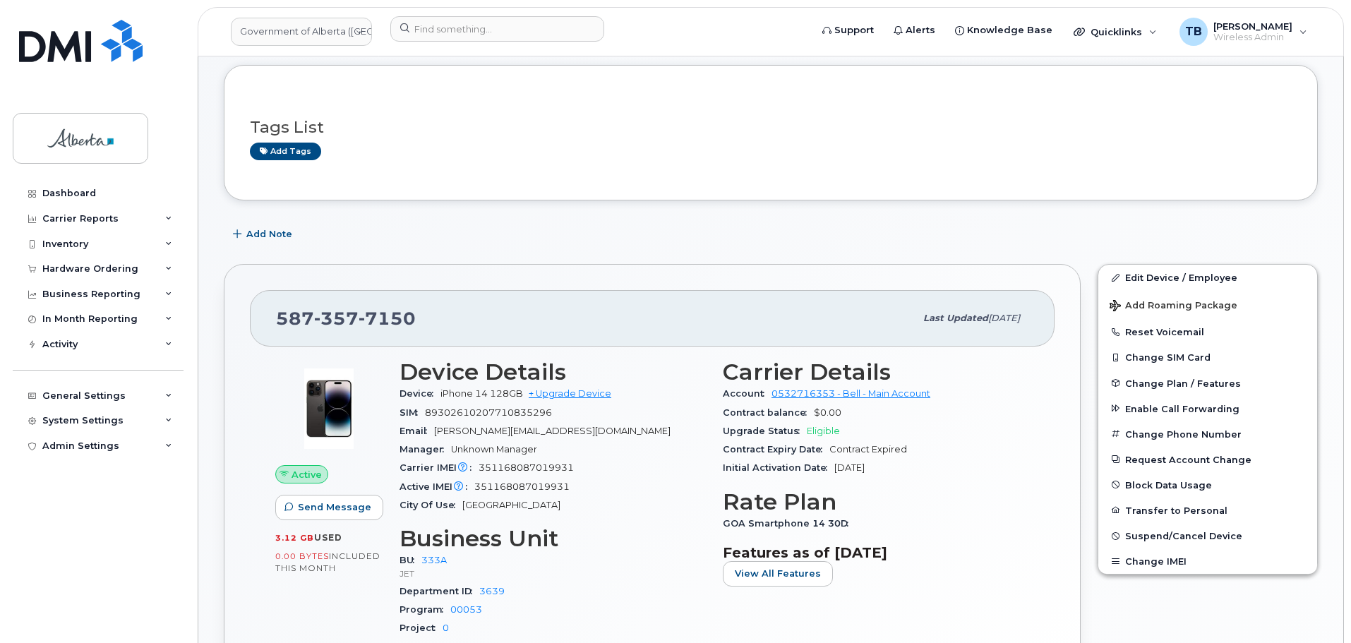
scroll to position [141, 0]
click at [439, 44] on div at bounding box center [595, 31] width 433 height 31
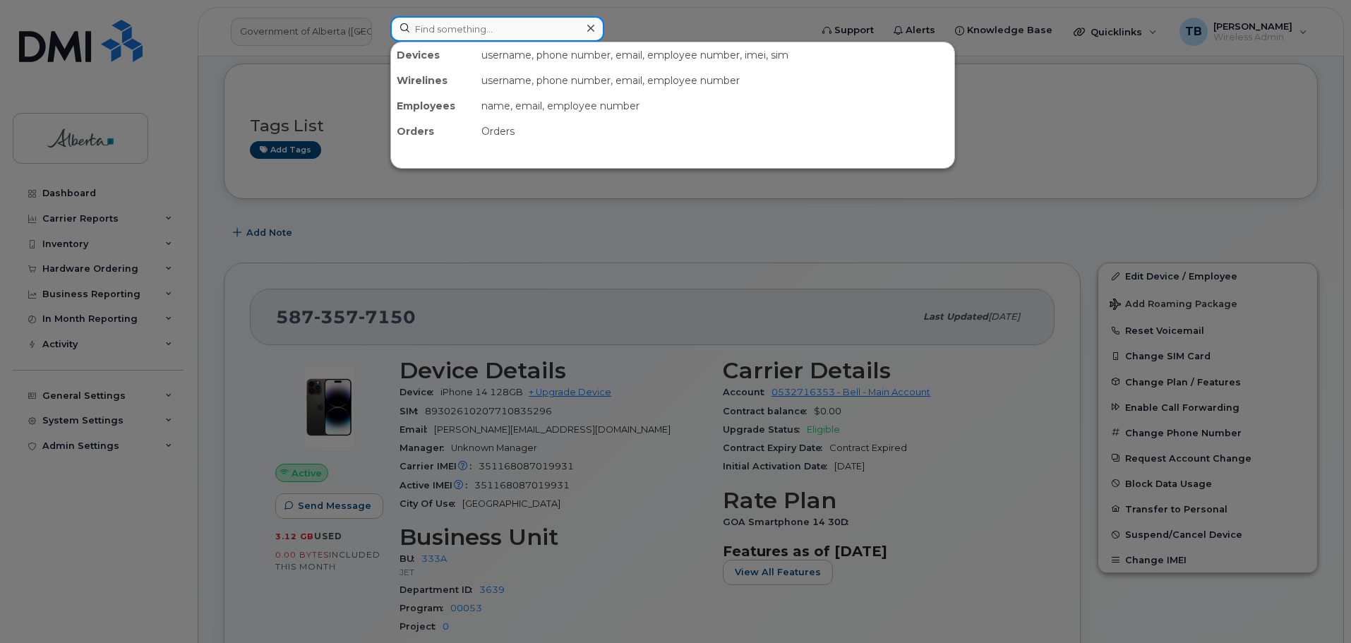
click at [433, 34] on input at bounding box center [497, 28] width 214 height 25
paste input "35 992976 5871311"
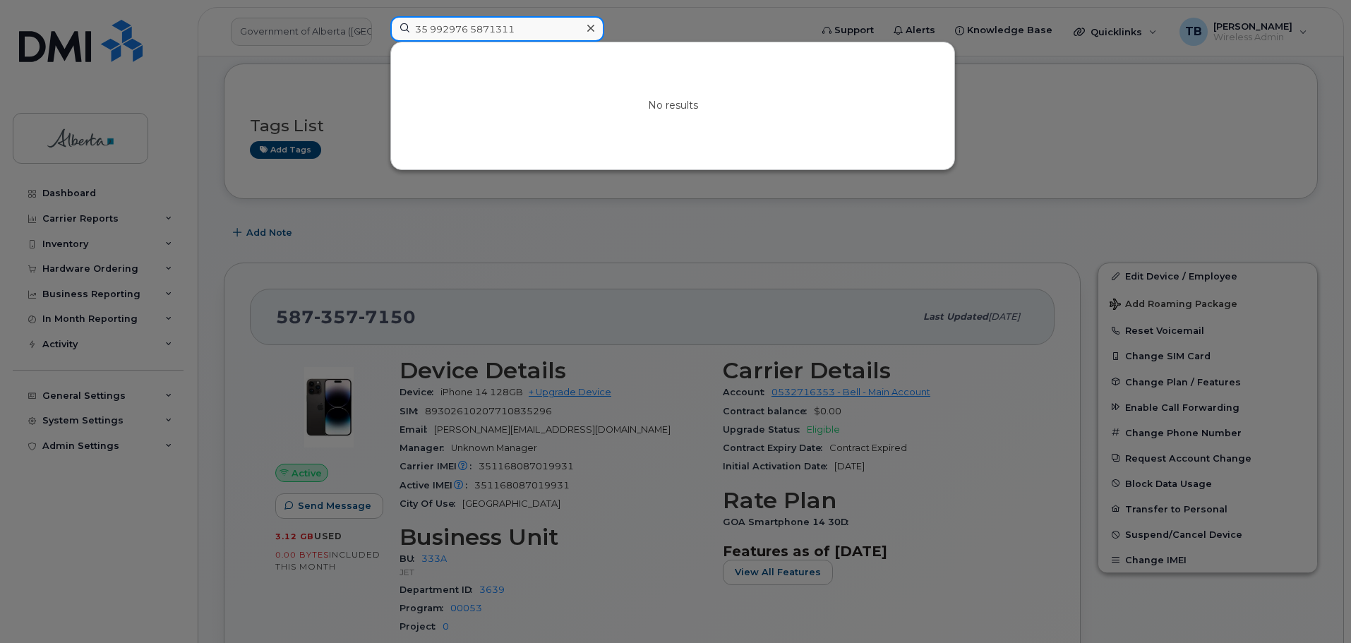
click at [472, 32] on input "35 992976 5871311" at bounding box center [497, 28] width 214 height 25
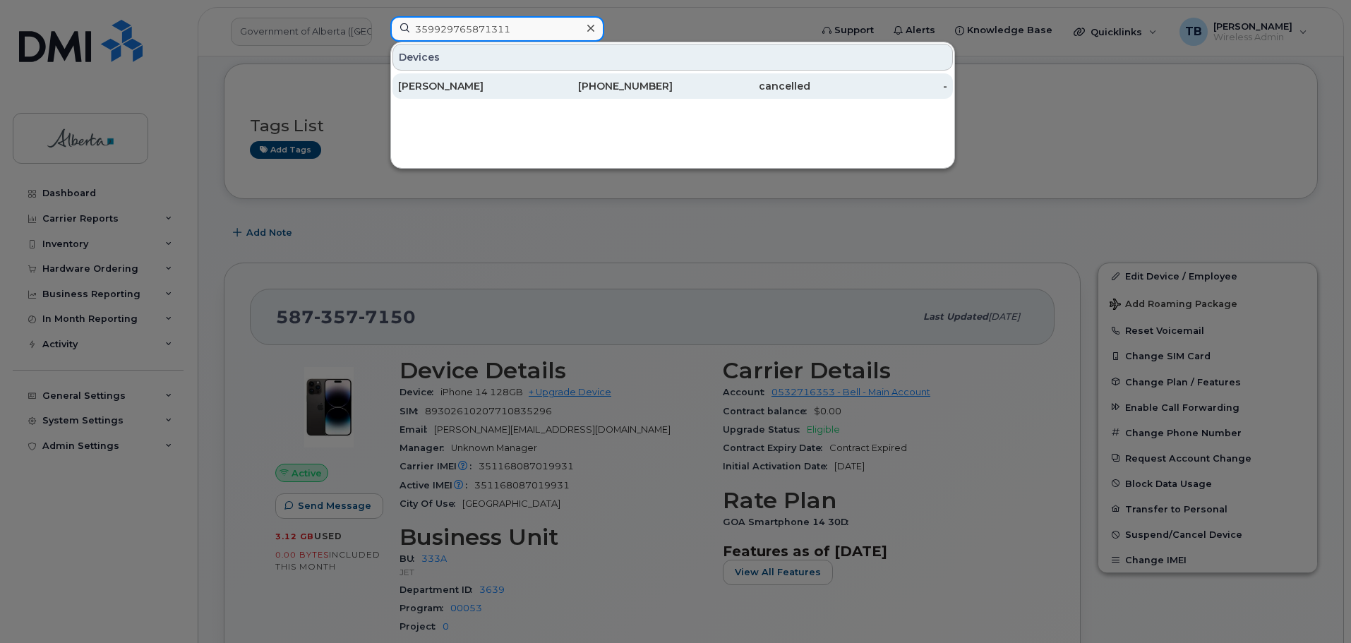
type input "359929765871311"
click at [484, 93] on div "[PERSON_NAME]" at bounding box center [467, 85] width 138 height 25
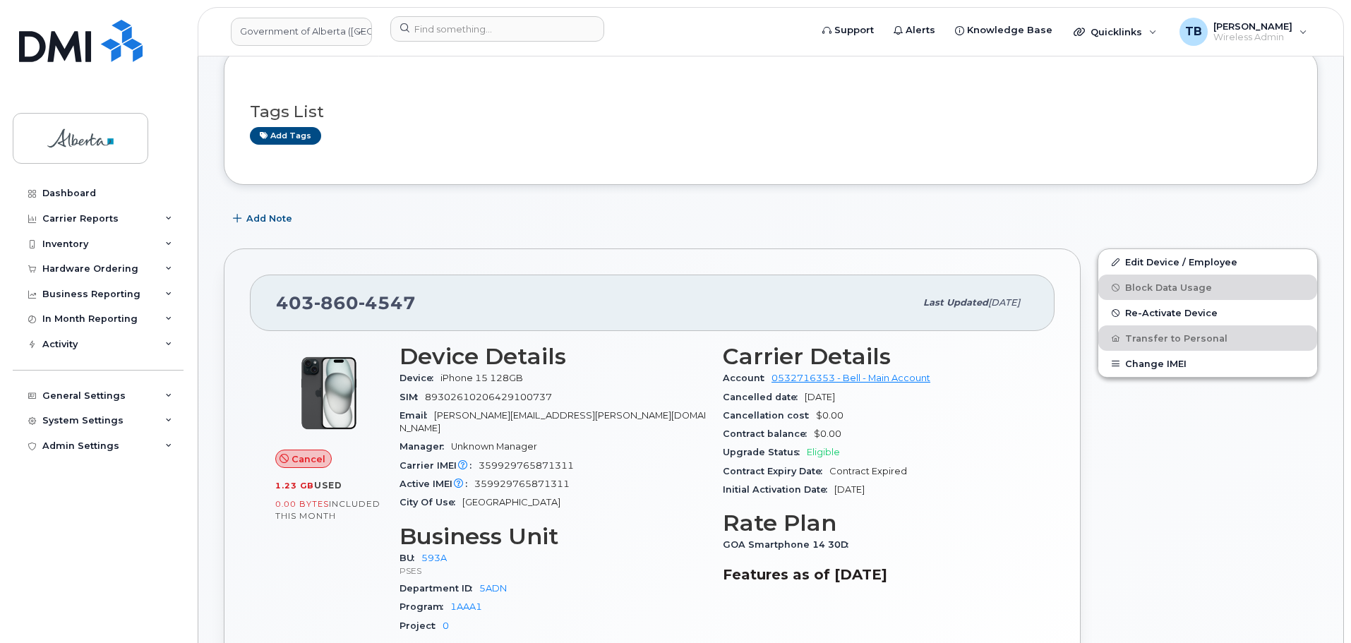
scroll to position [212, 0]
